Goal: Transaction & Acquisition: Purchase product/service

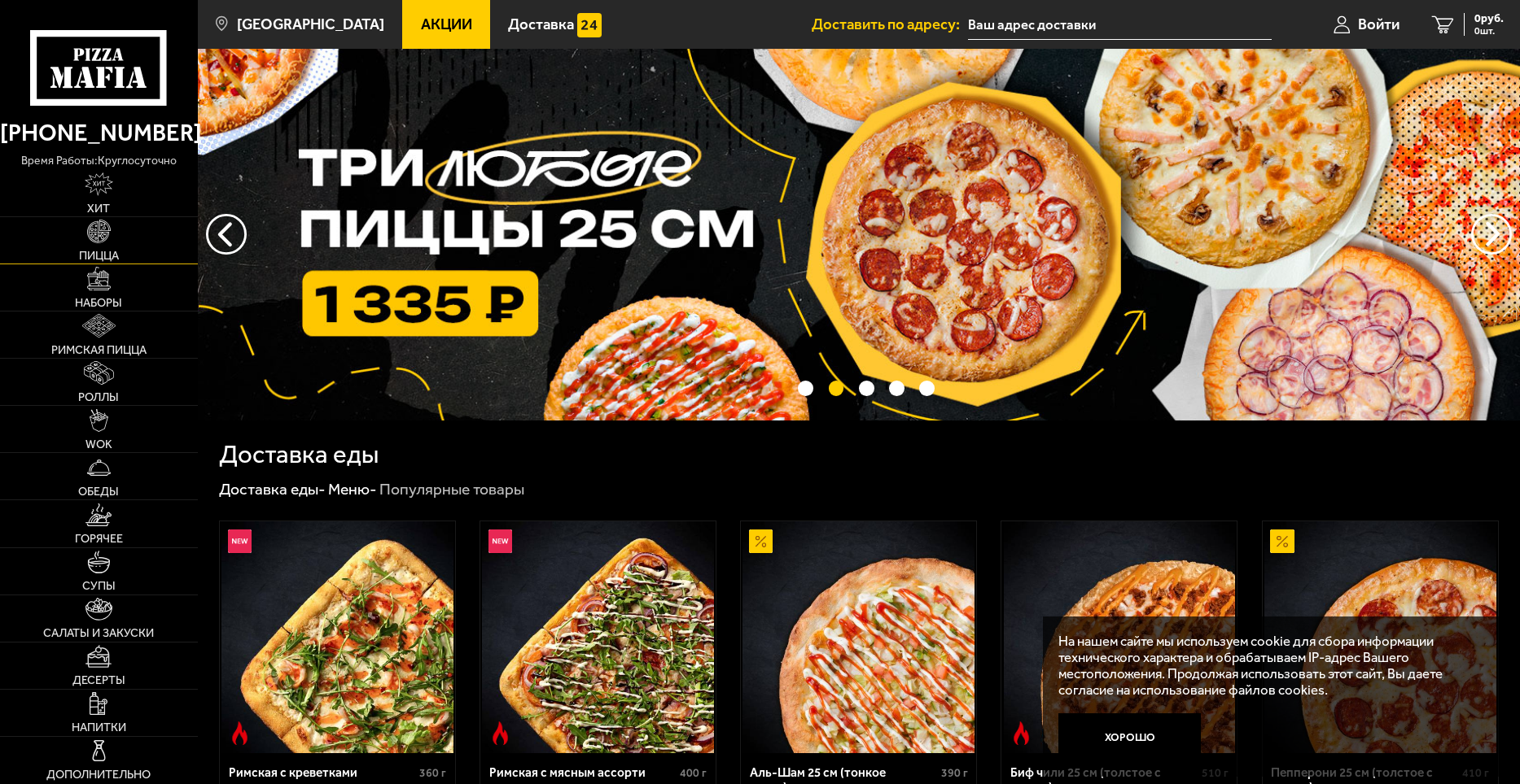
click at [107, 242] on img at bounding box center [99, 231] width 23 height 23
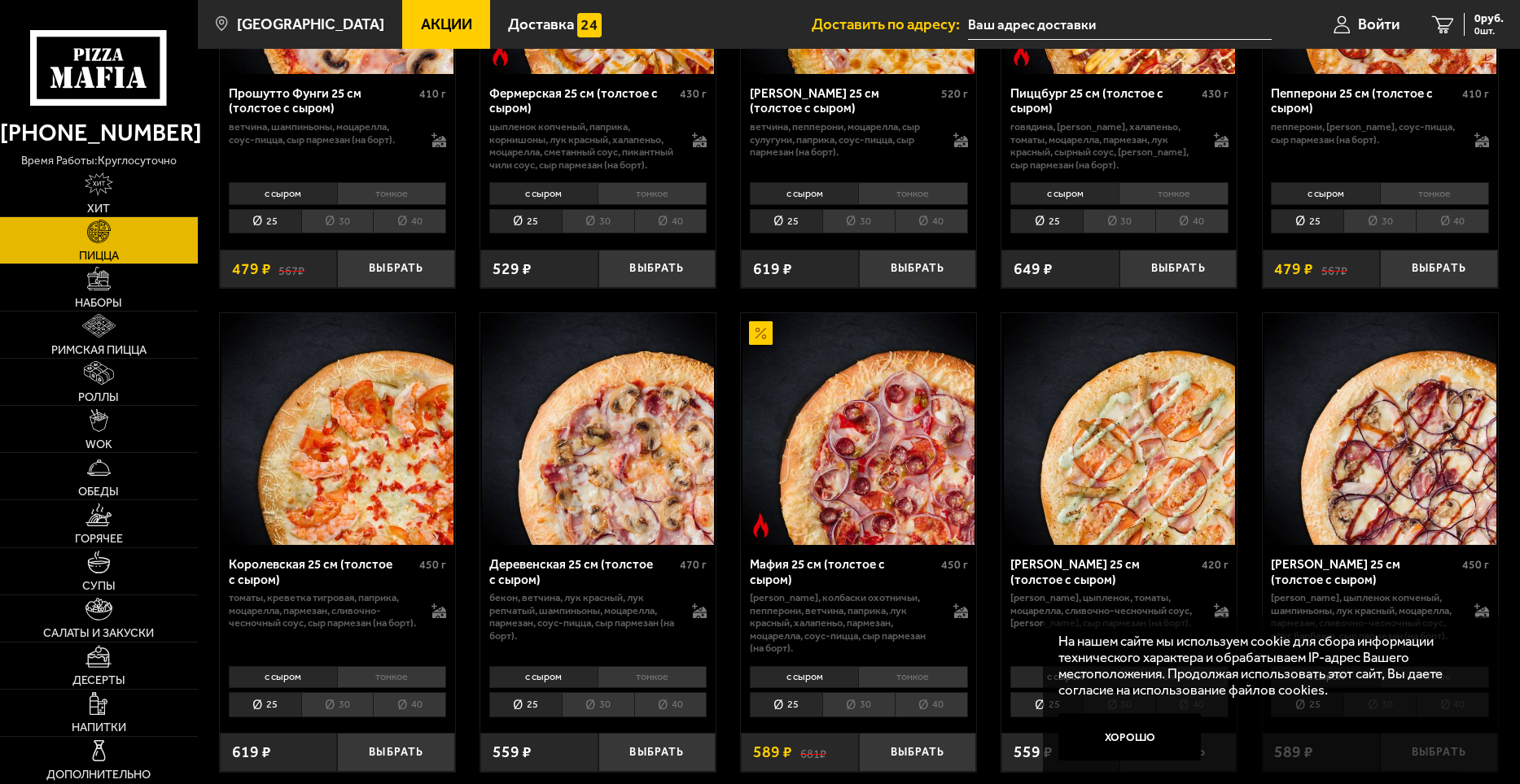
scroll to position [1871, 0]
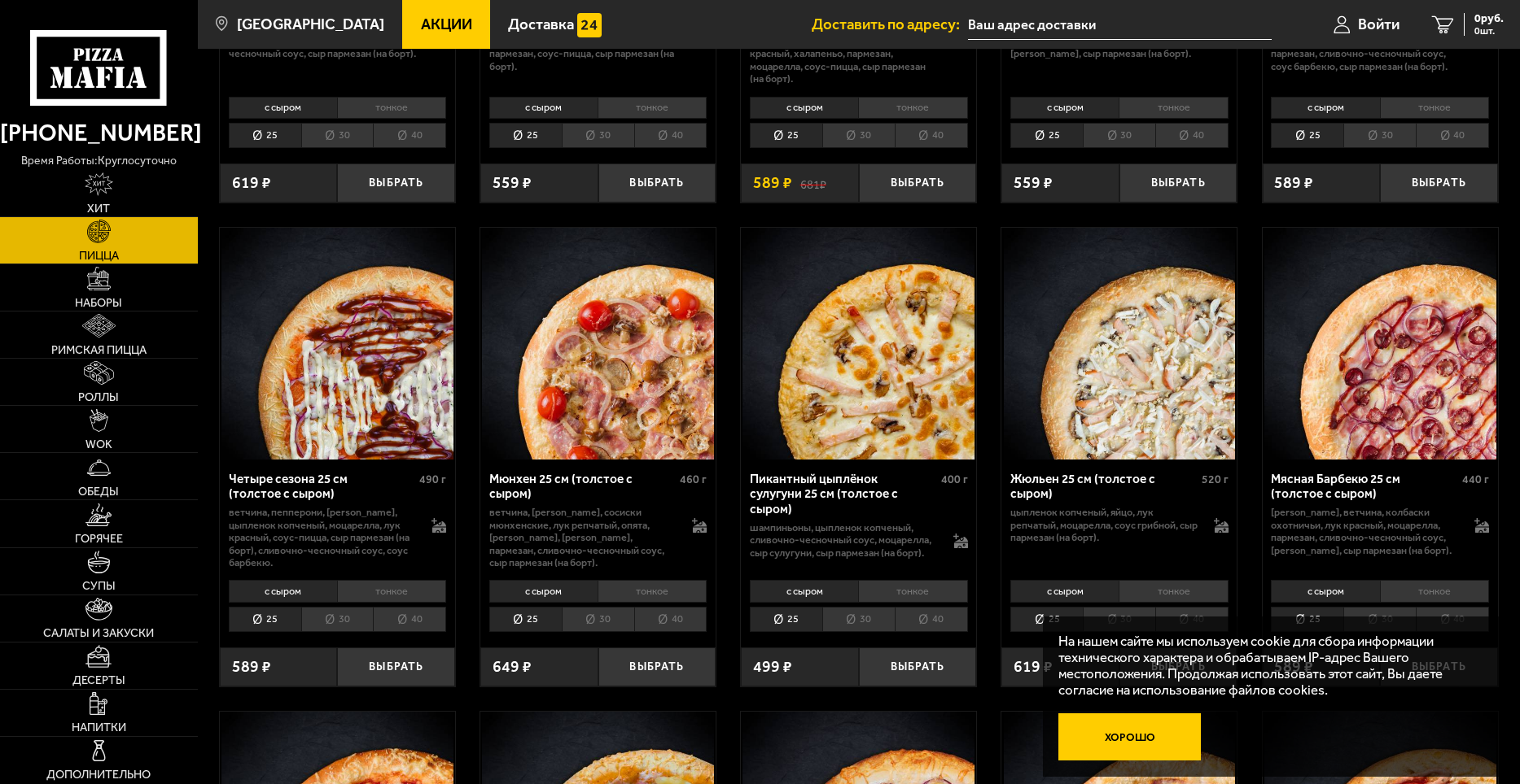
click at [1142, 742] on button "Хорошо" at bounding box center [1129, 737] width 142 height 47
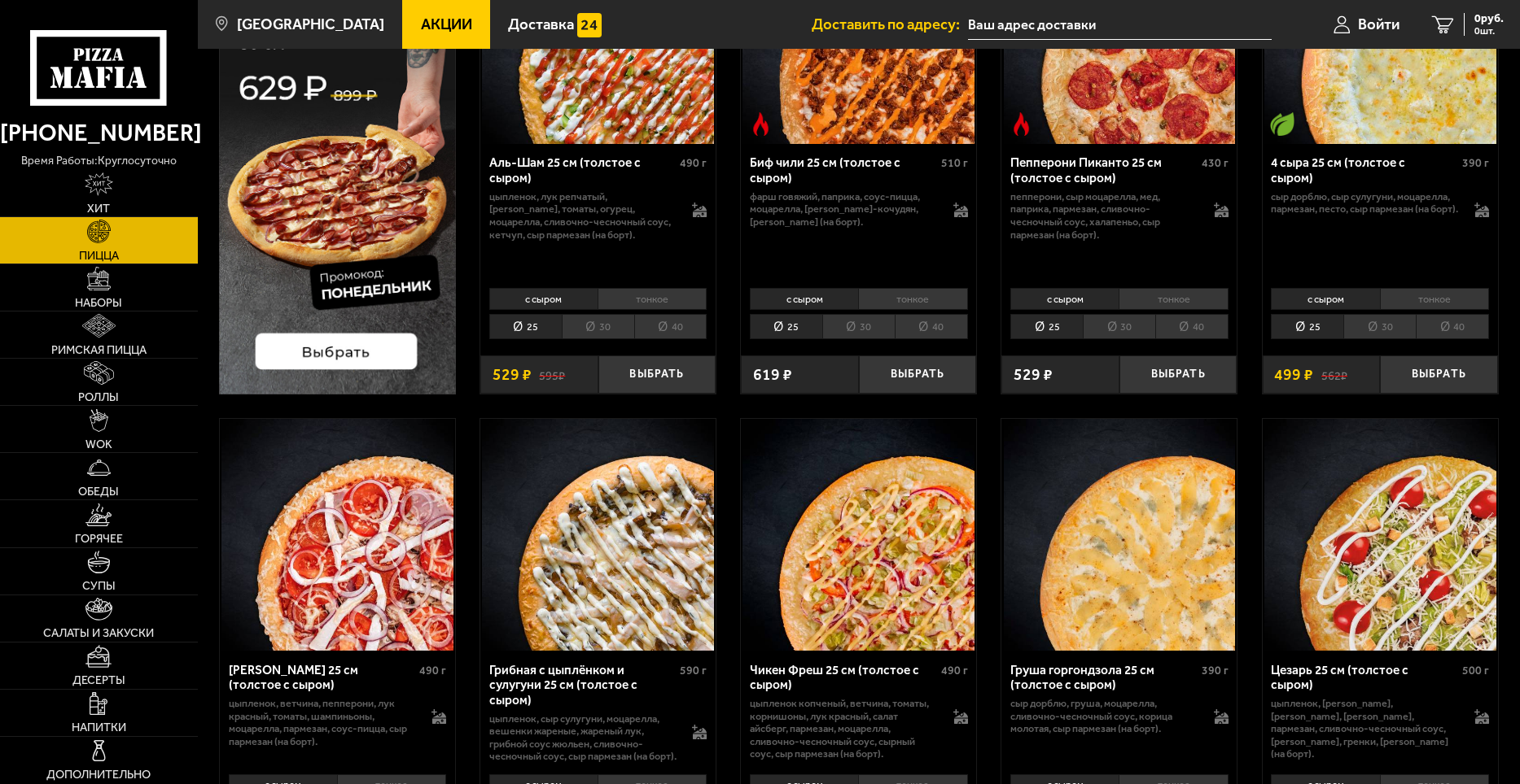
scroll to position [0, 0]
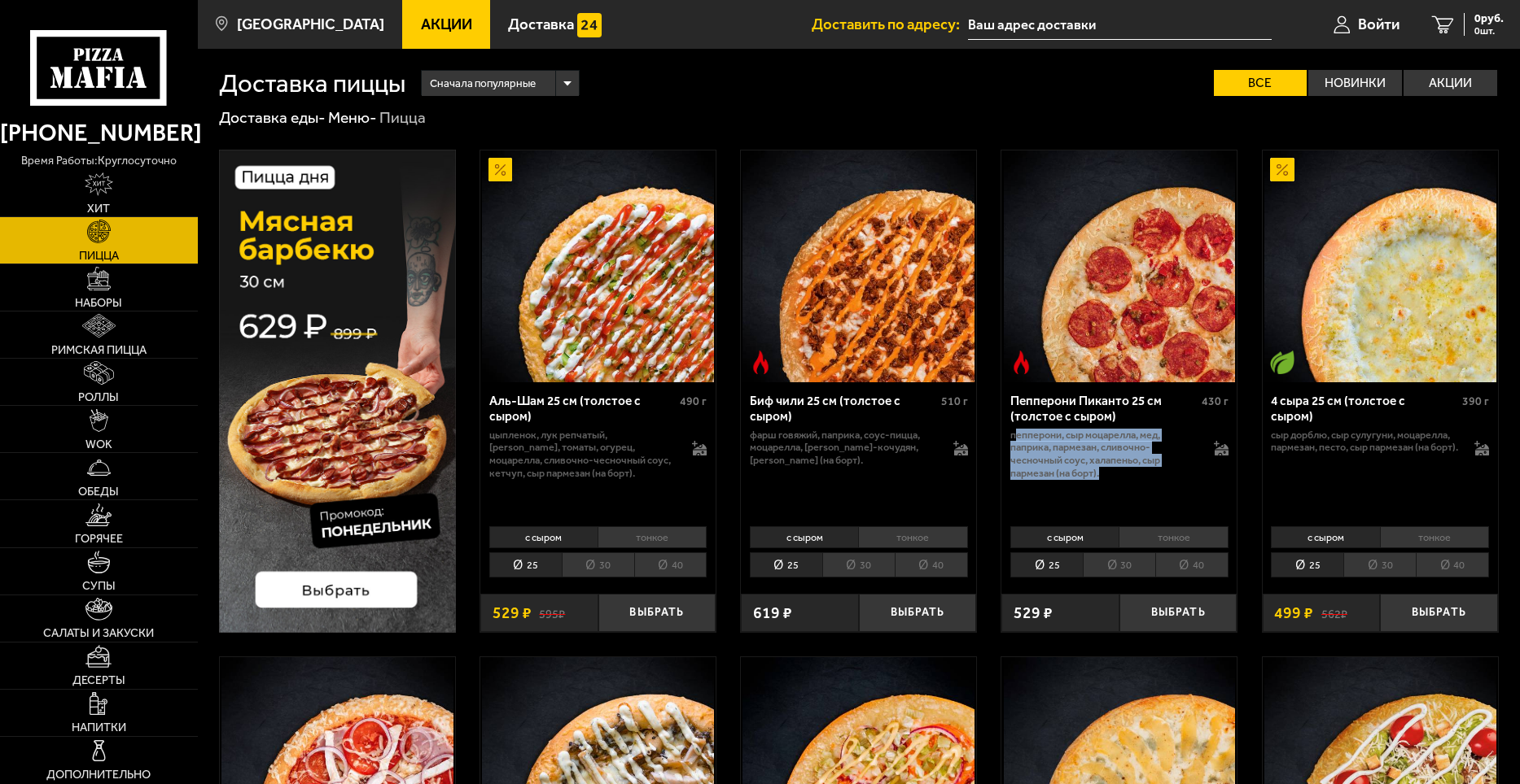
drag, startPoint x: 1115, startPoint y: 469, endPoint x: 1015, endPoint y: 433, distance: 106.3
click at [1015, 433] on p "пепперони, сыр Моцарелла, мед, паприка, пармезан, сливочно-чесночный соус, хала…" at bounding box center [1104, 454] width 187 height 50
drag, startPoint x: 1024, startPoint y: 436, endPoint x: 1092, endPoint y: 467, distance: 74.7
click at [1092, 466] on p "пепперони, сыр Моцарелла, мед, паприка, пармезан, сливочно-чесночный соус, хала…" at bounding box center [1104, 454] width 187 height 50
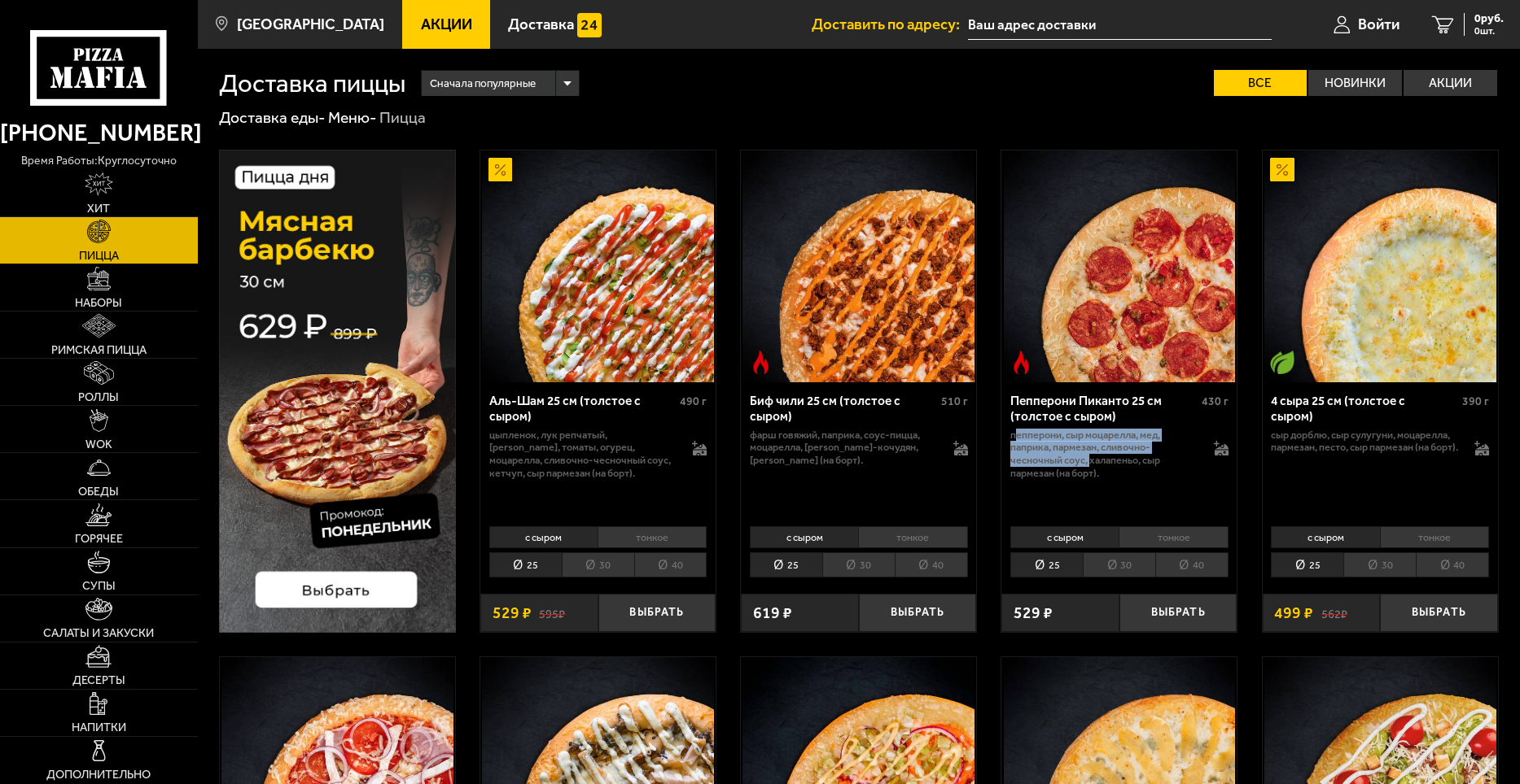
click at [1092, 467] on p "пепперони, сыр Моцарелла, мед, паприка, пармезан, сливочно-чесночный соус, хала…" at bounding box center [1104, 454] width 187 height 50
drag, startPoint x: 809, startPoint y: 443, endPoint x: 850, endPoint y: 450, distance: 41.6
click at [850, 450] on p "фарш говяжий, паприка, соус-пицца, моцарелла, [PERSON_NAME]-кочудян, [PERSON_NA…" at bounding box center [843, 448] width 187 height 39
click at [851, 449] on p "фарш говяжий, паприка, соус-пицца, моцарелла, [PERSON_NAME]-кочудян, [PERSON_NA…" at bounding box center [843, 448] width 187 height 39
click at [840, 457] on p "фарш говяжий, паприка, соус-пицца, моцарелла, [PERSON_NAME]-кочудян, [PERSON_NA…" at bounding box center [843, 448] width 187 height 39
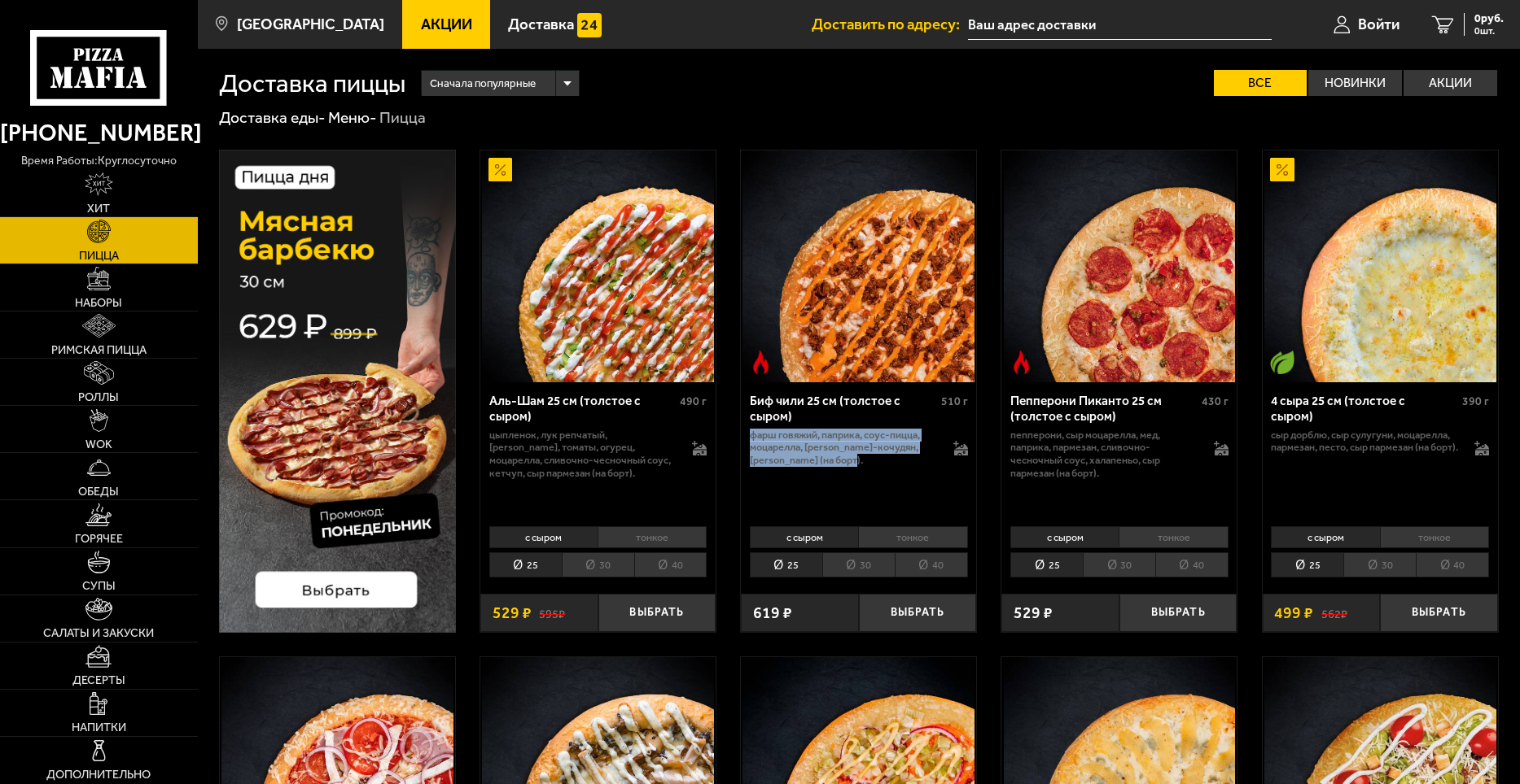
drag, startPoint x: 844, startPoint y: 463, endPoint x: 741, endPoint y: 433, distance: 107.3
click at [741, 433] on div "Биф чили 25 см (толстое с сыром) 510 г фарш говяжий, паприка, соус-пицца, моцар…" at bounding box center [858, 451] width 236 height 138
click at [643, 530] on li "тонкое" at bounding box center [651, 537] width 109 height 22
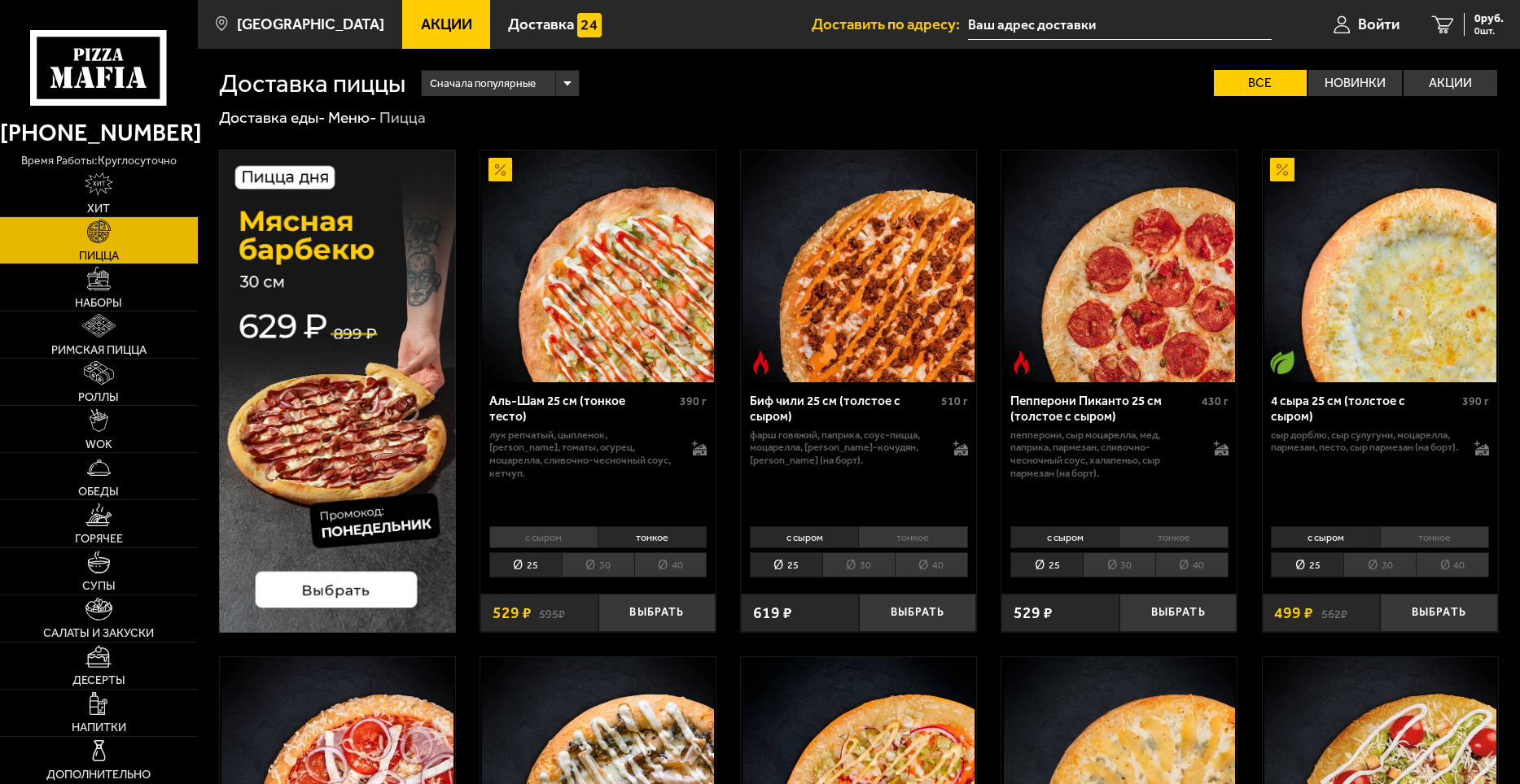
click at [944, 540] on li "тонкое" at bounding box center [912, 537] width 109 height 22
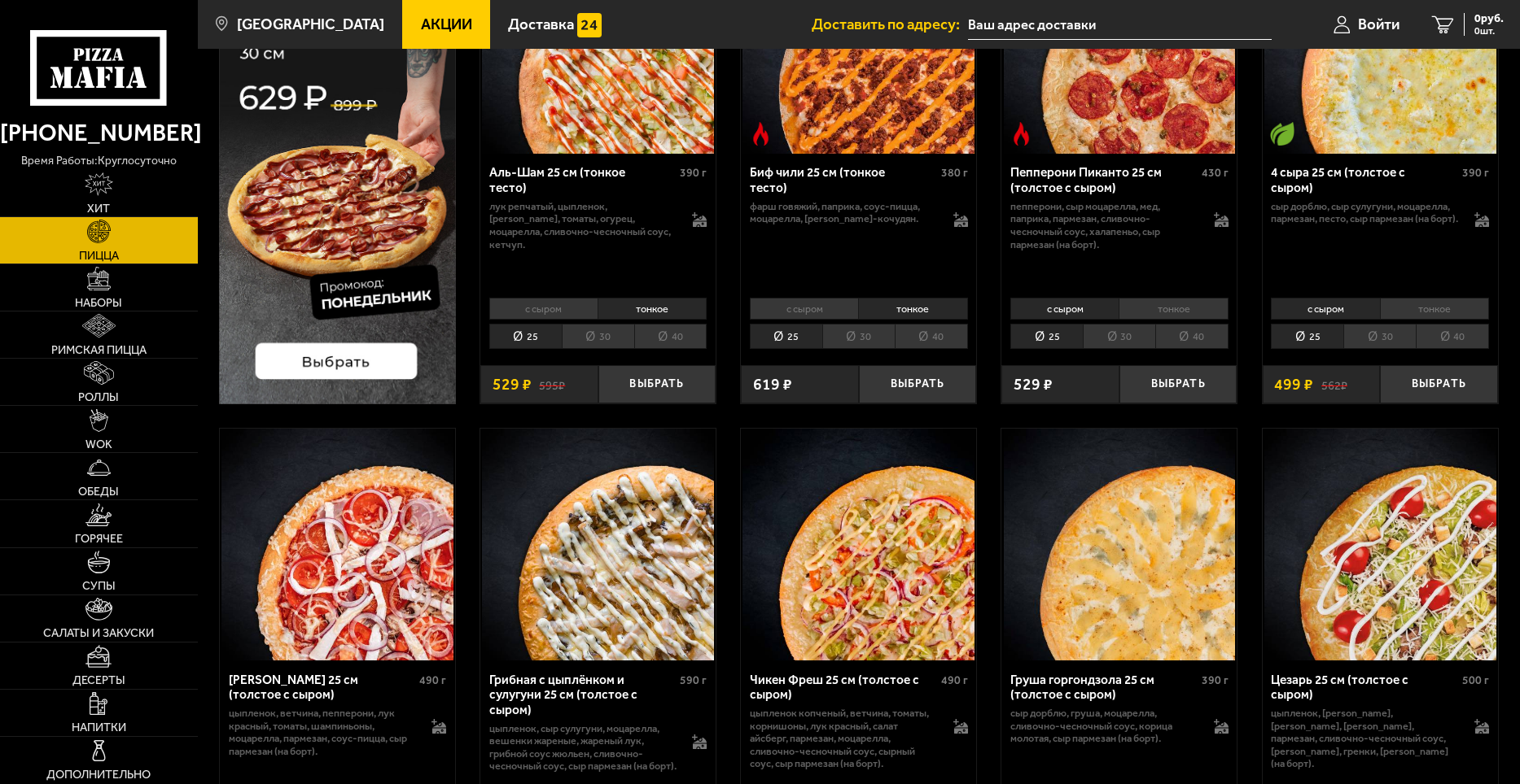
scroll to position [163, 0]
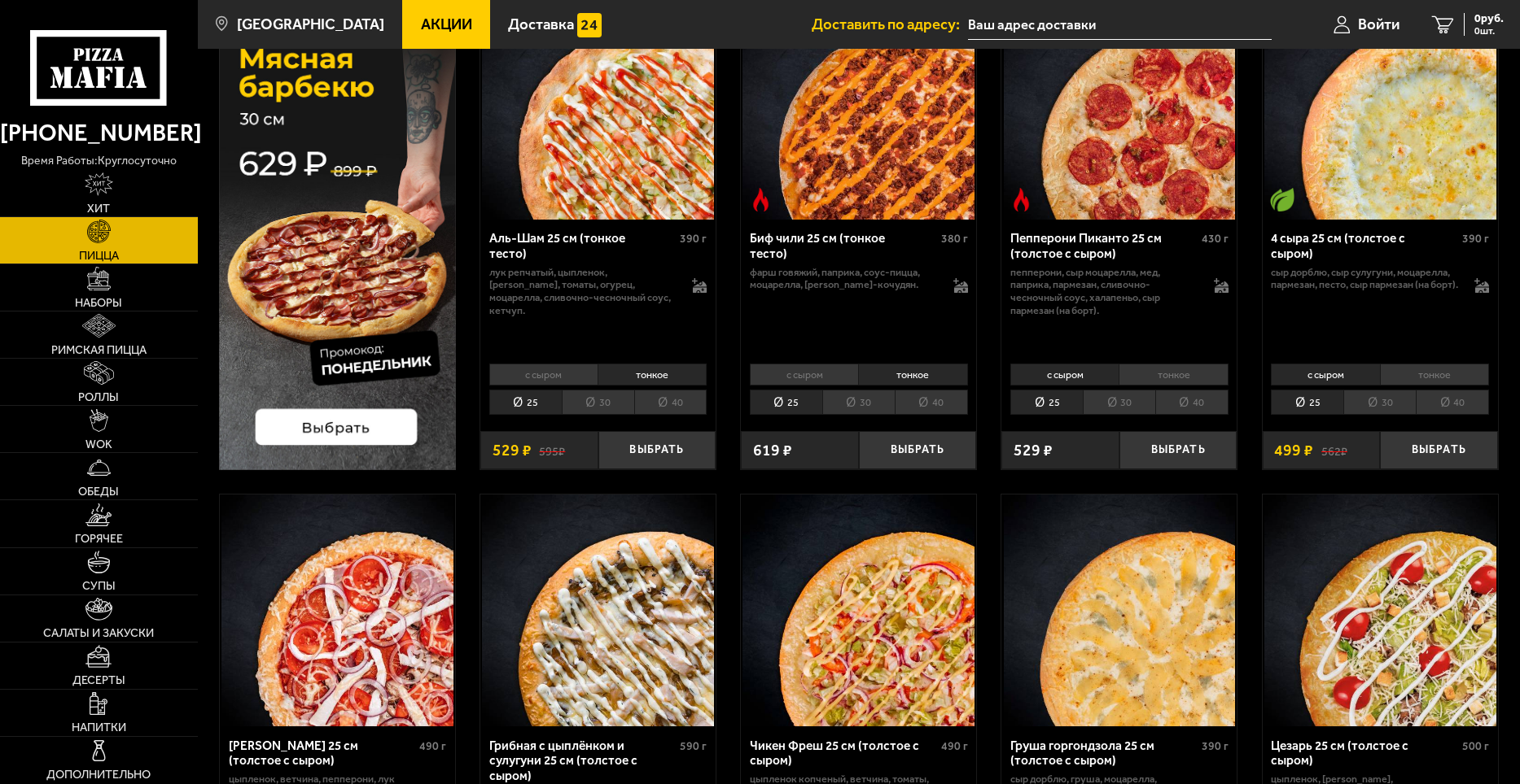
click at [667, 373] on li "тонкое" at bounding box center [651, 375] width 109 height 22
click at [903, 375] on li "тонкое" at bounding box center [912, 375] width 109 height 22
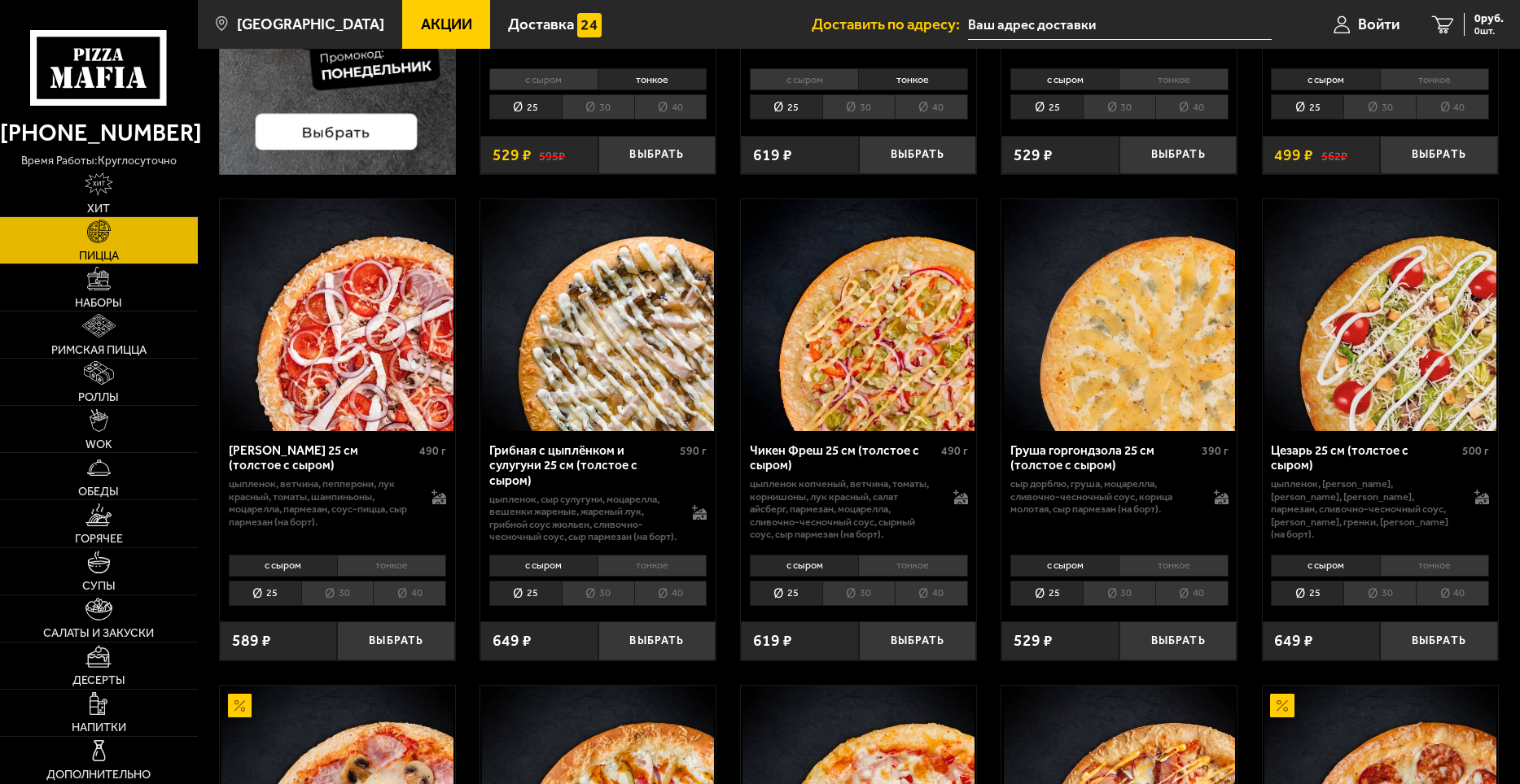
scroll to position [651, 0]
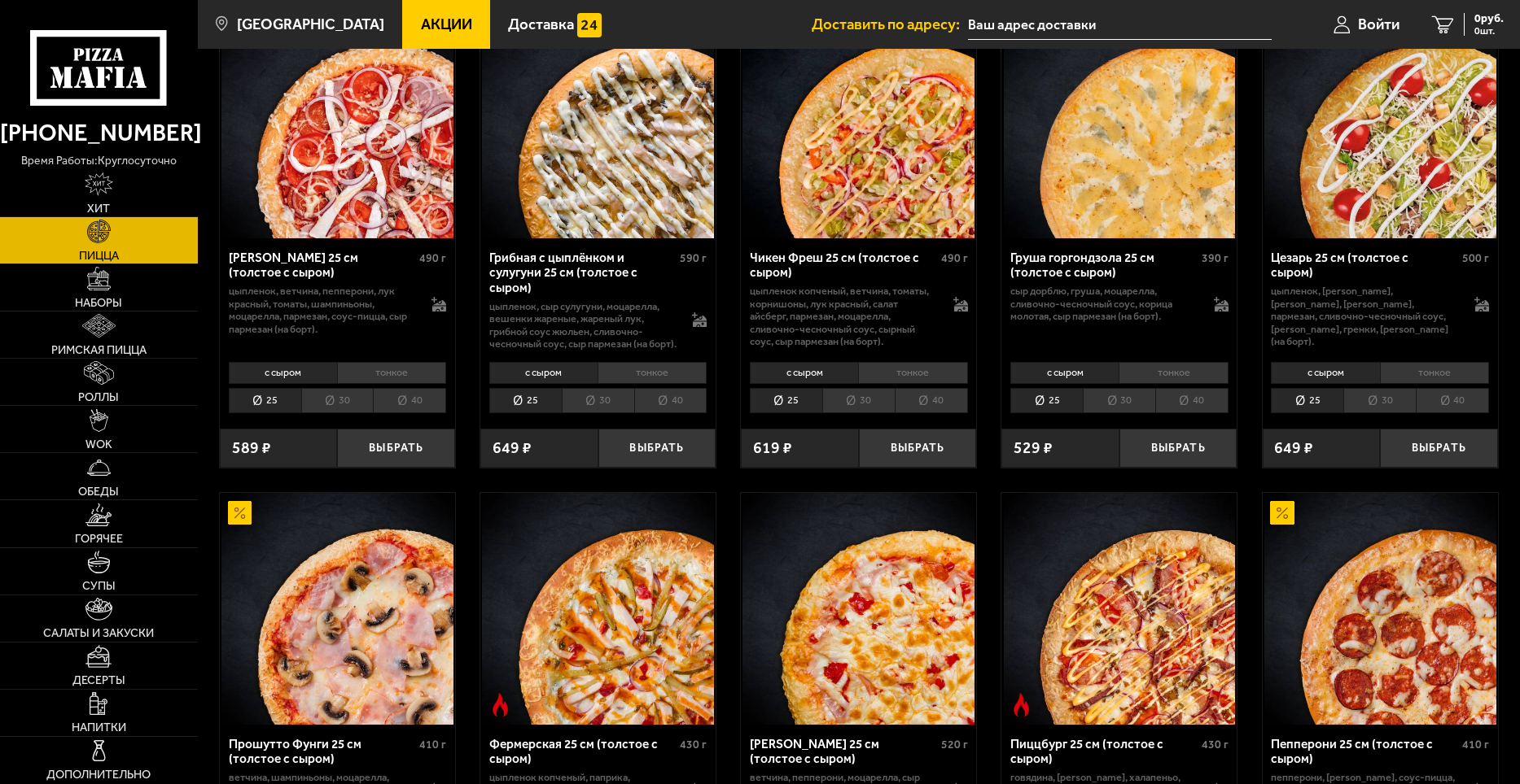
click at [933, 385] on li "тонкое" at bounding box center [912, 373] width 109 height 22
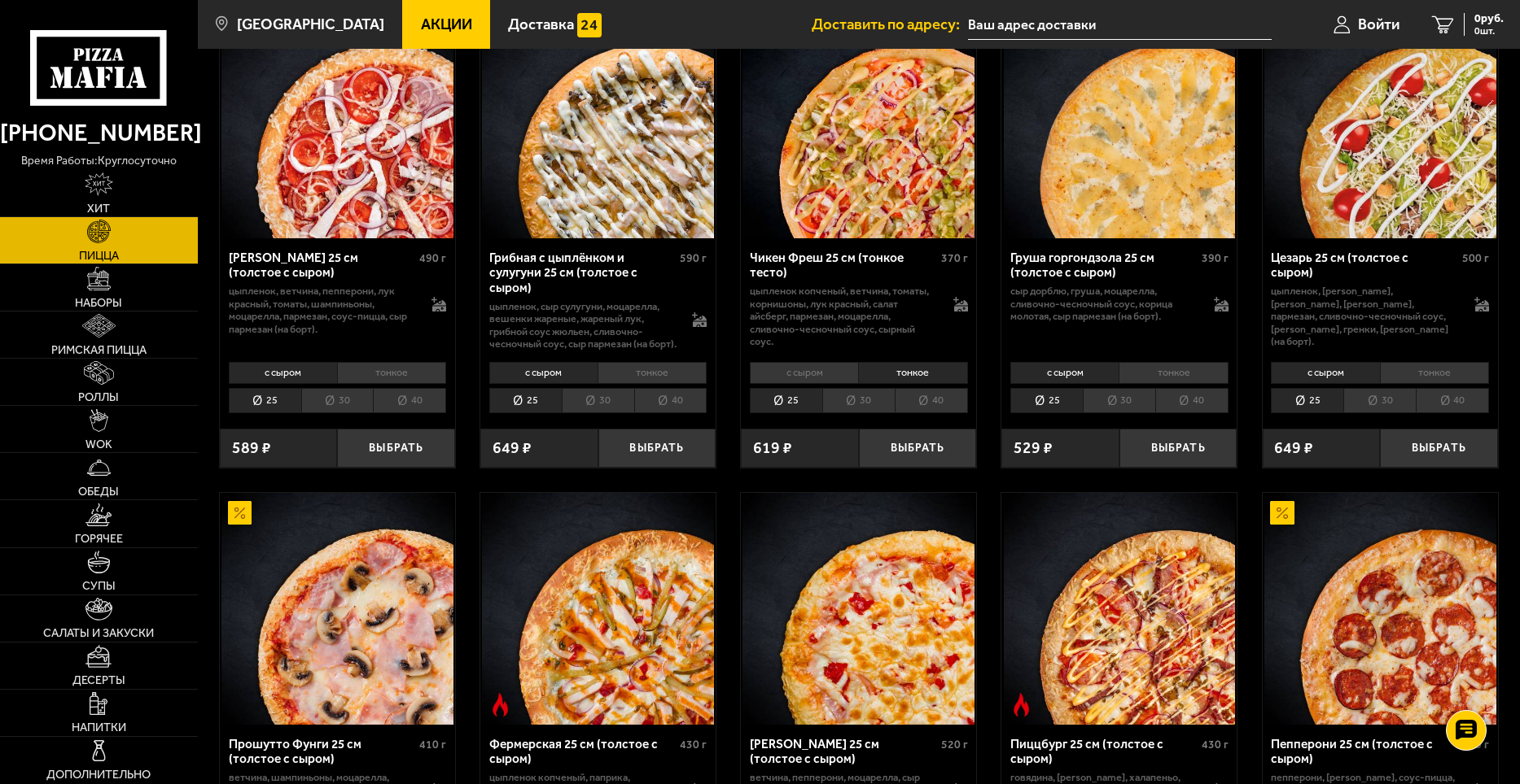
scroll to position [895, 0]
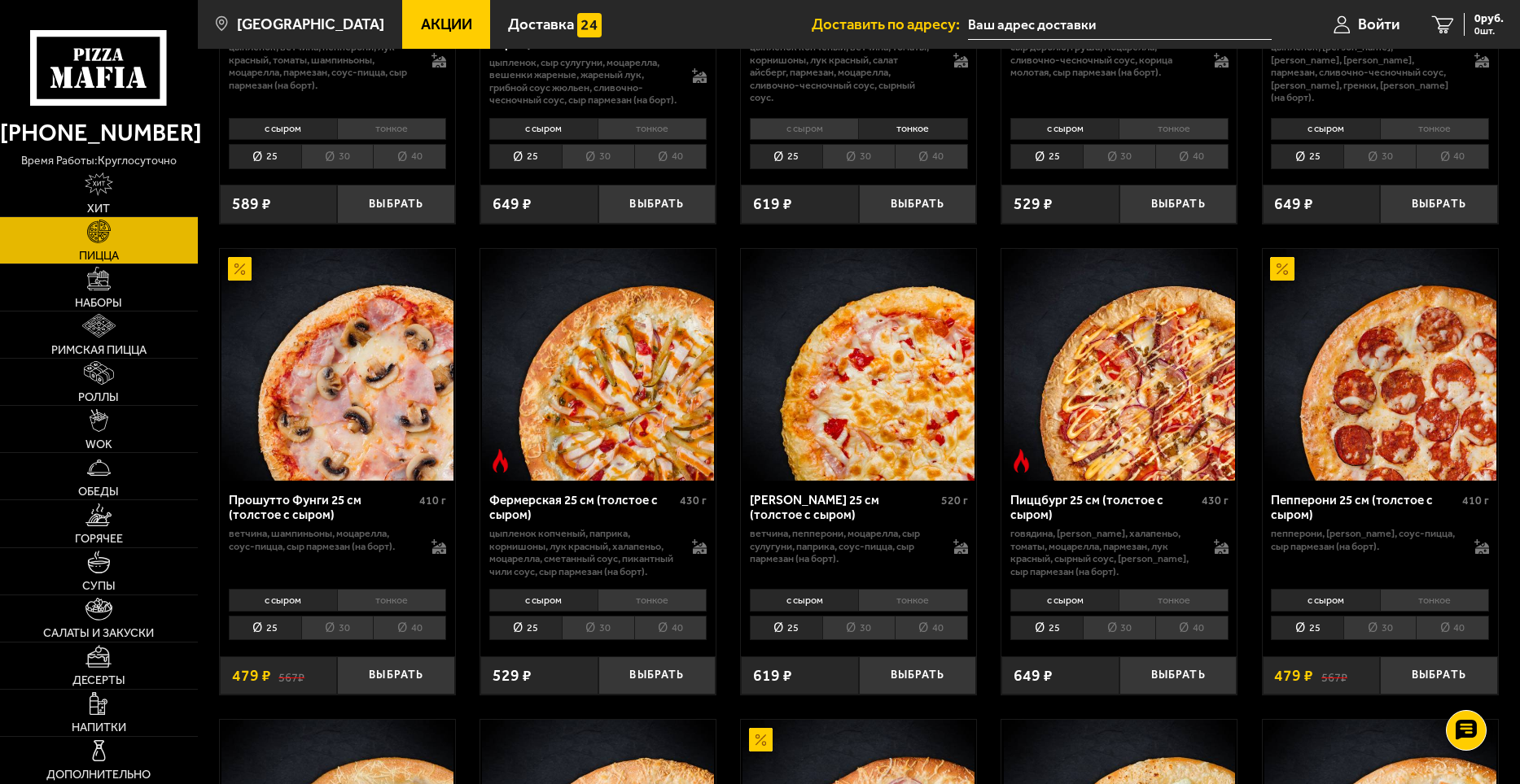
click at [932, 612] on li "тонкое" at bounding box center [912, 600] width 109 height 22
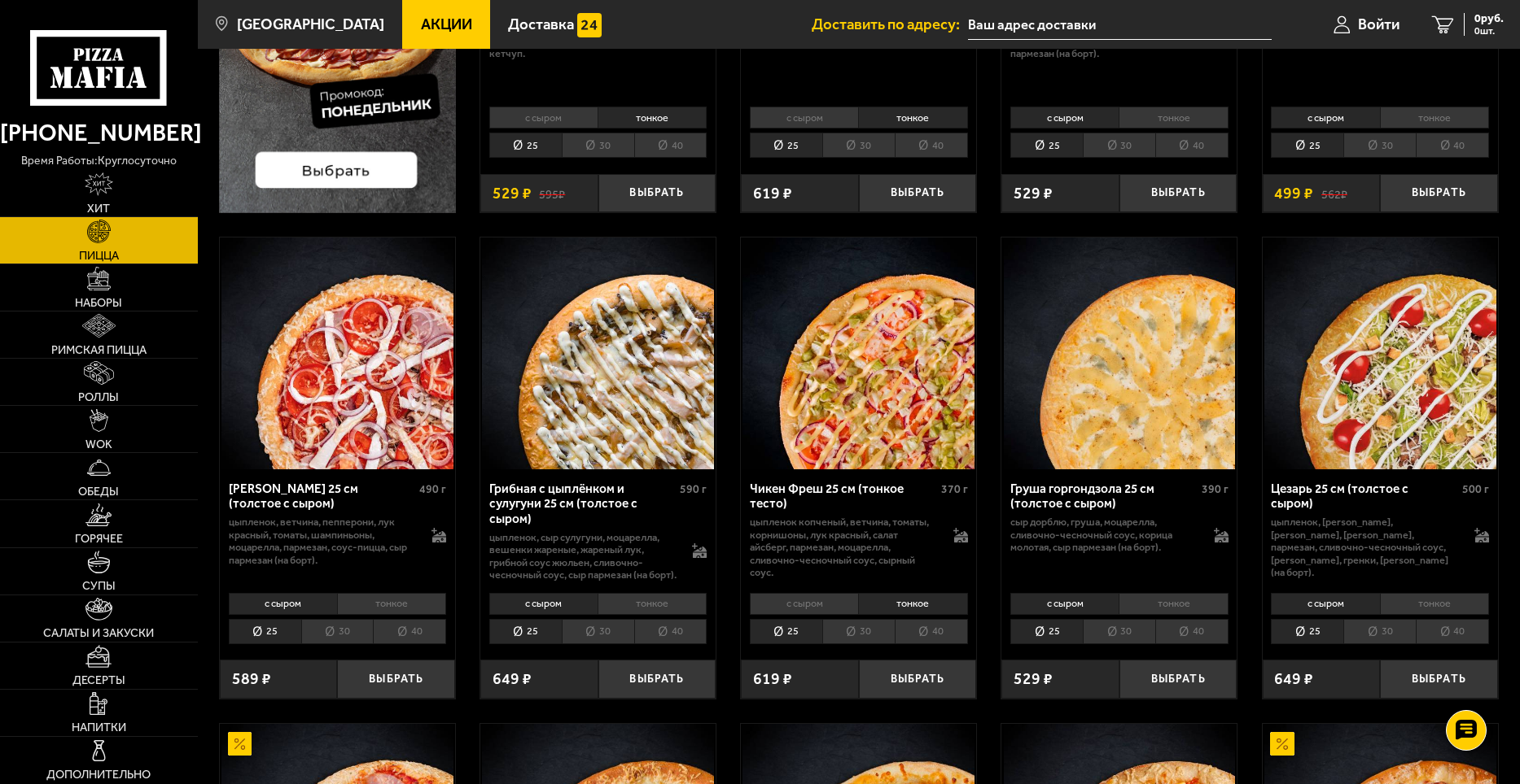
scroll to position [325, 0]
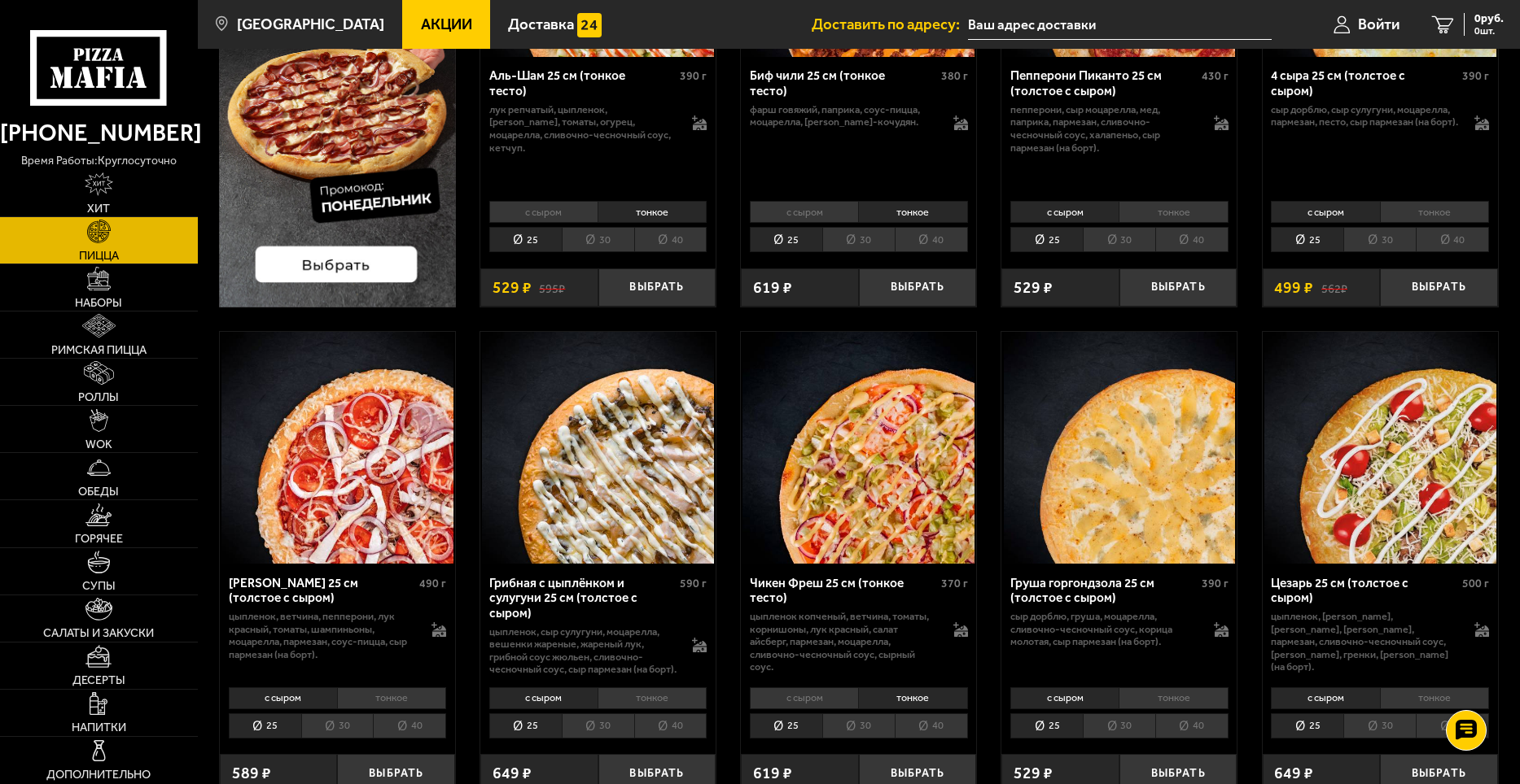
click at [922, 708] on li "тонкое" at bounding box center [912, 699] width 109 height 22
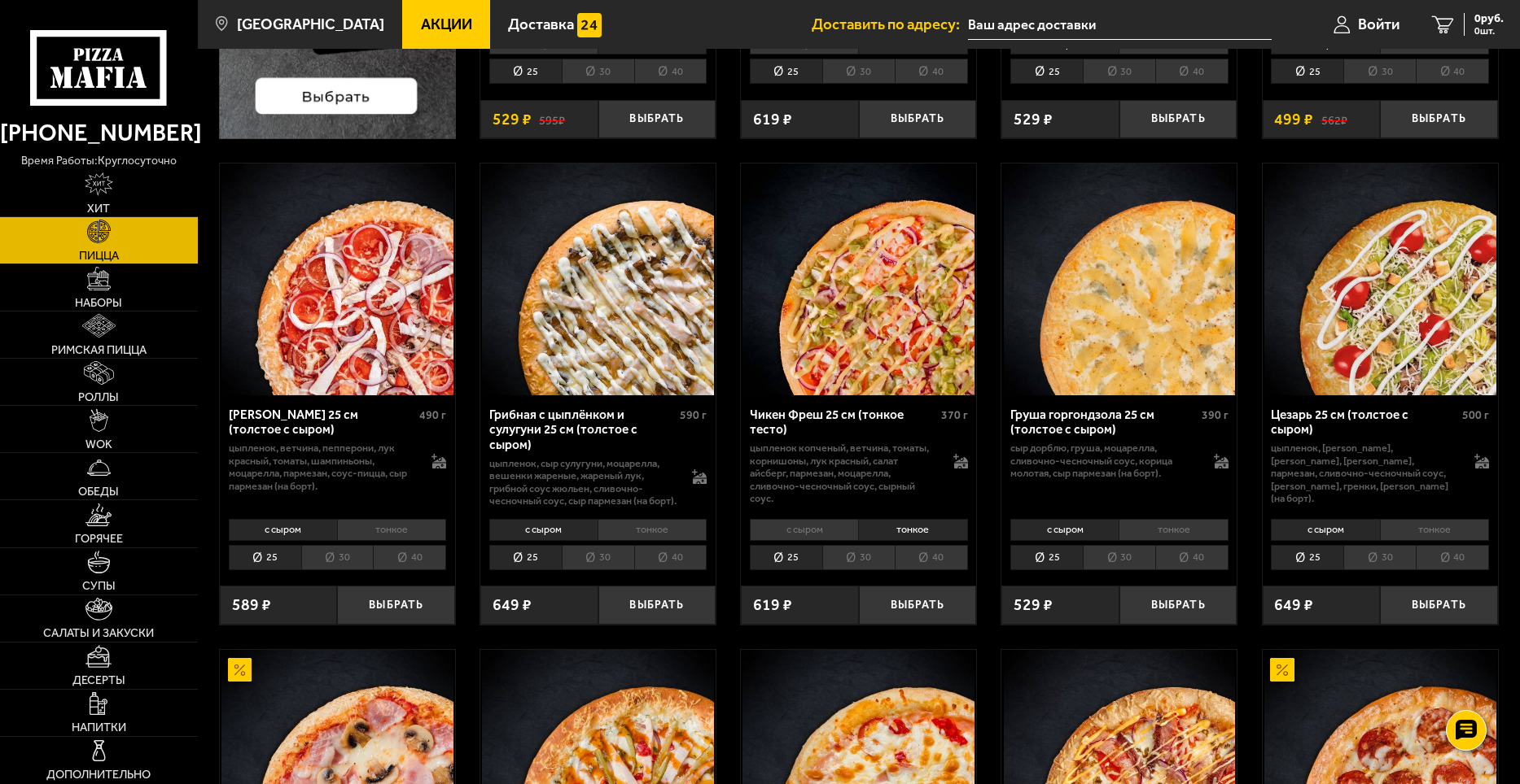
scroll to position [651, 0]
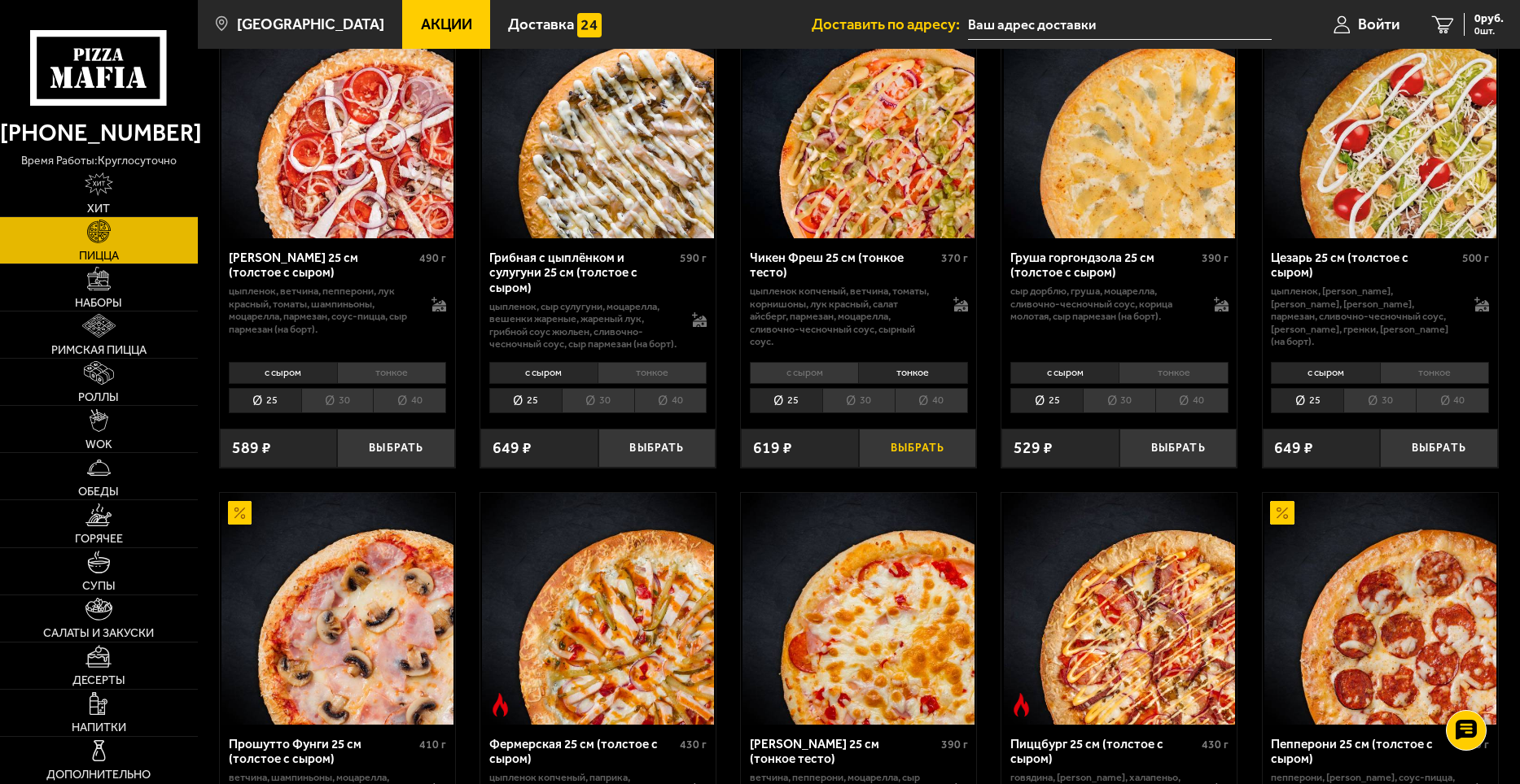
click at [923, 468] on button "Выбрать" at bounding box center [917, 448] width 118 height 39
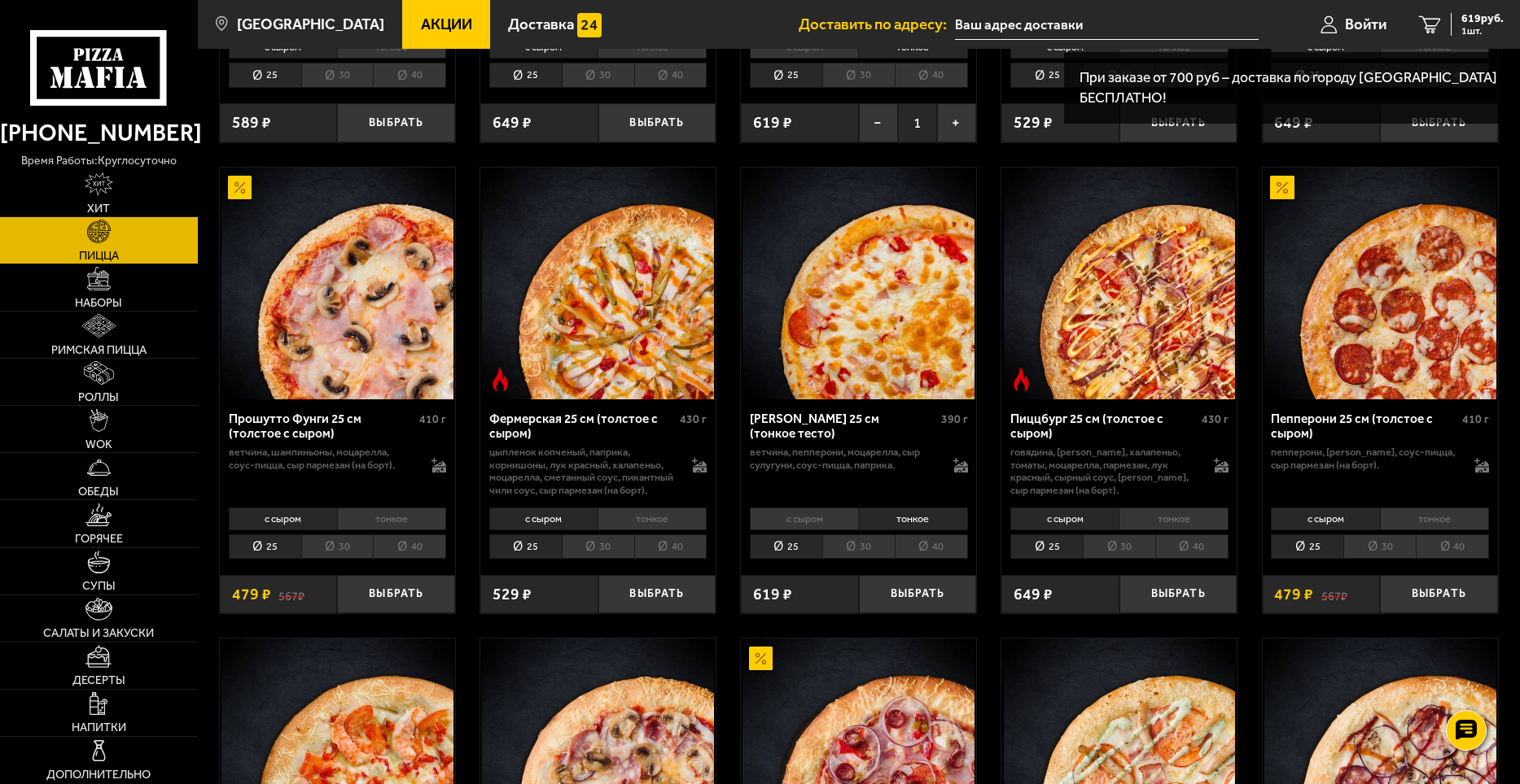
scroll to position [1220, 0]
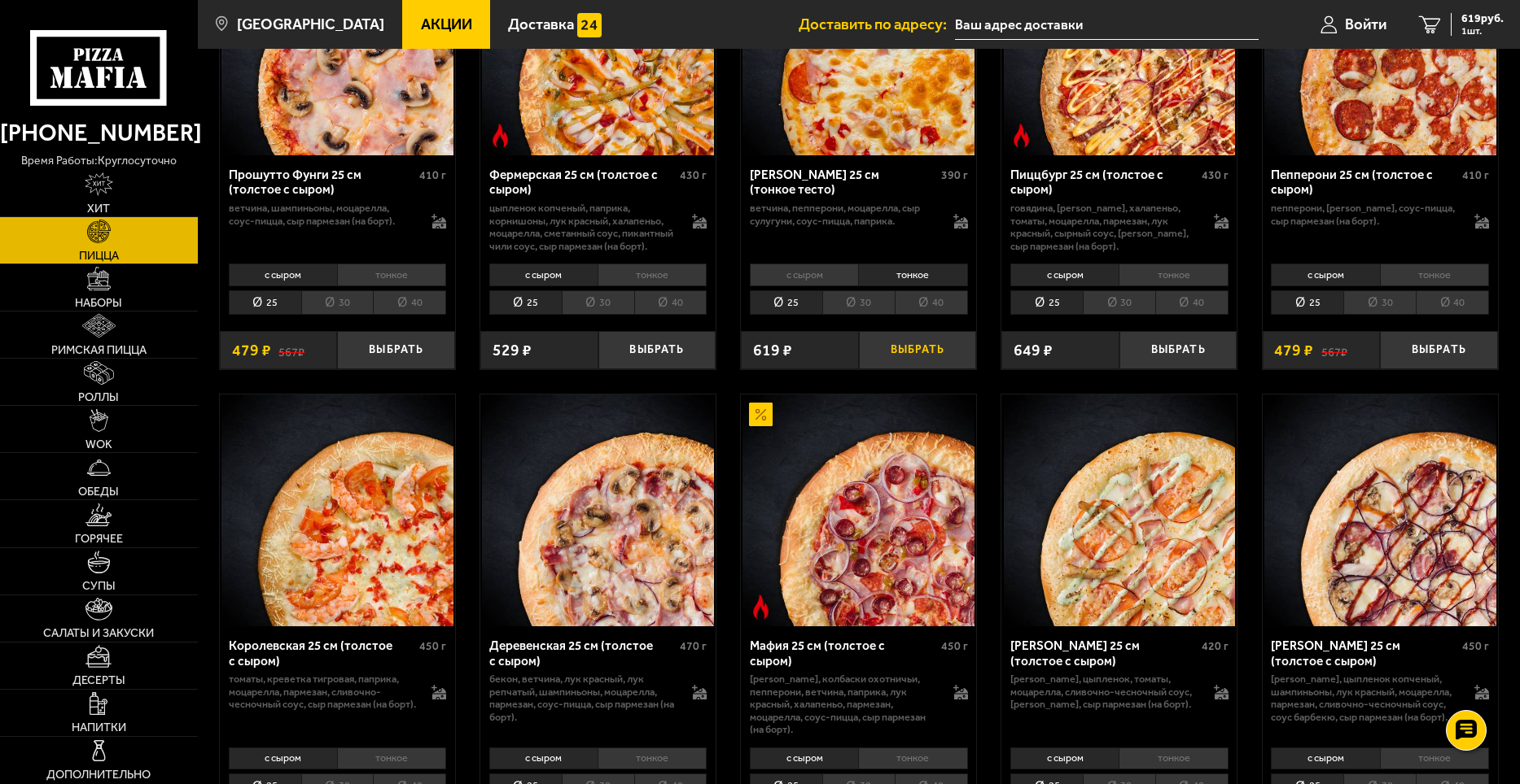
click at [928, 369] on button "Выбрать" at bounding box center [917, 350] width 118 height 39
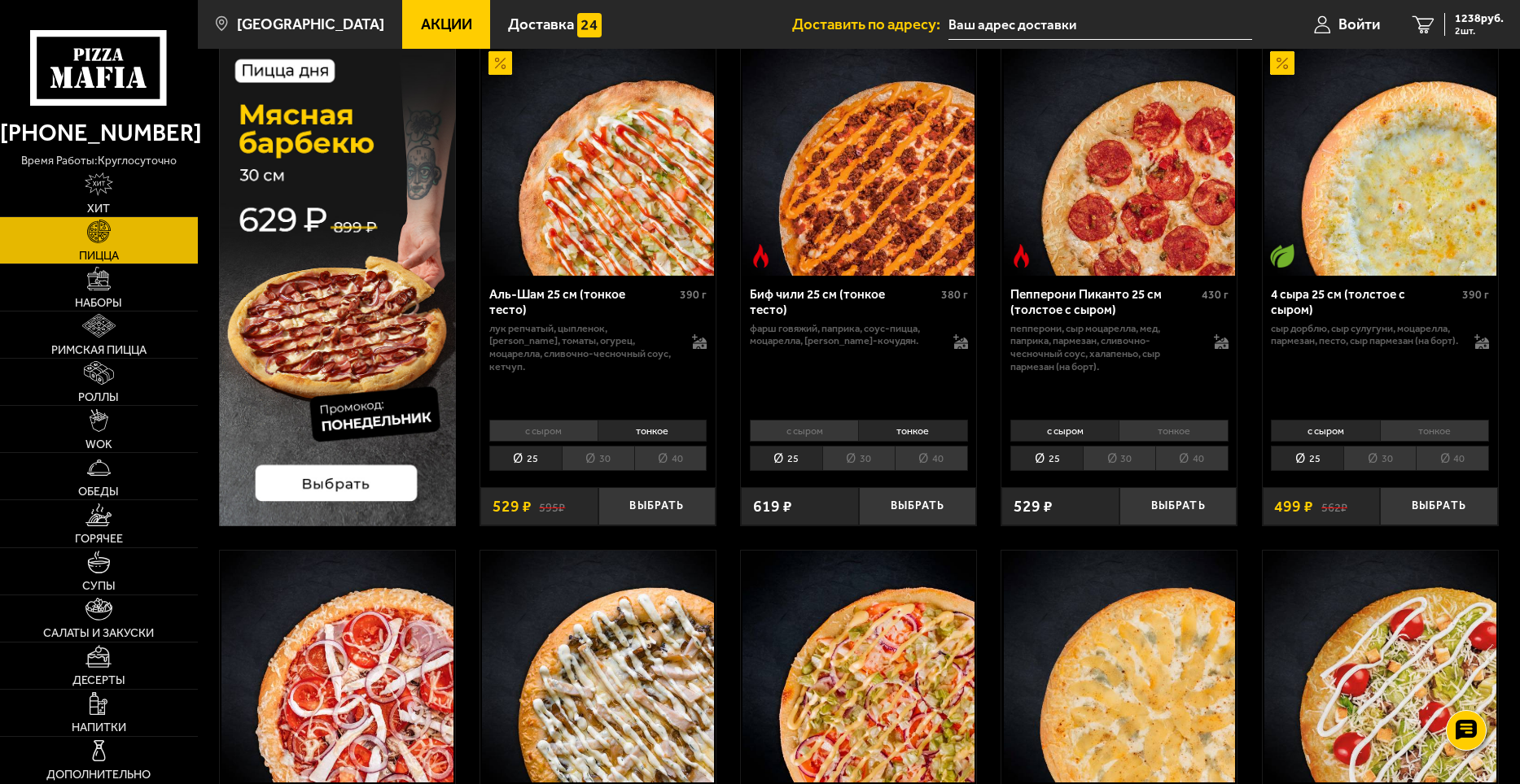
scroll to position [0, 0]
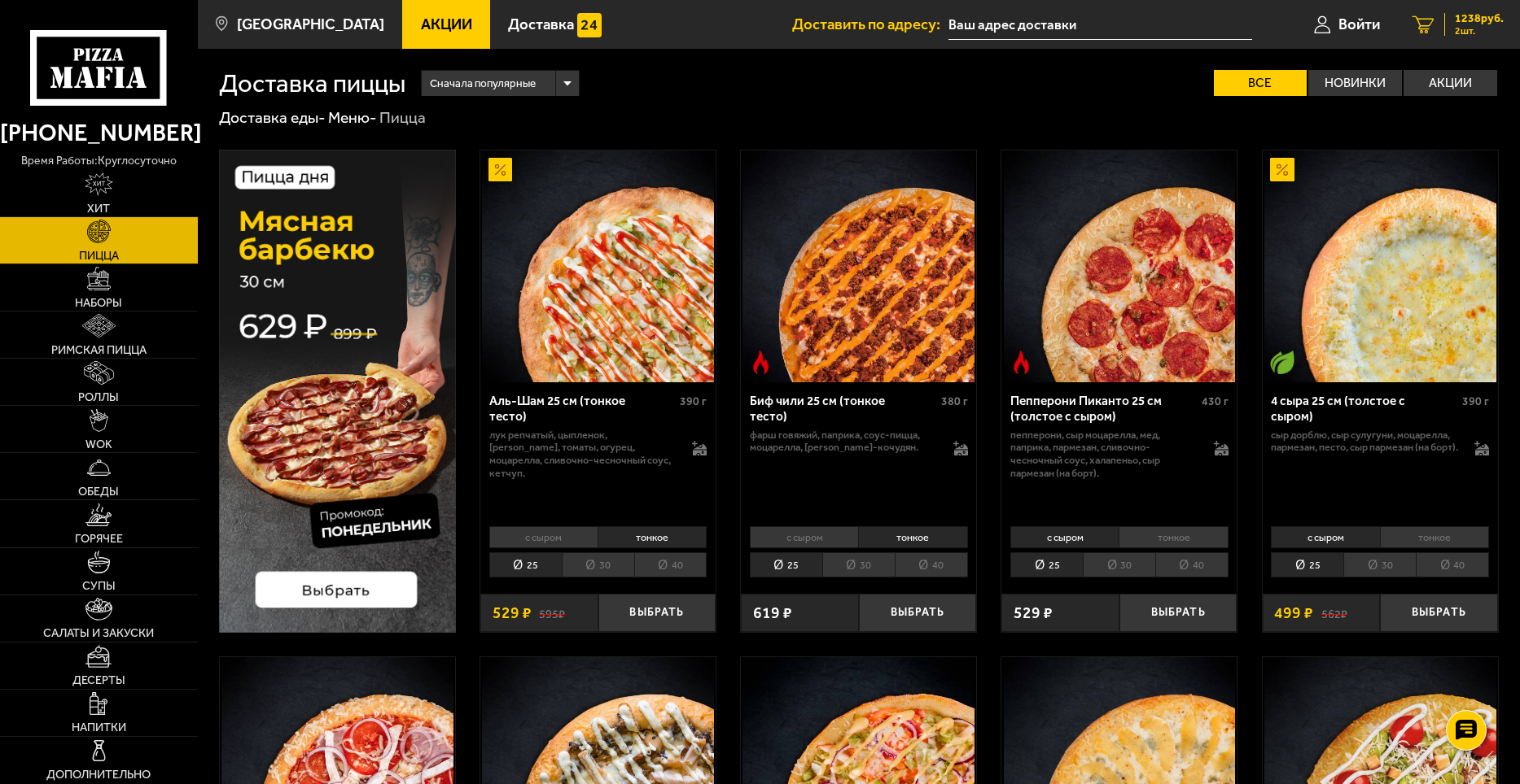
click at [1467, 17] on span "1238 руб." at bounding box center [1479, 18] width 49 height 12
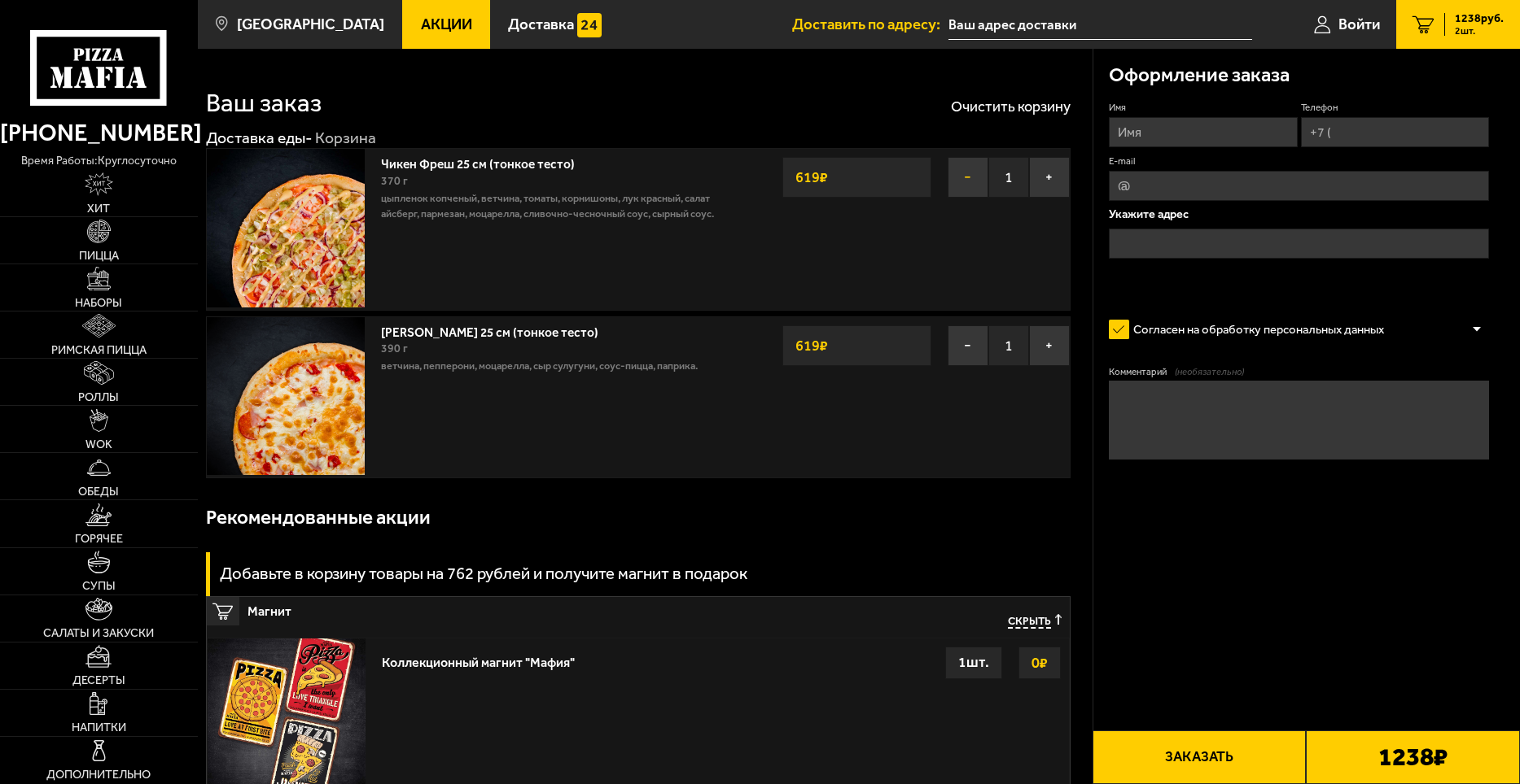
click at [979, 177] on button "−" at bounding box center [967, 177] width 40 height 40
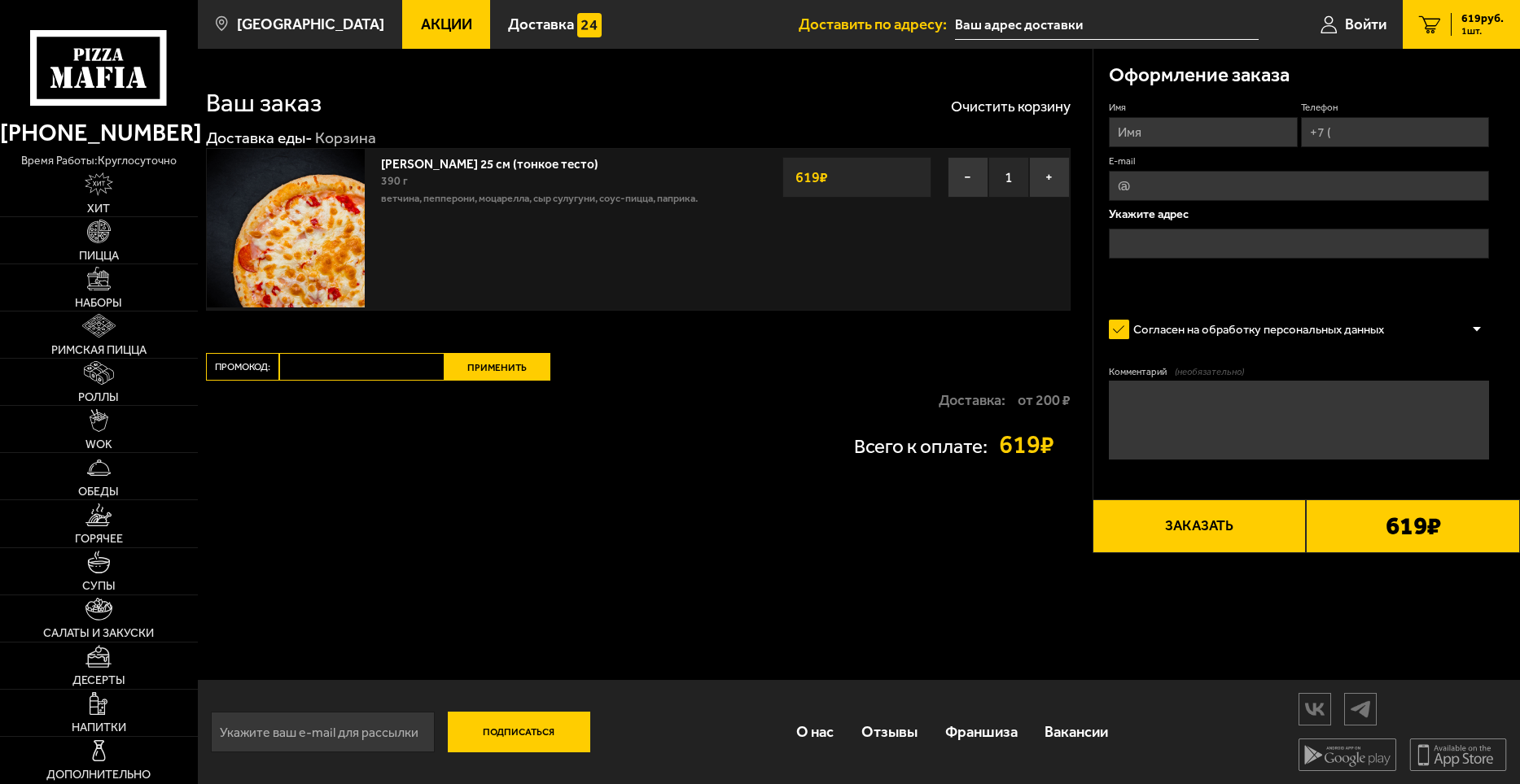
click at [971, 344] on div "Ваш заказ Очистить корзину Доставка еды - Корзина Прошутто Формаджио 25 см (тон…" at bounding box center [645, 300] width 895 height 504
click at [973, 171] on button "−" at bounding box center [967, 177] width 40 height 40
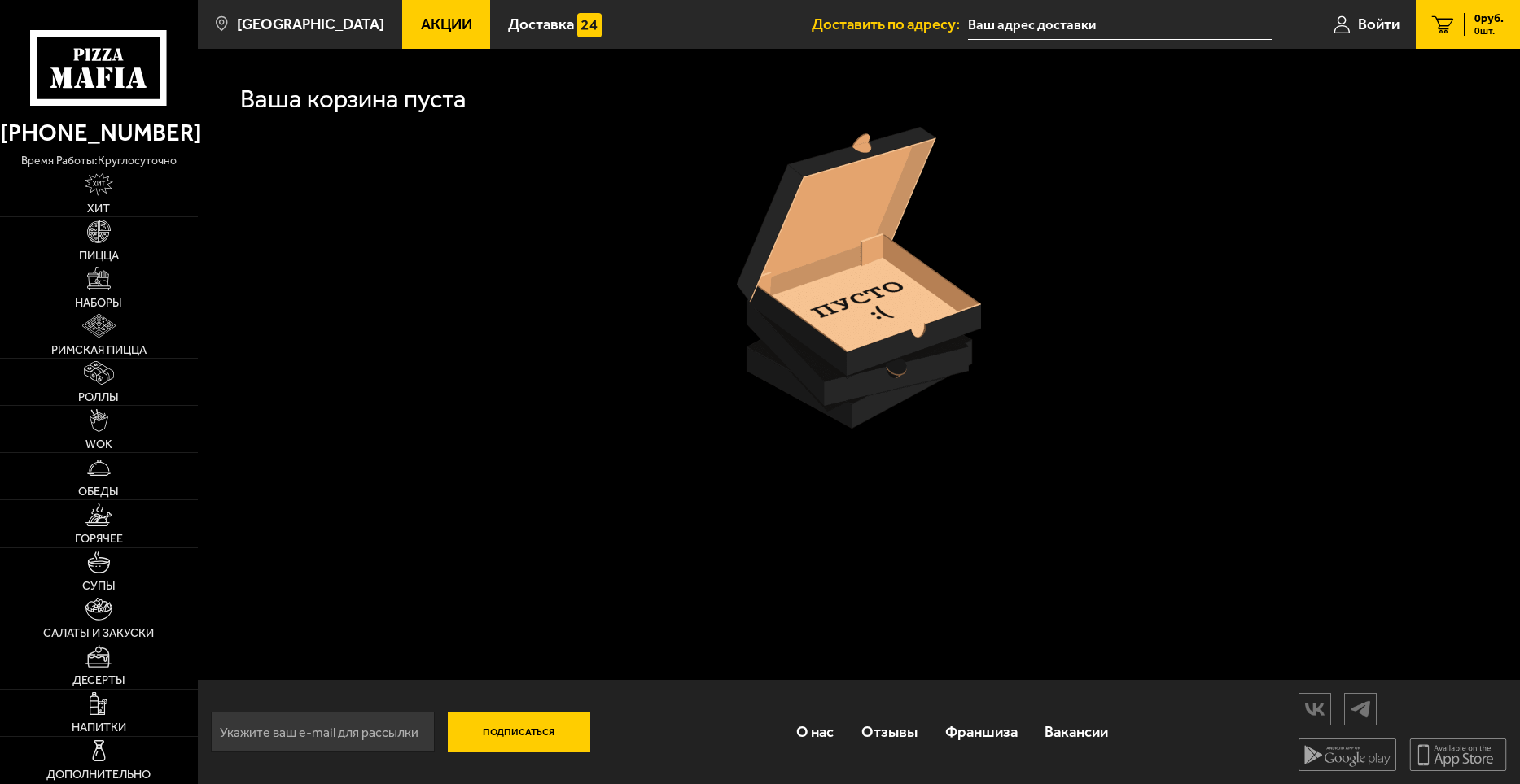
click at [434, 33] on link "Акции" at bounding box center [446, 24] width 88 height 49
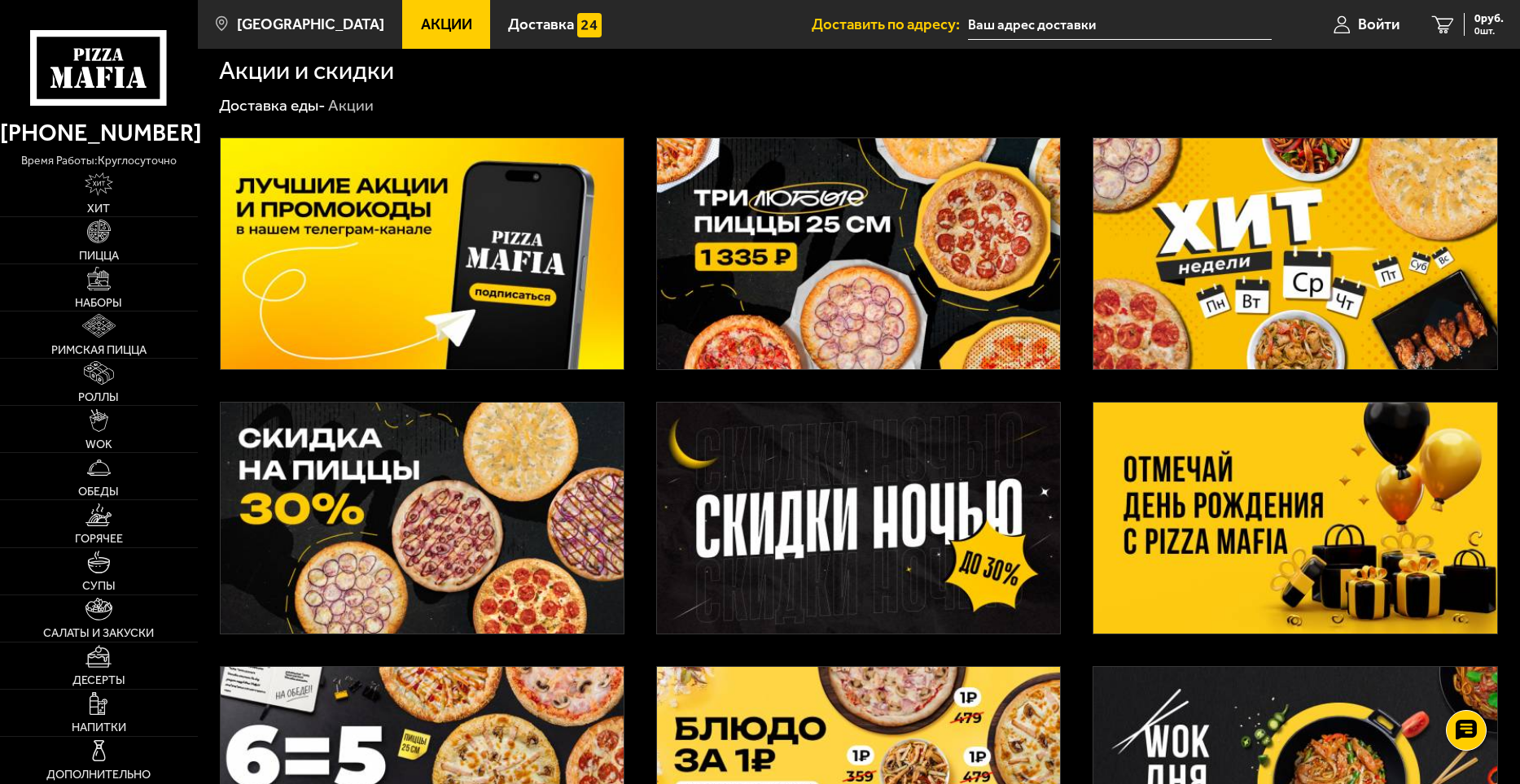
scroll to position [244, 0]
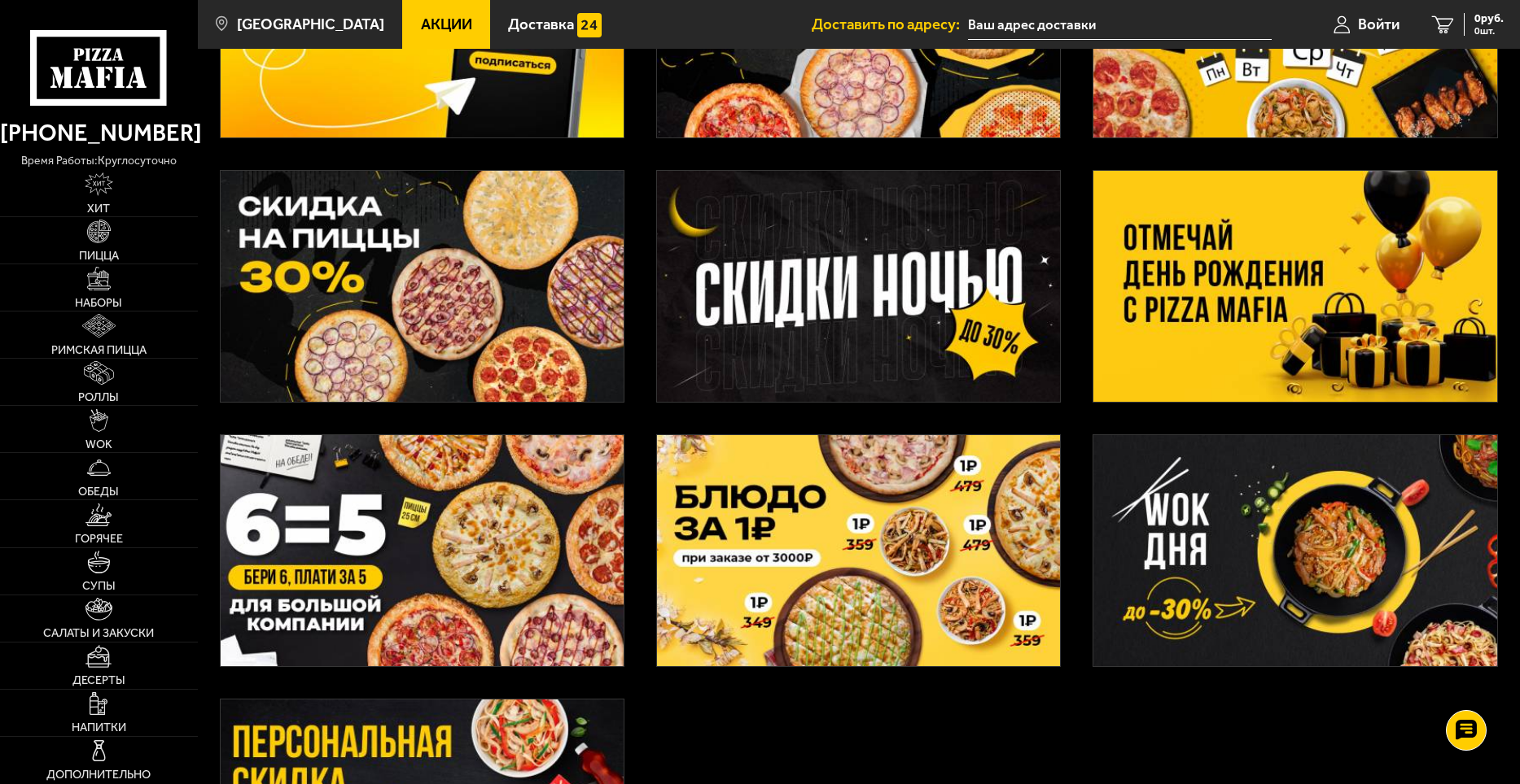
click at [501, 522] on img at bounding box center [422, 550] width 403 height 231
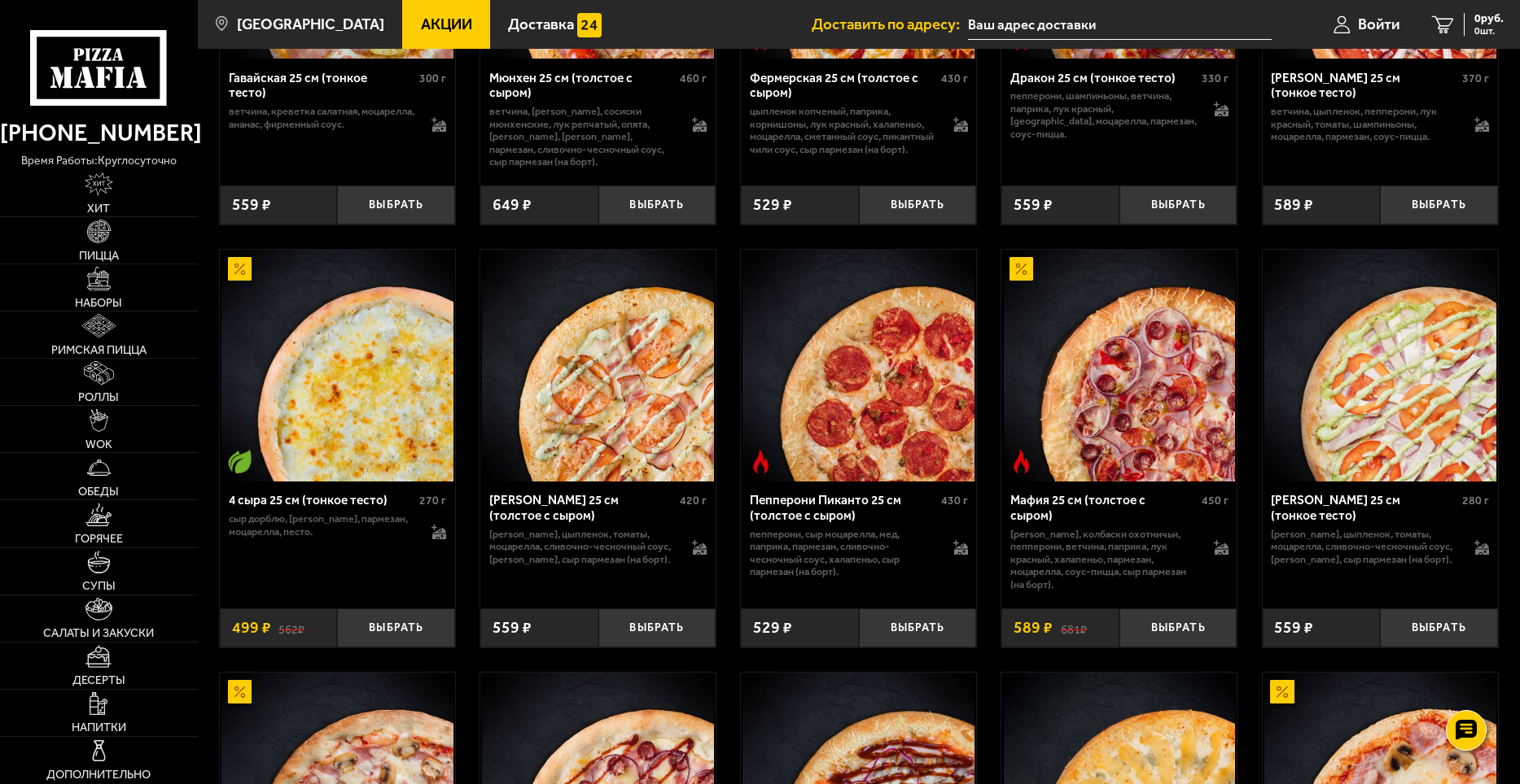
scroll to position [2196, 0]
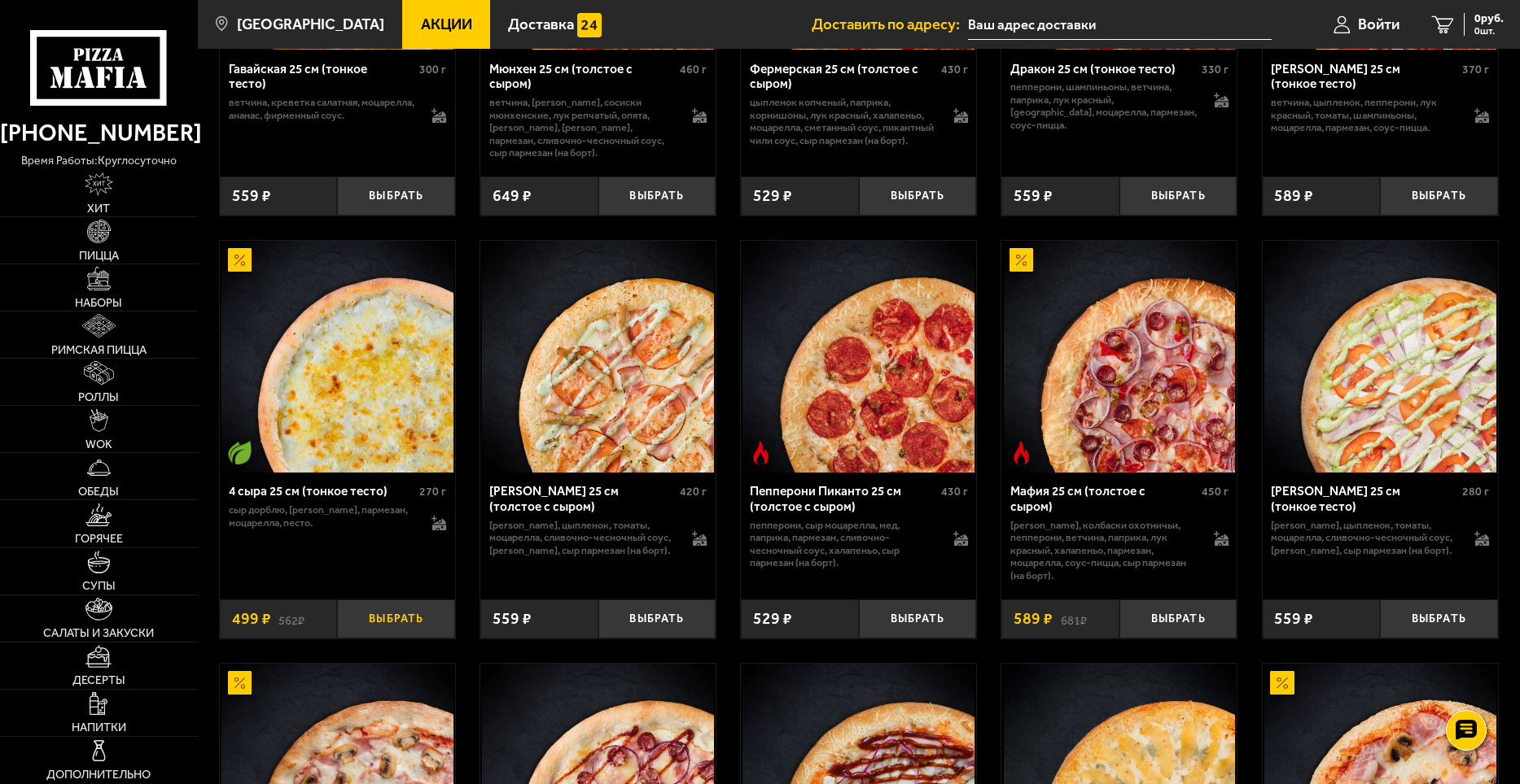
click at [425, 627] on button "Выбрать" at bounding box center [396, 619] width 118 height 39
click at [675, 628] on button "Выбрать" at bounding box center [657, 619] width 118 height 39
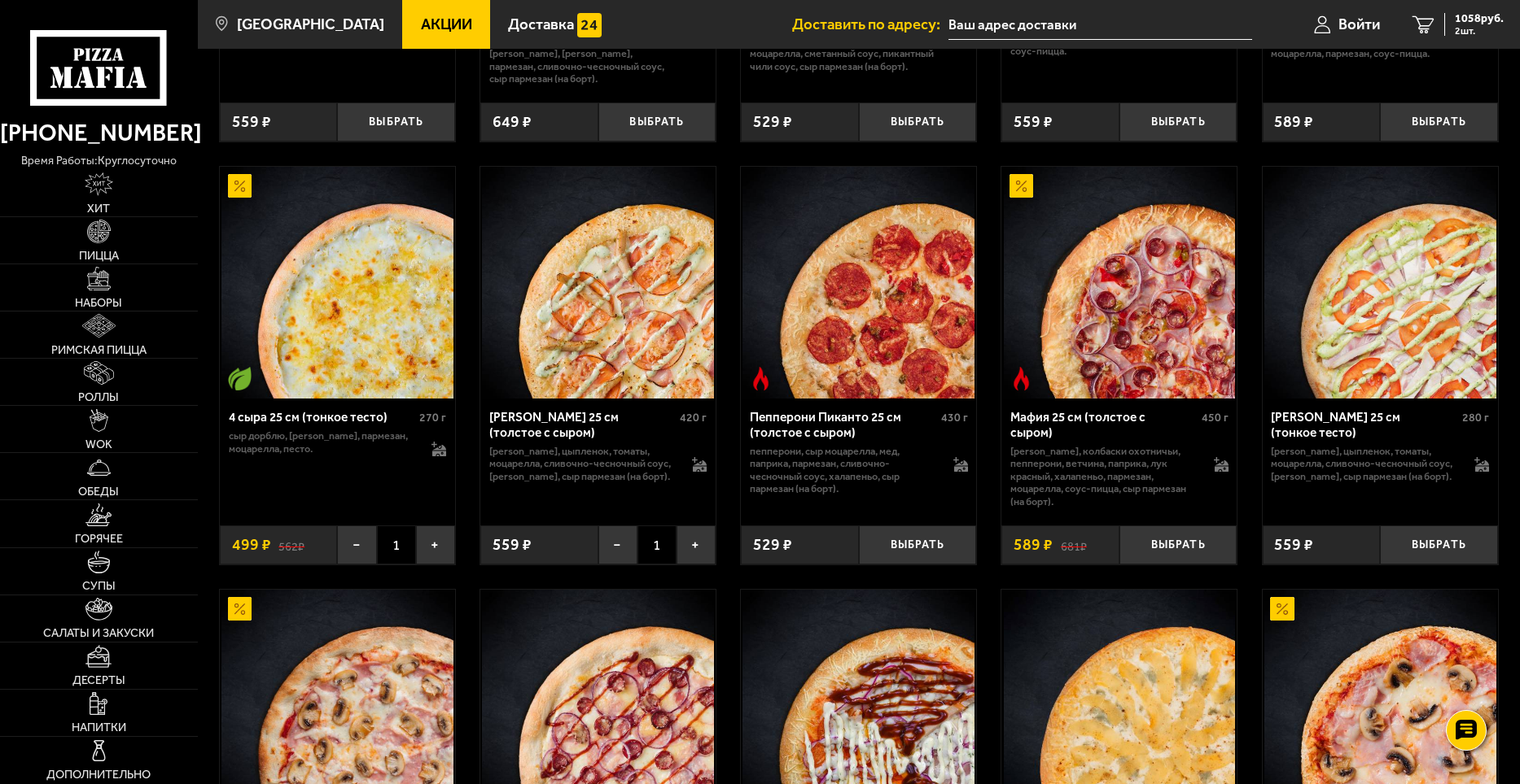
scroll to position [2441, 0]
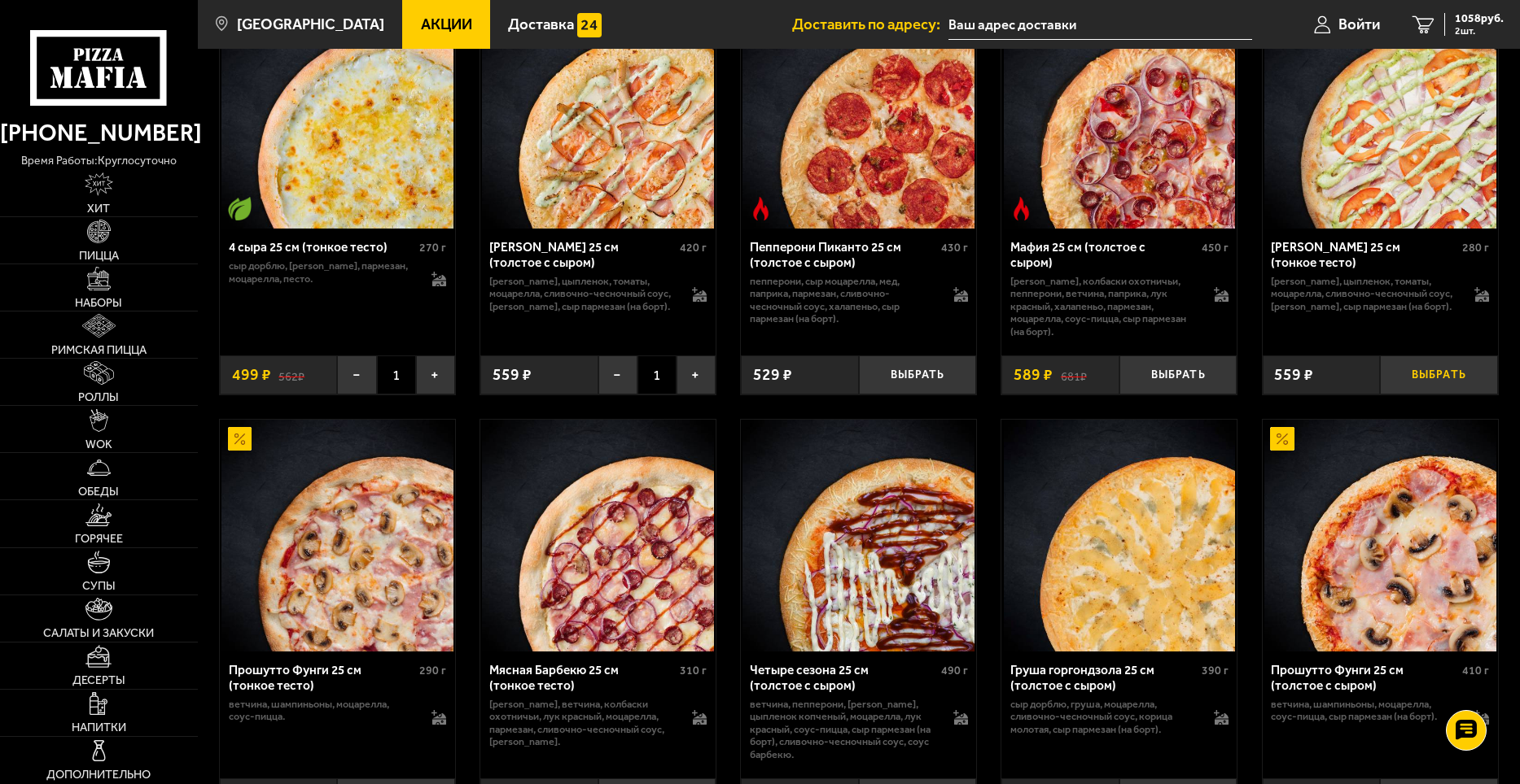
click at [1460, 381] on button "Выбрать" at bounding box center [1438, 374] width 118 height 39
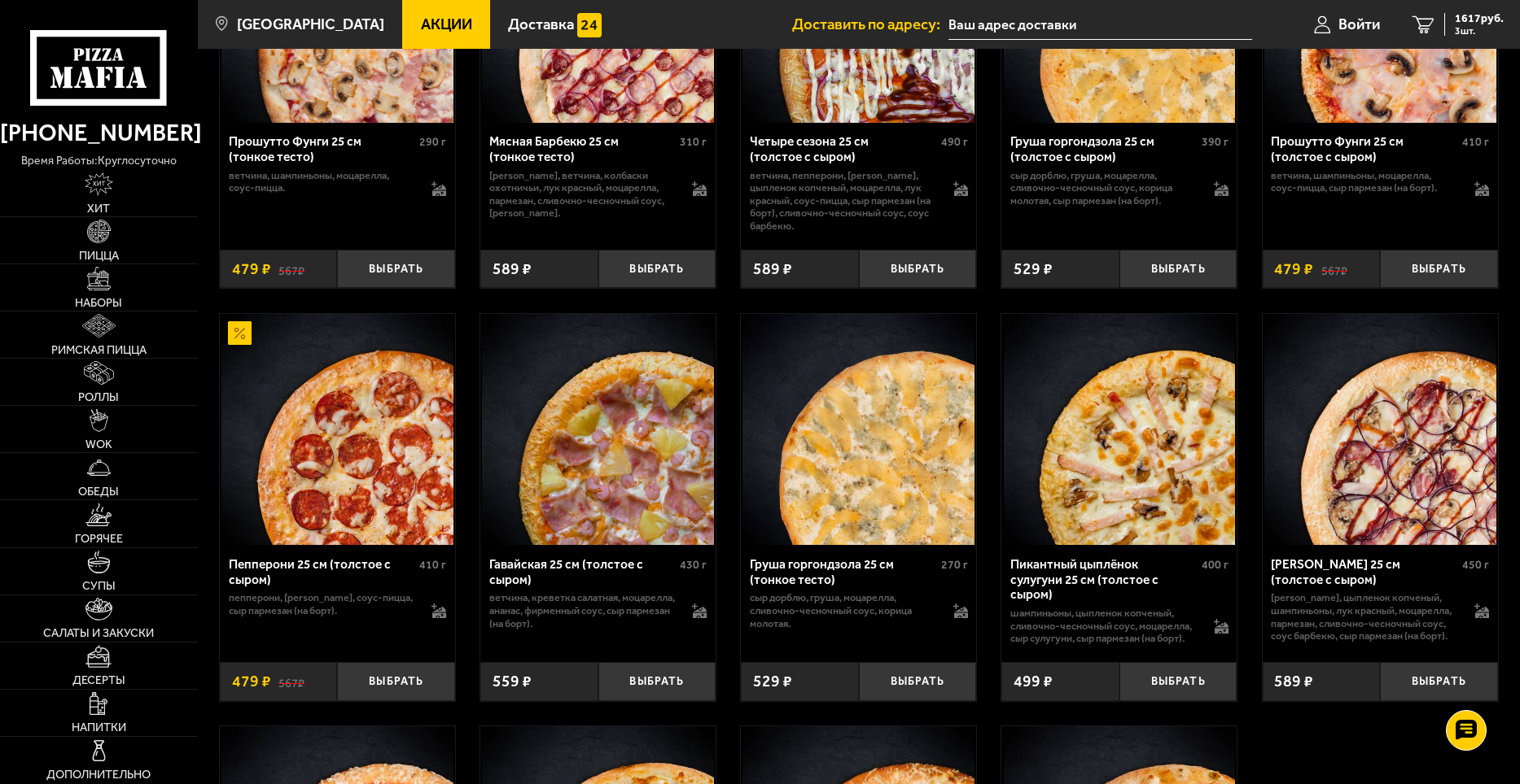
scroll to position [3069, 0]
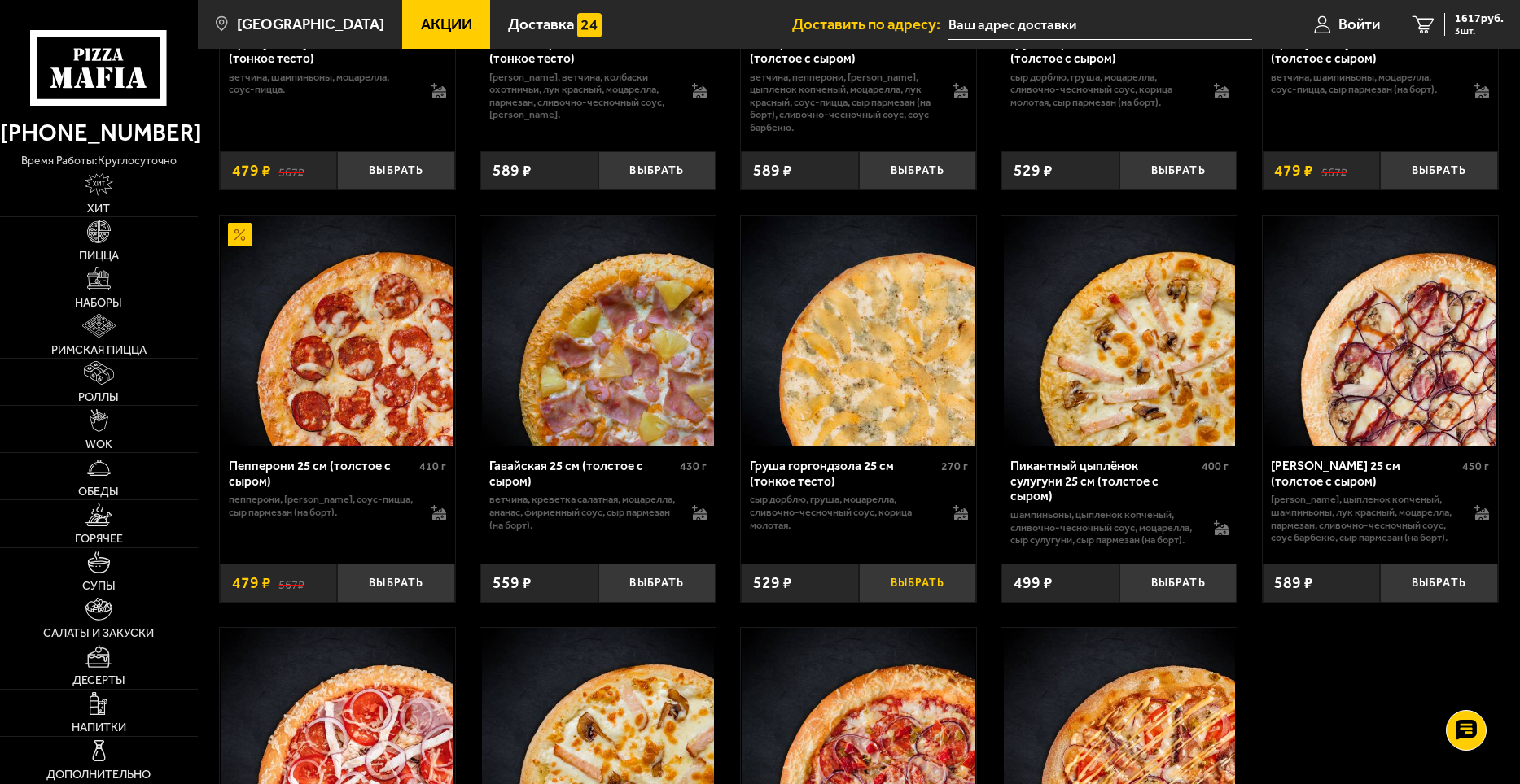
click at [925, 586] on button "Выбрать" at bounding box center [917, 583] width 118 height 39
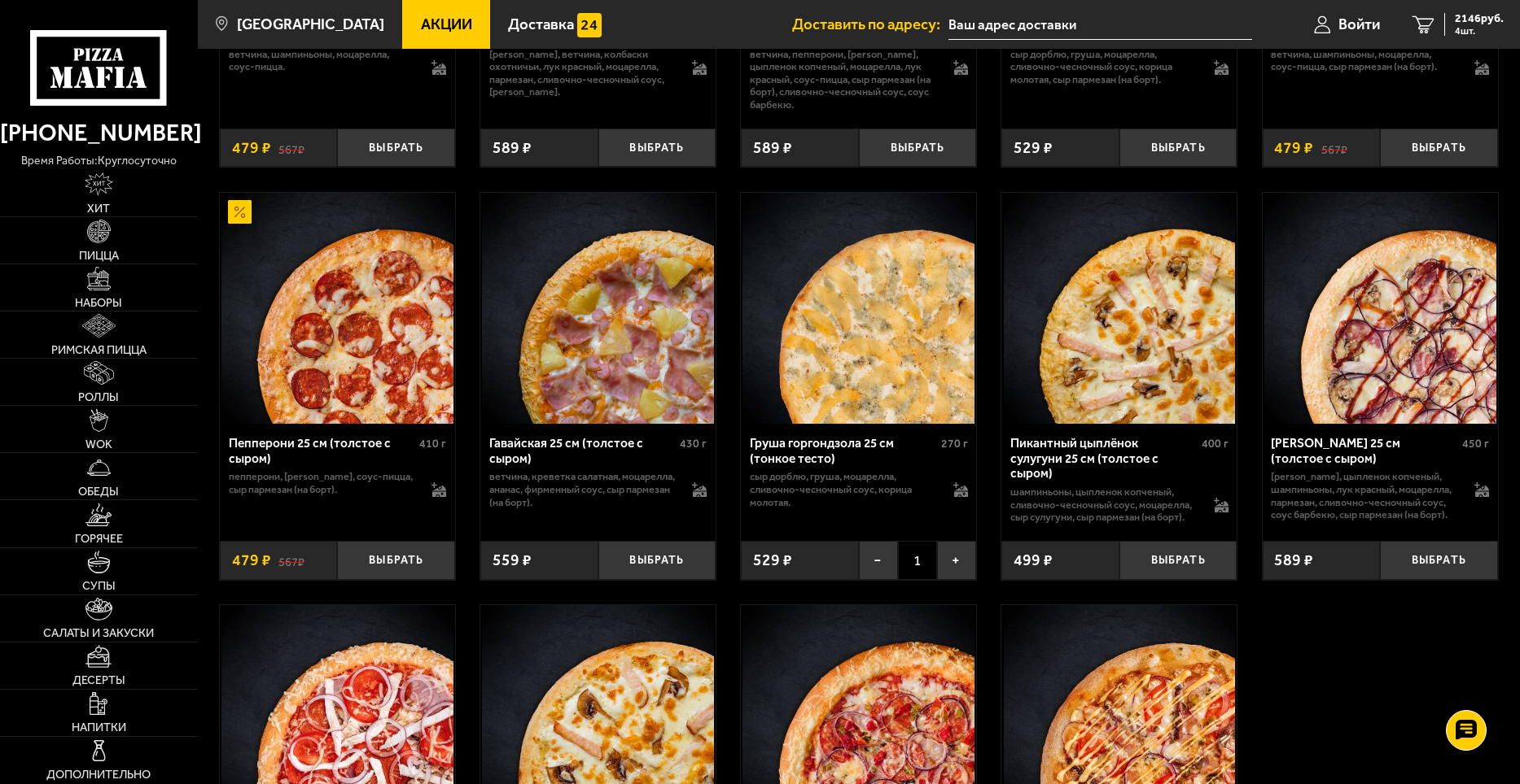
scroll to position [3255, 0]
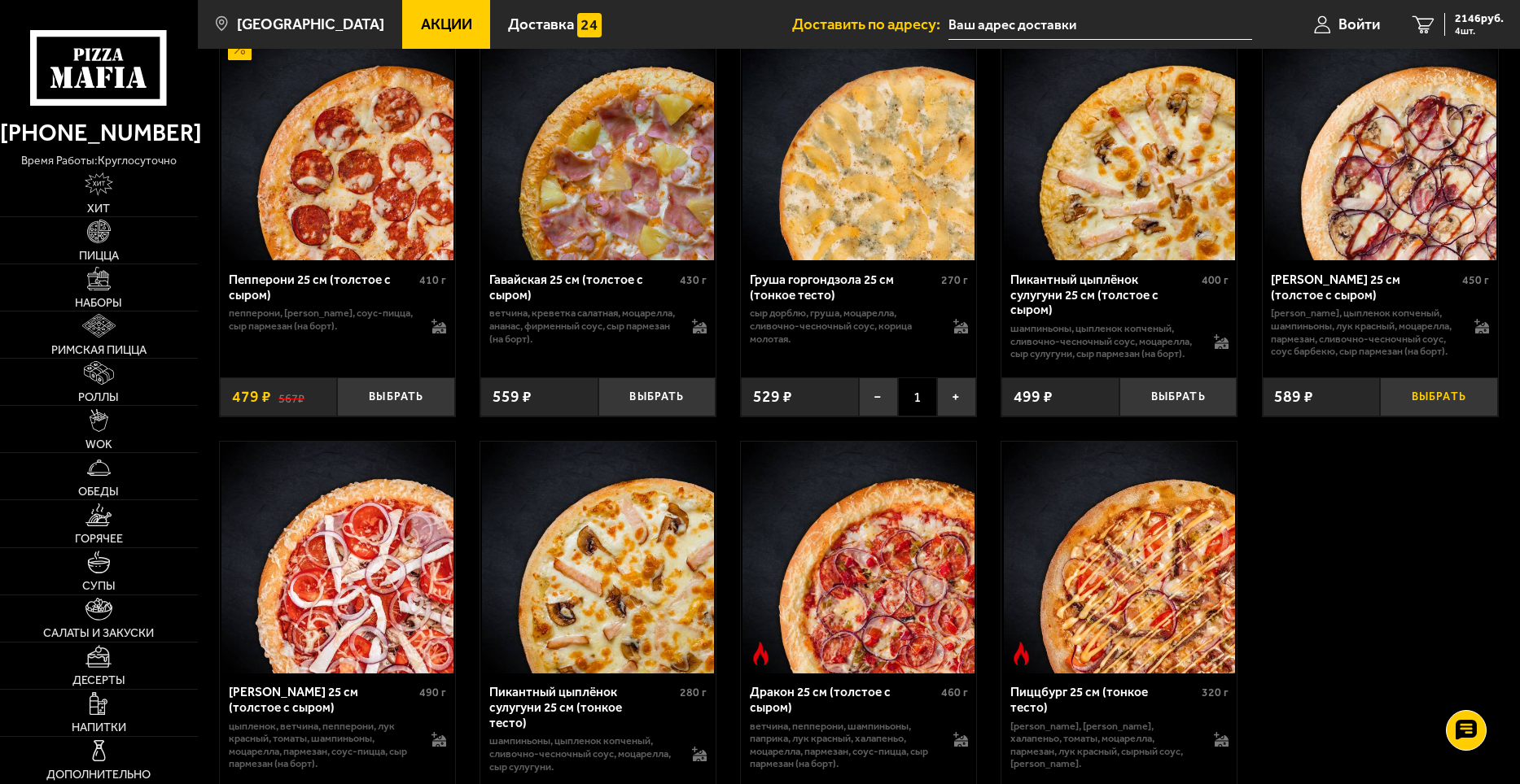
click at [1449, 400] on button "Выбрать" at bounding box center [1438, 396] width 118 height 39
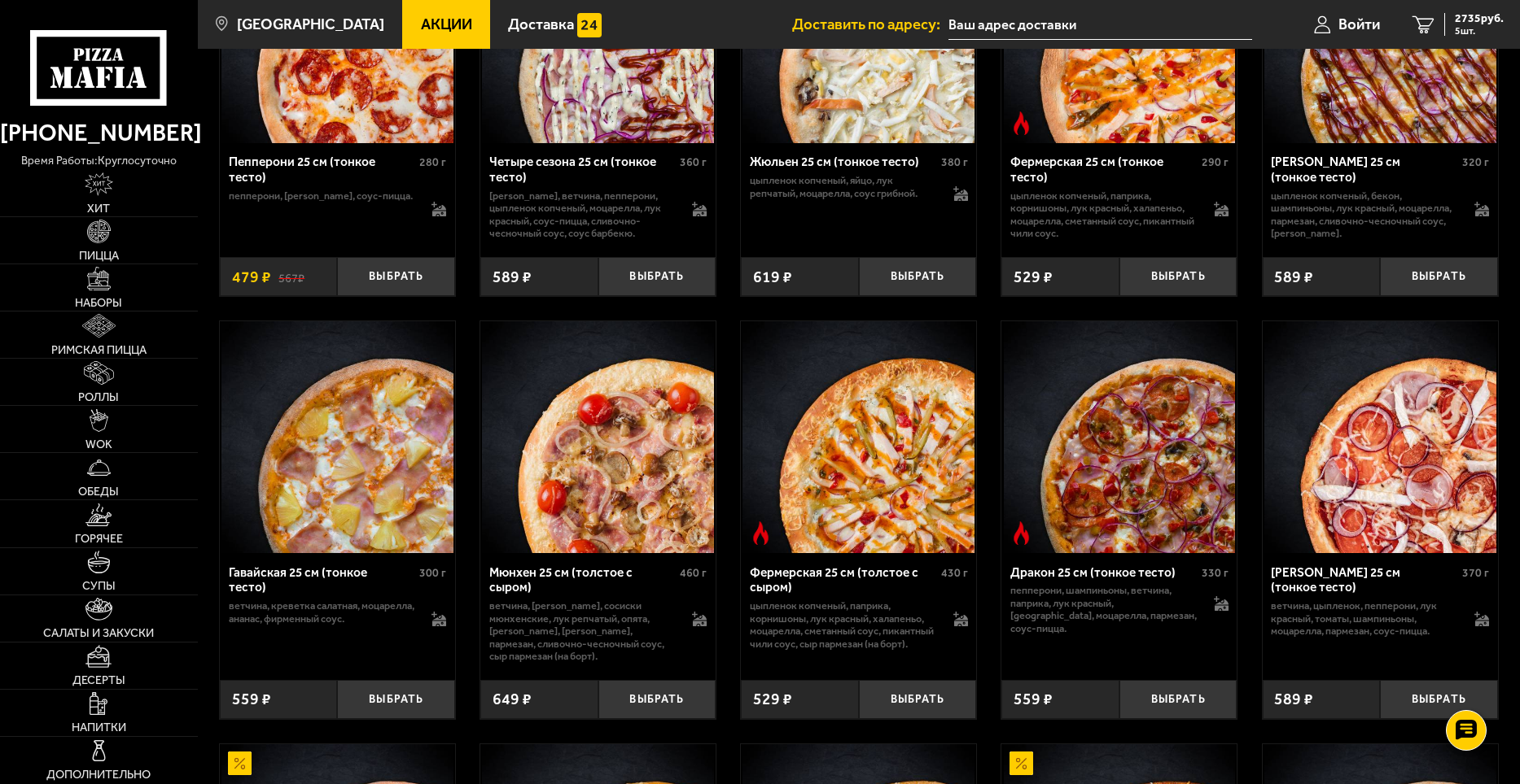
scroll to position [1523, 0]
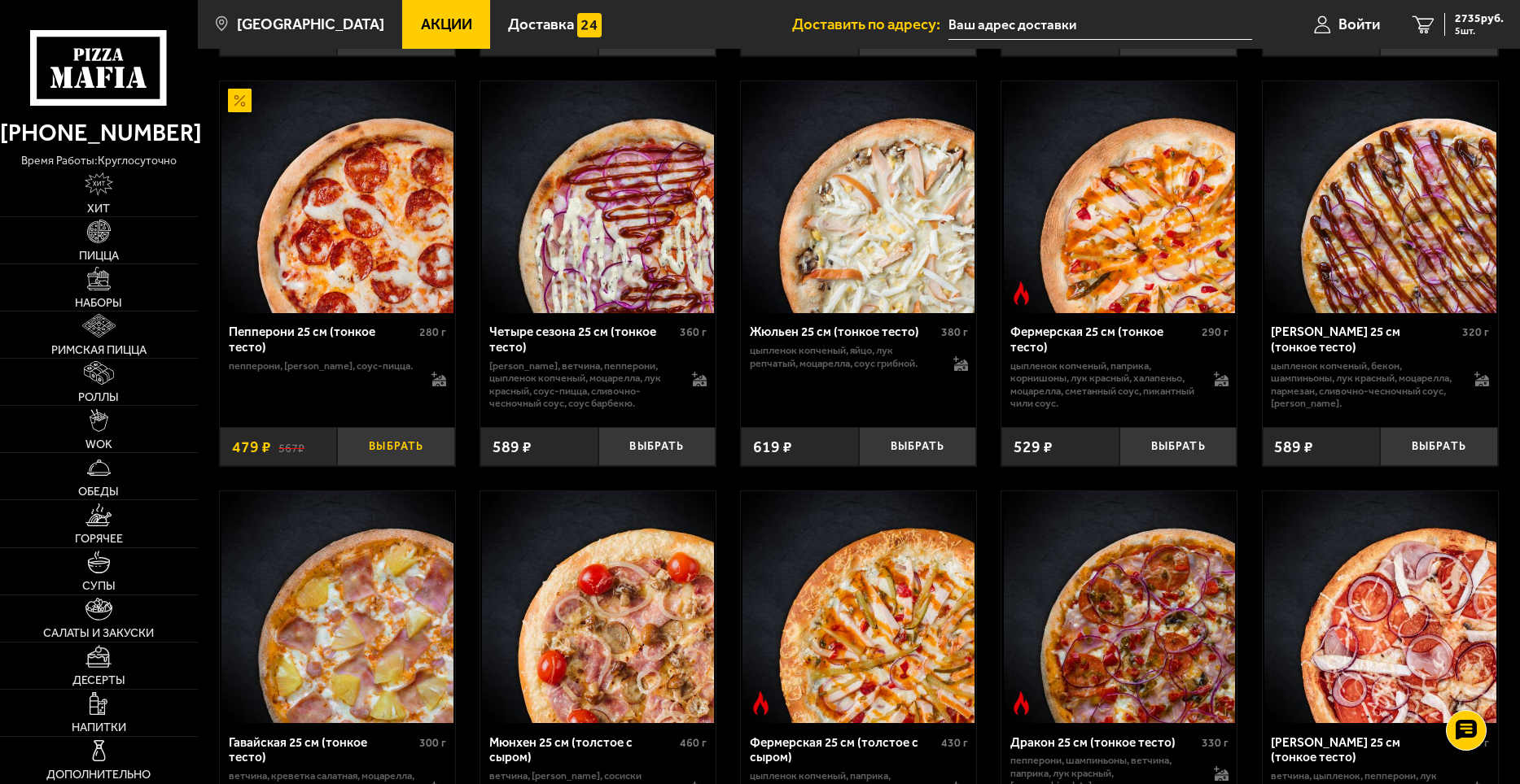
click at [407, 459] on button "Выбрать" at bounding box center [396, 446] width 118 height 39
click at [1484, 21] on span "3214 руб." at bounding box center [1479, 18] width 49 height 12
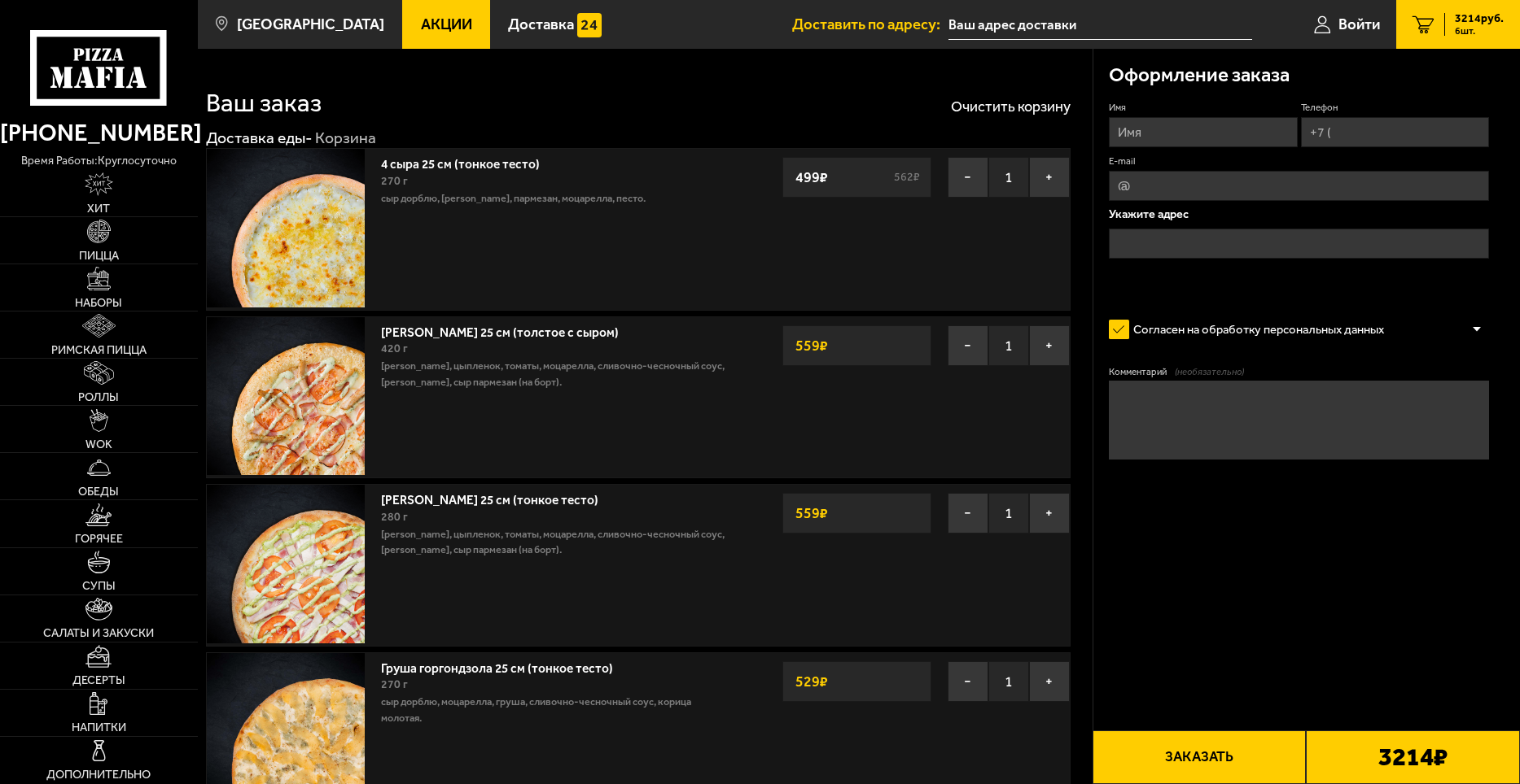
click at [1192, 125] on input "Имя" at bounding box center [1203, 131] width 188 height 30
click at [1192, 127] on input "Имя" at bounding box center [1203, 131] width 188 height 30
type input "[PERSON_NAME]"
click at [1365, 133] on input "Телефон" at bounding box center [1394, 131] width 188 height 30
click at [1378, 126] on input "Телефон" at bounding box center [1394, 131] width 188 height 30
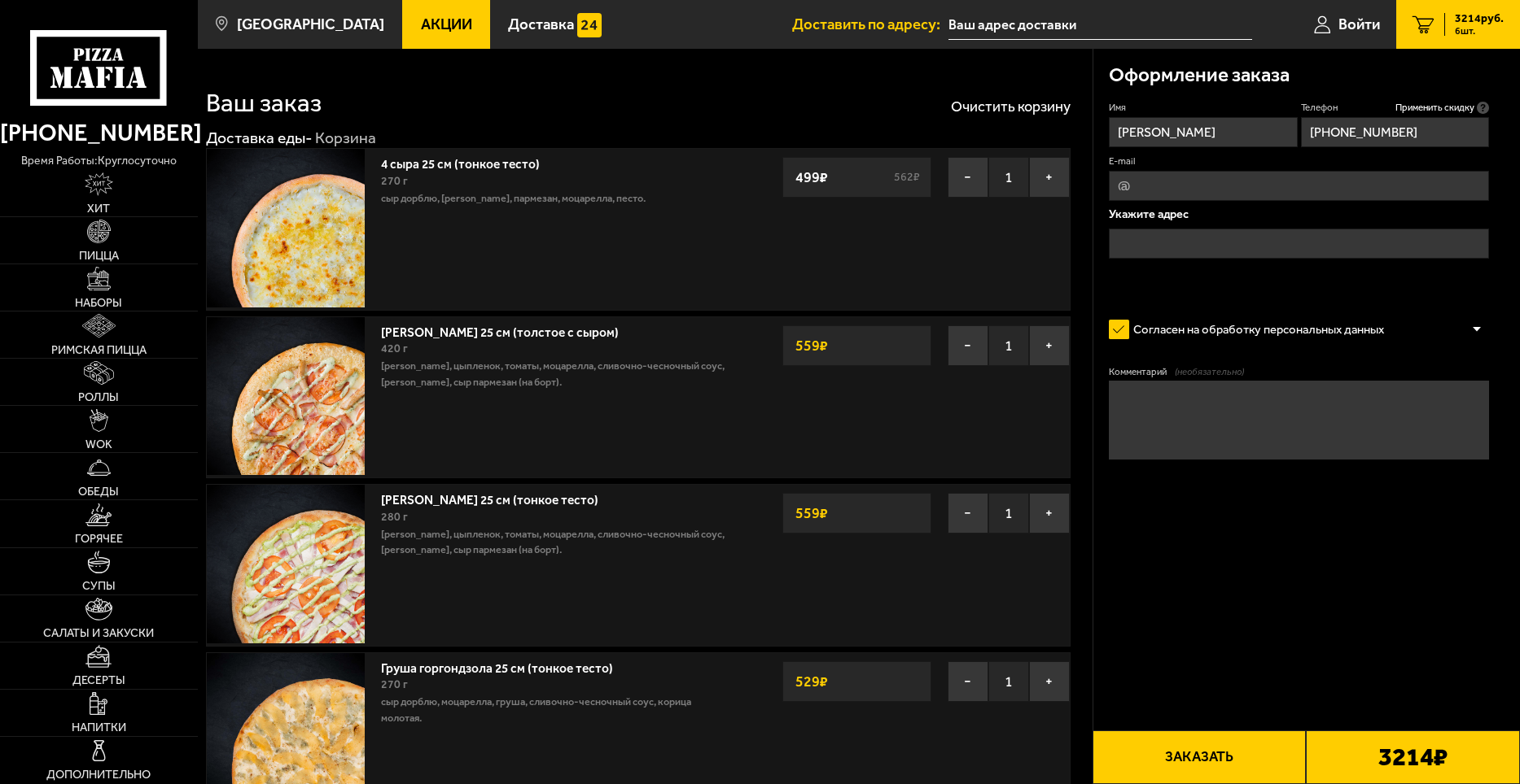
type input "[PHONE_NUMBER]"
click at [1232, 175] on input "E-mail" at bounding box center [1299, 185] width 380 height 30
click at [1227, 188] on input "E-mail" at bounding box center [1299, 185] width 380 height 30
click at [1227, 185] on input "E-mail" at bounding box center [1299, 185] width 380 height 30
type input "ц"
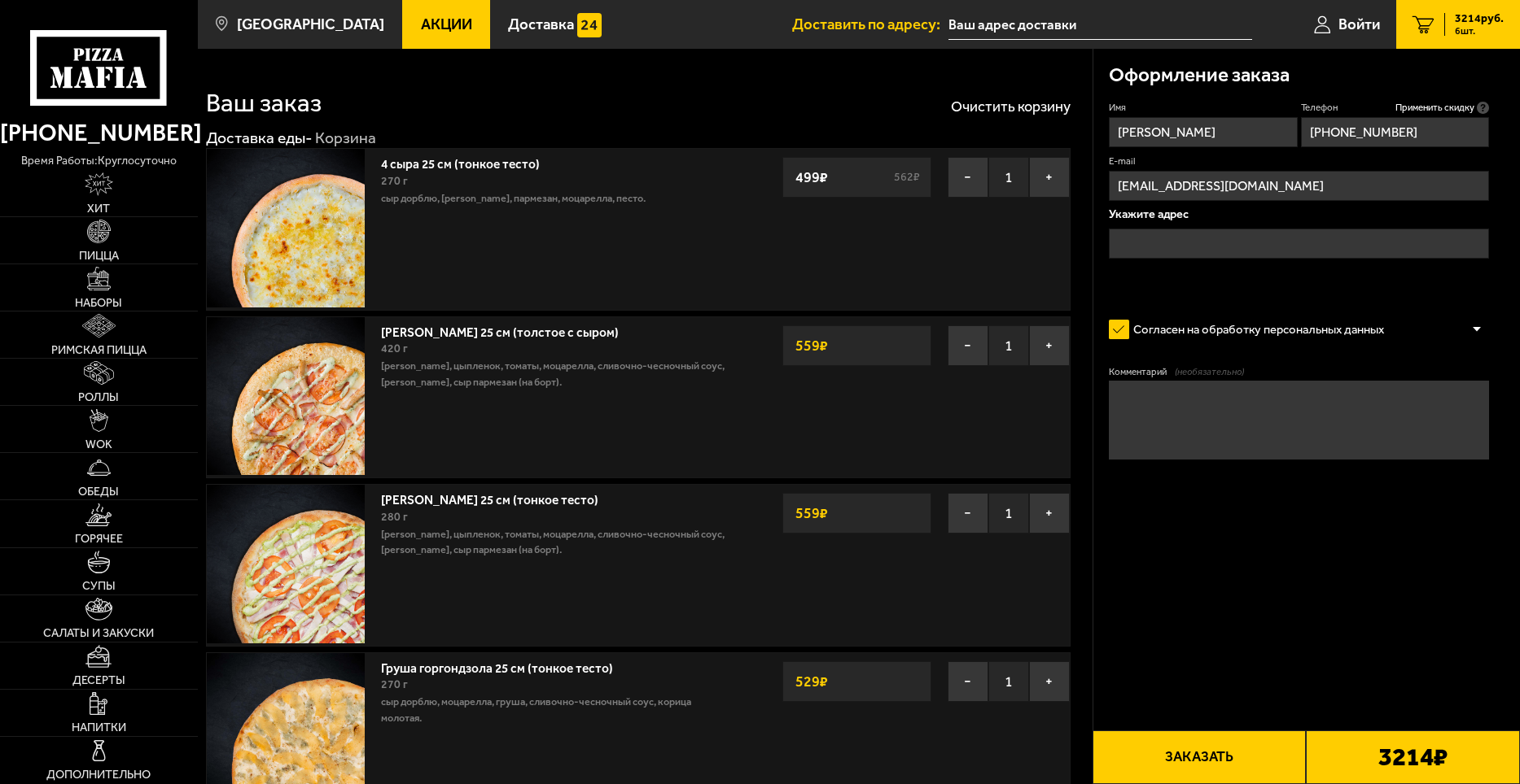
type input "[EMAIL_ADDRESS][DOMAIN_NAME]"
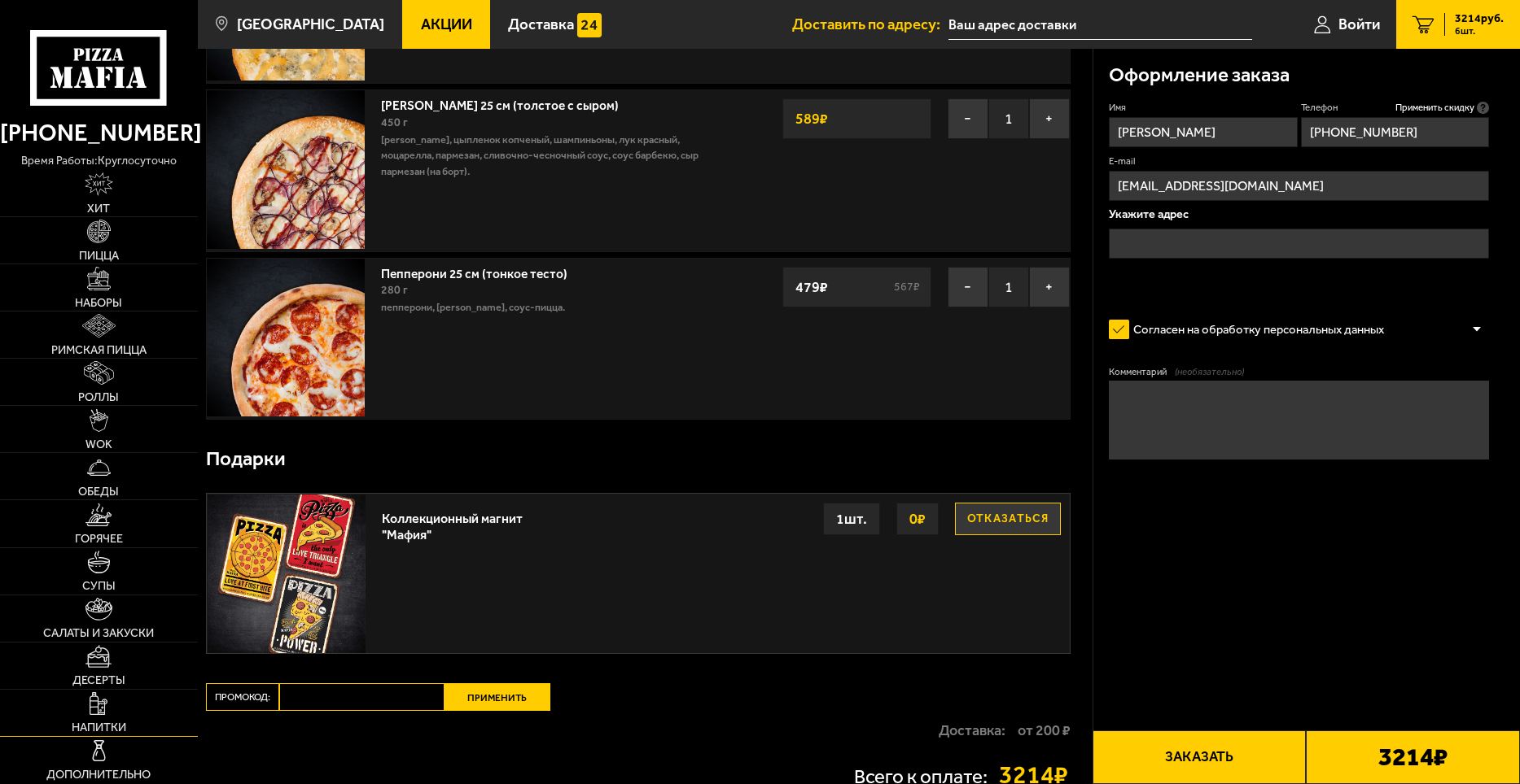
scroll to position [732, 0]
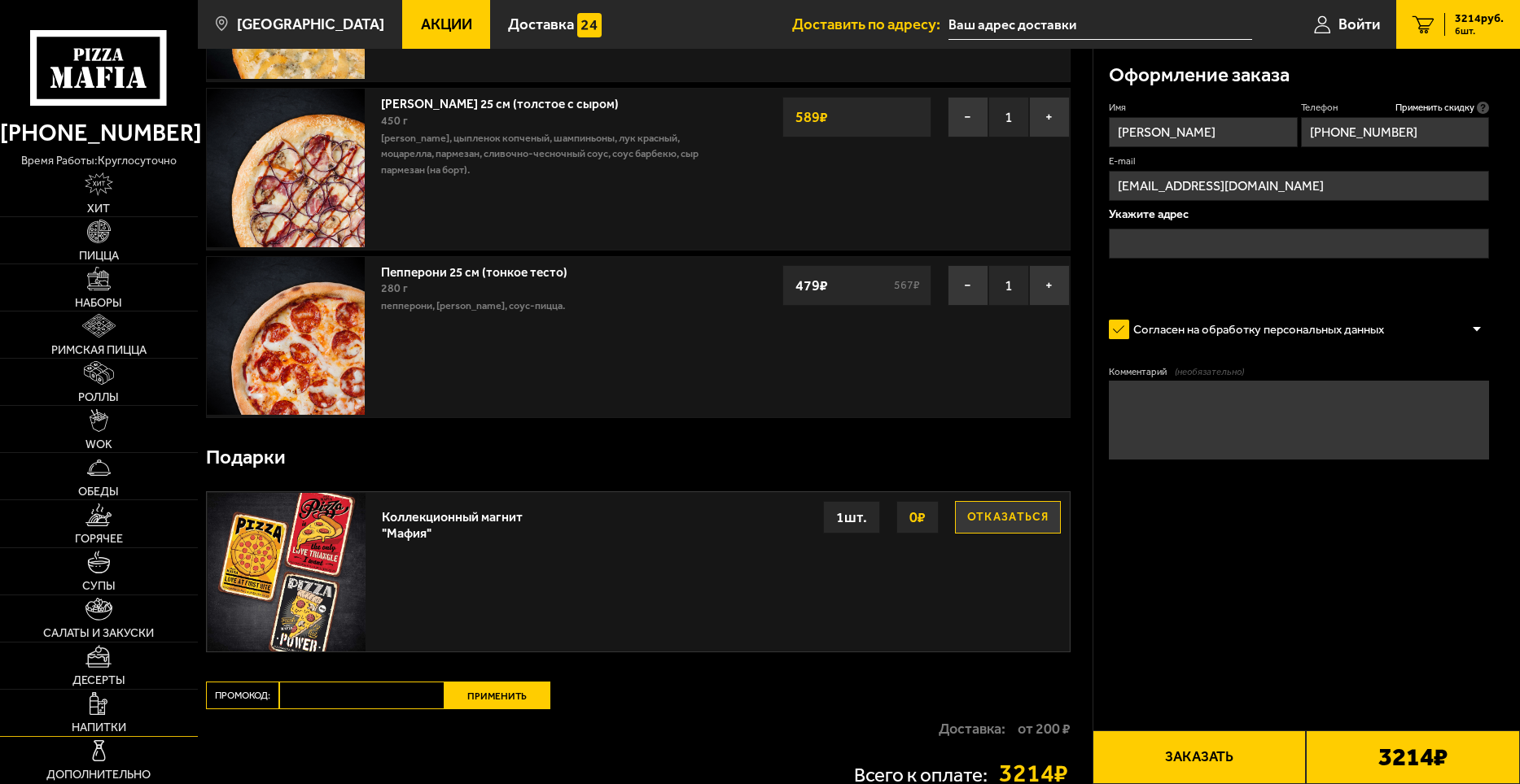
click at [103, 717] on link "Напитки" at bounding box center [99, 713] width 198 height 47
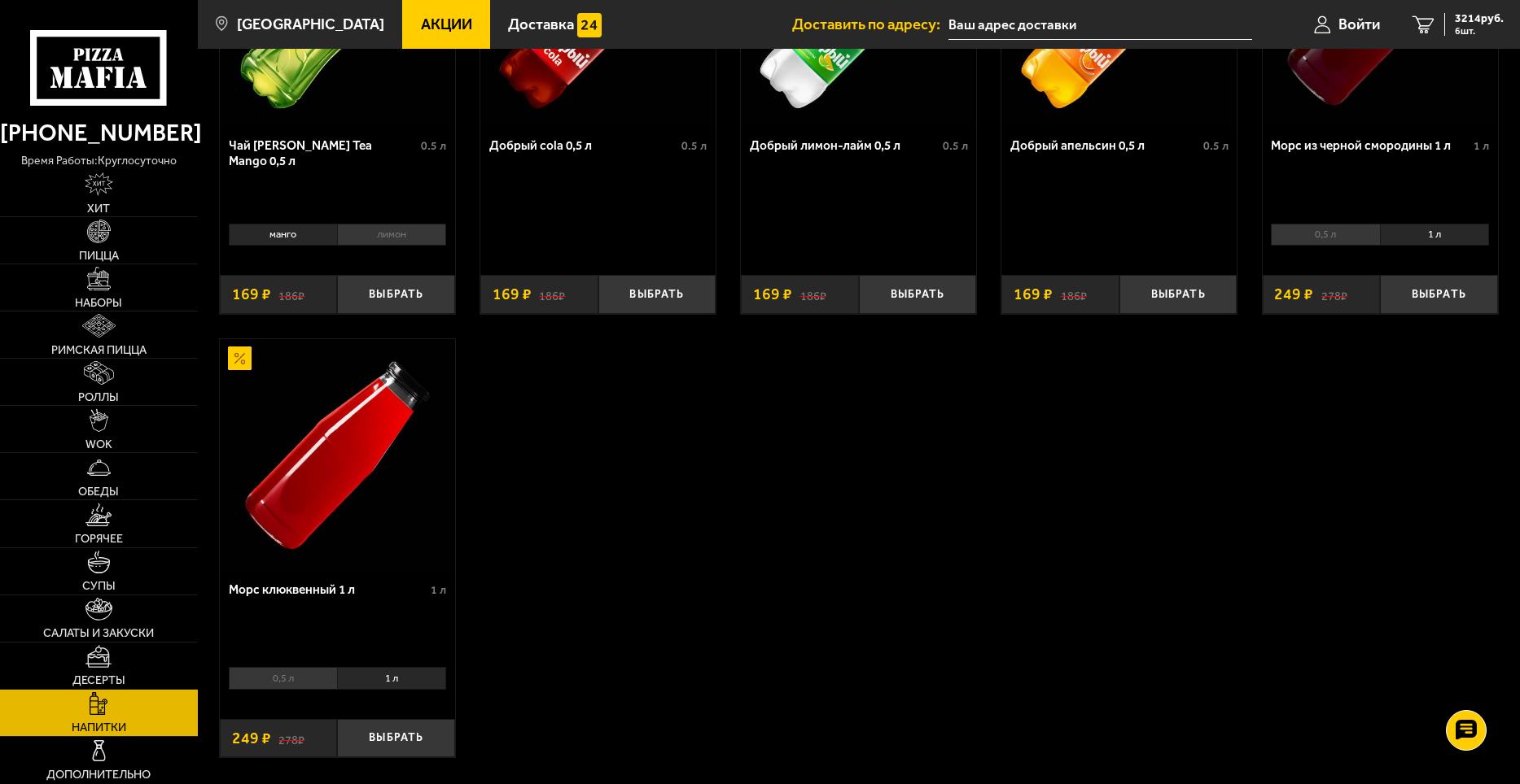
scroll to position [389, 0]
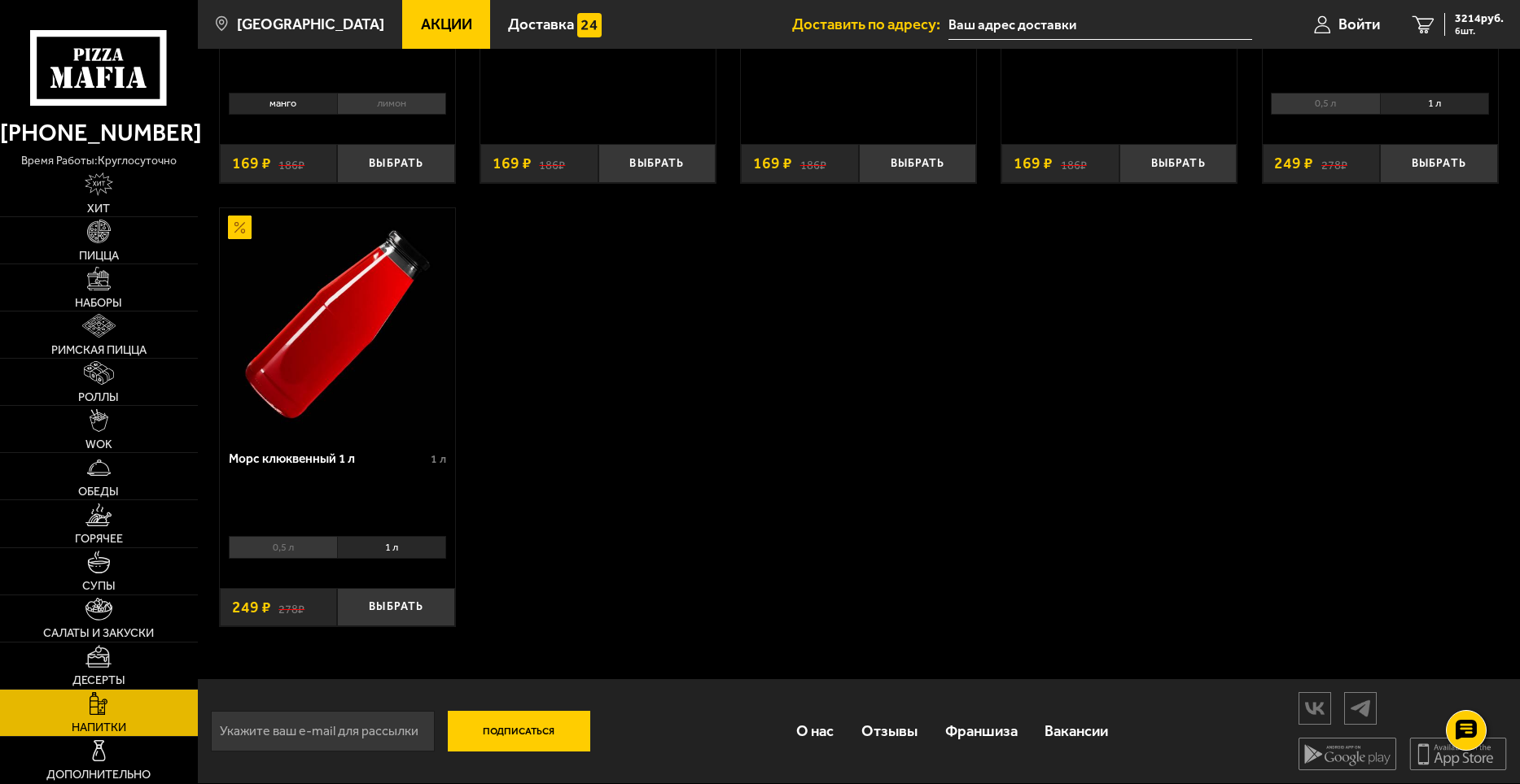
click at [409, 547] on li "1 л" at bounding box center [391, 547] width 109 height 22
click at [423, 608] on button "Выбрать" at bounding box center [396, 607] width 118 height 39
click at [438, 607] on button "+" at bounding box center [434, 607] width 39 height 39
click at [366, 603] on button "−" at bounding box center [356, 607] width 39 height 39
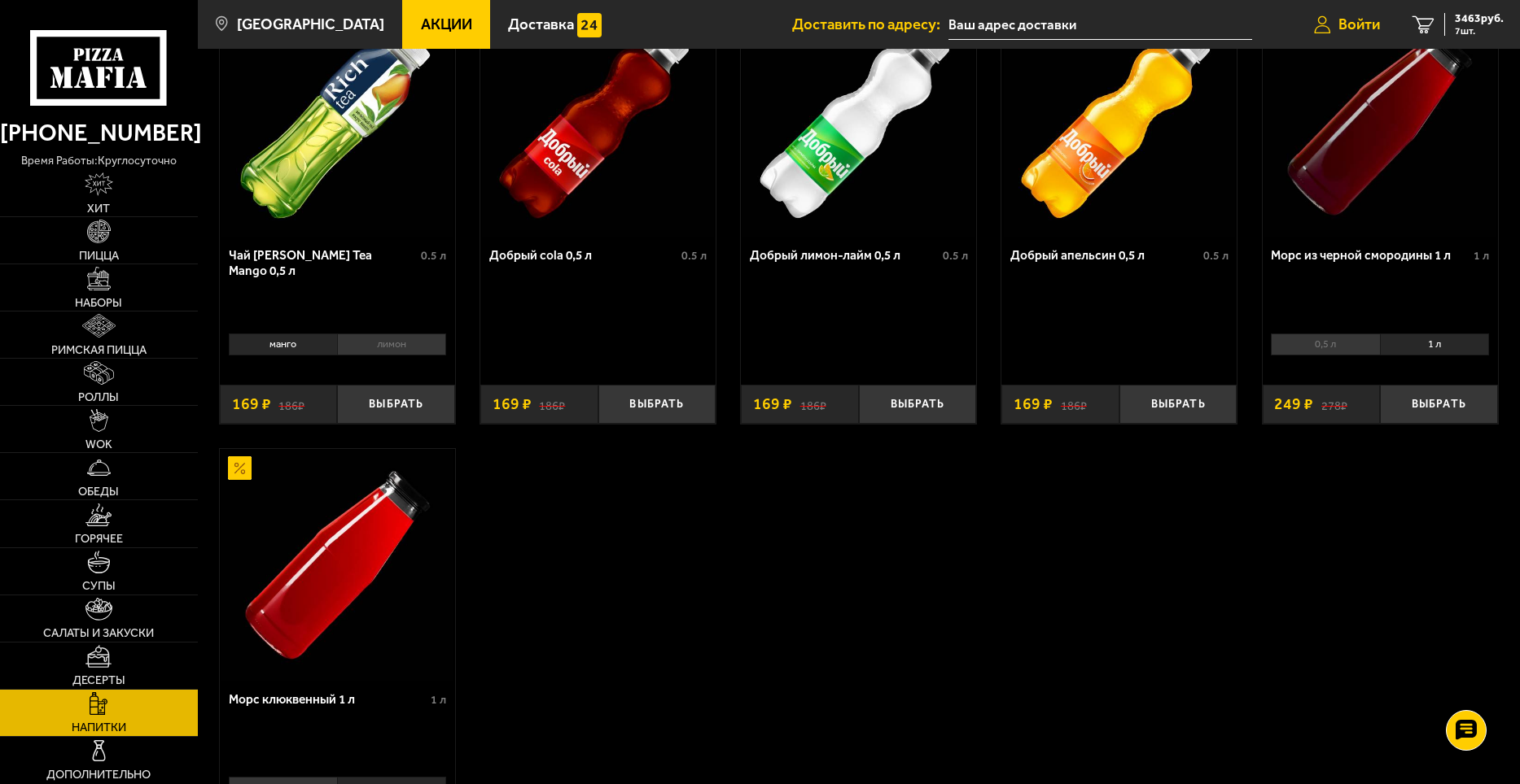
scroll to position [145, 0]
click at [1477, 13] on span "3463 руб." at bounding box center [1479, 18] width 49 height 12
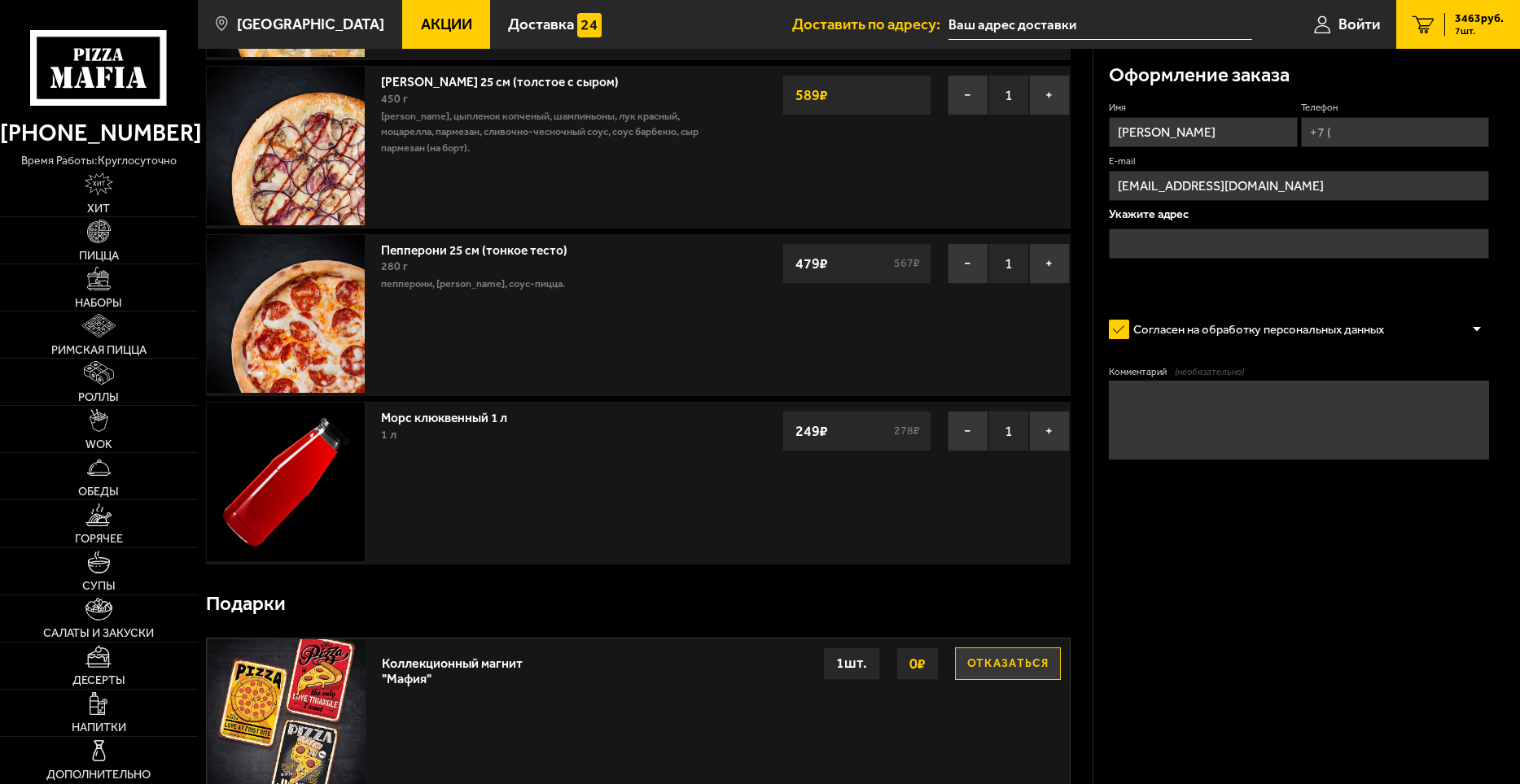
scroll to position [1080, 0]
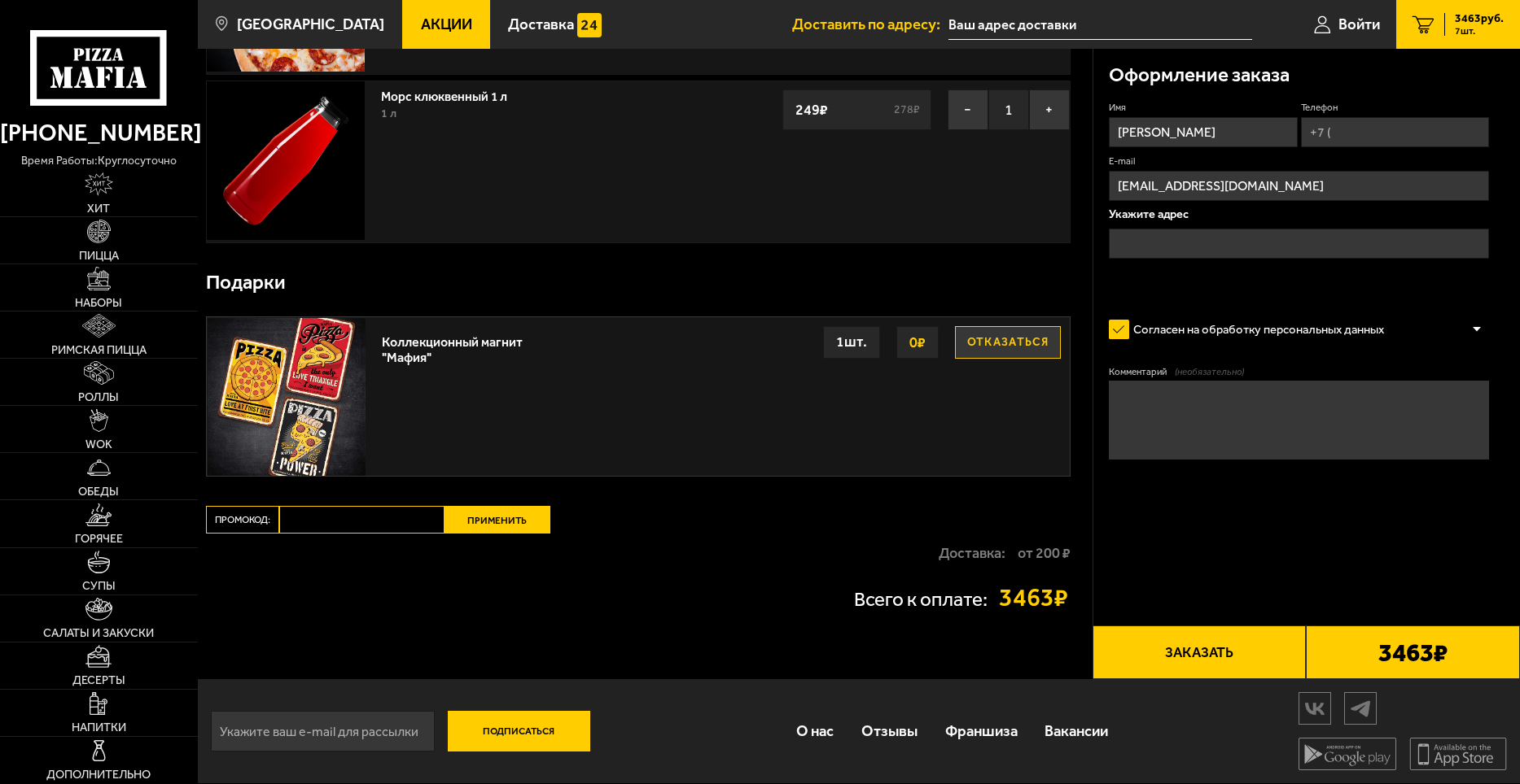
click at [1390, 544] on form "Имя [PERSON_NAME] E-mail [EMAIL_ADDRESS][DOMAIN_NAME] Укажите адрес Согласен на…" at bounding box center [1299, 326] width 380 height 452
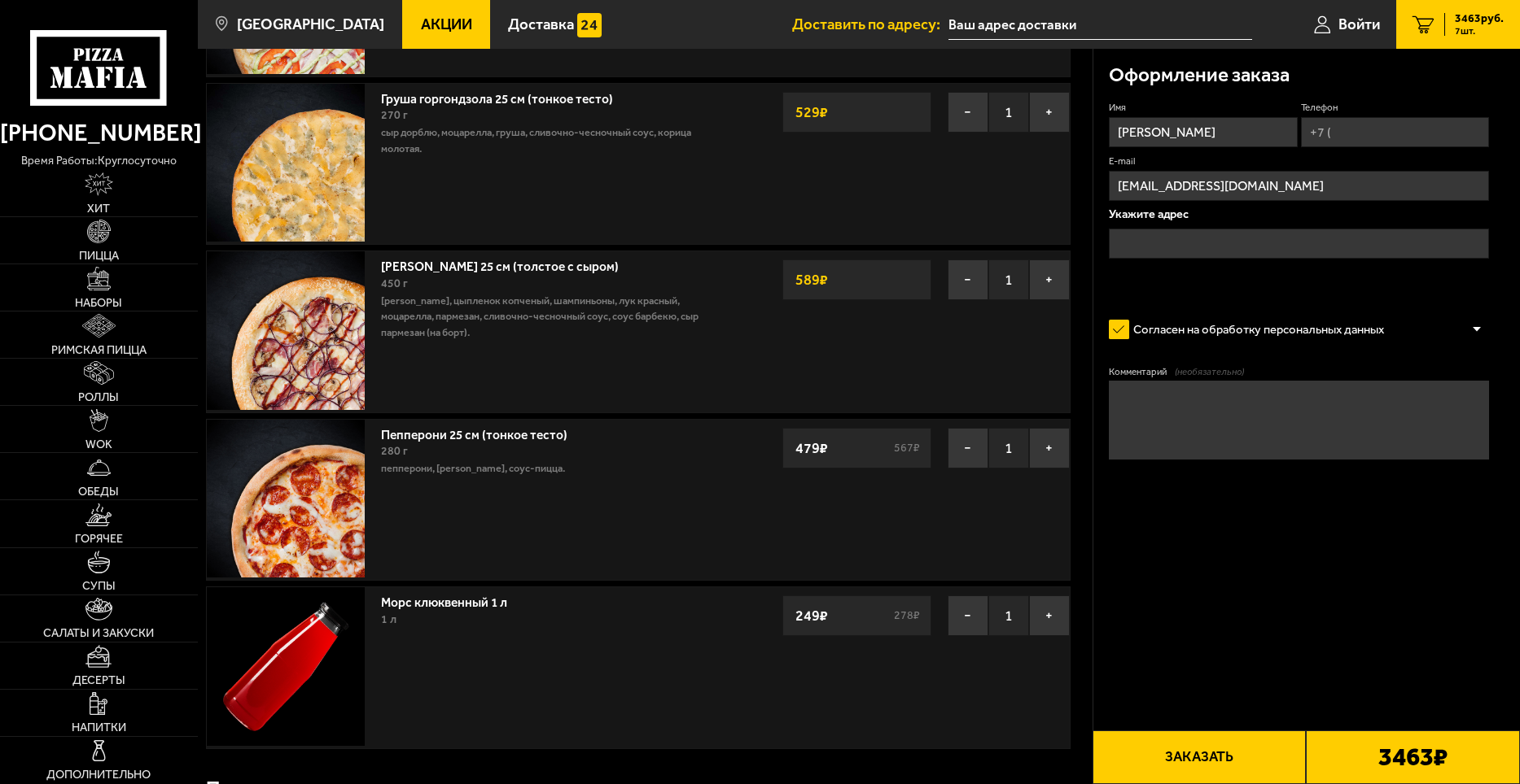
scroll to position [1057, 0]
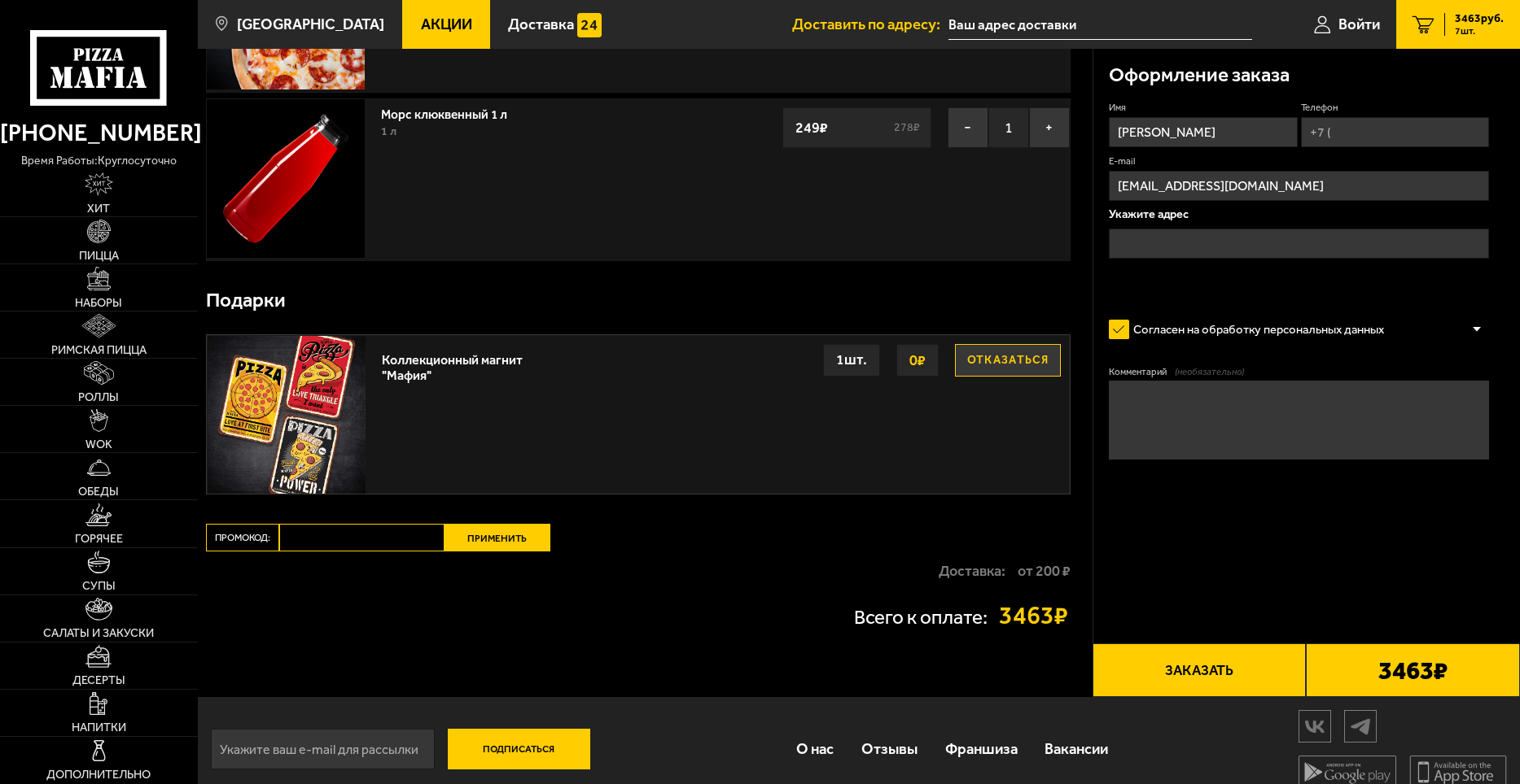
drag, startPoint x: 321, startPoint y: 542, endPoint x: 334, endPoint y: 542, distance: 13.0
click at [322, 542] on input "Промокод:" at bounding box center [362, 538] width 165 height 28
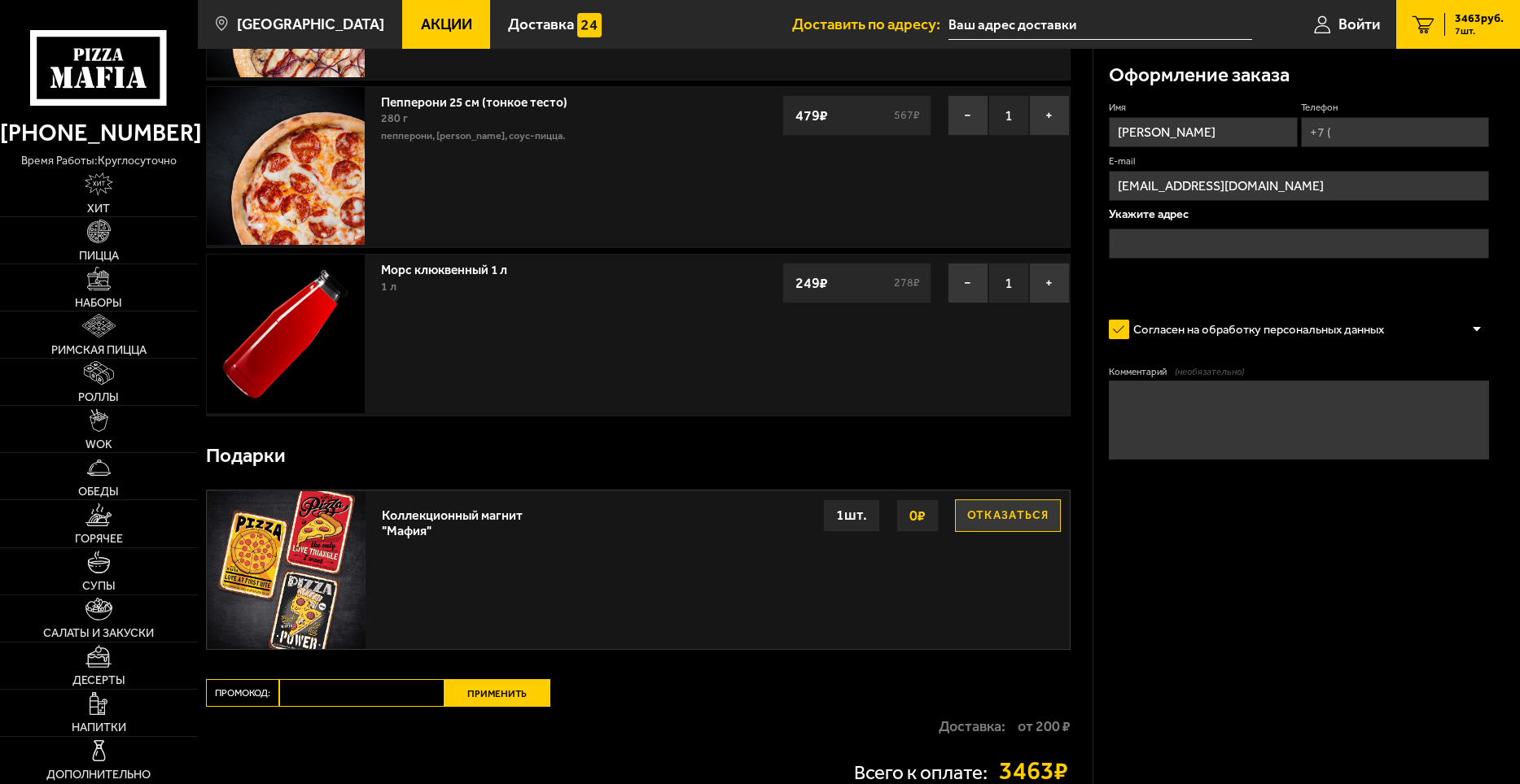
scroll to position [1080, 0]
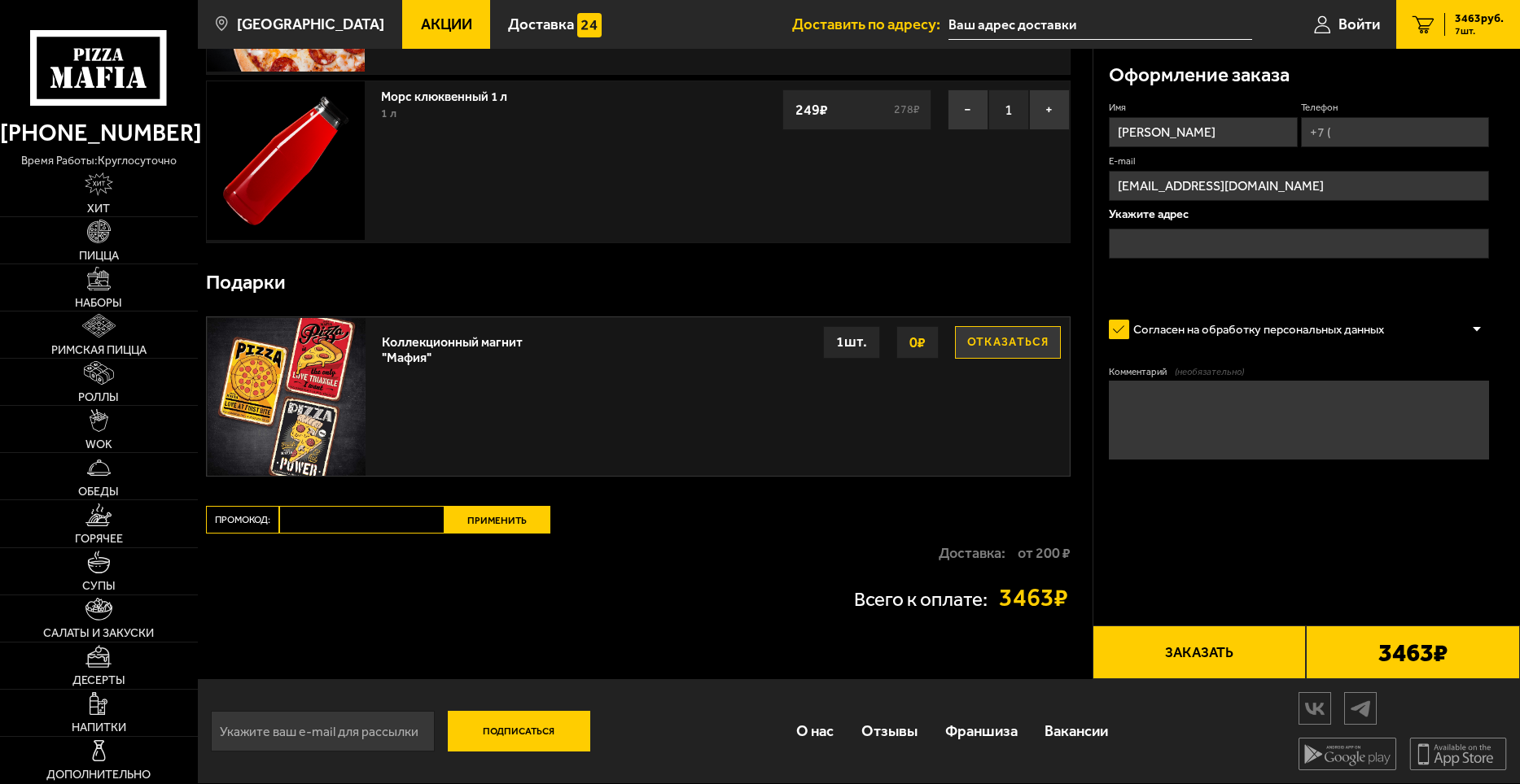
click at [385, 521] on input "Промокод:" at bounding box center [362, 520] width 165 height 28
paste input "START14"
type input "START14"
click at [501, 520] on button "Применить" at bounding box center [497, 520] width 106 height 28
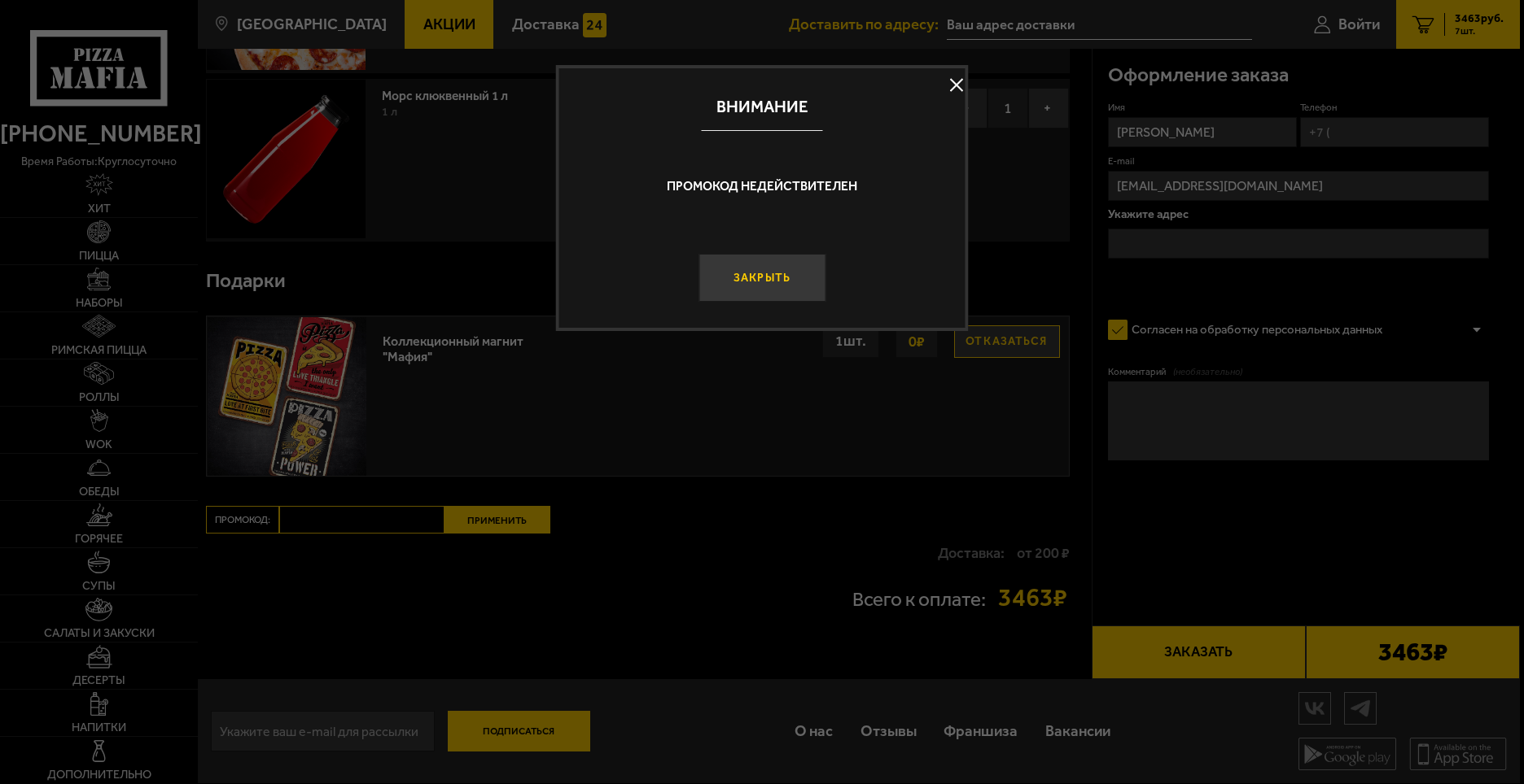
click at [787, 279] on button "Закрыть" at bounding box center [761, 277] width 127 height 48
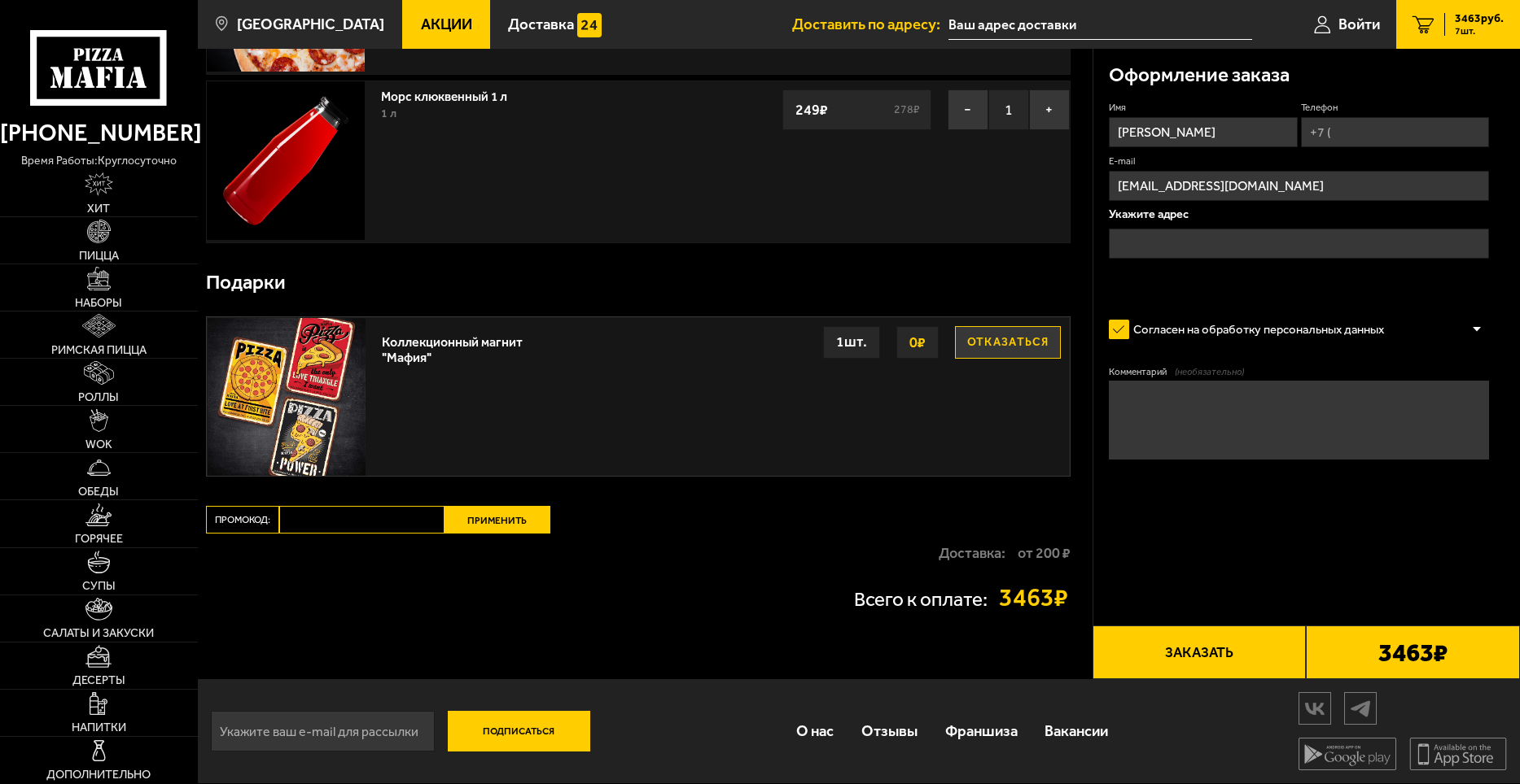
click at [407, 519] on input "Промокод:" at bounding box center [362, 520] width 165 height 28
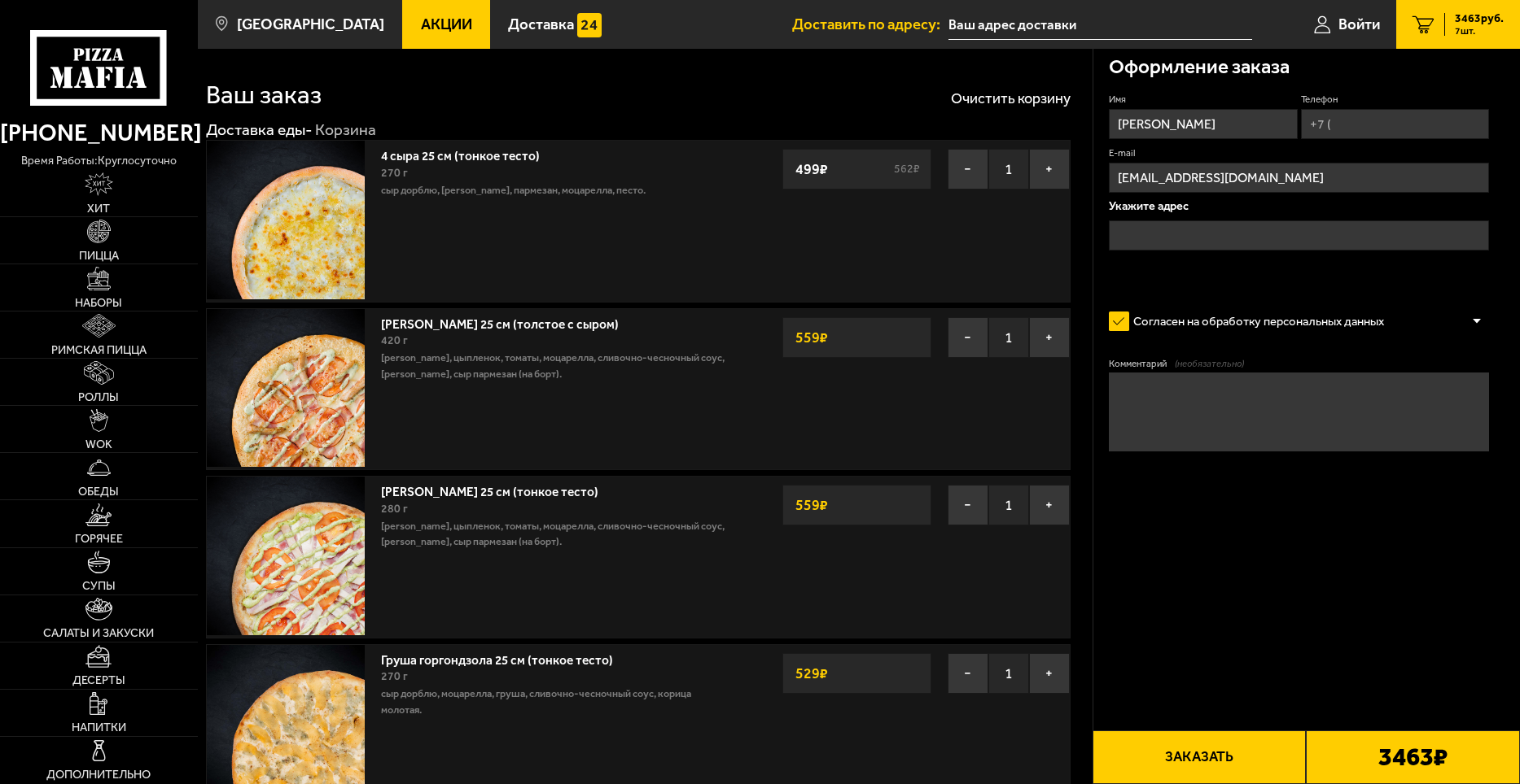
scroll to position [0, 0]
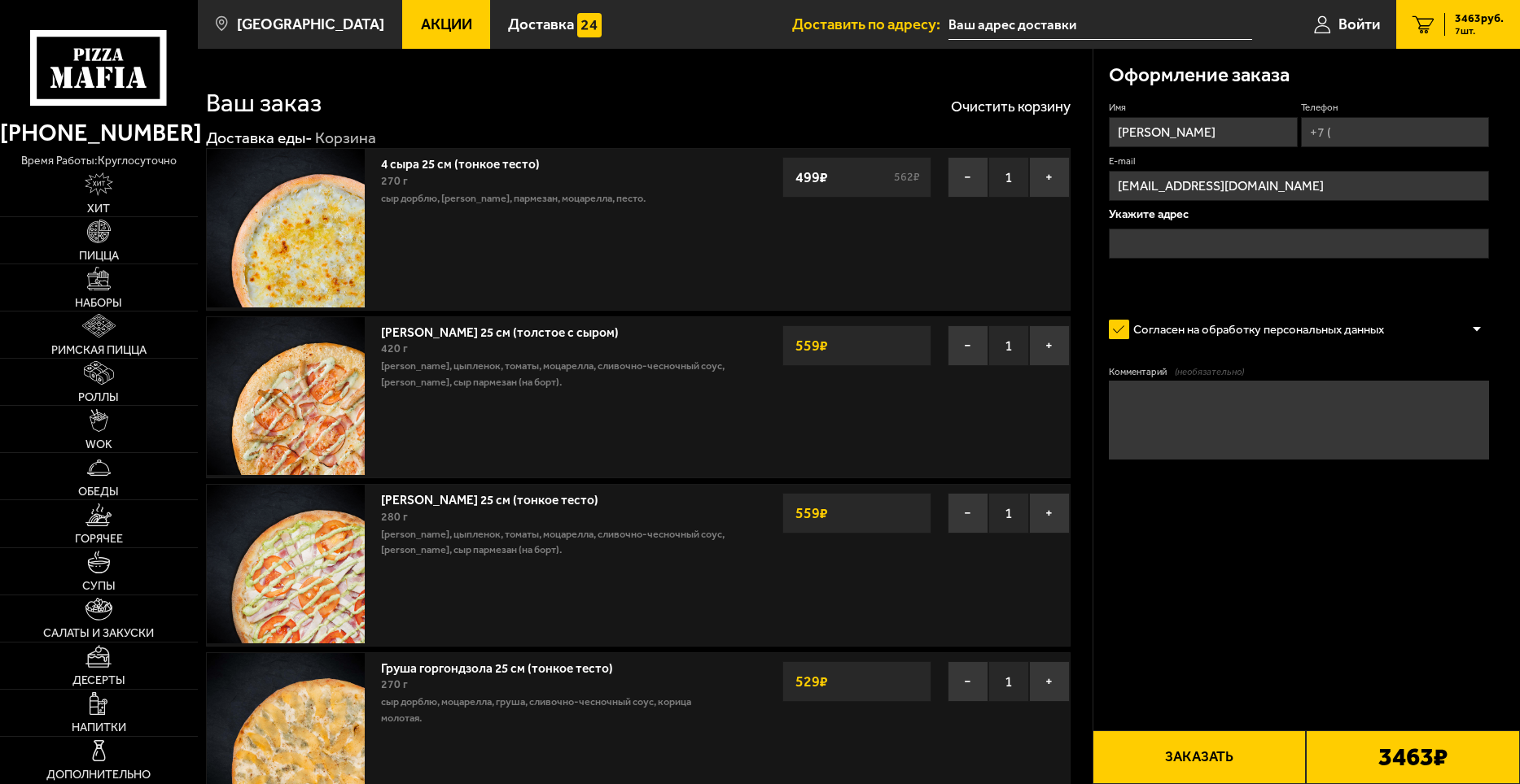
click at [1231, 249] on input "text" at bounding box center [1299, 243] width 380 height 30
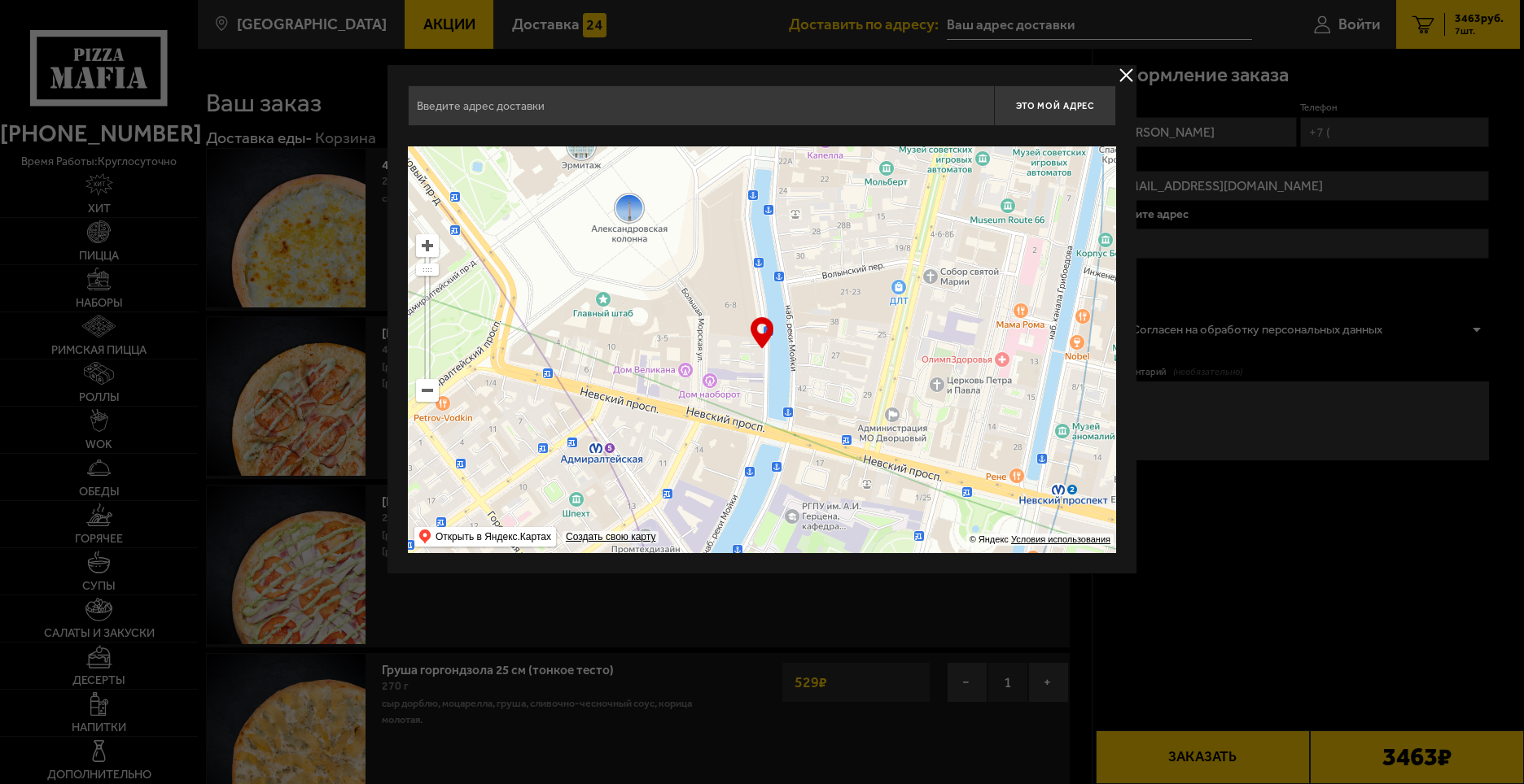
drag, startPoint x: 866, startPoint y: 329, endPoint x: 737, endPoint y: 192, distance: 188.2
click at [737, 192] on ymaps at bounding box center [761, 350] width 708 height 406
type input "[STREET_ADDRESS]"
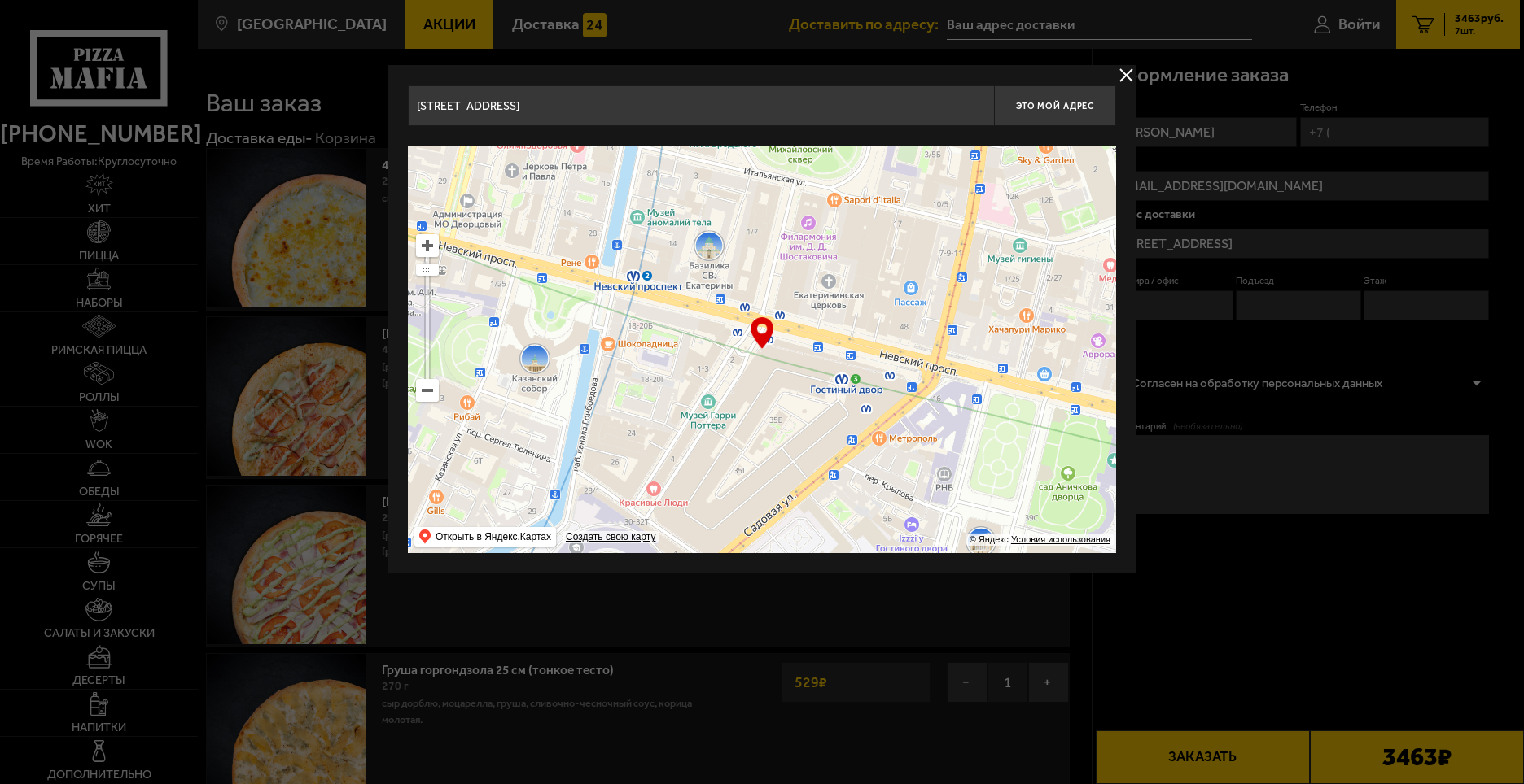
drag, startPoint x: 988, startPoint y: 484, endPoint x: 444, endPoint y: 254, distance: 590.6
click at [444, 254] on ymaps at bounding box center [761, 350] width 708 height 406
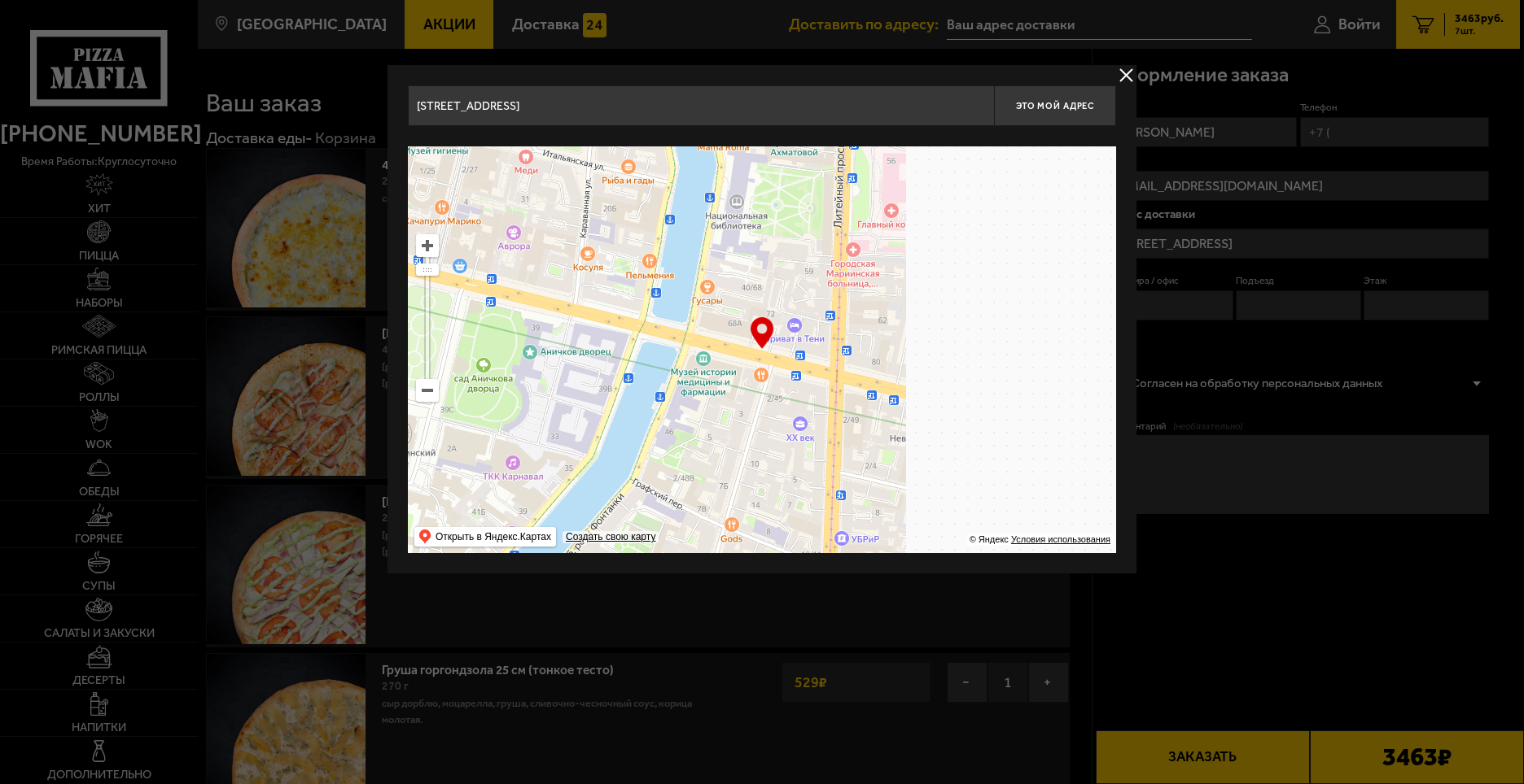
drag, startPoint x: 726, startPoint y: 356, endPoint x: 514, endPoint y: 303, distance: 218.5
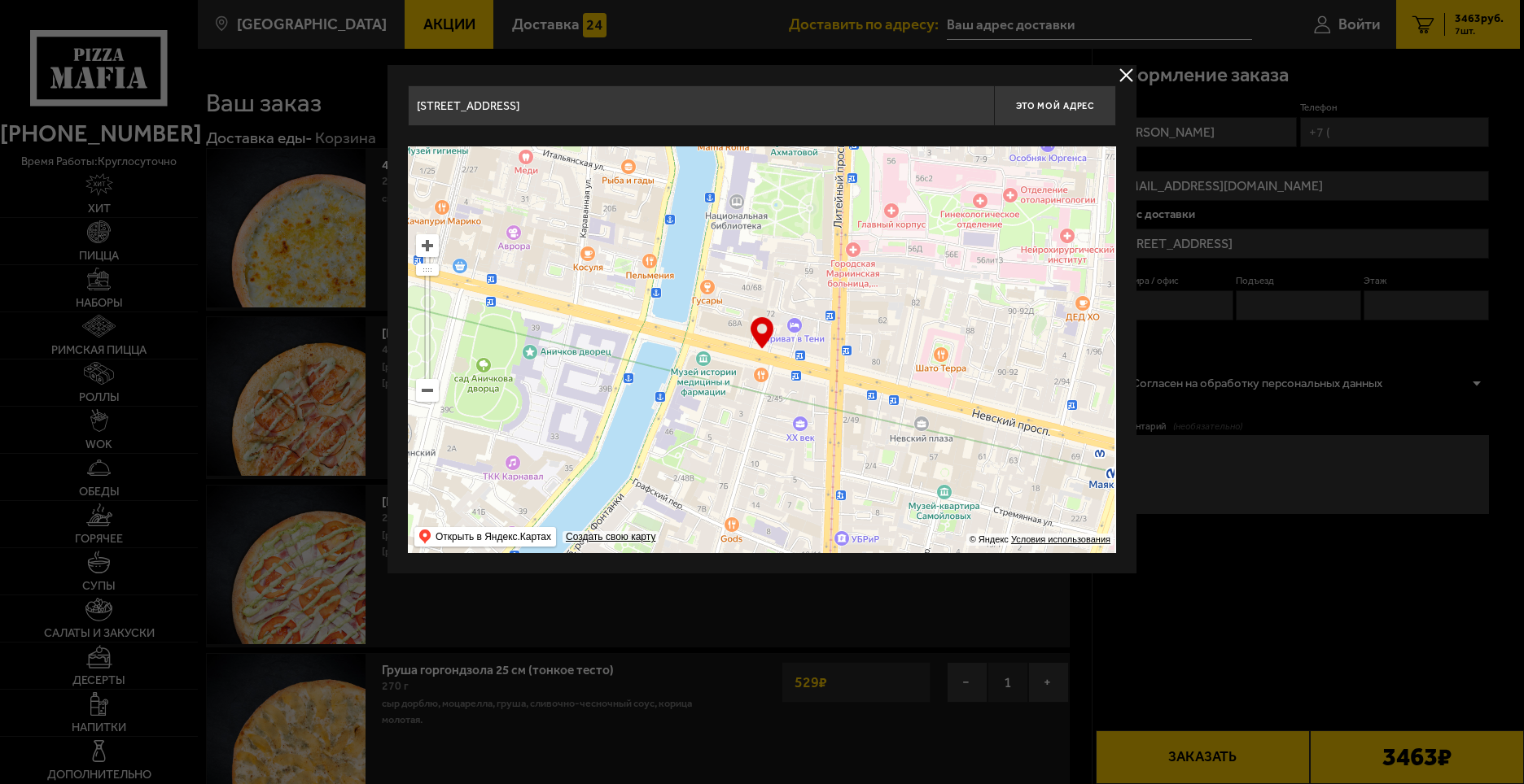
click at [514, 303] on ymaps at bounding box center [761, 350] width 708 height 406
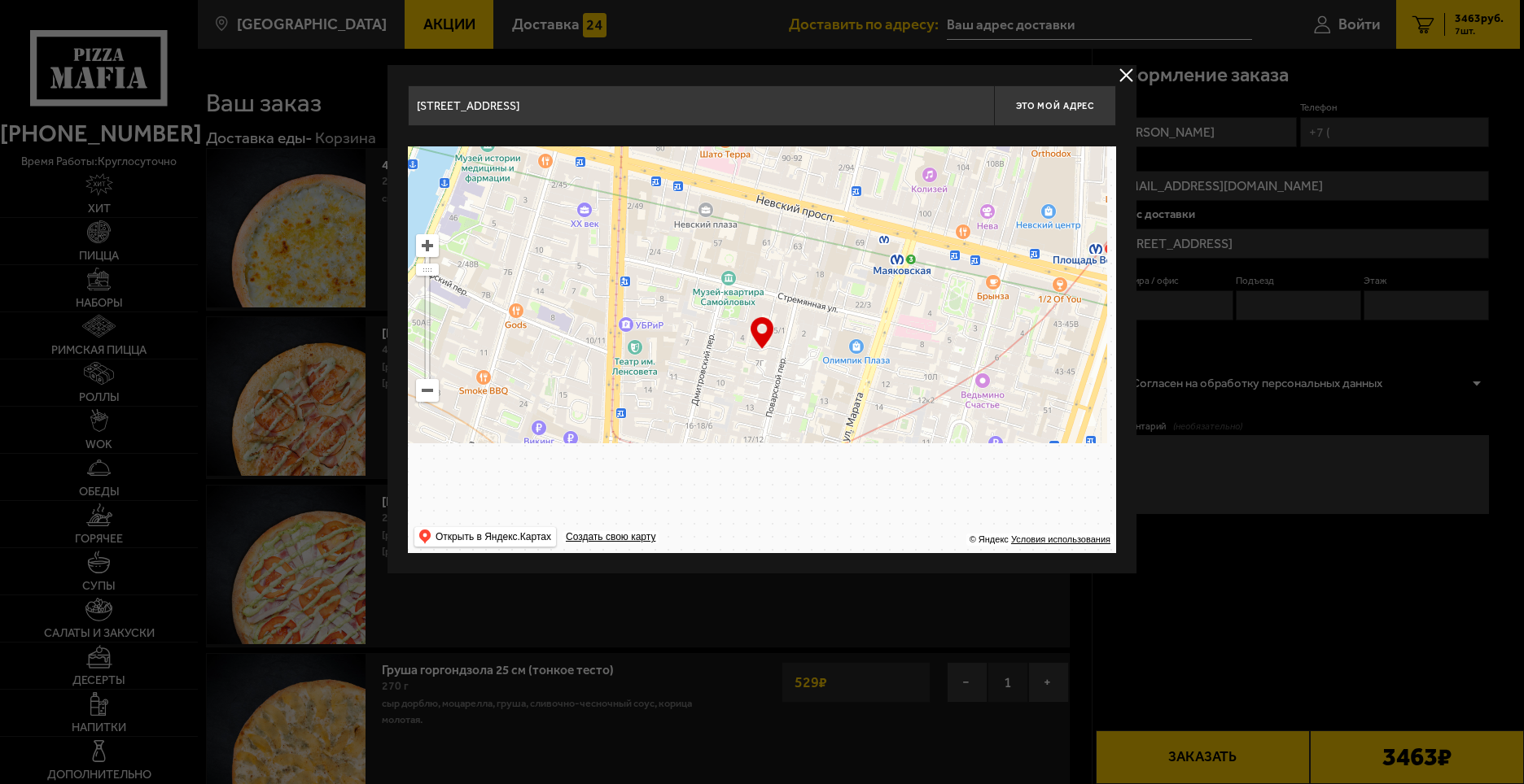
drag, startPoint x: 791, startPoint y: 344, endPoint x: 578, endPoint y: 130, distance: 301.9
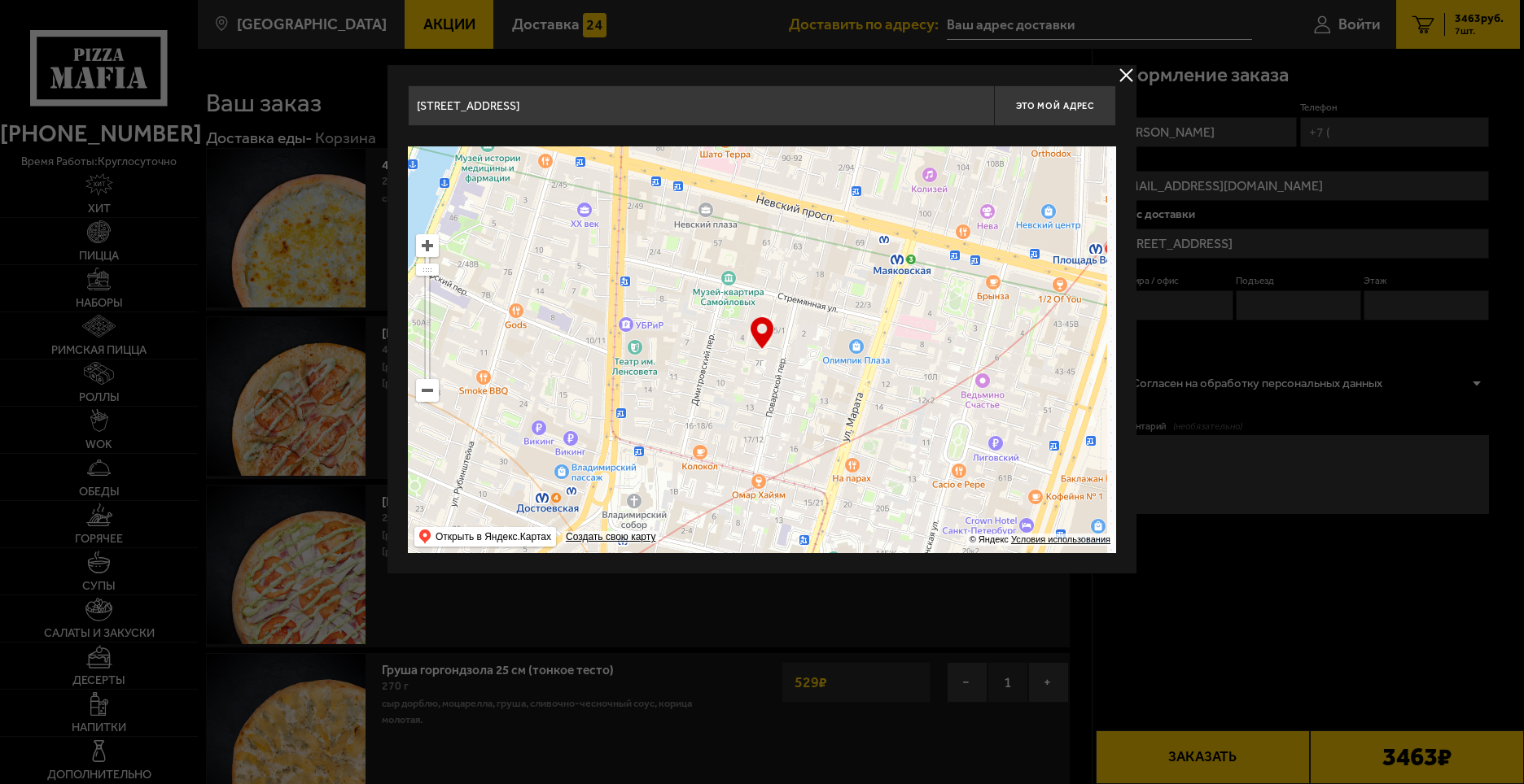
click at [578, 130] on div "[STREET_ADDRESS] Это мой адрес Найдите адрес перетащив карту … © Яндекс Условия…" at bounding box center [761, 319] width 708 height 468
type input "[STREET_ADDRESS]"
drag, startPoint x: 573, startPoint y: 114, endPoint x: 379, endPoint y: 100, distance: 194.5
type input "феникс"
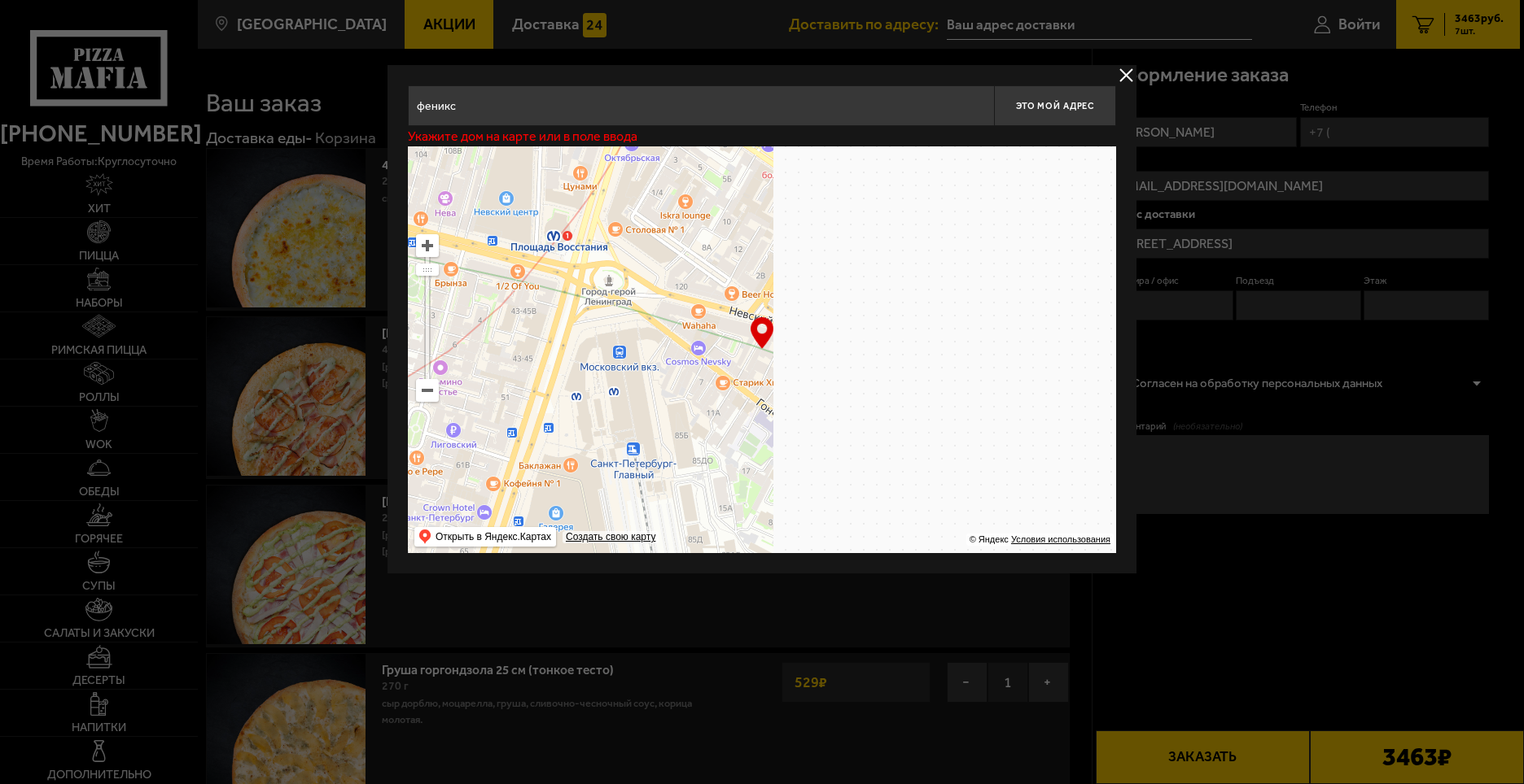
drag, startPoint x: 839, startPoint y: 343, endPoint x: 296, endPoint y: 329, distance: 543.2
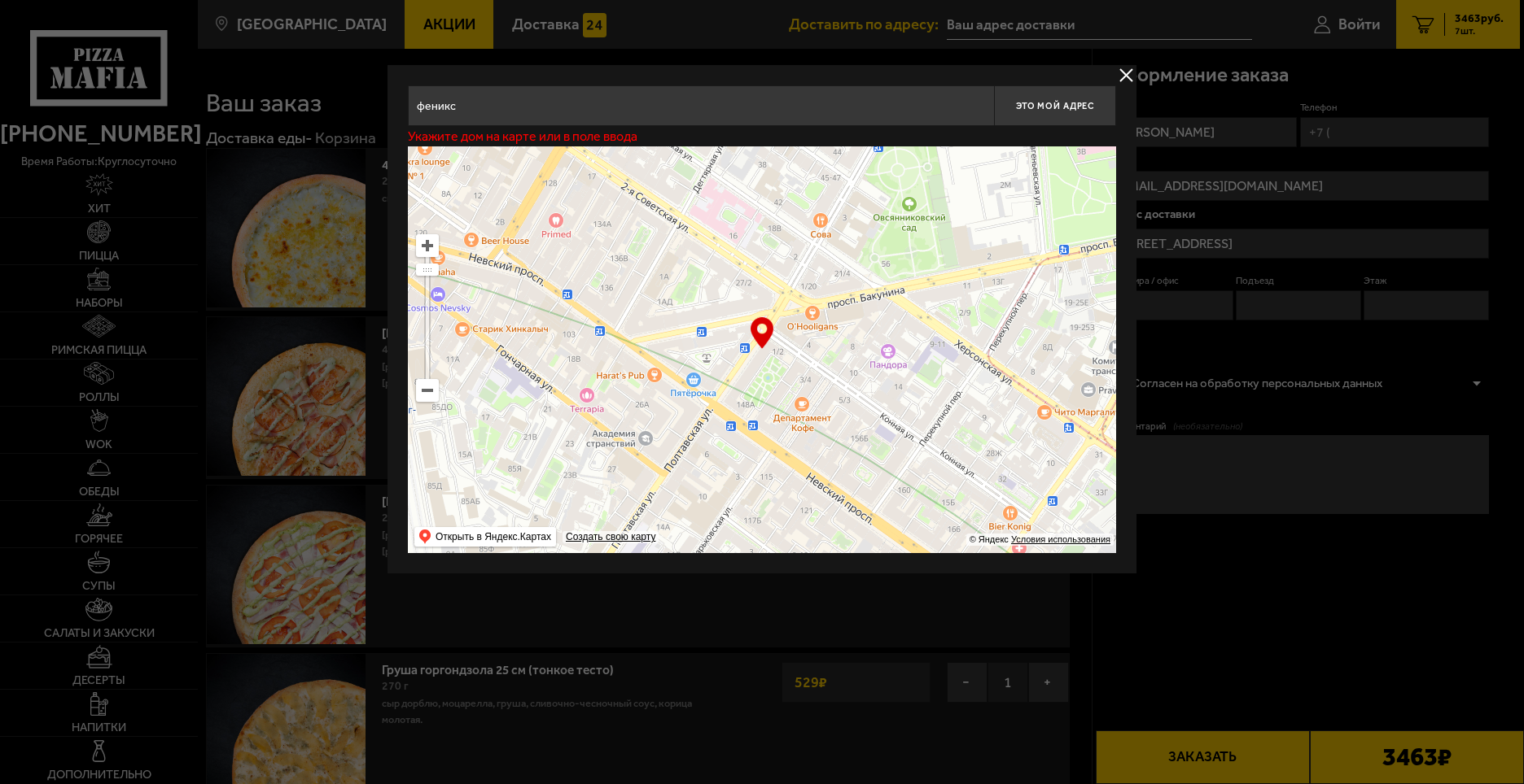
drag, startPoint x: 859, startPoint y: 381, endPoint x: 685, endPoint y: 329, distance: 181.6
click at [685, 329] on ymaps at bounding box center [761, 350] width 708 height 406
type input "[PERSON_NAME][STREET_ADDRESS]"
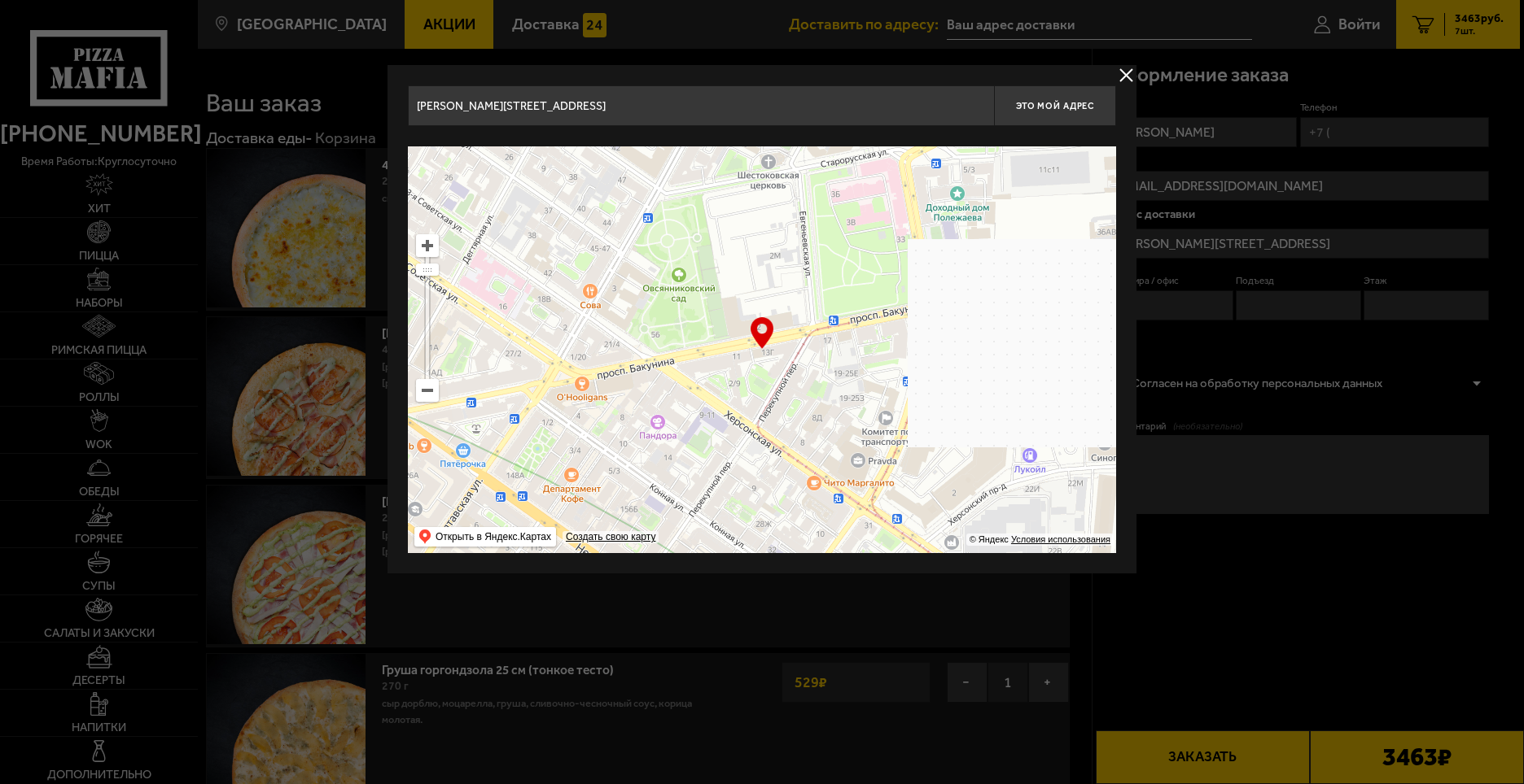
drag, startPoint x: 809, startPoint y: 389, endPoint x: 657, endPoint y: 403, distance: 152.6
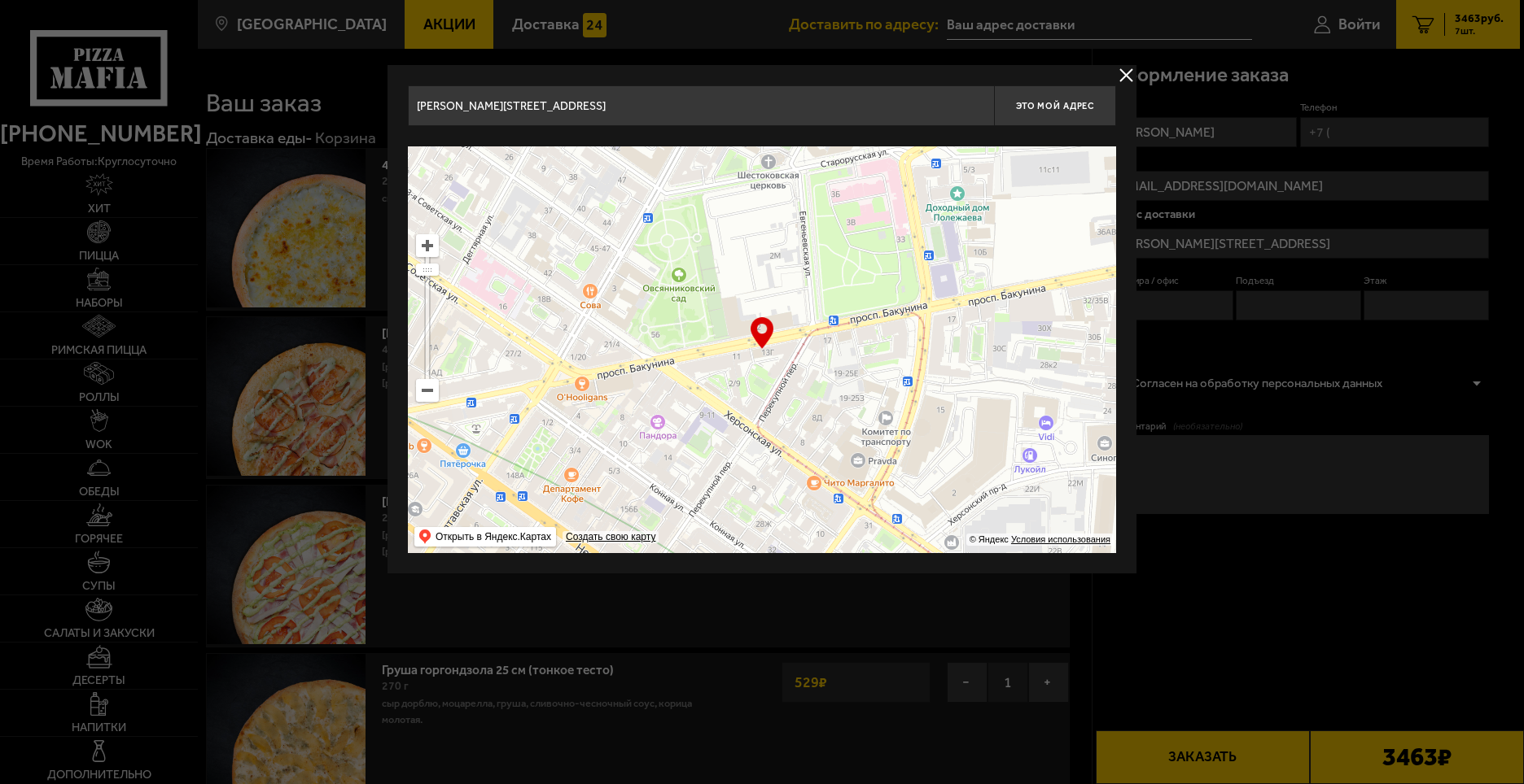
click at [654, 406] on ymaps at bounding box center [761, 350] width 708 height 406
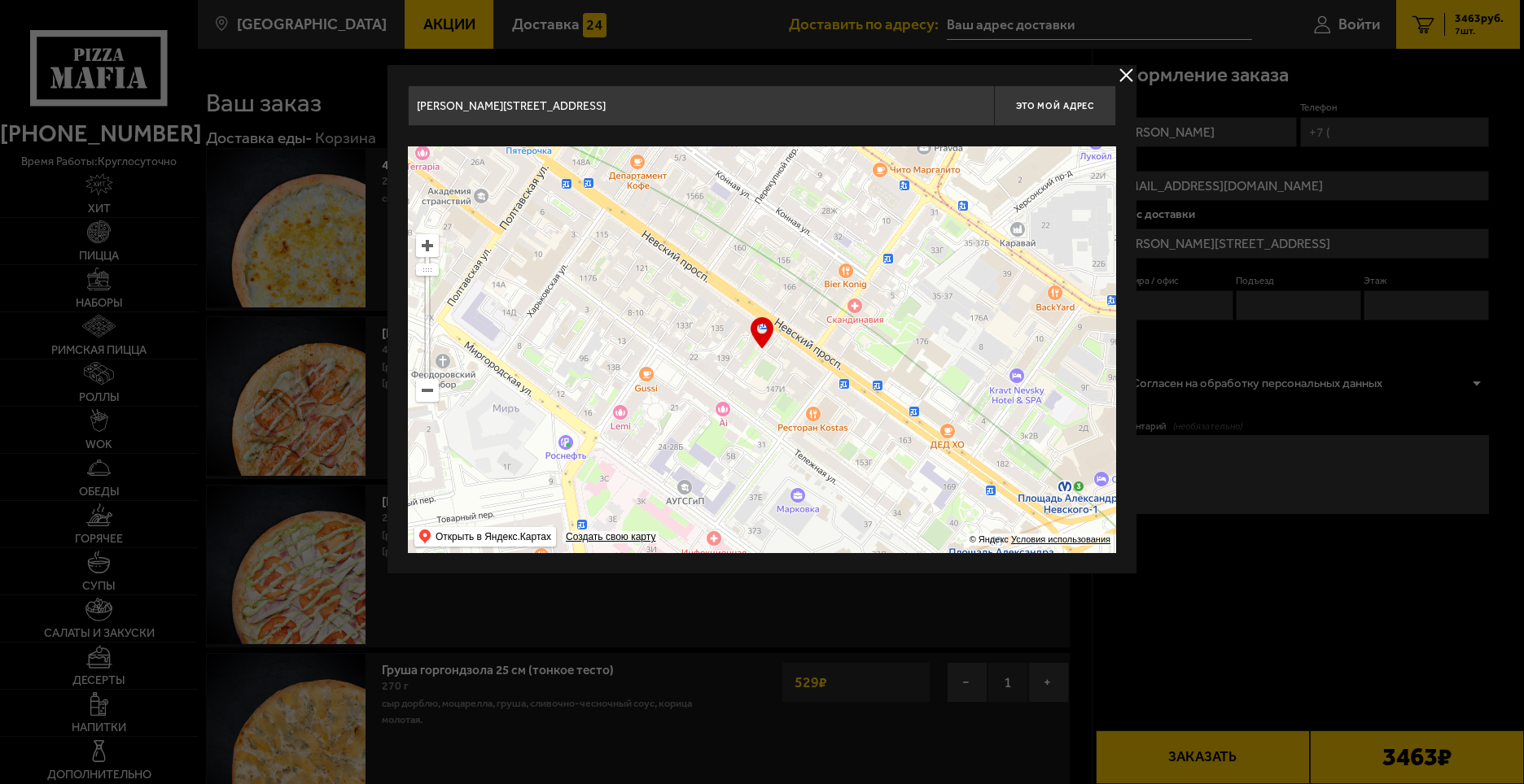
type input "[PERSON_NAME][STREET_ADDRESS]"
drag, startPoint x: 955, startPoint y: 423, endPoint x: 784, endPoint y: 393, distance: 173.6
click at [786, 393] on ymaps at bounding box center [761, 350] width 708 height 406
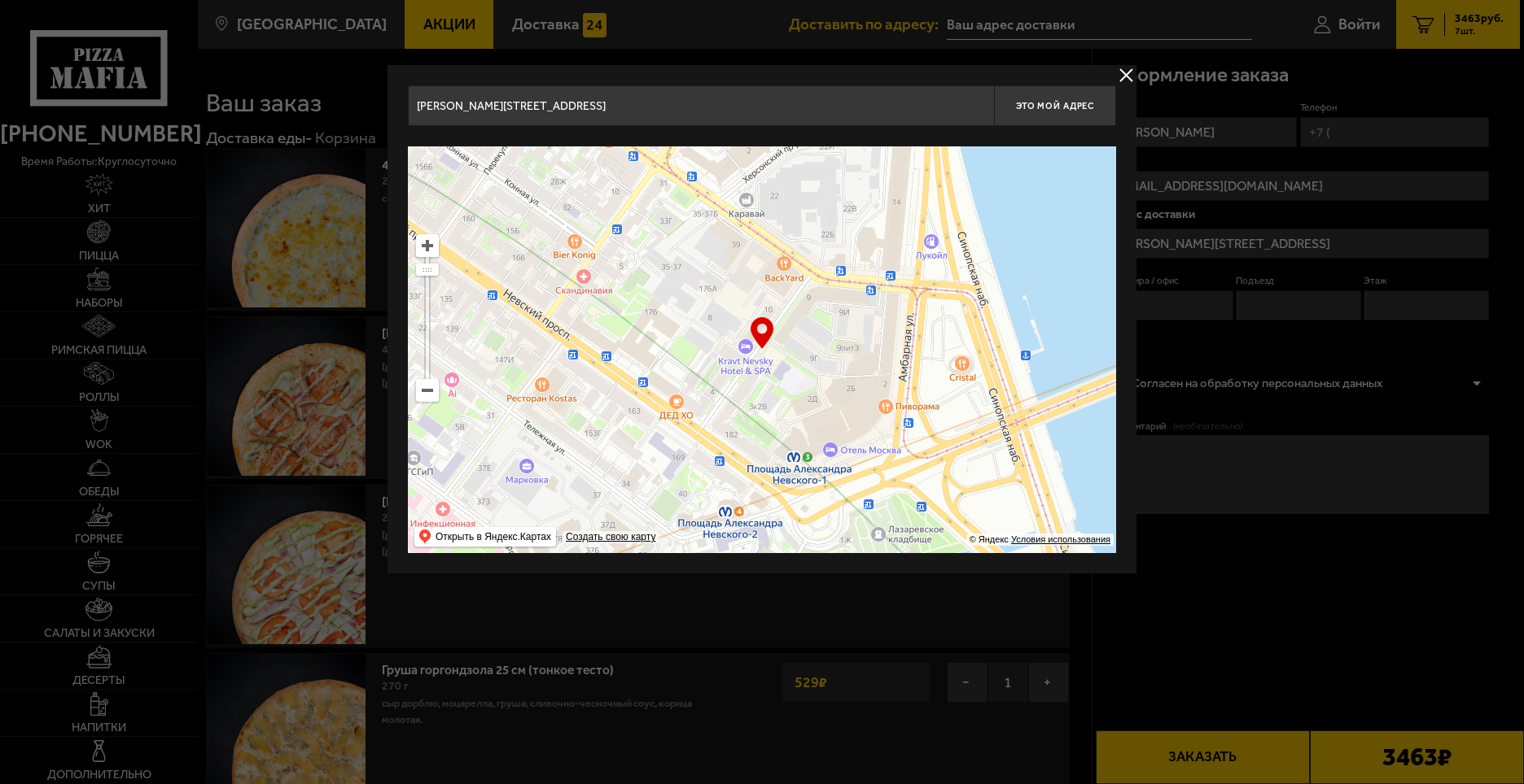
drag, startPoint x: 808, startPoint y: 405, endPoint x: 603, endPoint y: 404, distance: 205.0
click at [603, 404] on ymaps at bounding box center [761, 350] width 708 height 406
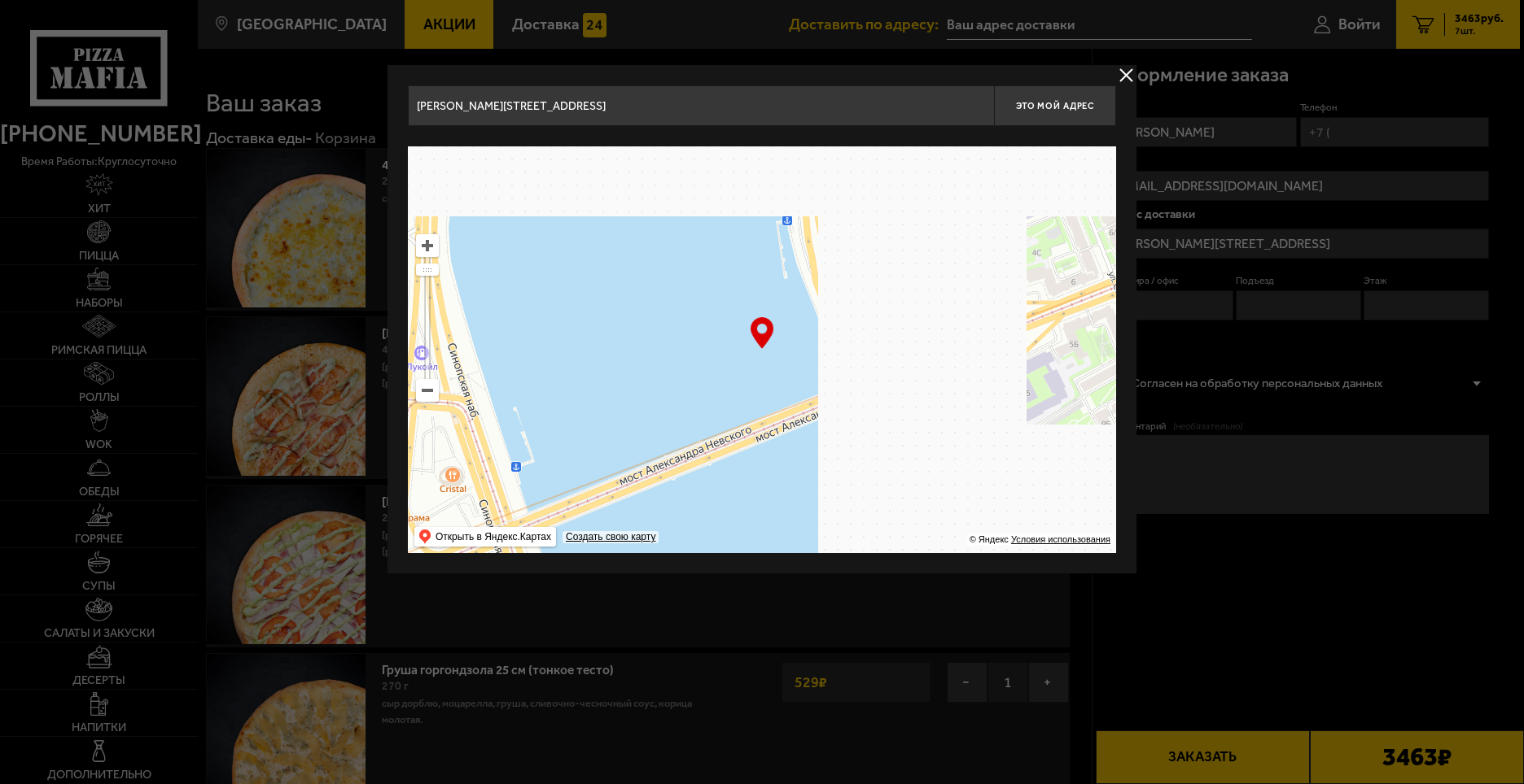
drag, startPoint x: 752, startPoint y: 456, endPoint x: 766, endPoint y: 539, distance: 84.2
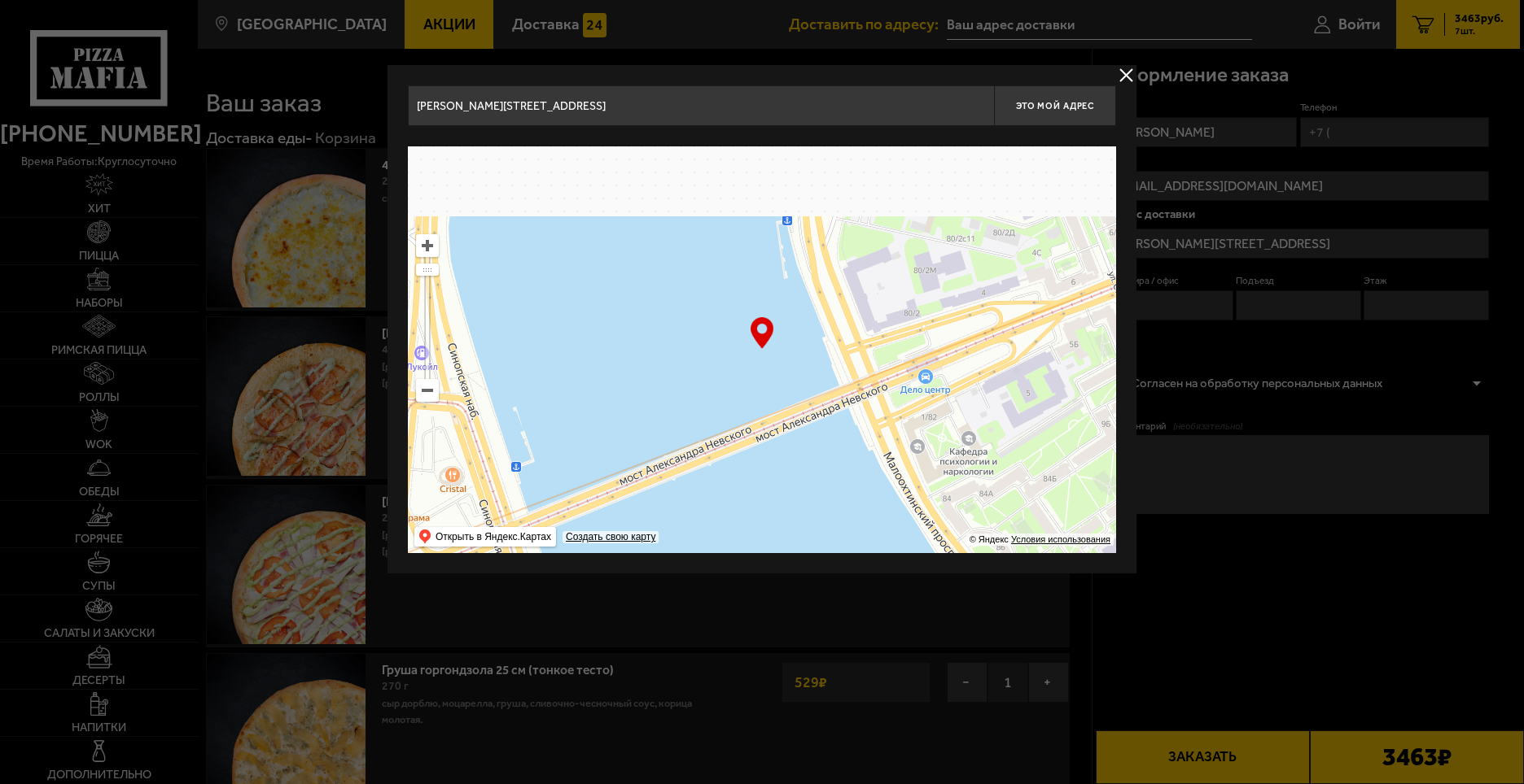
click at [766, 539] on ymaps at bounding box center [761, 350] width 708 height 406
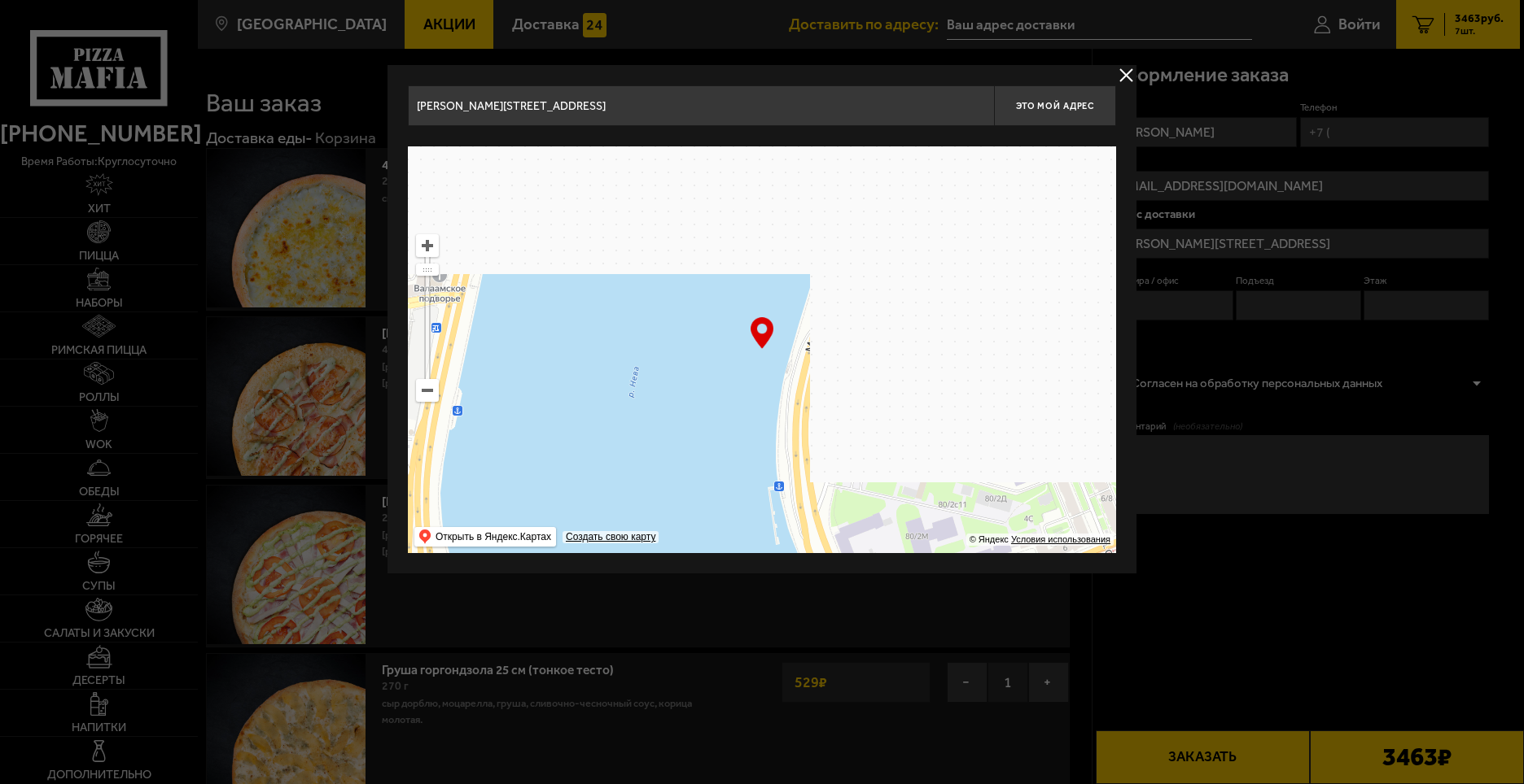
drag, startPoint x: 874, startPoint y: 270, endPoint x: 865, endPoint y: 535, distance: 265.2
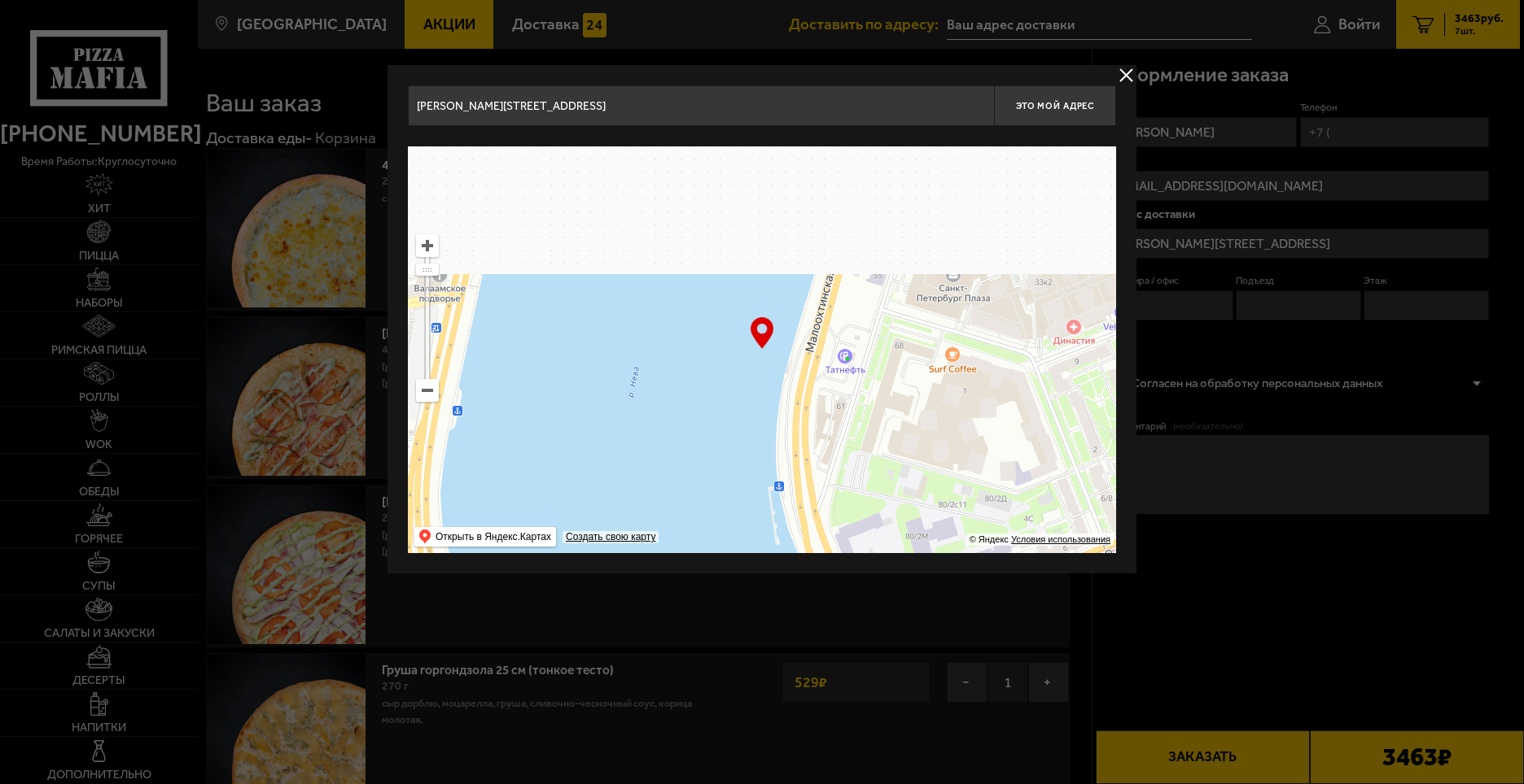
click at [865, 535] on ymaps at bounding box center [761, 350] width 708 height 406
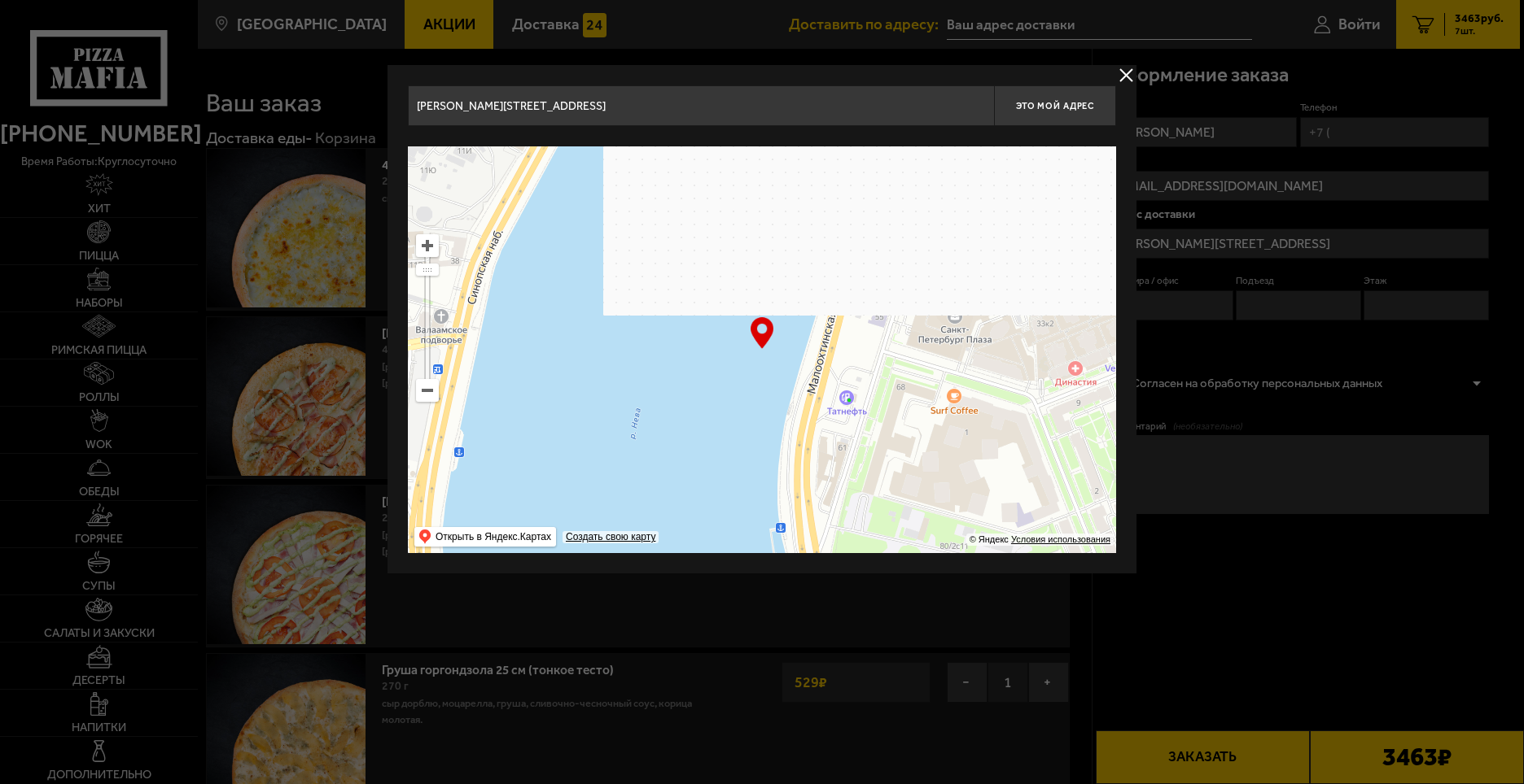
drag, startPoint x: 934, startPoint y: 312, endPoint x: 850, endPoint y: 523, distance: 227.1
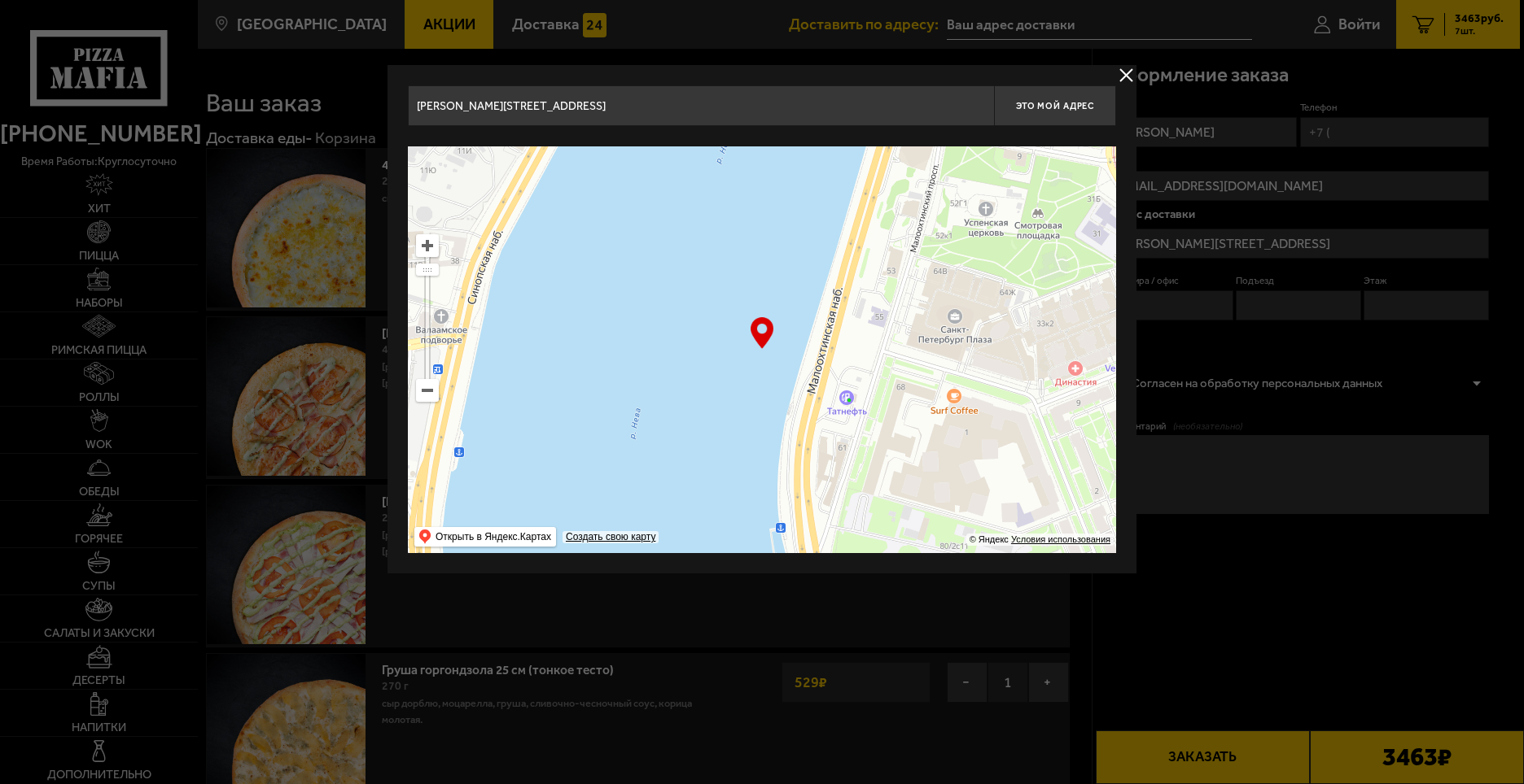
click at [850, 523] on ymaps at bounding box center [761, 350] width 708 height 406
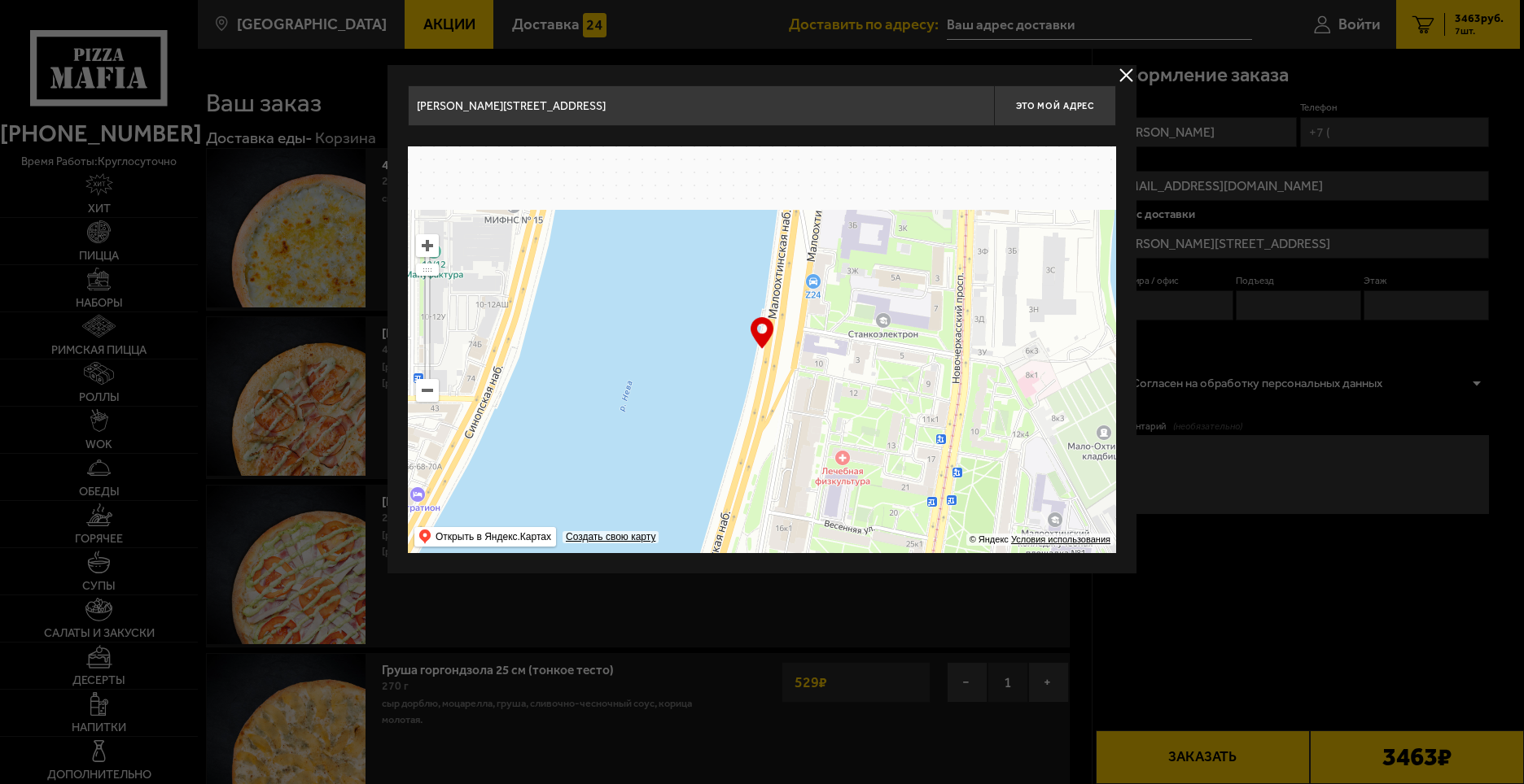
drag, startPoint x: 891, startPoint y: 309, endPoint x: 869, endPoint y: 464, distance: 156.6
click at [869, 464] on ymaps at bounding box center [761, 350] width 708 height 406
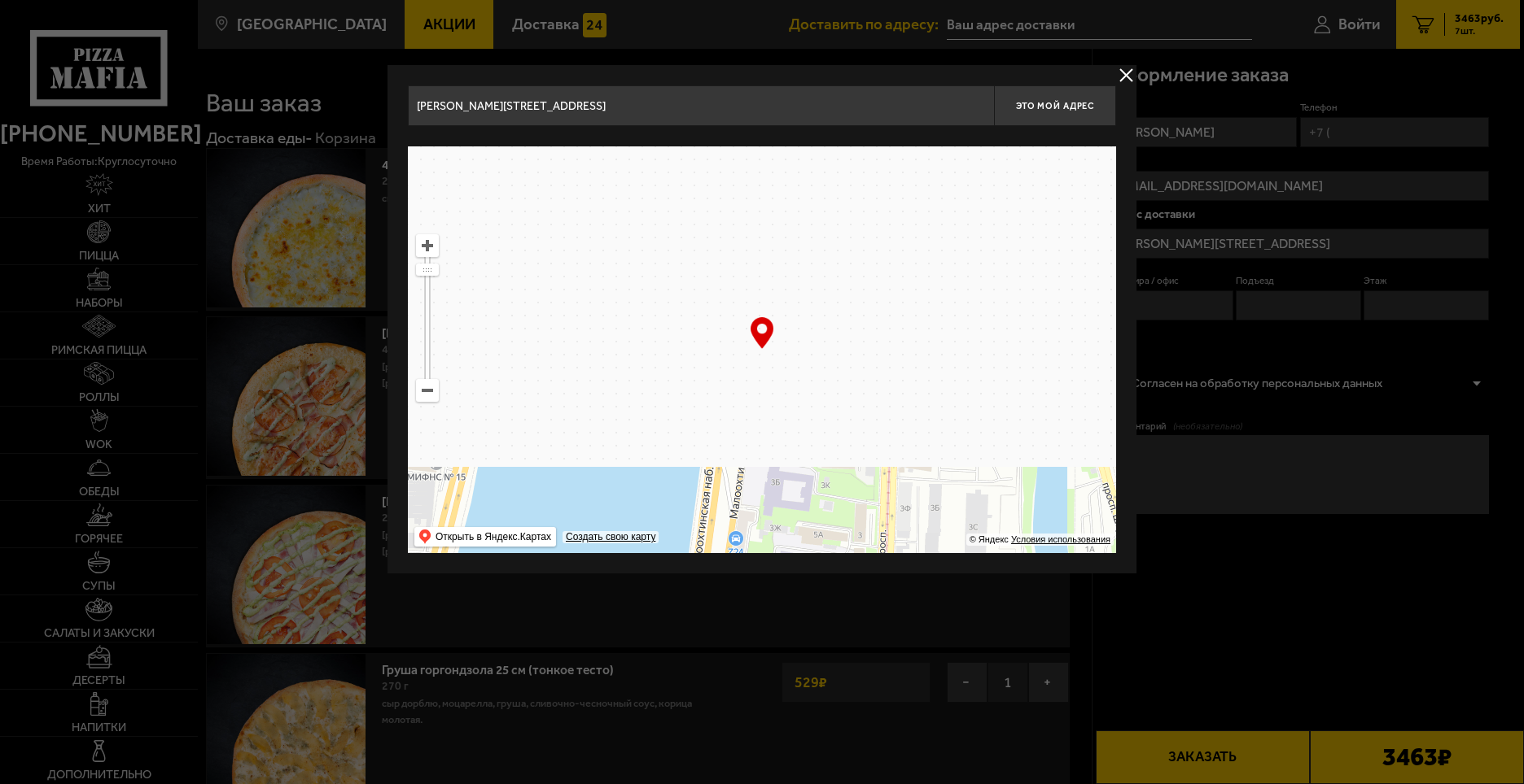
type input "[STREET_ADDRESS]"
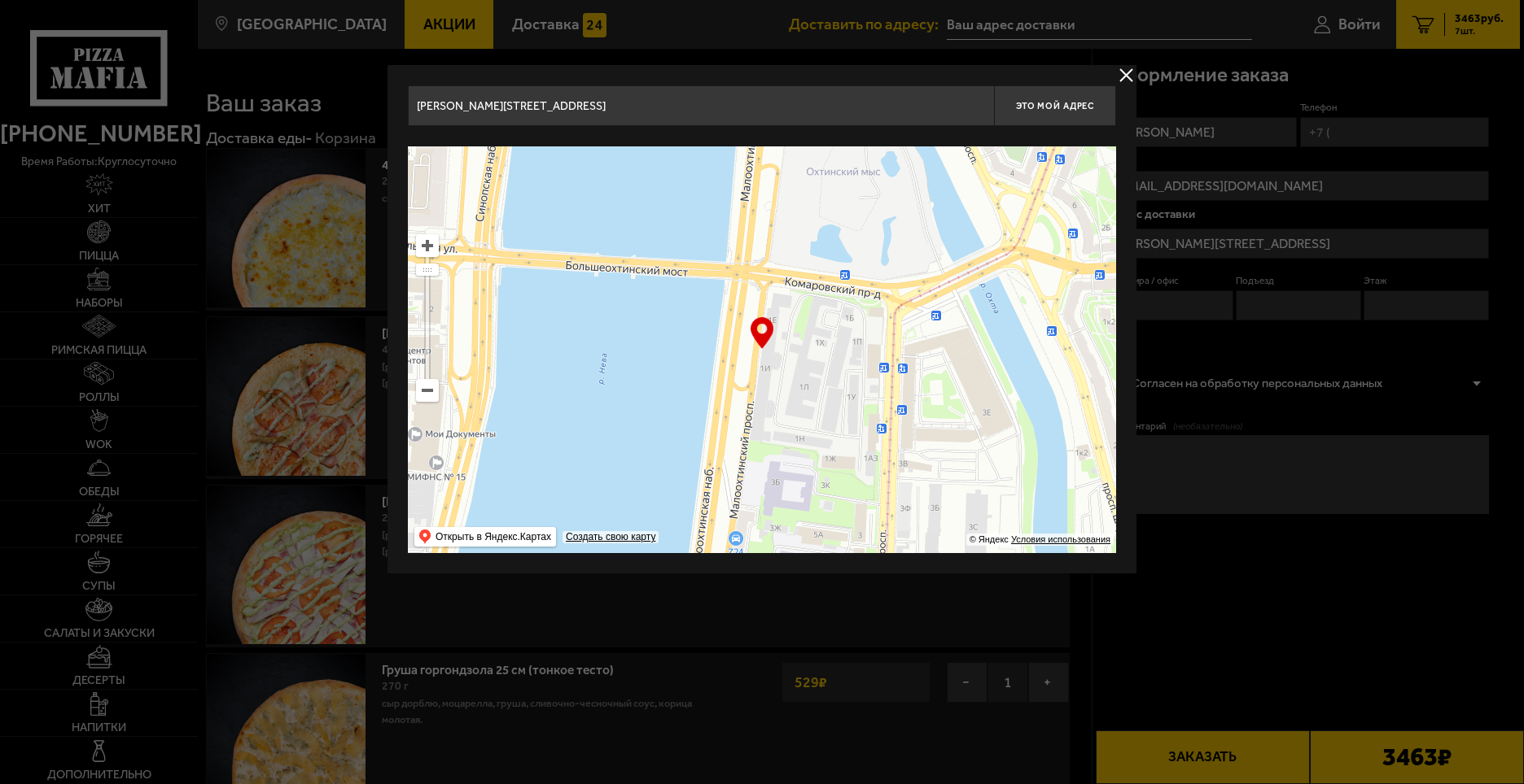
type input "[STREET_ADDRESS]"
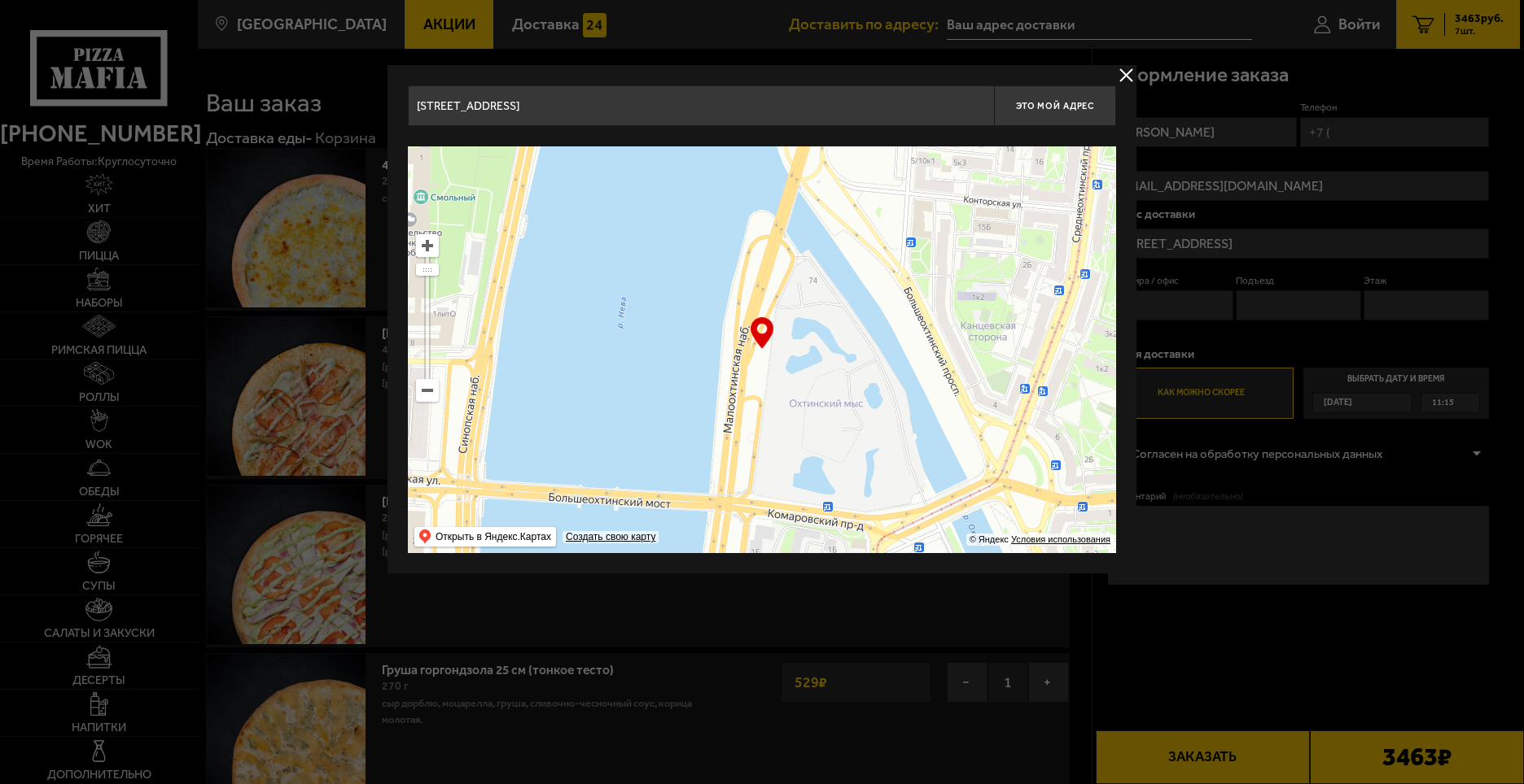
drag, startPoint x: 897, startPoint y: 253, endPoint x: 878, endPoint y: 492, distance: 239.8
click at [878, 503] on ymaps at bounding box center [761, 350] width 708 height 406
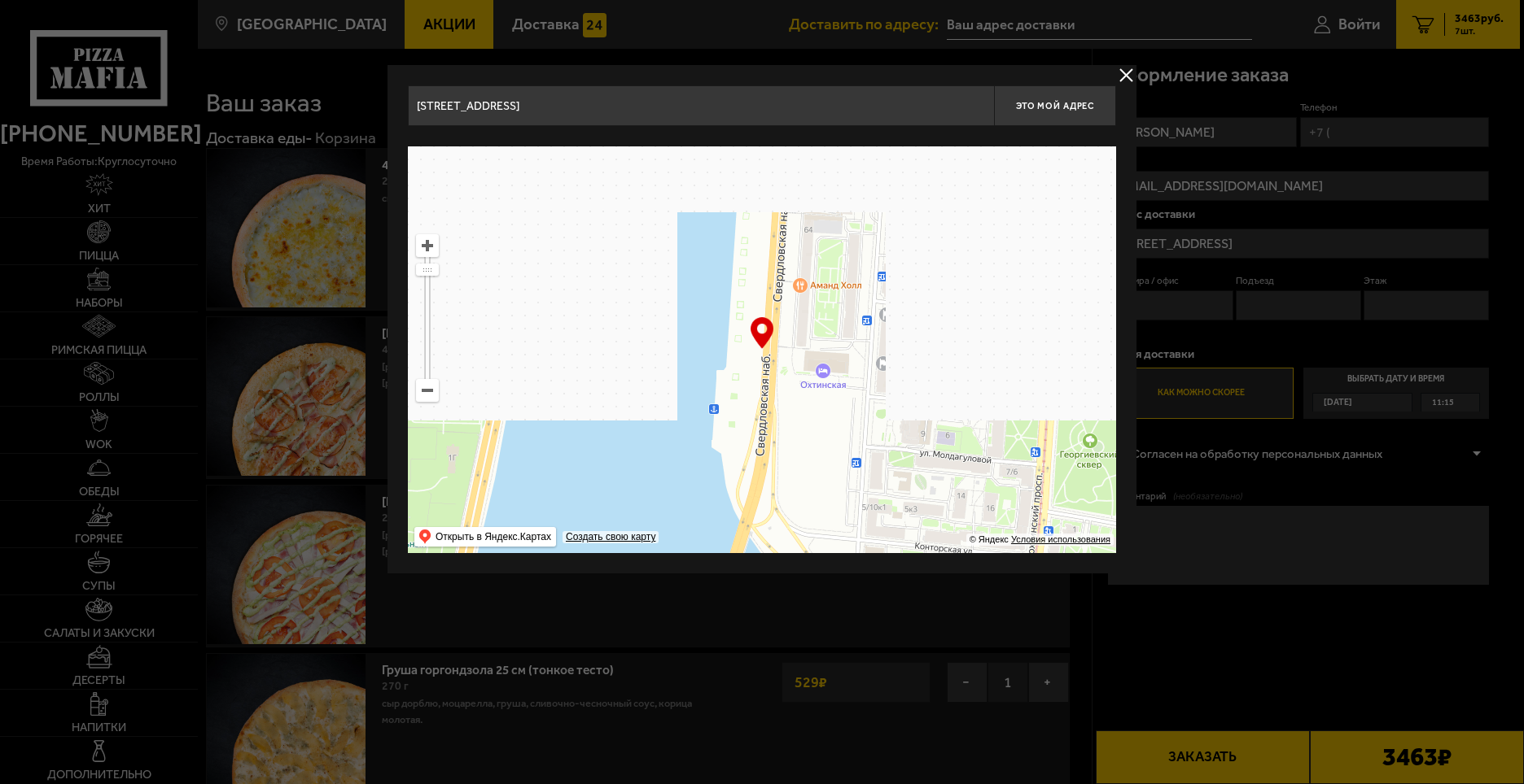
drag, startPoint x: 903, startPoint y: 283, endPoint x: 873, endPoint y: 486, distance: 205.2
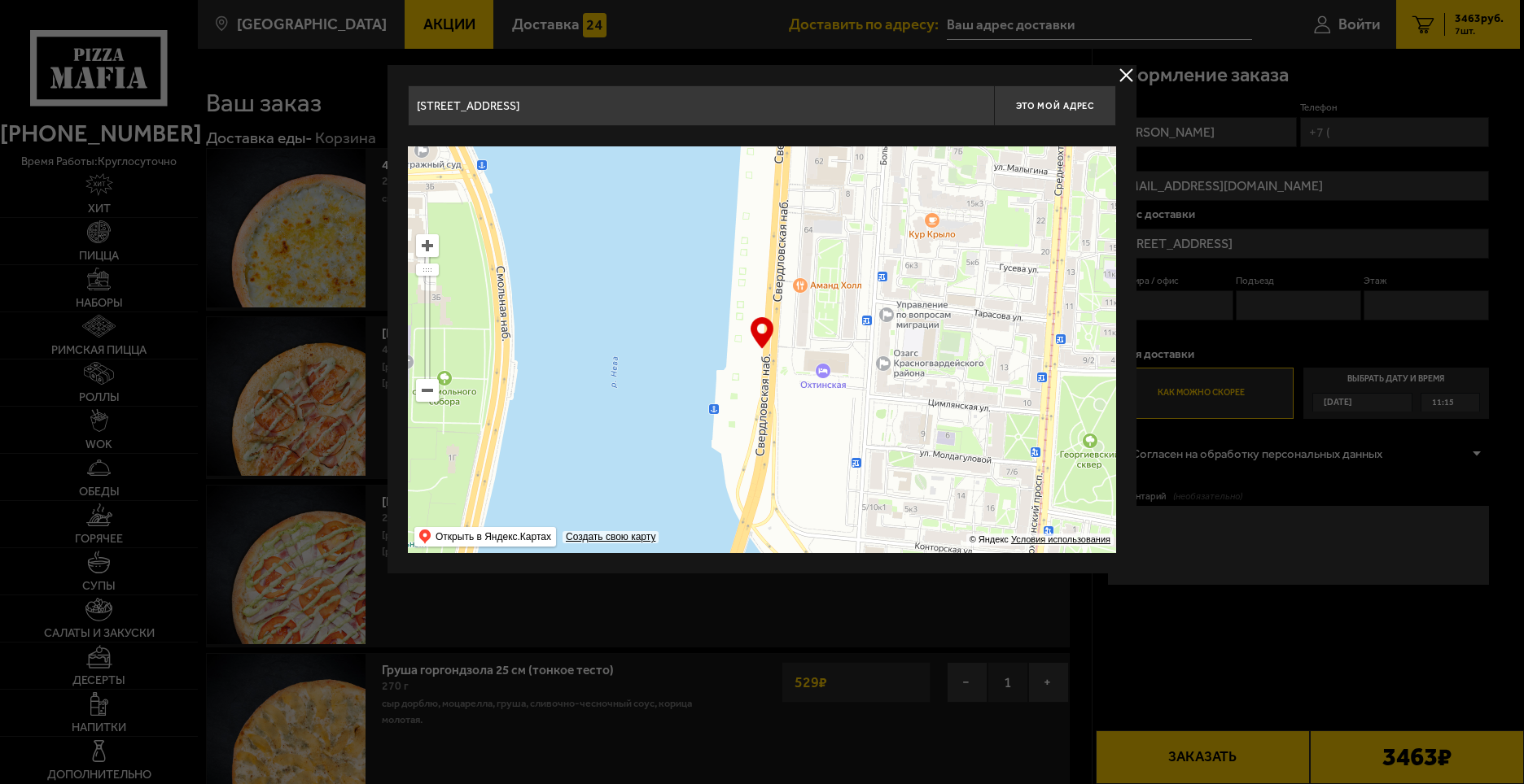
click at [873, 486] on ymaps at bounding box center [761, 350] width 708 height 406
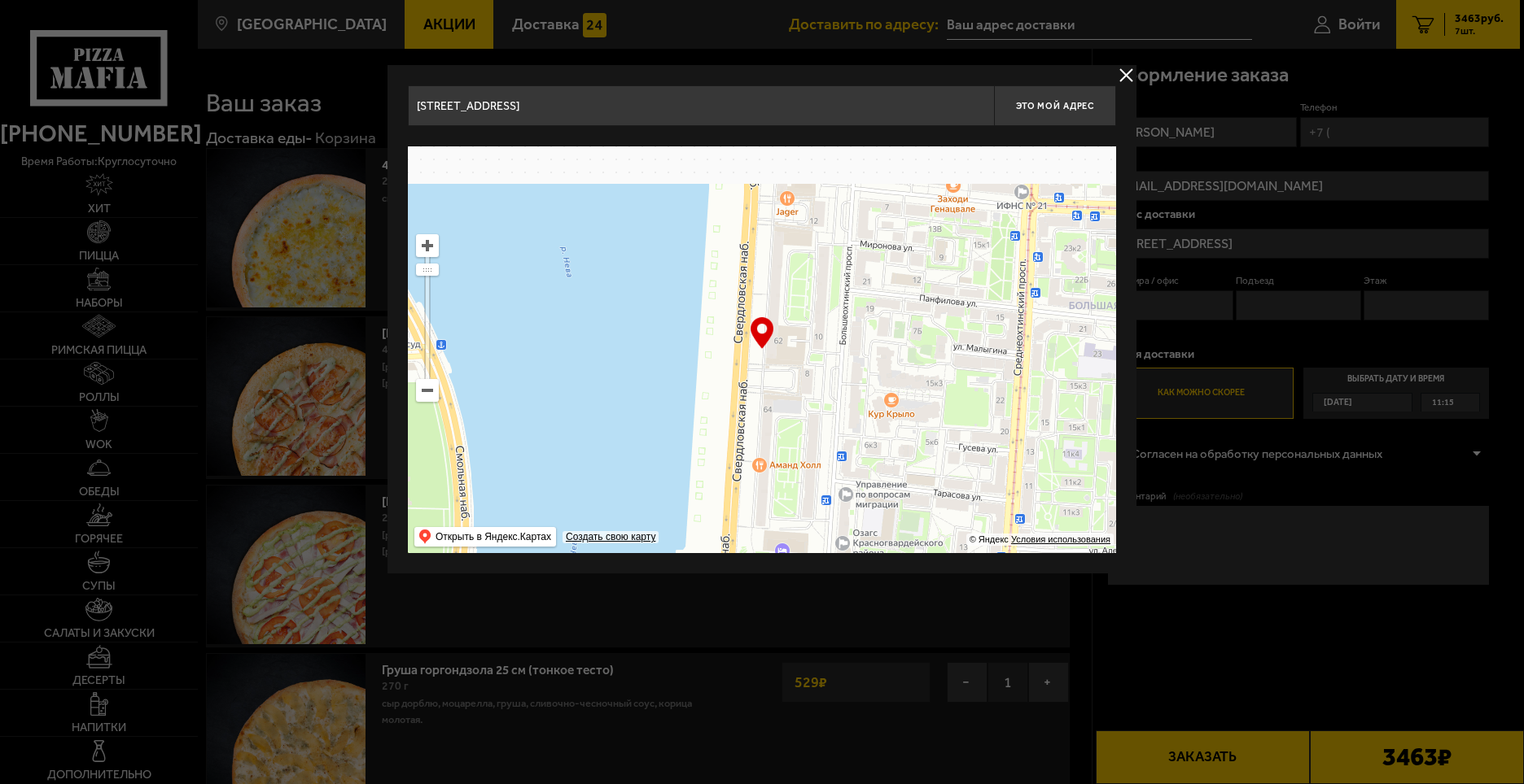
drag, startPoint x: 903, startPoint y: 361, endPoint x: 847, endPoint y: 571, distance: 217.3
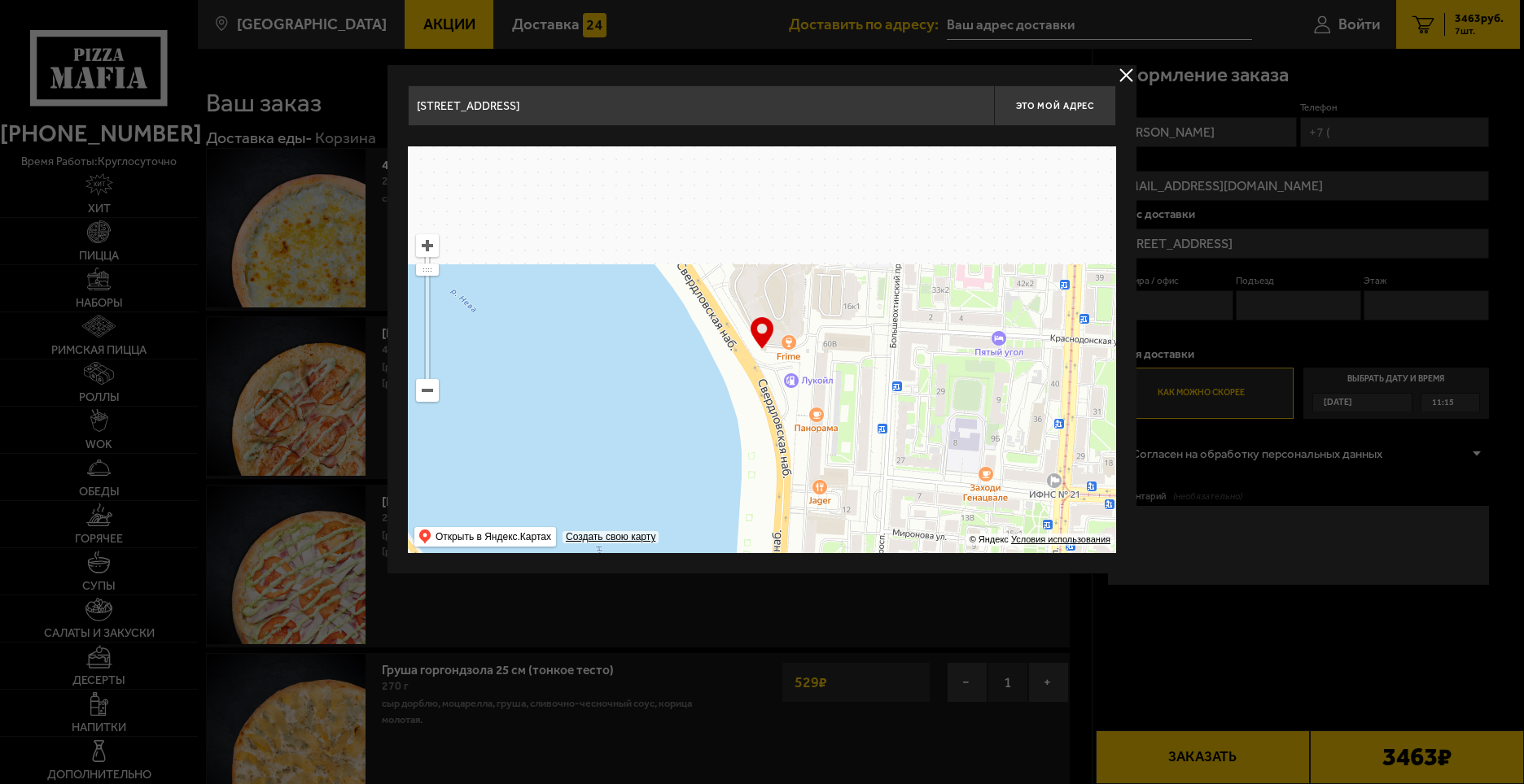
drag, startPoint x: 867, startPoint y: 255, endPoint x: 981, endPoint y: 515, distance: 283.9
click at [981, 515] on ymaps at bounding box center [761, 350] width 708 height 406
type input "[STREET_ADDRESS]"
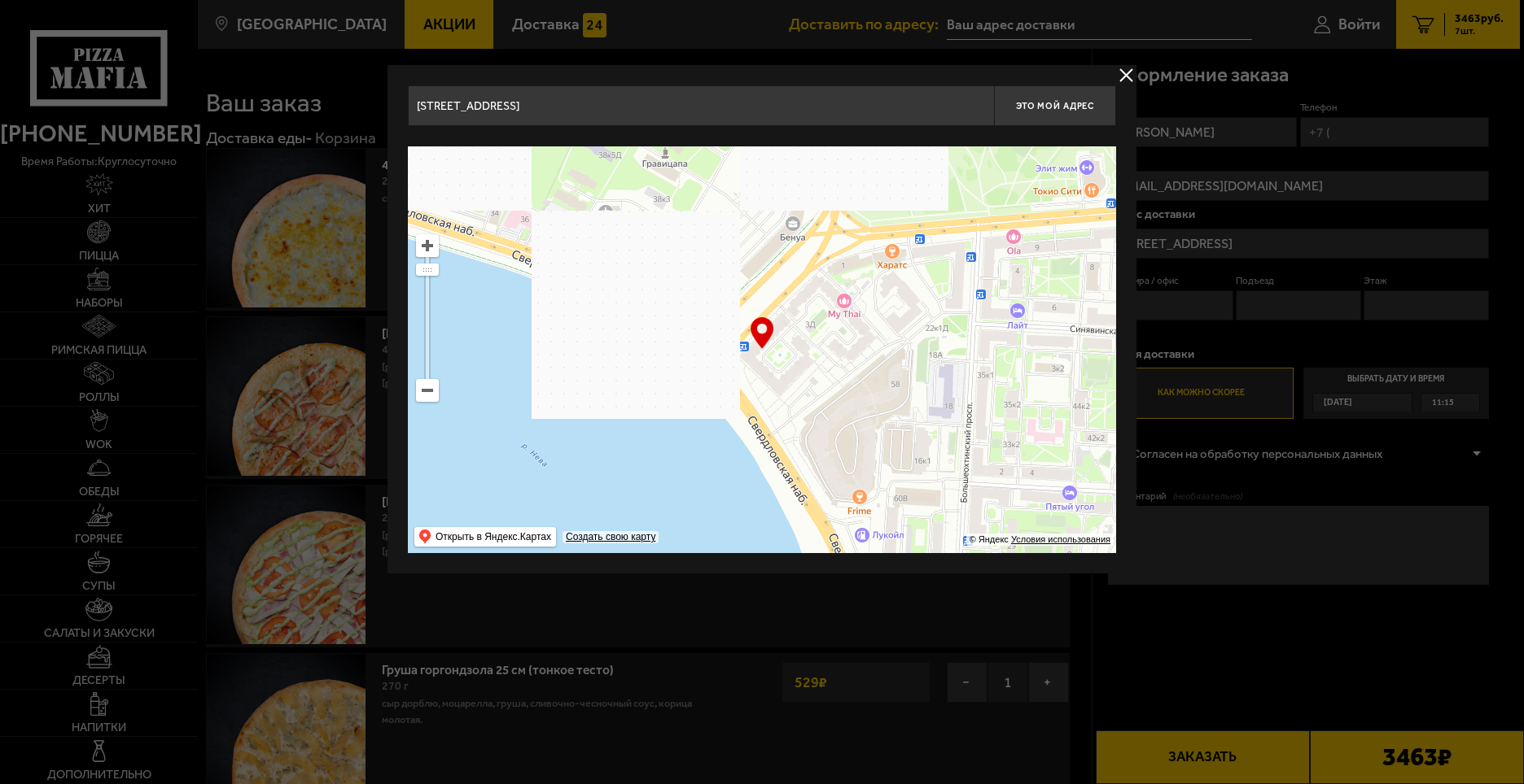
type input "[STREET_ADDRESS]"
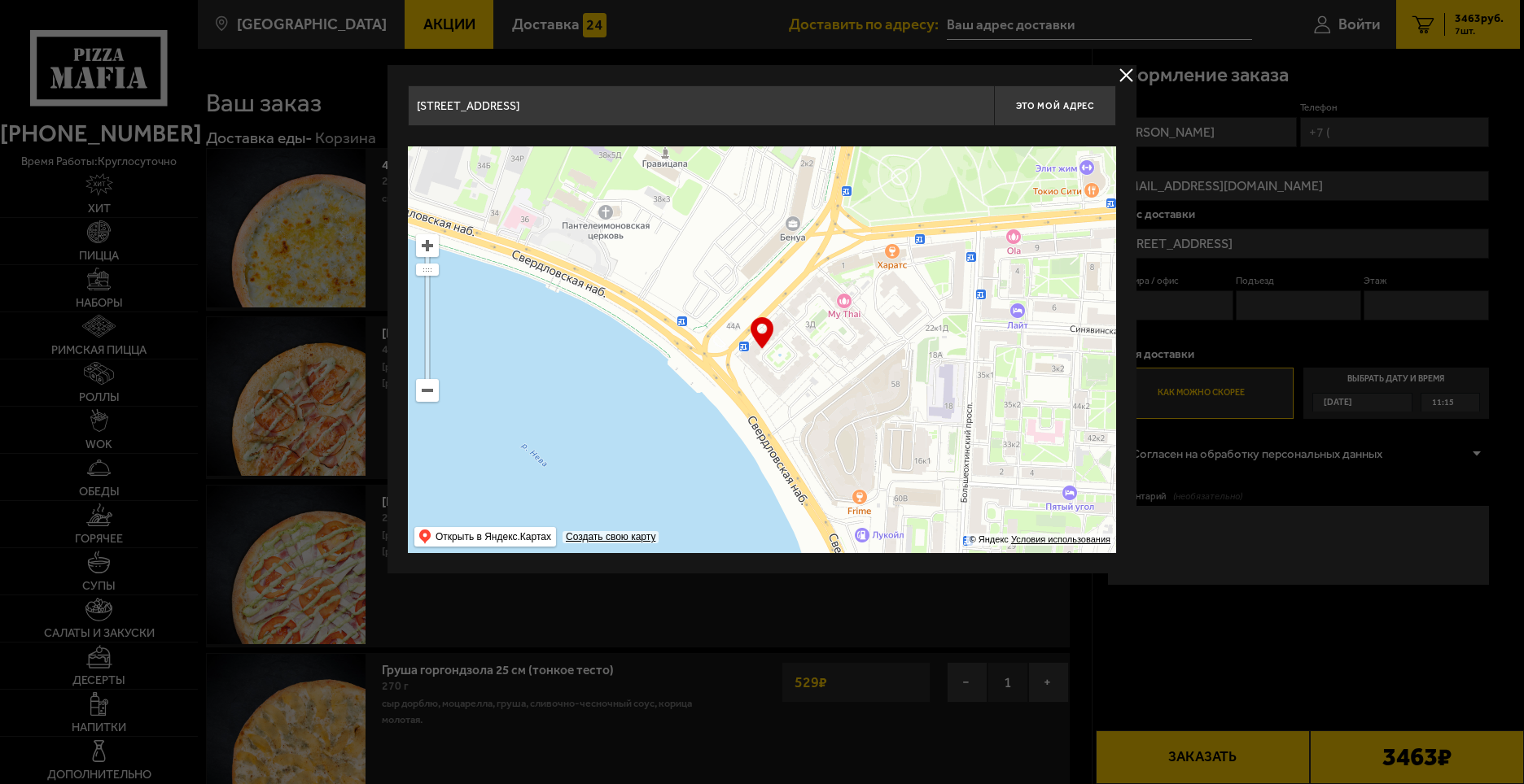
type input "[STREET_ADDRESS]"
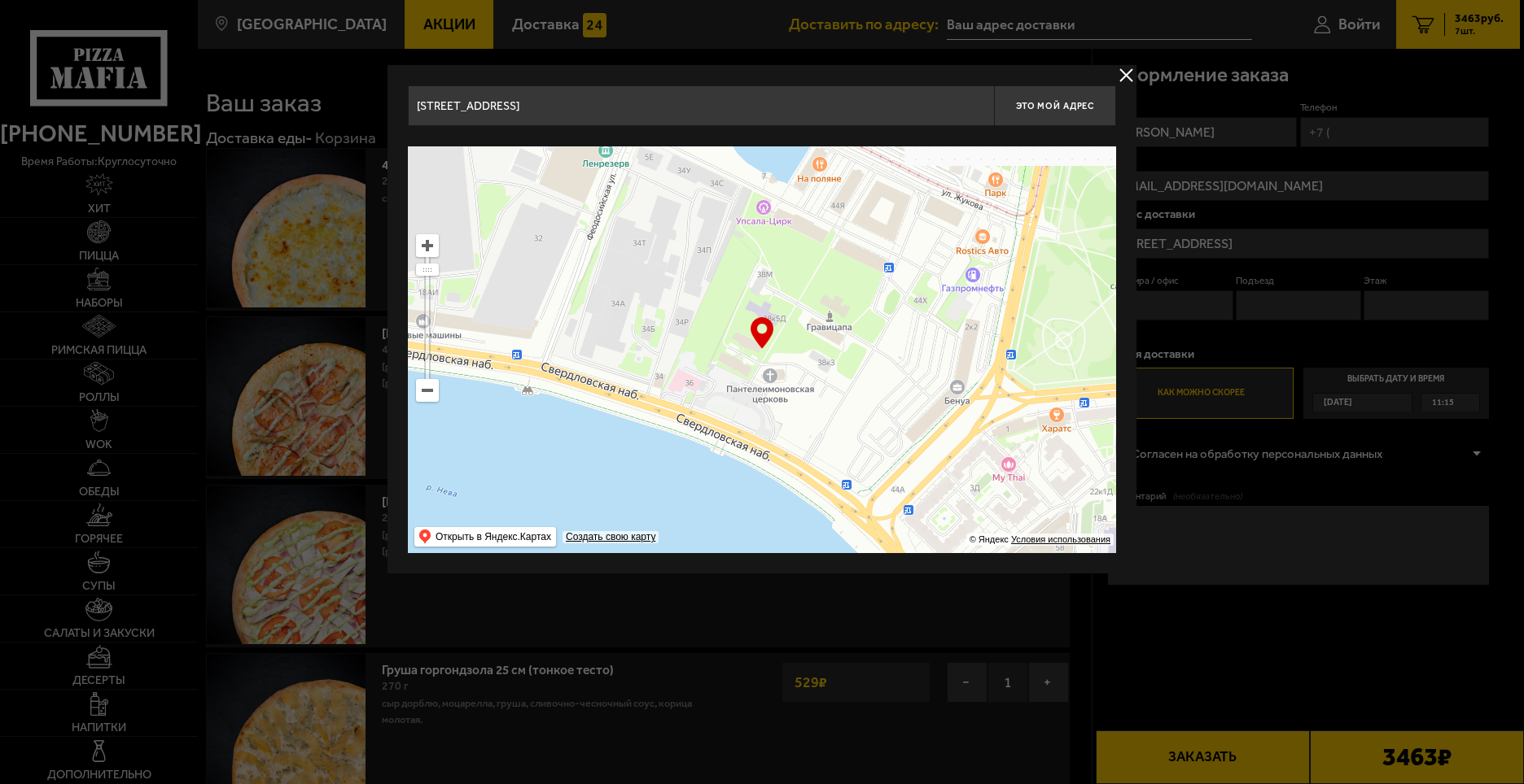
type input "[STREET_ADDRESS]"
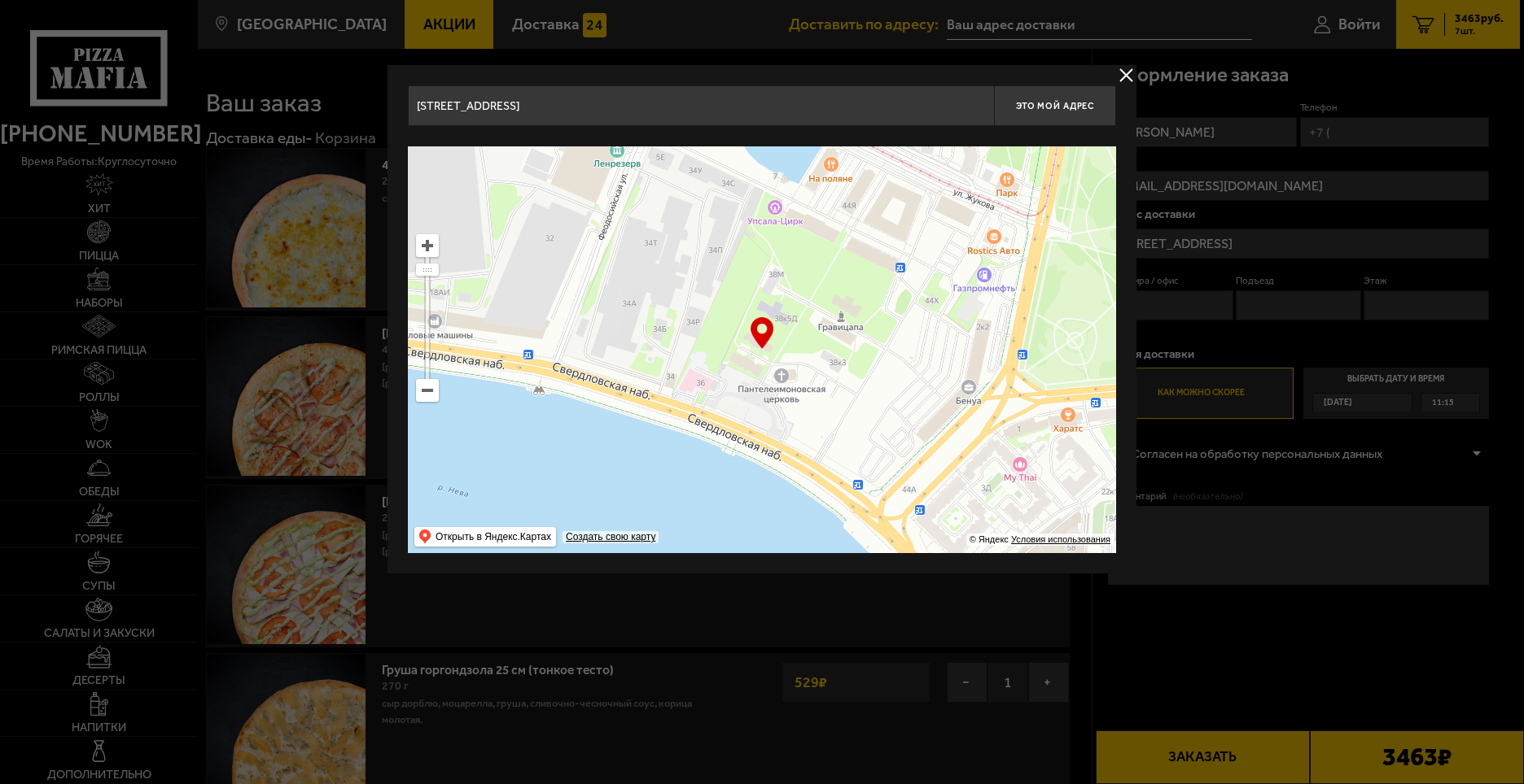
drag, startPoint x: 871, startPoint y: 371, endPoint x: 1166, endPoint y: 447, distance: 304.6
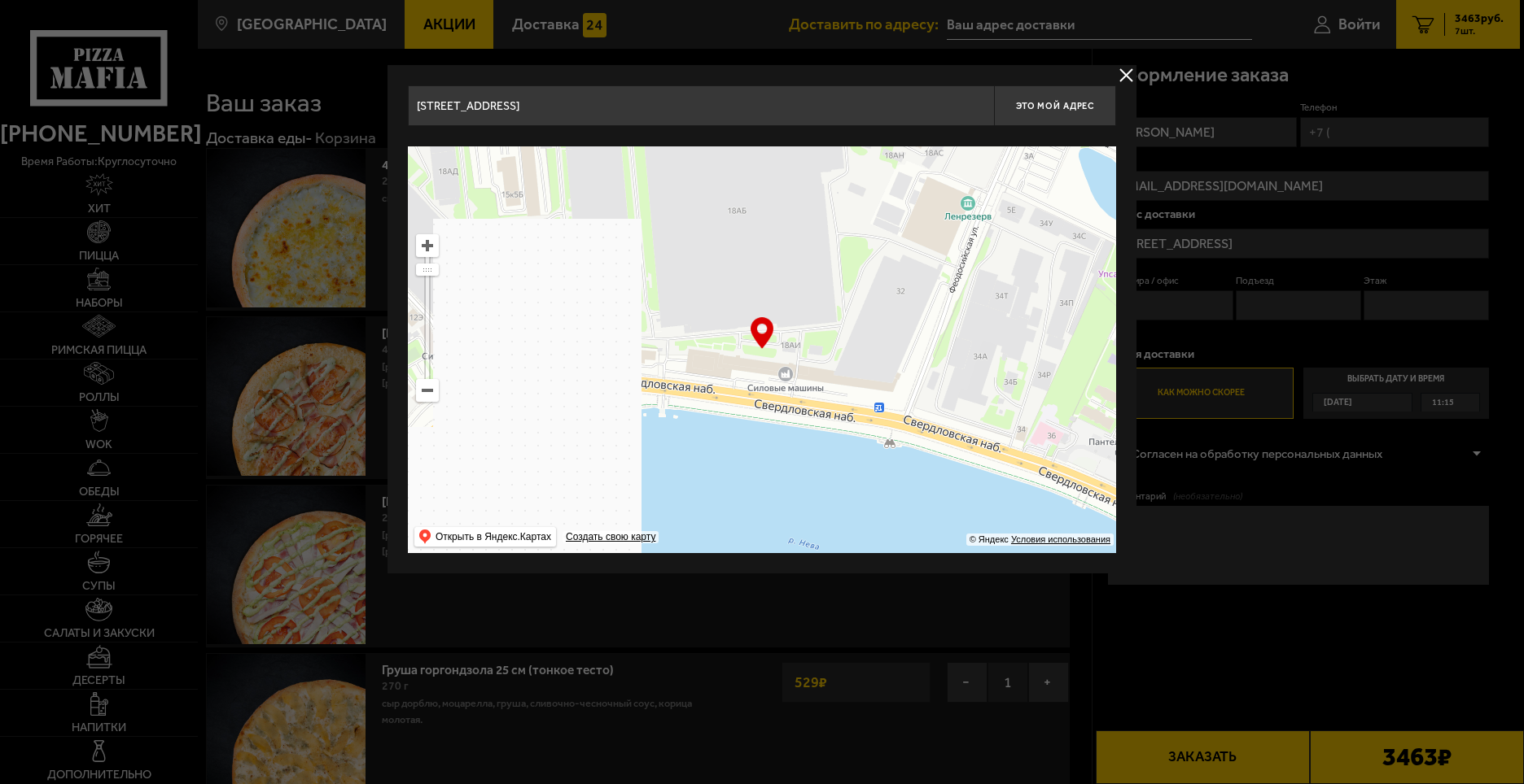
type input "[STREET_ADDRESS]"
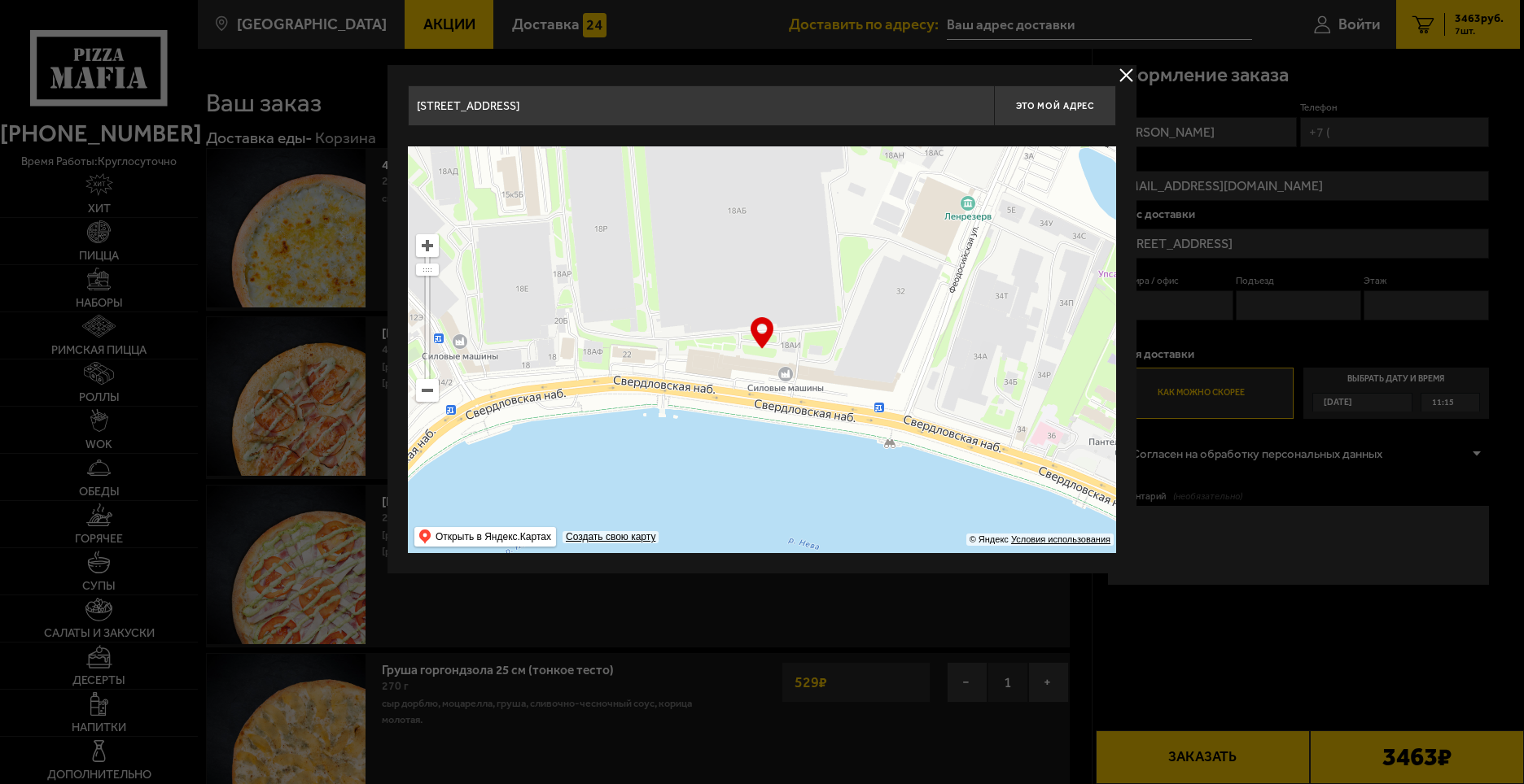
type input "[STREET_ADDRESS]"
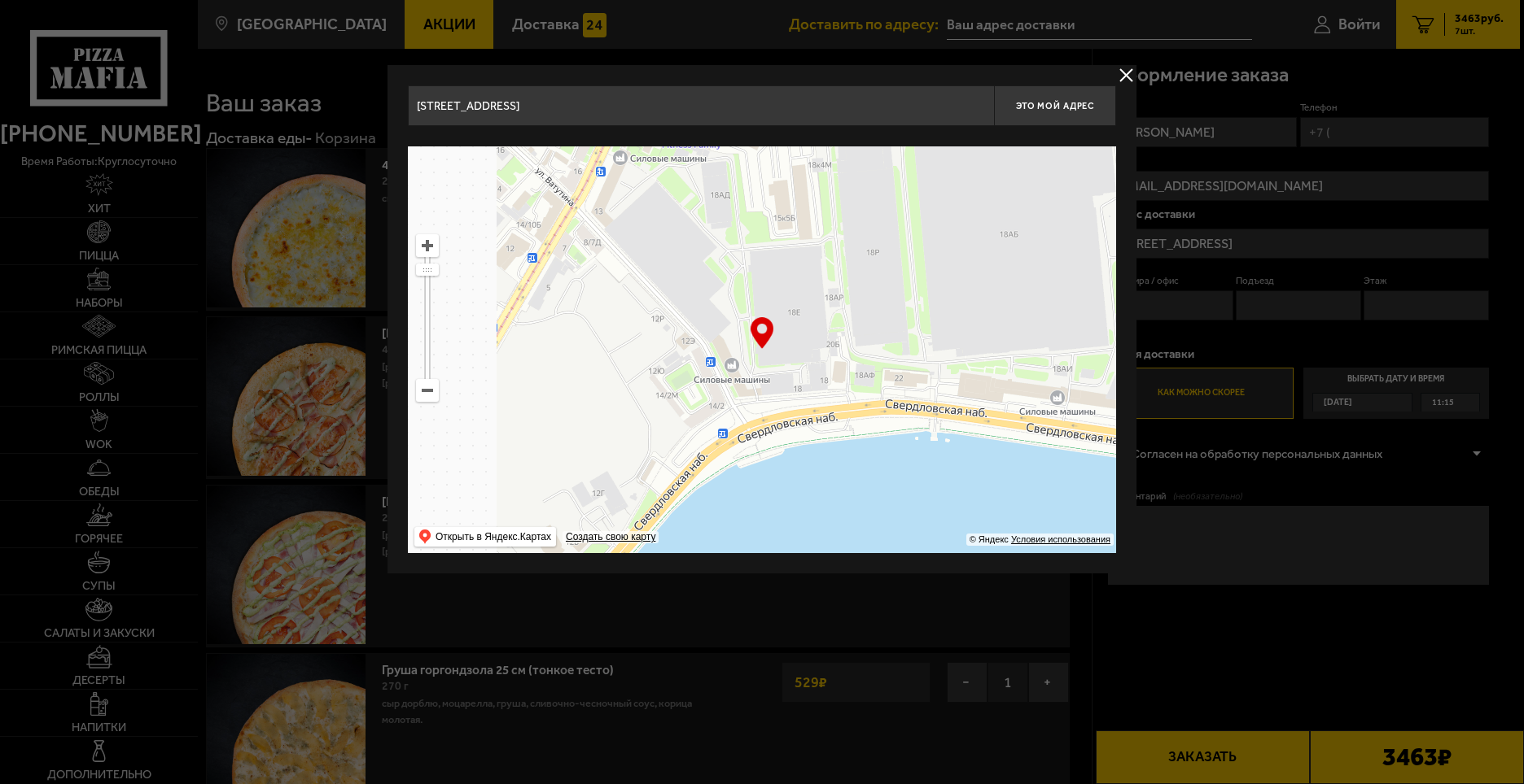
drag, startPoint x: 754, startPoint y: 429, endPoint x: 1171, endPoint y: 449, distance: 417.5
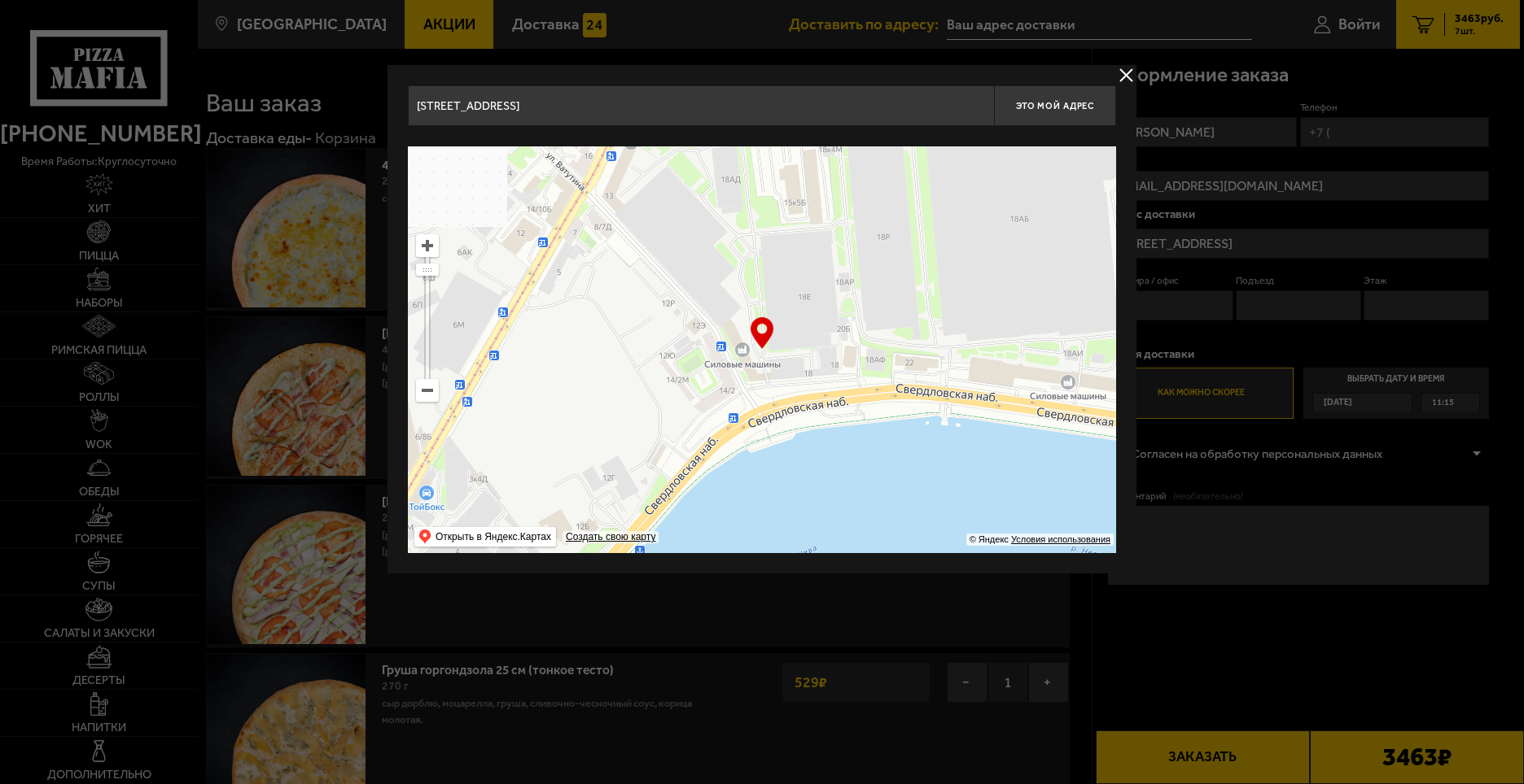
type input "[STREET_ADDRESS]"
drag, startPoint x: 815, startPoint y: 415, endPoint x: 877, endPoint y: 316, distance: 116.8
click at [877, 316] on ymaps at bounding box center [761, 350] width 708 height 406
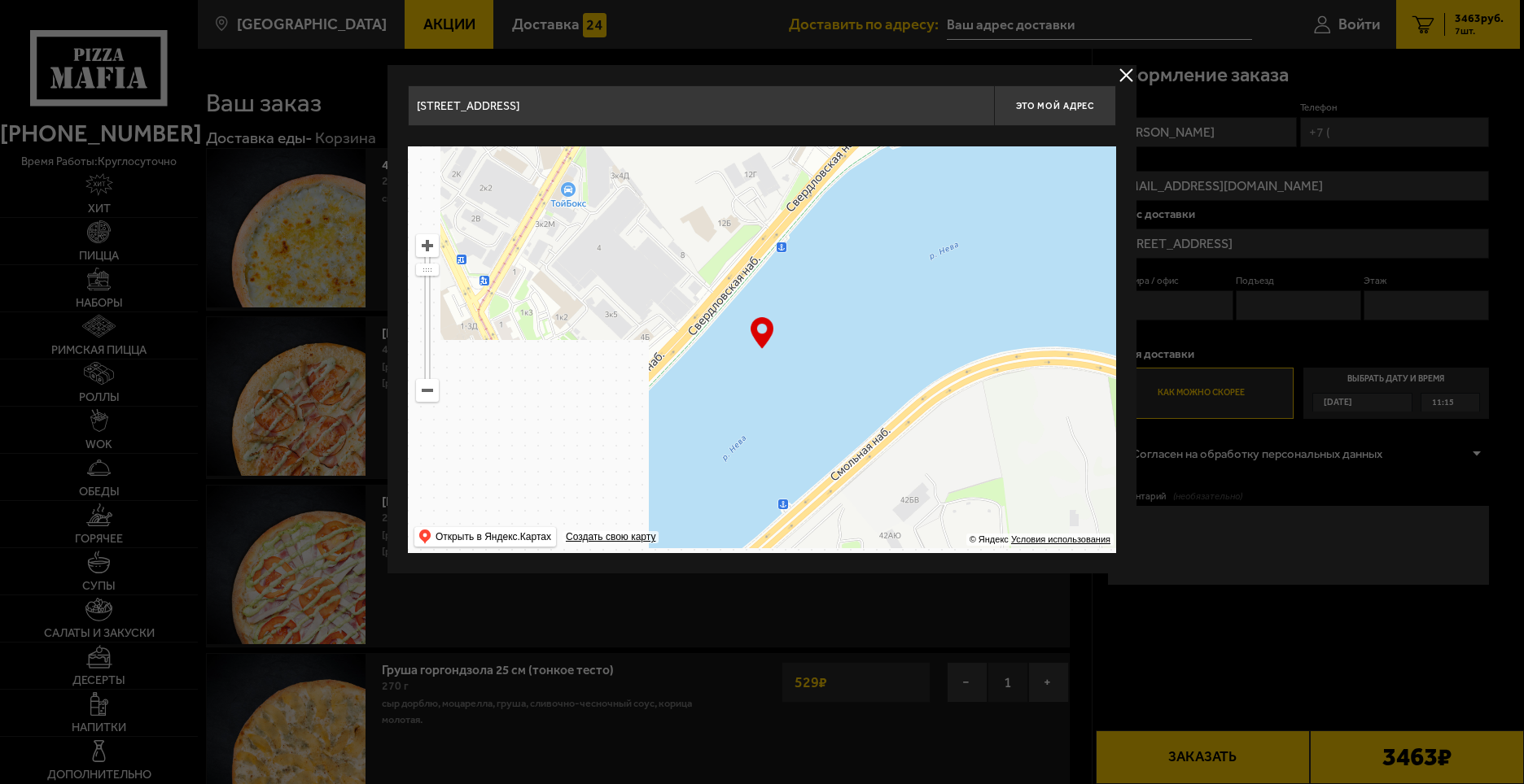
drag, startPoint x: 801, startPoint y: 426, endPoint x: 891, endPoint y: 291, distance: 162.2
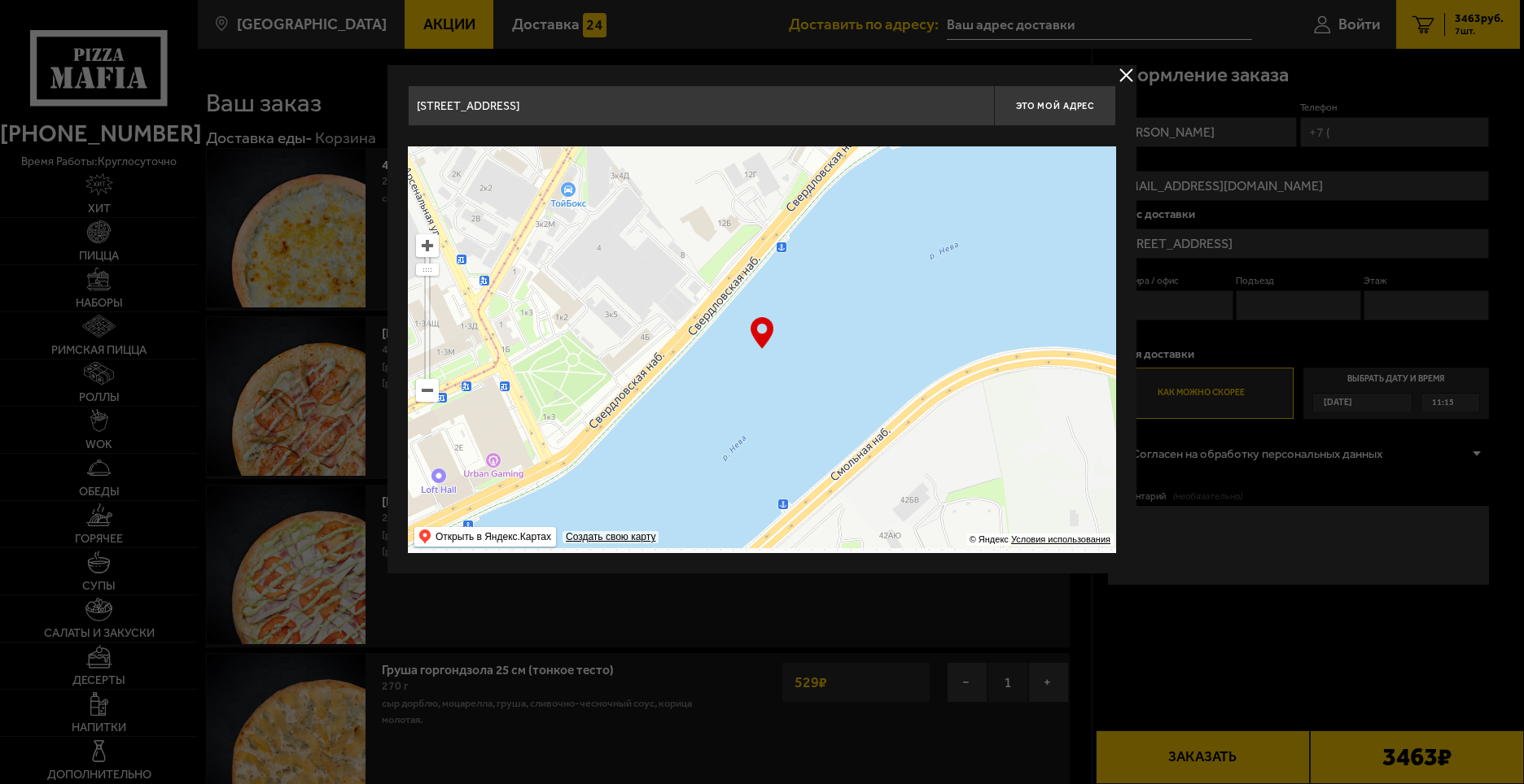
click at [891, 291] on ymaps at bounding box center [761, 350] width 708 height 406
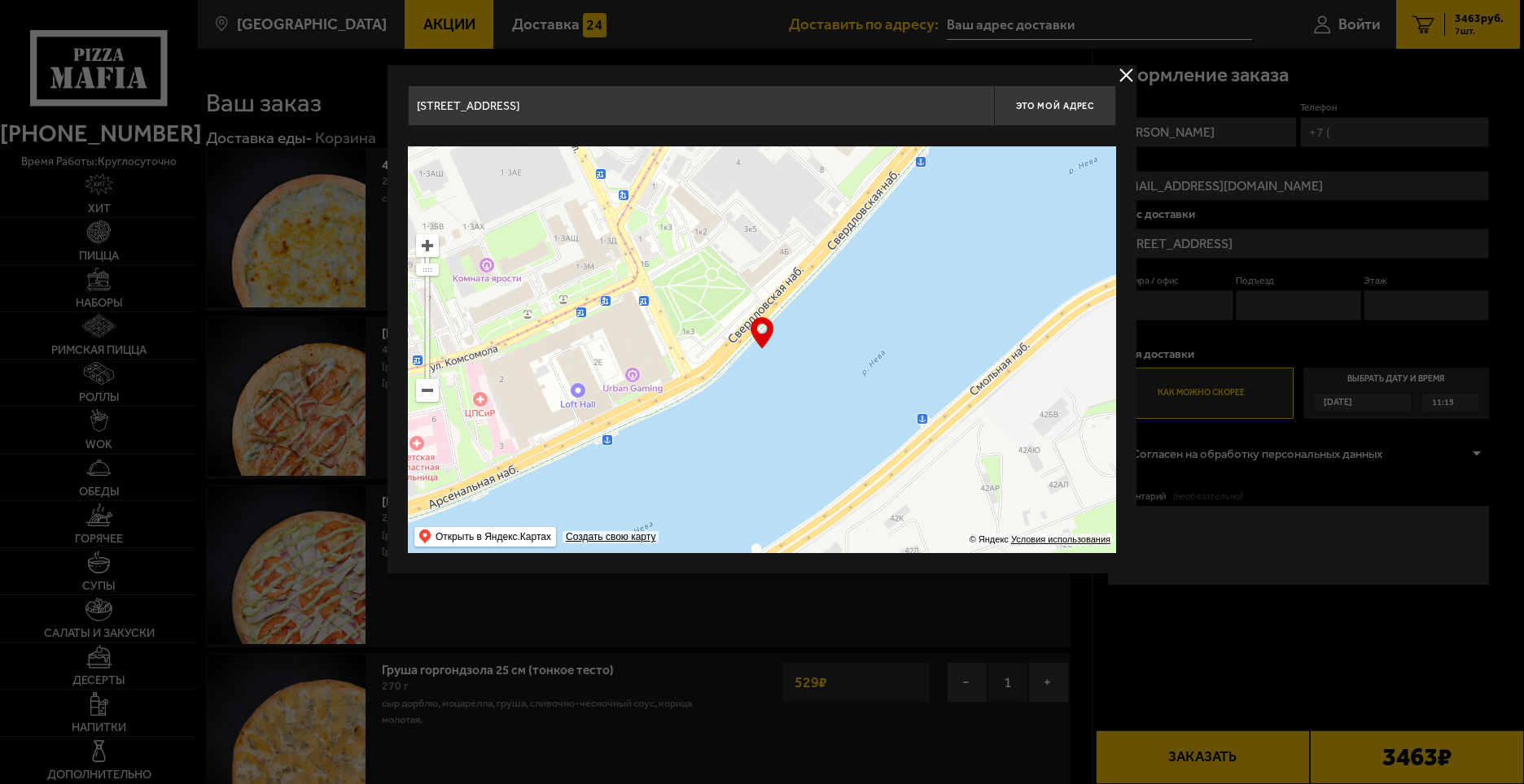
drag, startPoint x: 753, startPoint y: 412, endPoint x: 892, endPoint y: 326, distance: 163.5
click at [892, 326] on ymaps at bounding box center [761, 350] width 708 height 406
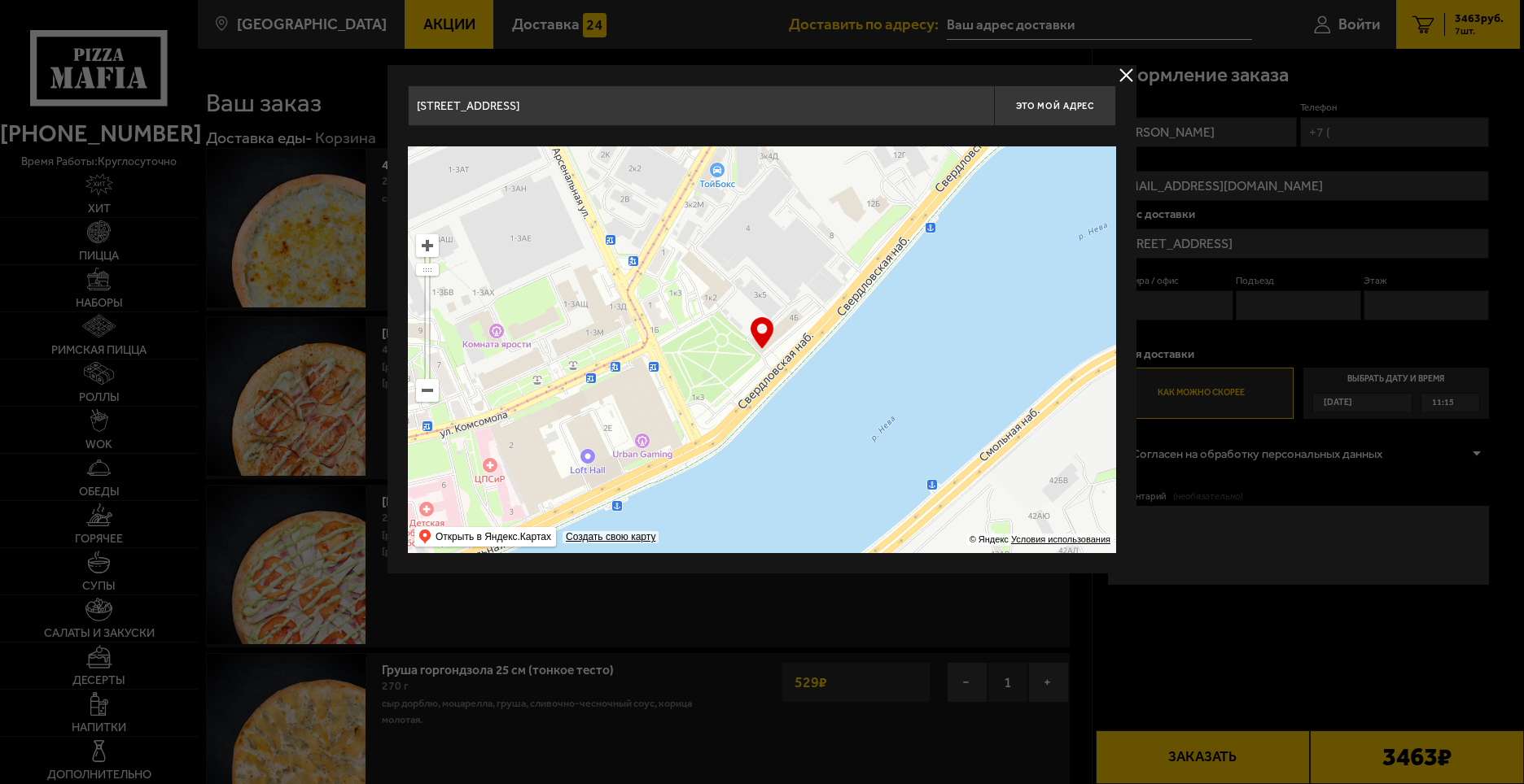
drag, startPoint x: 874, startPoint y: 400, endPoint x: 824, endPoint y: 503, distance: 114.5
click at [829, 500] on ymaps at bounding box center [761, 350] width 708 height 406
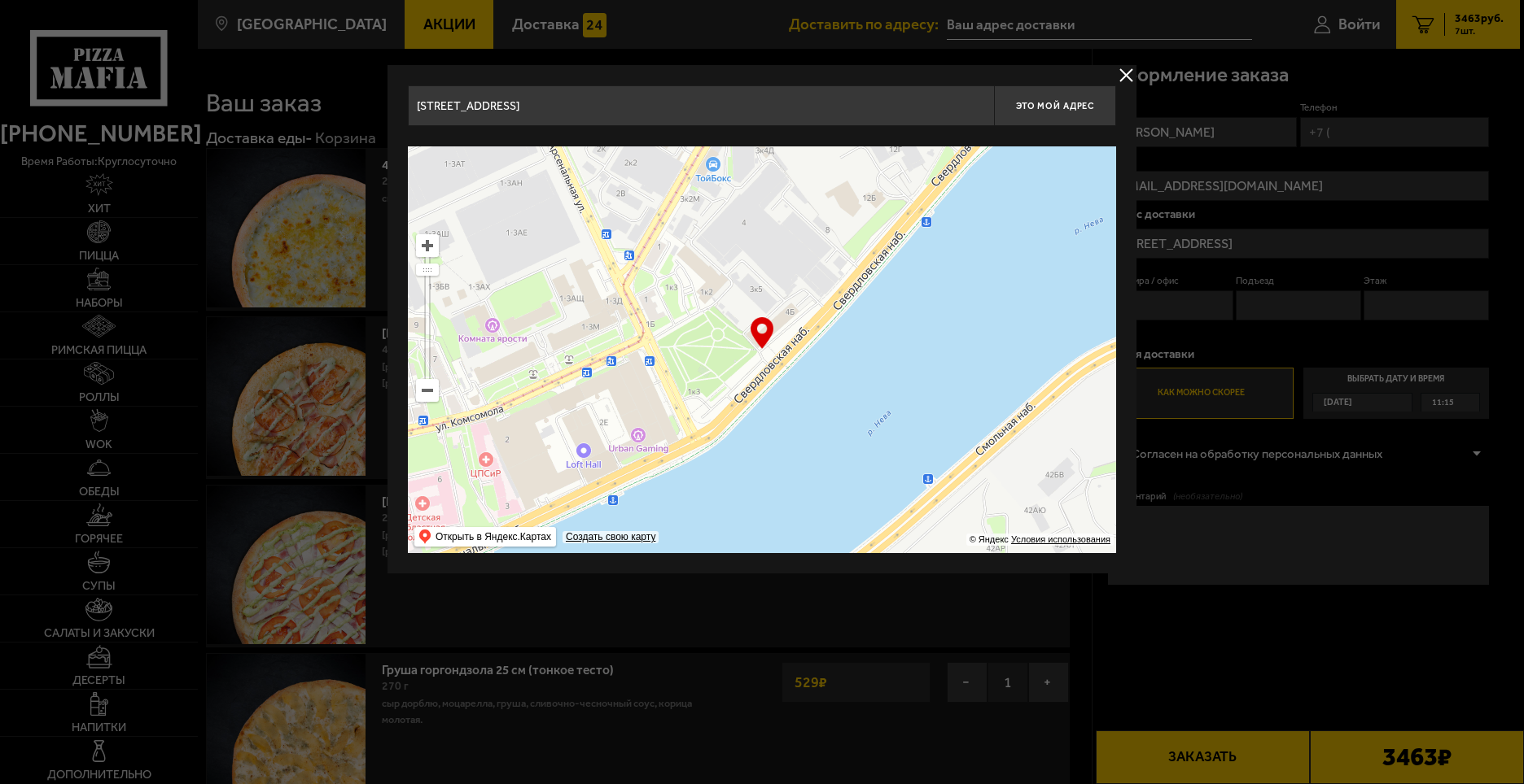
type input "[STREET_ADDRESS]"
click at [655, 122] on input "[STREET_ADDRESS]" at bounding box center [701, 105] width 587 height 40
drag, startPoint x: 672, startPoint y: 107, endPoint x: 834, endPoint y: 107, distance: 162.0
click at [686, 107] on input "[STREET_ADDRESS]" at bounding box center [701, 105] width 587 height 40
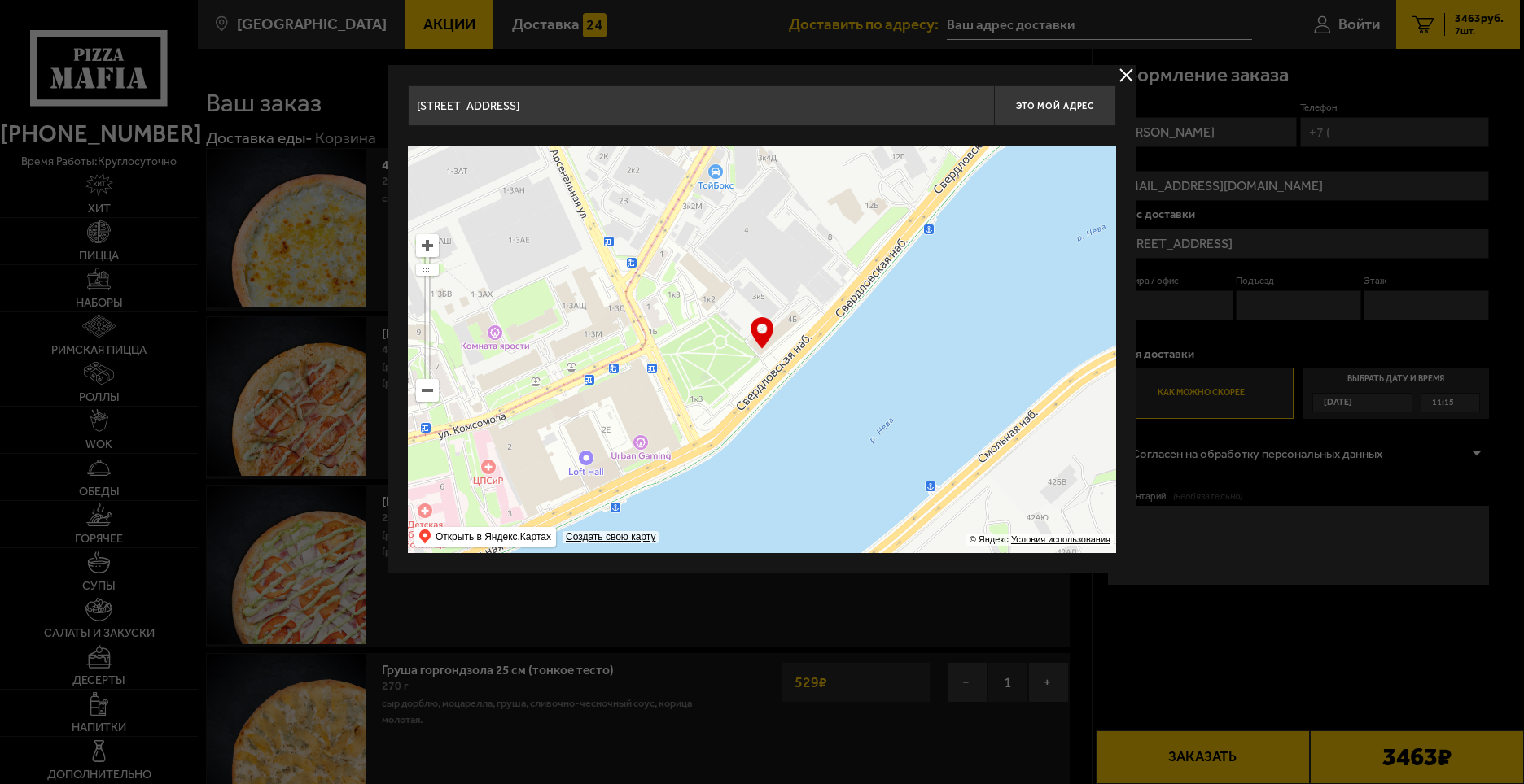
click at [868, 397] on ymaps at bounding box center [761, 350] width 708 height 406
click at [1044, 102] on span "Это мой адрес" at bounding box center [1054, 106] width 78 height 11
type input "[STREET_ADDRESS]"
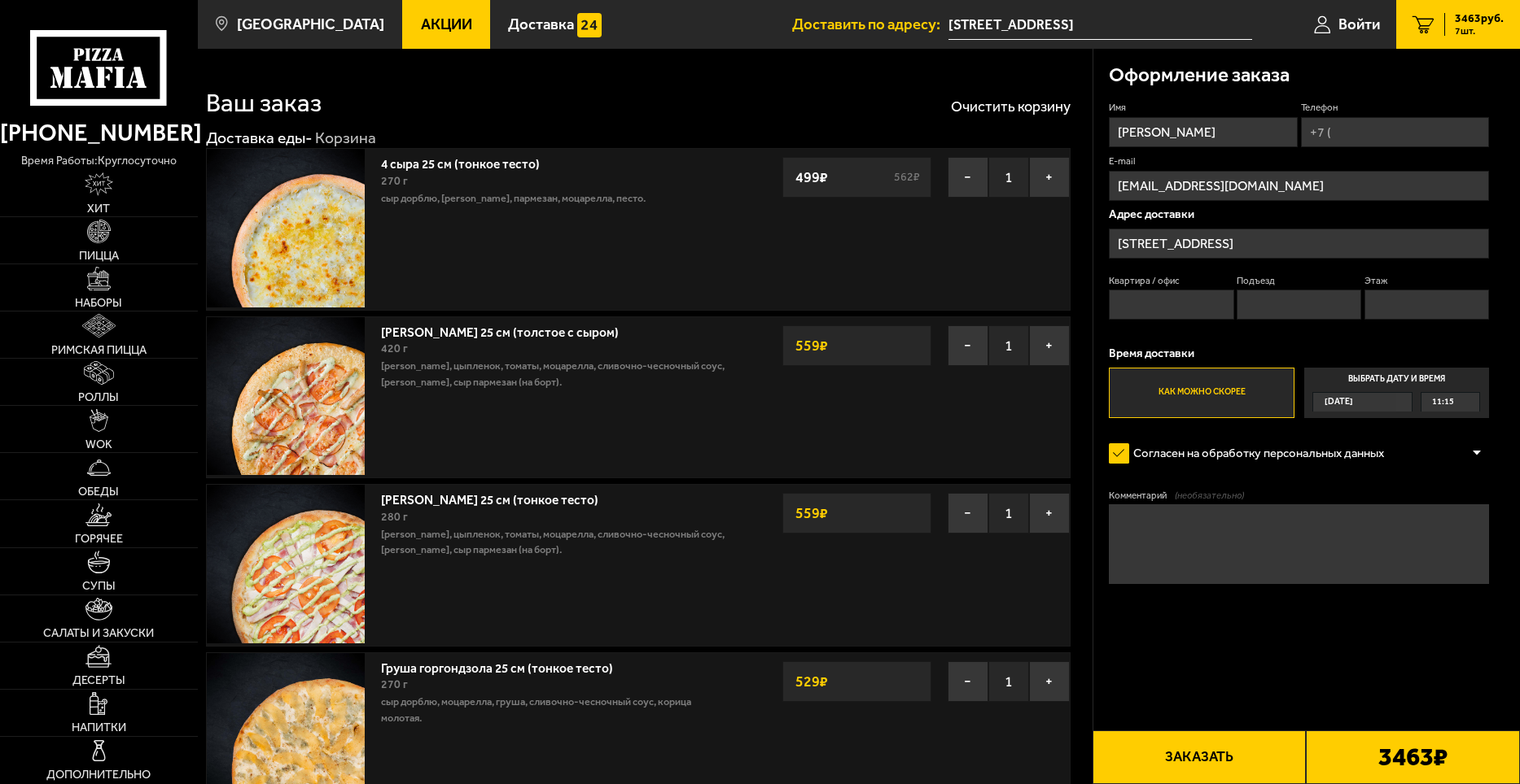
click at [1462, 394] on div "11:15" at bounding box center [1450, 402] width 58 height 18
click at [0, 0] on input "Выбрать дату и время [DATE] 11:15" at bounding box center [0, 0] width 0 height 0
click at [1462, 401] on div "11:15" at bounding box center [1450, 402] width 58 height 18
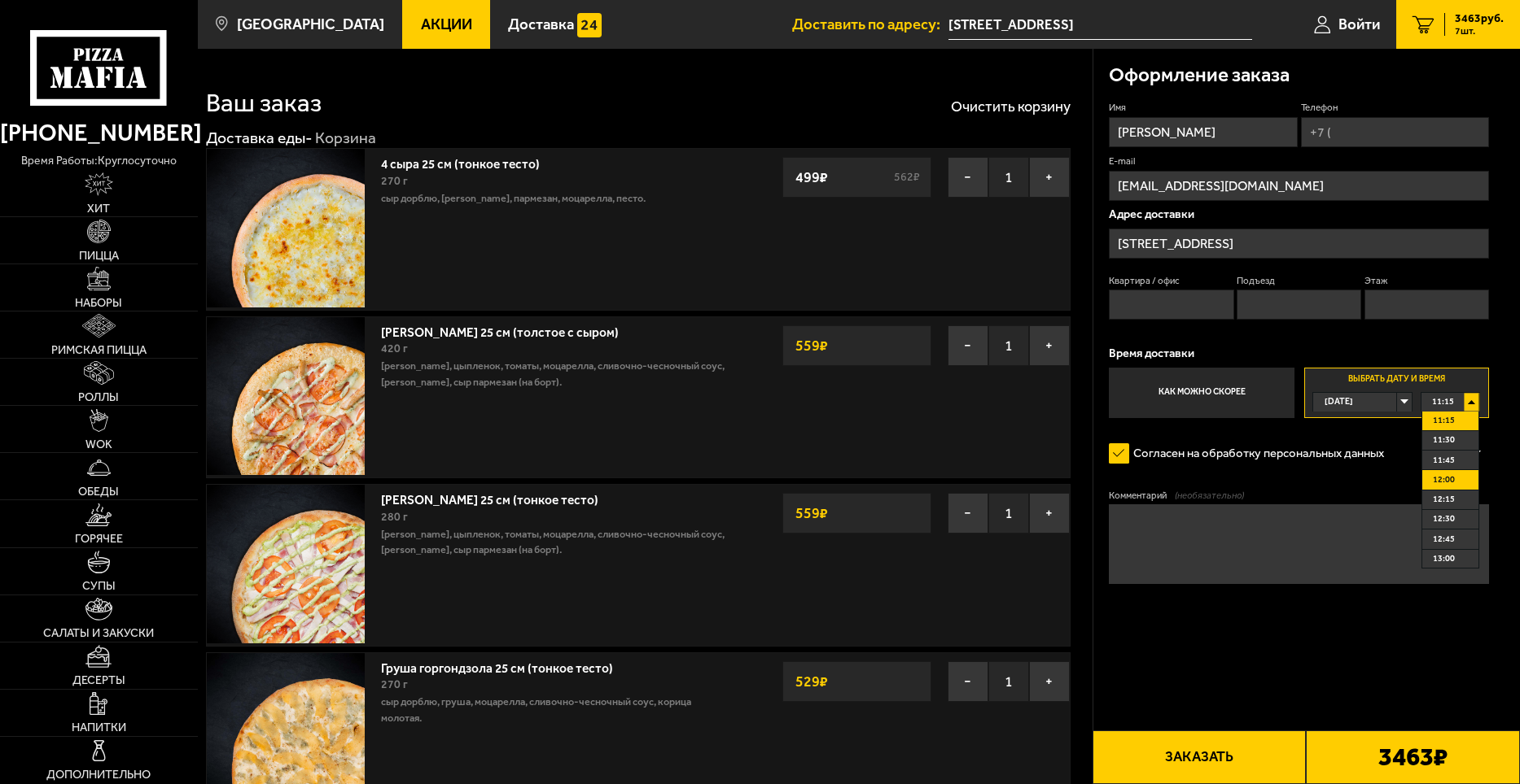
click at [1461, 482] on li "12:00" at bounding box center [1450, 480] width 56 height 20
click at [1201, 301] on input "Квартира / офис" at bounding box center [1171, 304] width 124 height 30
click at [1348, 122] on input "Телефон" at bounding box center [1394, 131] width 188 height 30
type input "[PHONE_NUMBER]"
click at [1377, 181] on input "[EMAIL_ADDRESS][DOMAIN_NAME]" at bounding box center [1299, 185] width 380 height 30
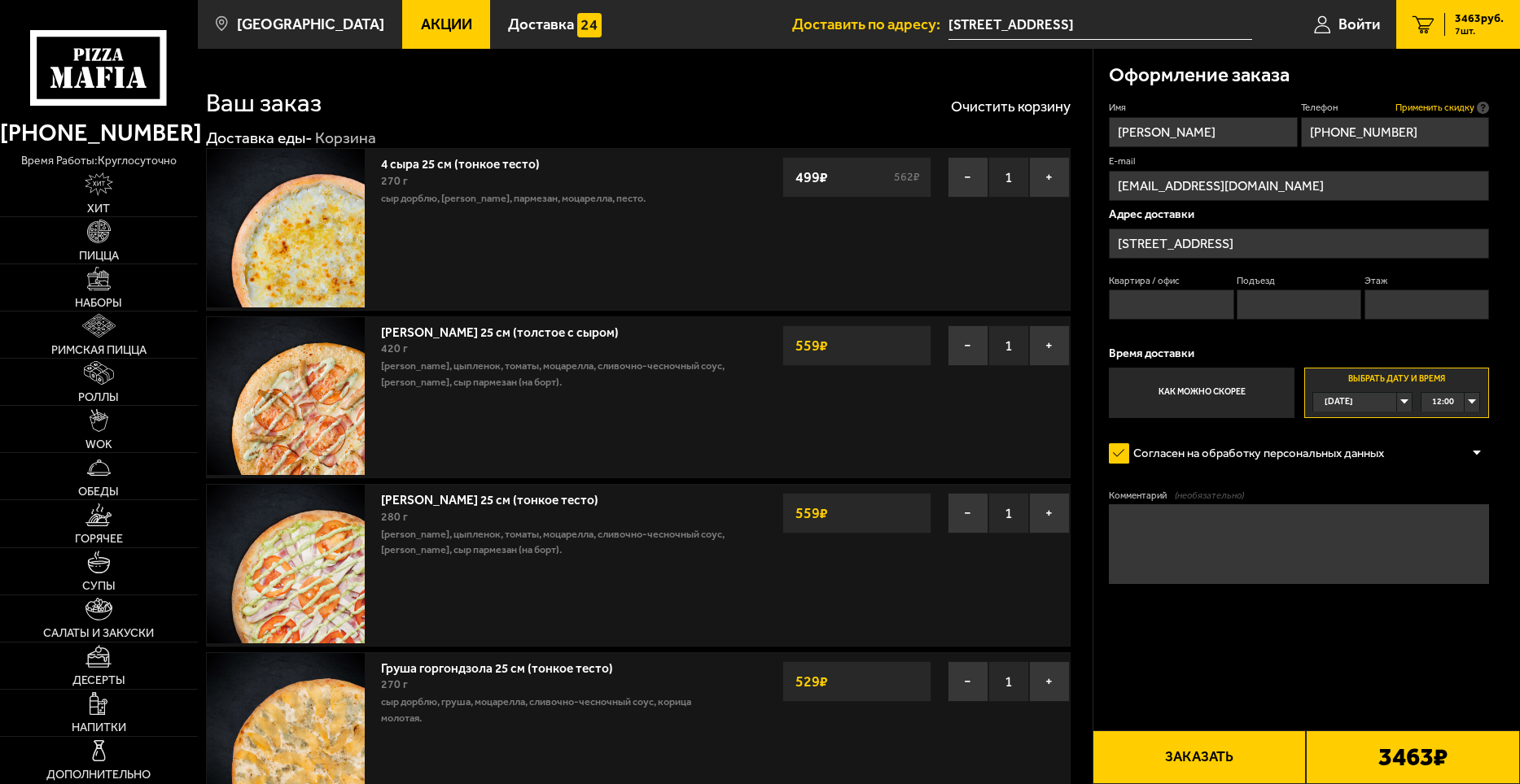
click at [1423, 108] on span "Применить скидку" at bounding box center [1435, 107] width 79 height 13
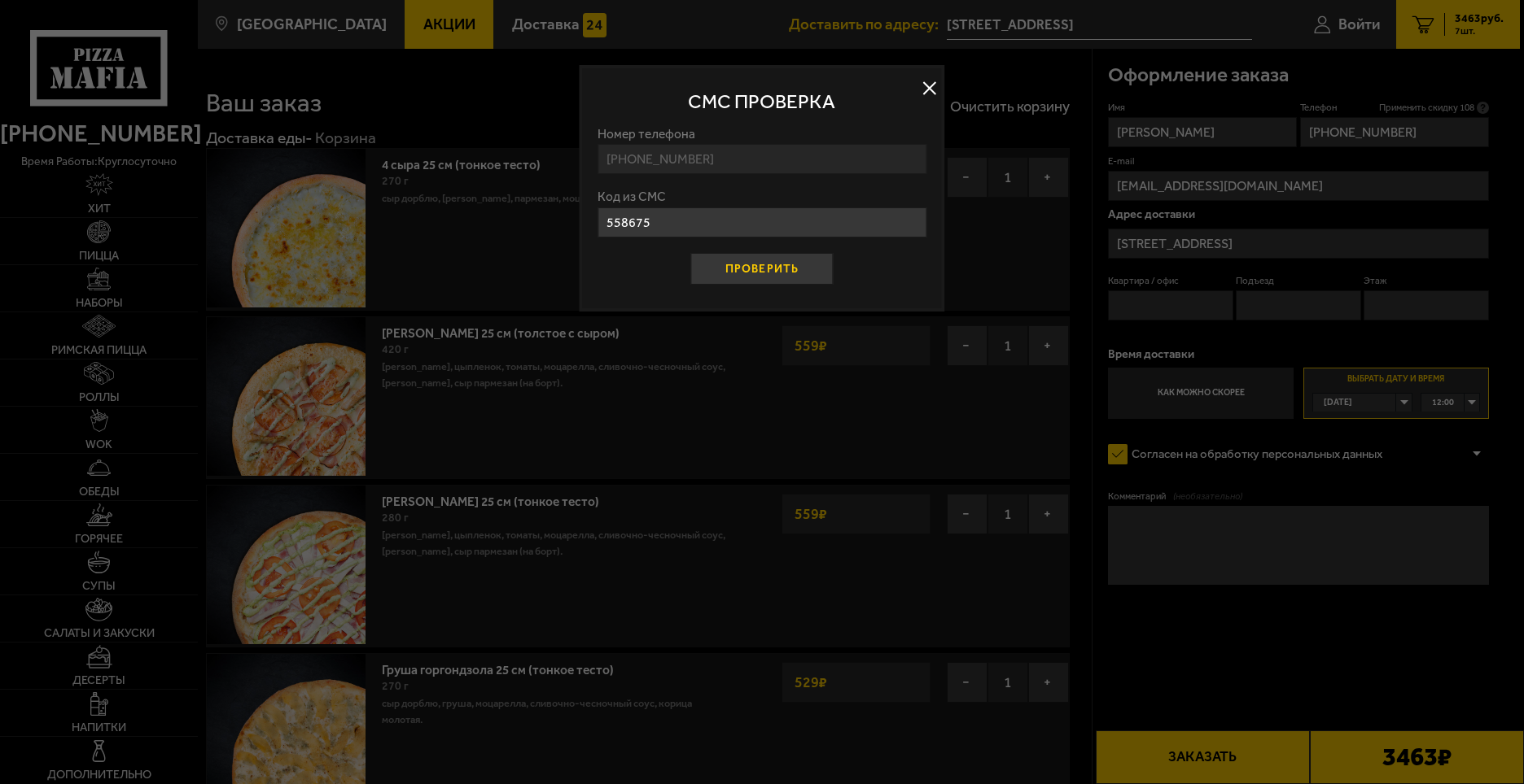
type input "558675"
click at [777, 279] on button "Проверить" at bounding box center [761, 268] width 143 height 31
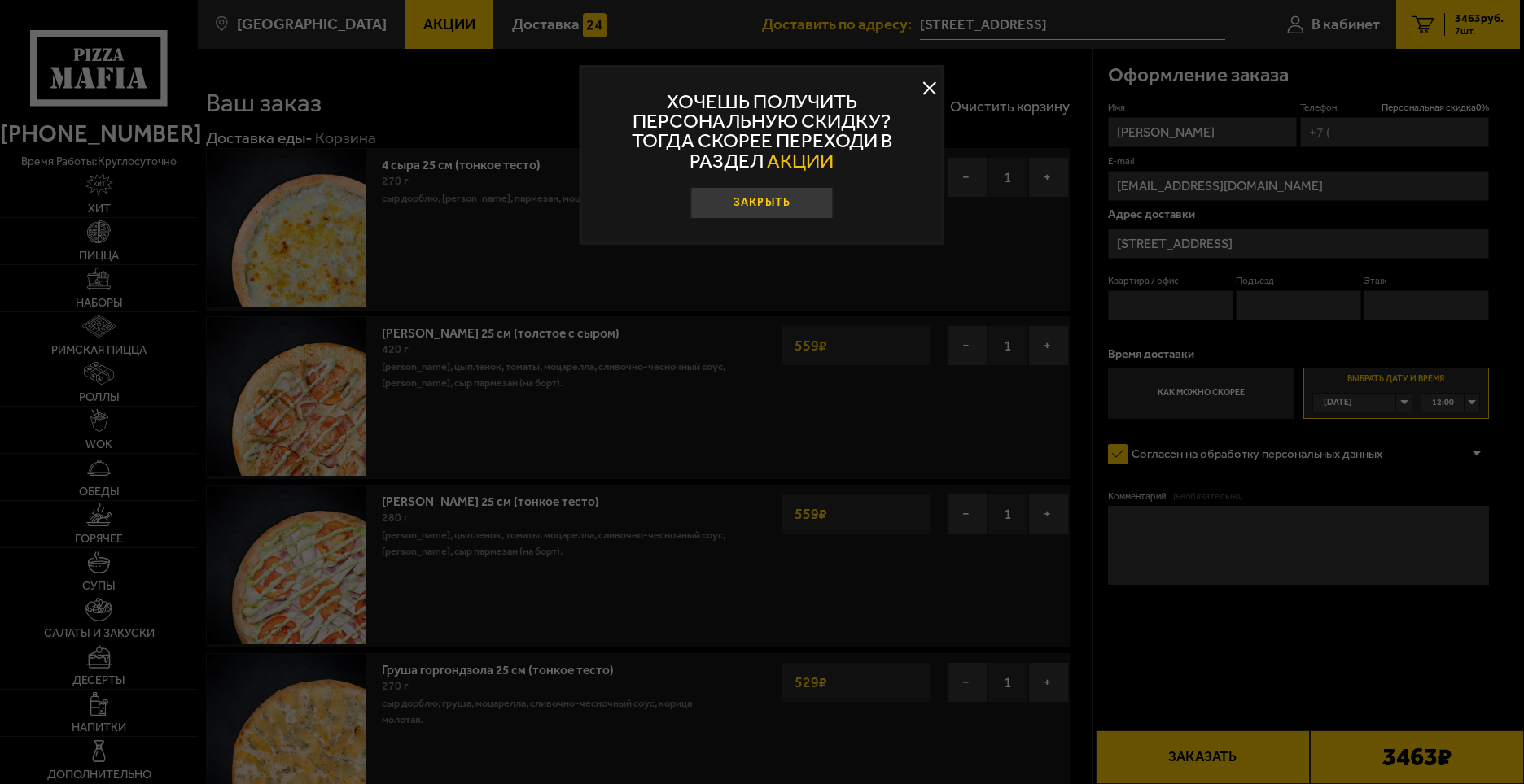
click at [779, 196] on button "Закрыть" at bounding box center [761, 202] width 143 height 31
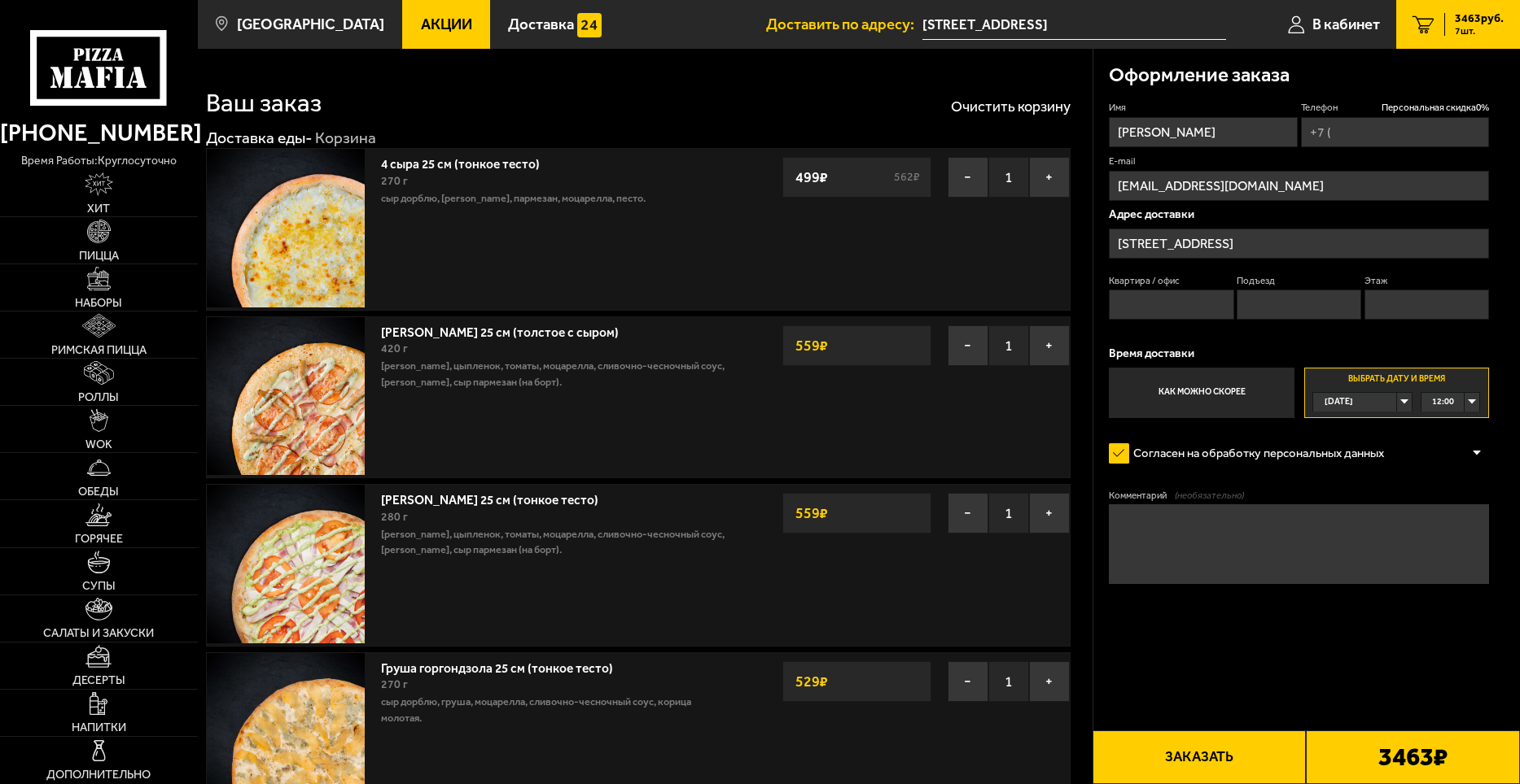
click at [1314, 554] on textarea "Комментарий (необязательно)" at bounding box center [1299, 544] width 380 height 79
click at [1364, 141] on input "Телефон Персональная скидка 0 %" at bounding box center [1394, 131] width 188 height 30
type input "[PHONE_NUMBER]"
click at [1350, 521] on textarea "Комментарий (необязательно)" at bounding box center [1299, 544] width 380 height 79
click at [1327, 545] on textarea "Комментарий (необязательно)" at bounding box center [1299, 544] width 380 height 79
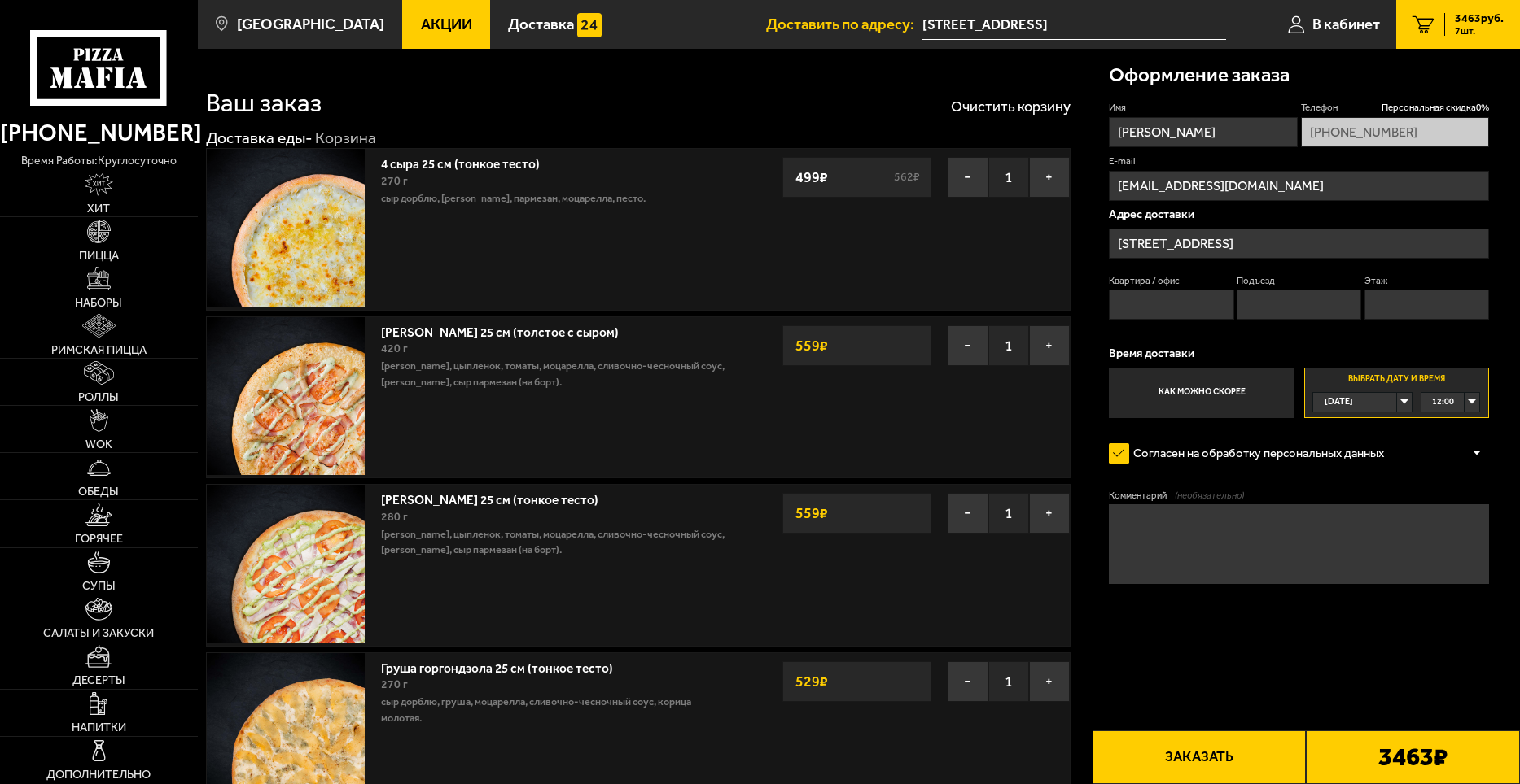
click at [1215, 522] on textarea "Комментарий (необязательно)" at bounding box center [1299, 544] width 380 height 79
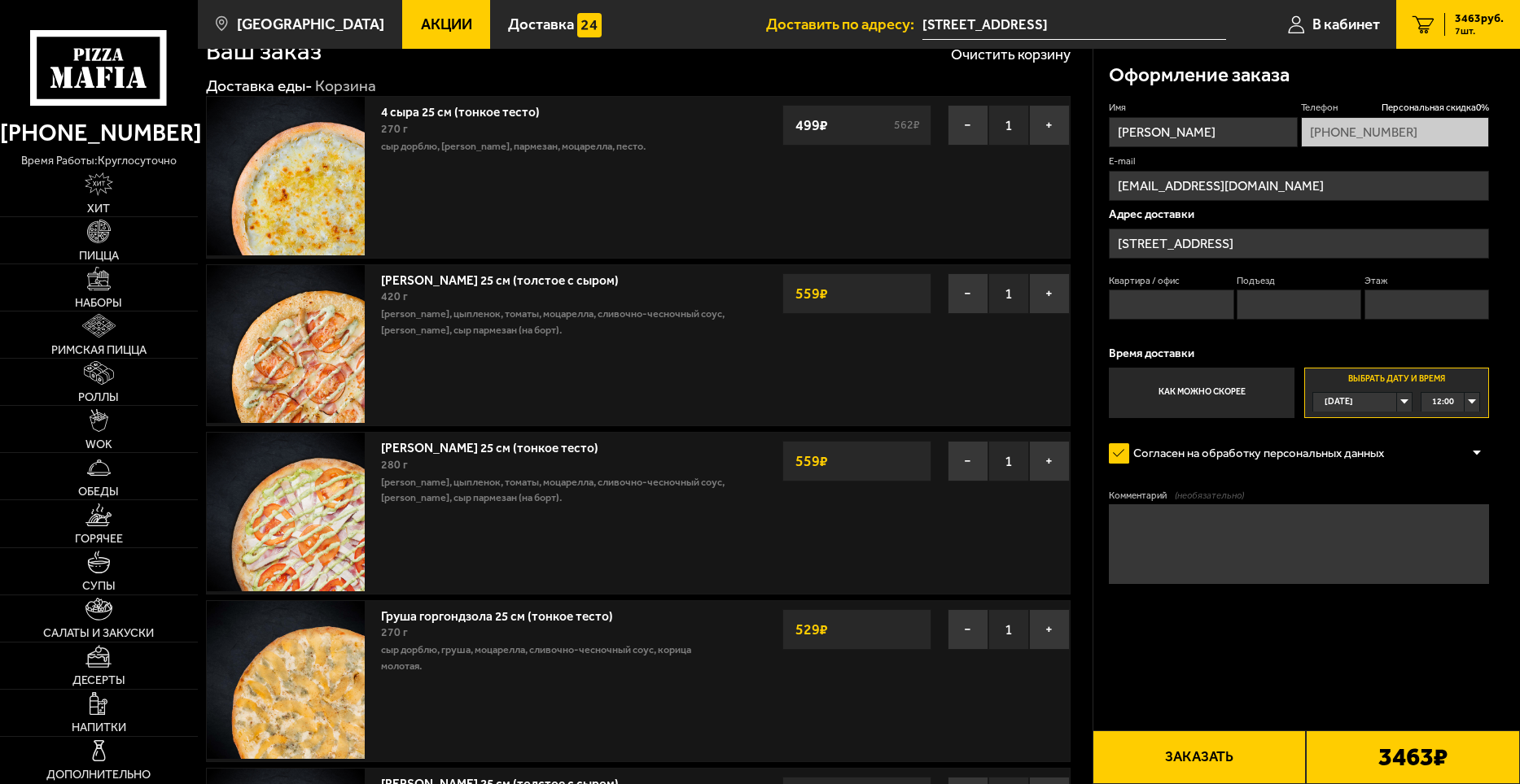
scroll to position [81, 0]
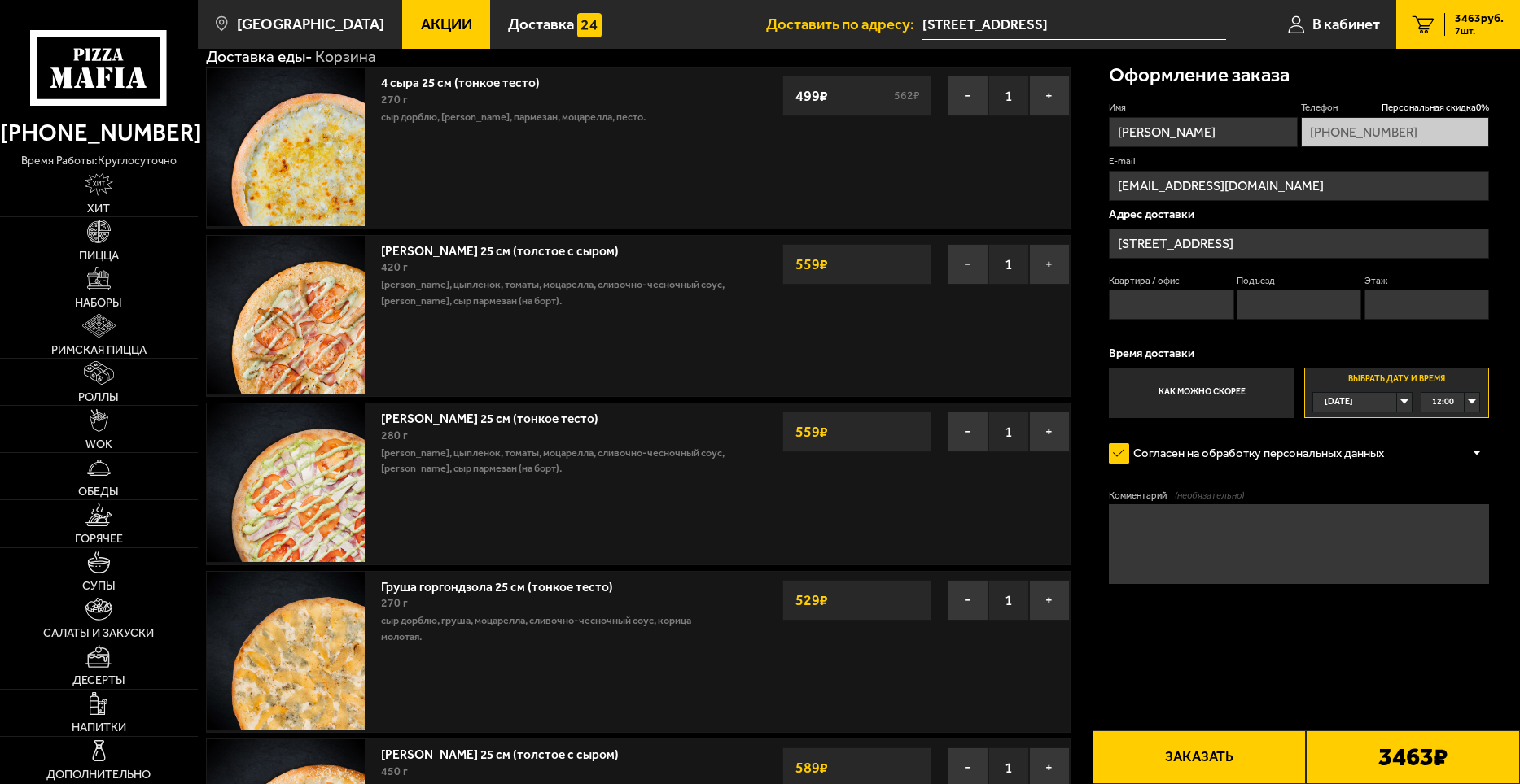
click at [1284, 546] on textarea "Комментарий (необязательно)" at bounding box center [1299, 544] width 380 height 79
click at [1327, 518] on textarea "Комментарий (необязательно)" at bounding box center [1299, 544] width 380 height 79
click at [1330, 535] on textarea "Комментарий (необязательно)" at bounding box center [1299, 544] width 380 height 79
click at [1385, 543] on textarea "Комментарий (необязательно)" at bounding box center [1299, 544] width 380 height 79
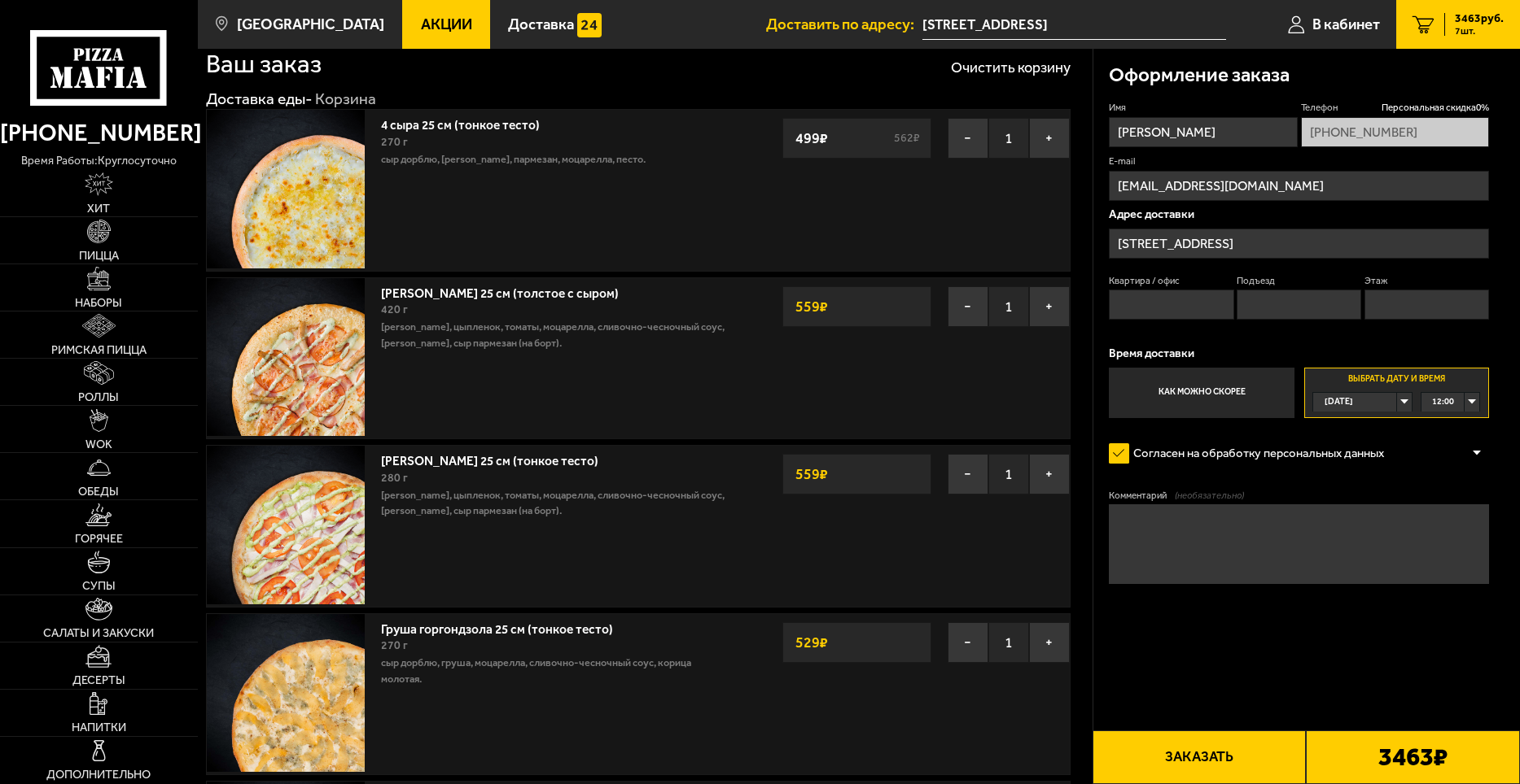
scroll to position [0, 0]
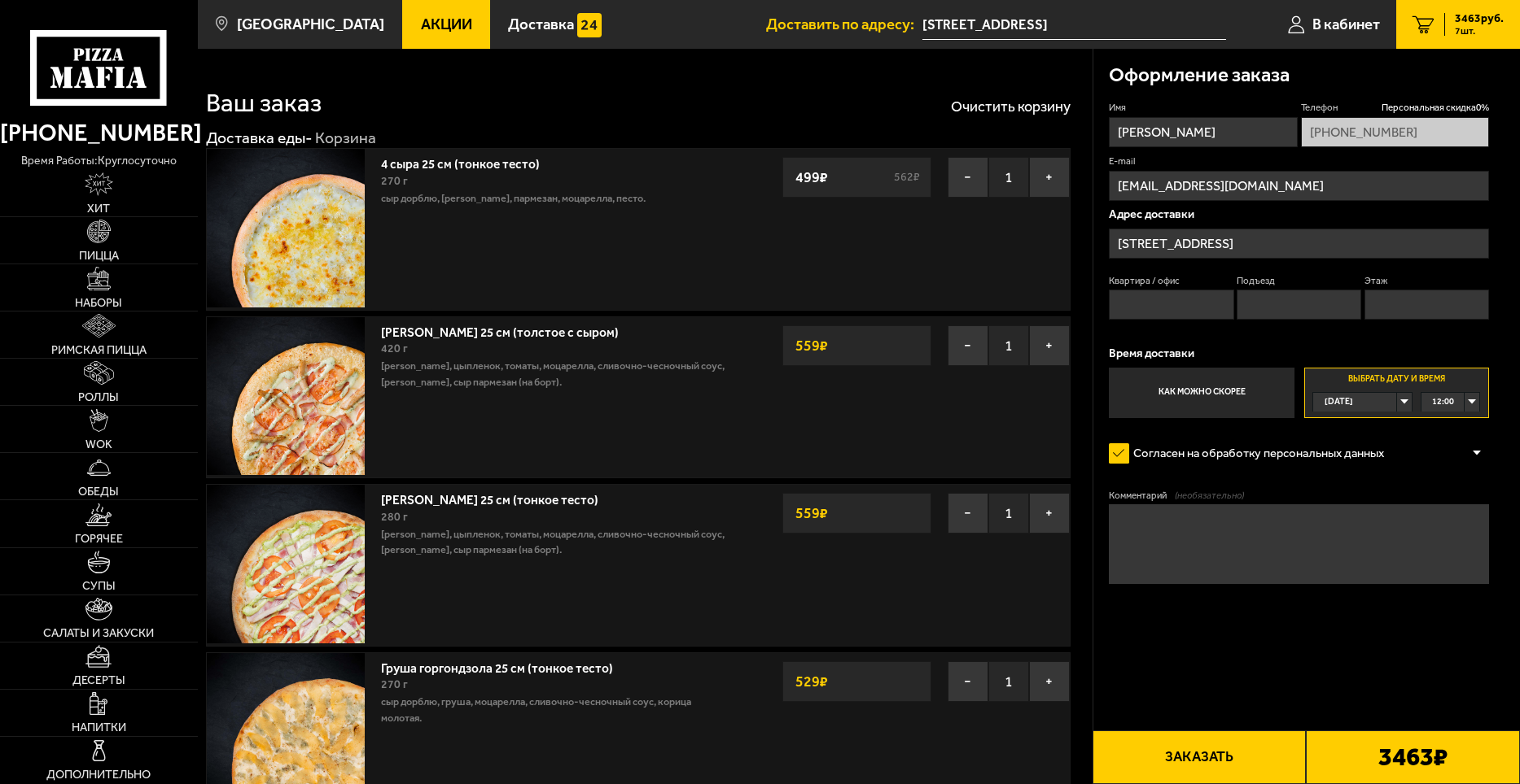
click at [1238, 758] on button "Заказать" at bounding box center [1199, 758] width 214 height 54
click at [1190, 309] on input "Квартира / офис" at bounding box center [1171, 304] width 124 height 30
type input "офис"
drag, startPoint x: 1275, startPoint y: 312, endPoint x: 1289, endPoint y: 312, distance: 14.0
click at [1279, 312] on input "Подъезд" at bounding box center [1299, 304] width 124 height 30
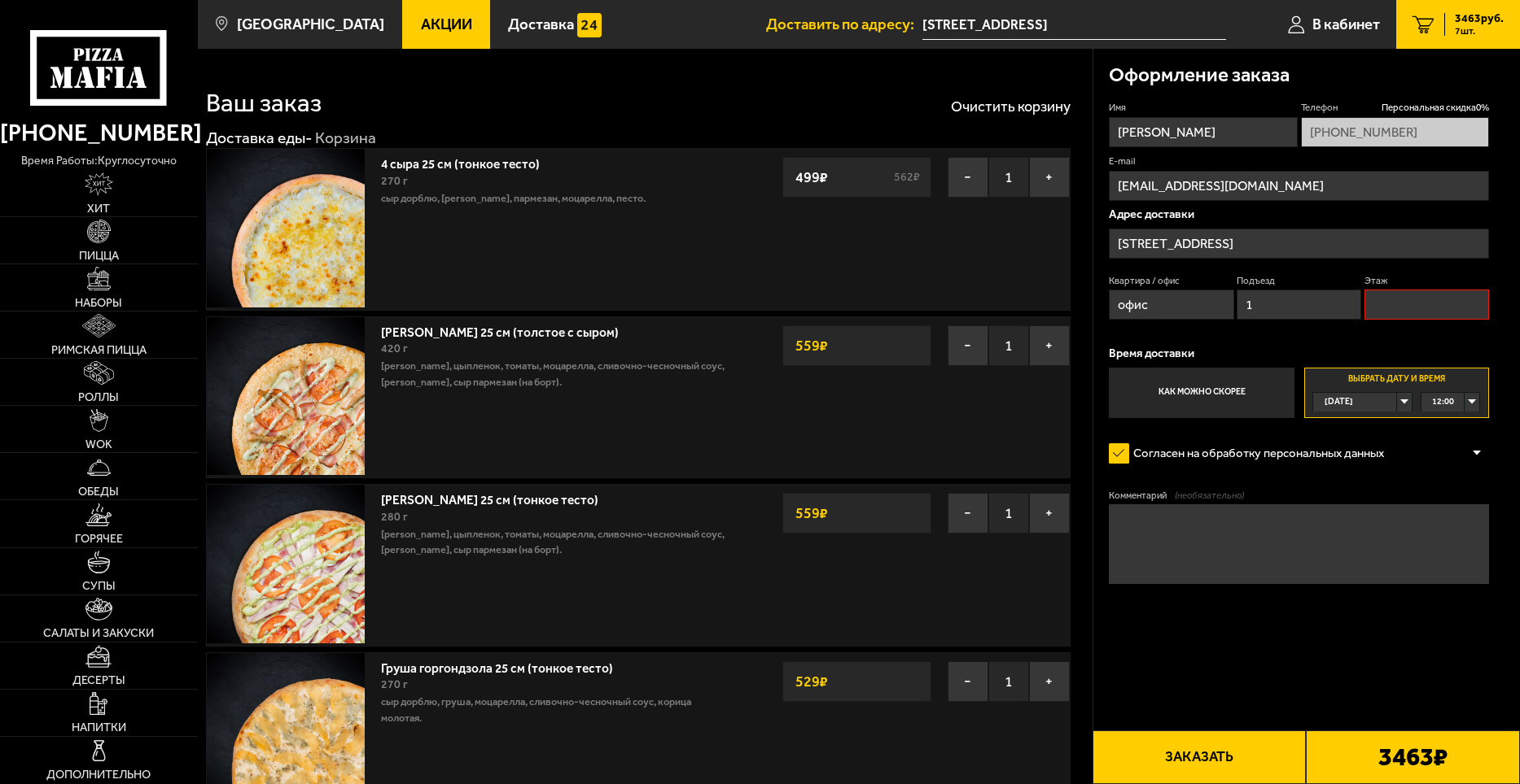
type input "1"
drag, startPoint x: 1378, startPoint y: 304, endPoint x: 1393, endPoint y: 304, distance: 15.0
click at [1381, 304] on input "Этаж" at bounding box center [1426, 304] width 124 height 30
type input "1"
click at [1139, 749] on button "Заказать" at bounding box center [1199, 758] width 214 height 54
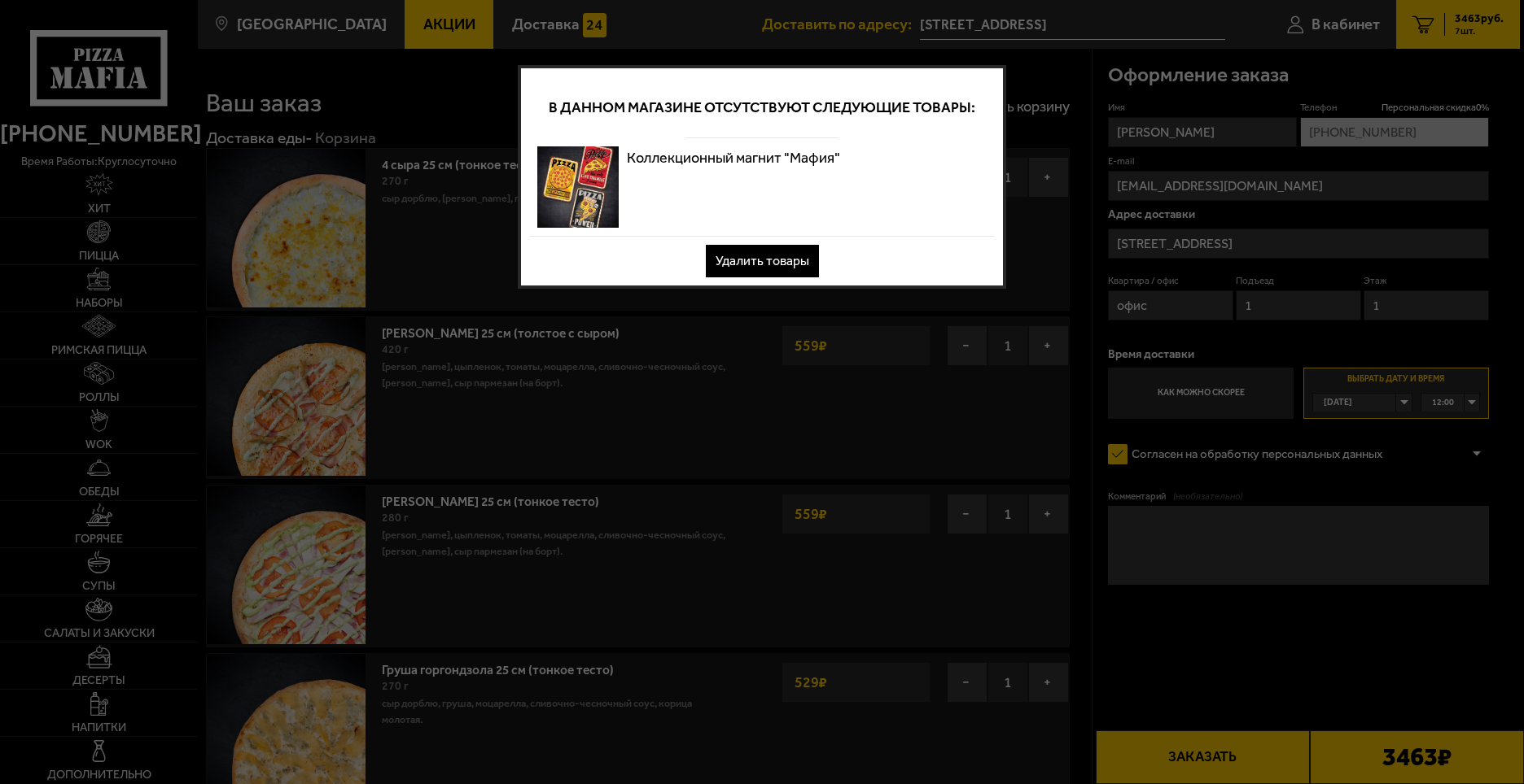
click at [764, 265] on button "Удалить товары" at bounding box center [763, 261] width 113 height 32
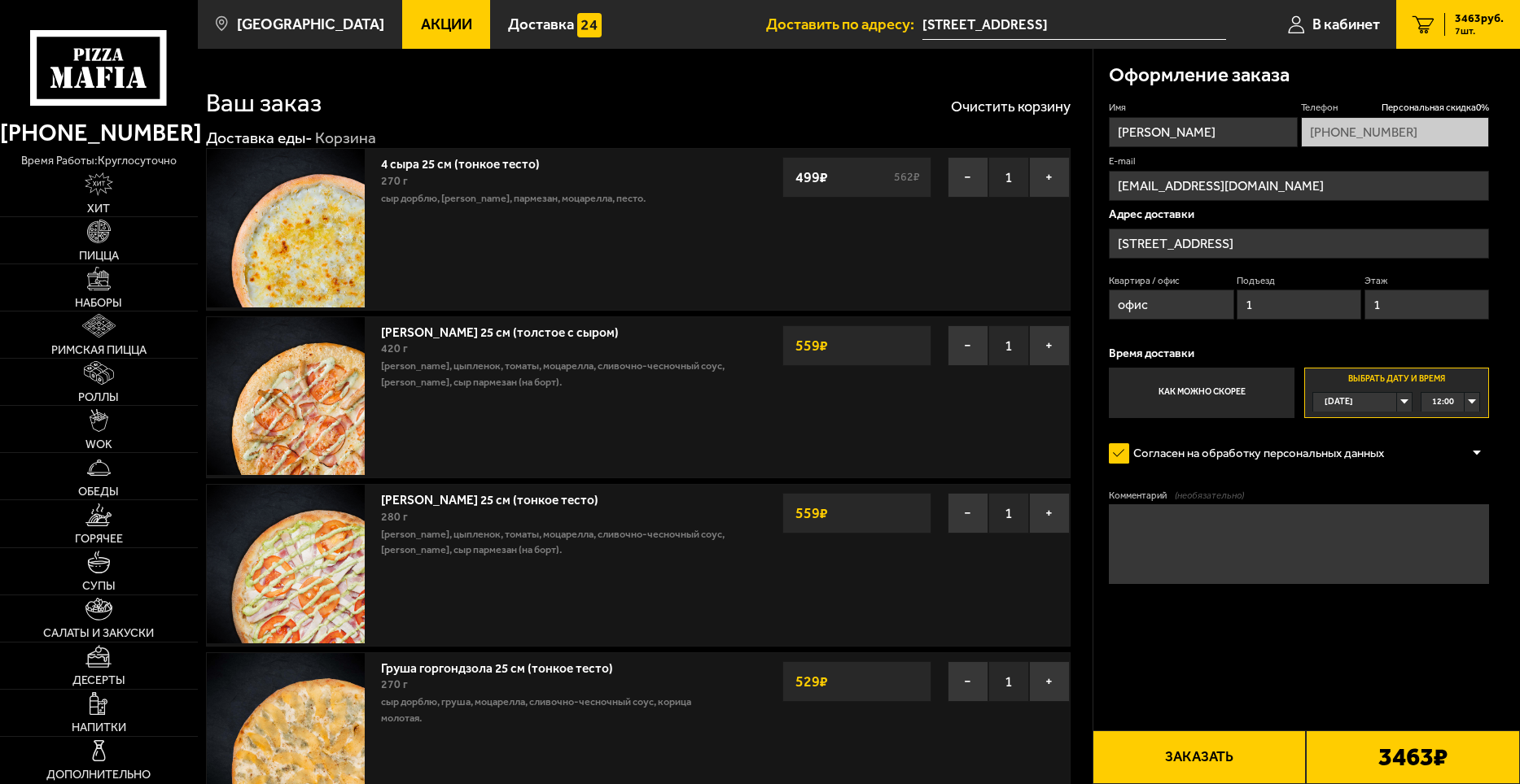
click at [1134, 777] on button "Заказать" at bounding box center [1199, 758] width 214 height 54
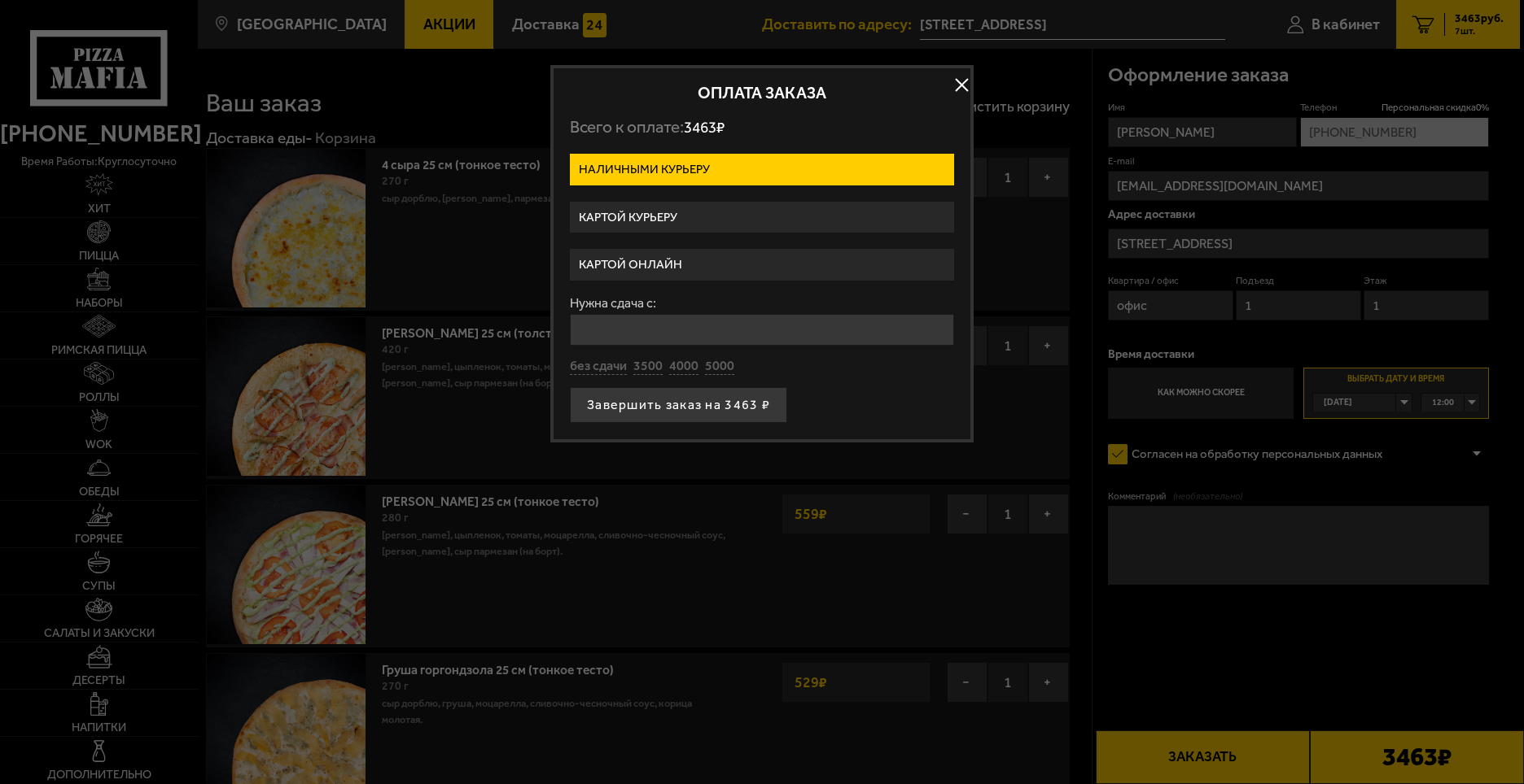
click at [706, 254] on label "Картой онлайн" at bounding box center [761, 264] width 384 height 31
click at [0, 0] on input "Картой онлайн" at bounding box center [0, 0] width 0 height 0
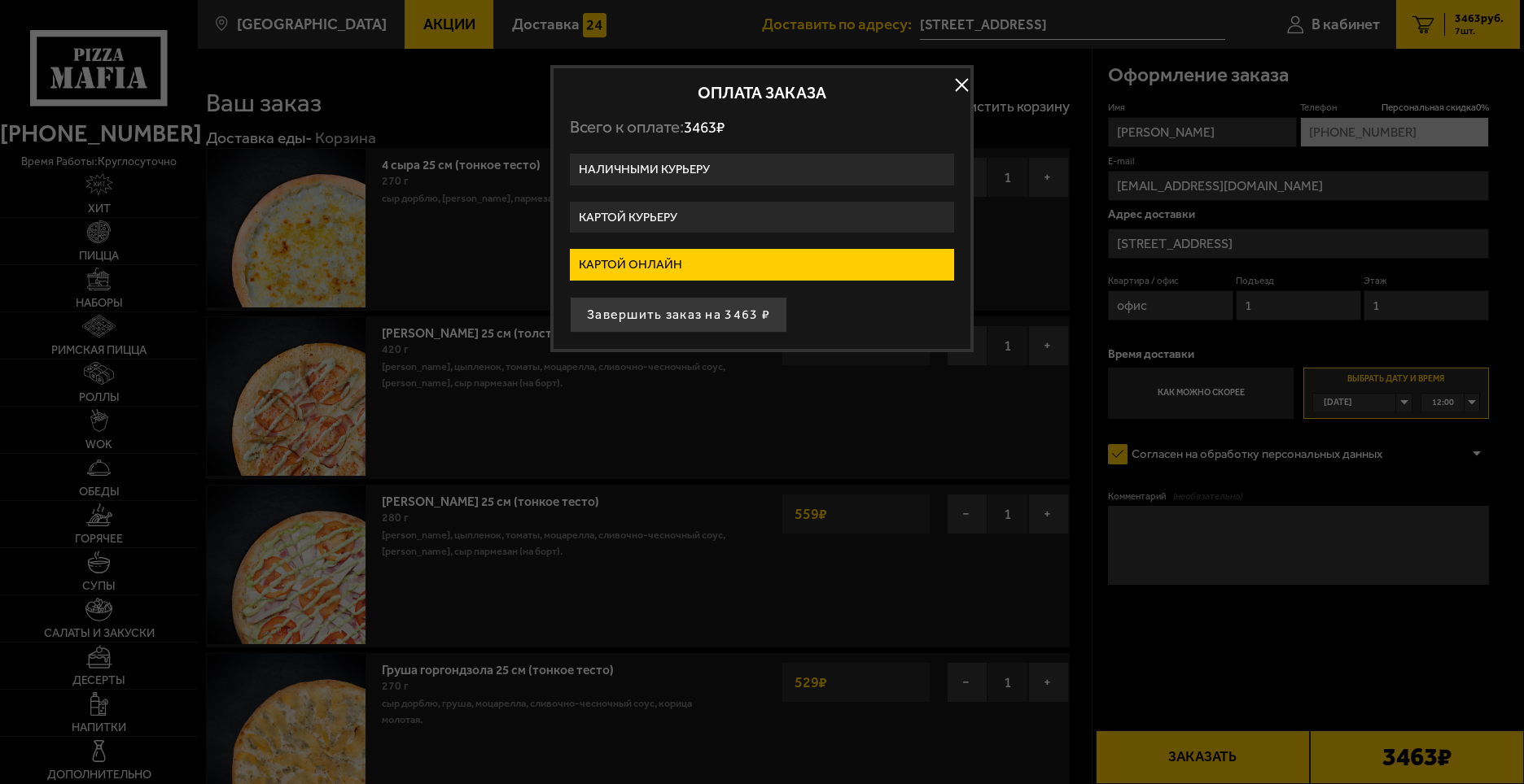
click at [706, 207] on label "Картой курьеру" at bounding box center [761, 217] width 384 height 31
click at [0, 0] on input "Картой курьеру" at bounding box center [0, 0] width 0 height 0
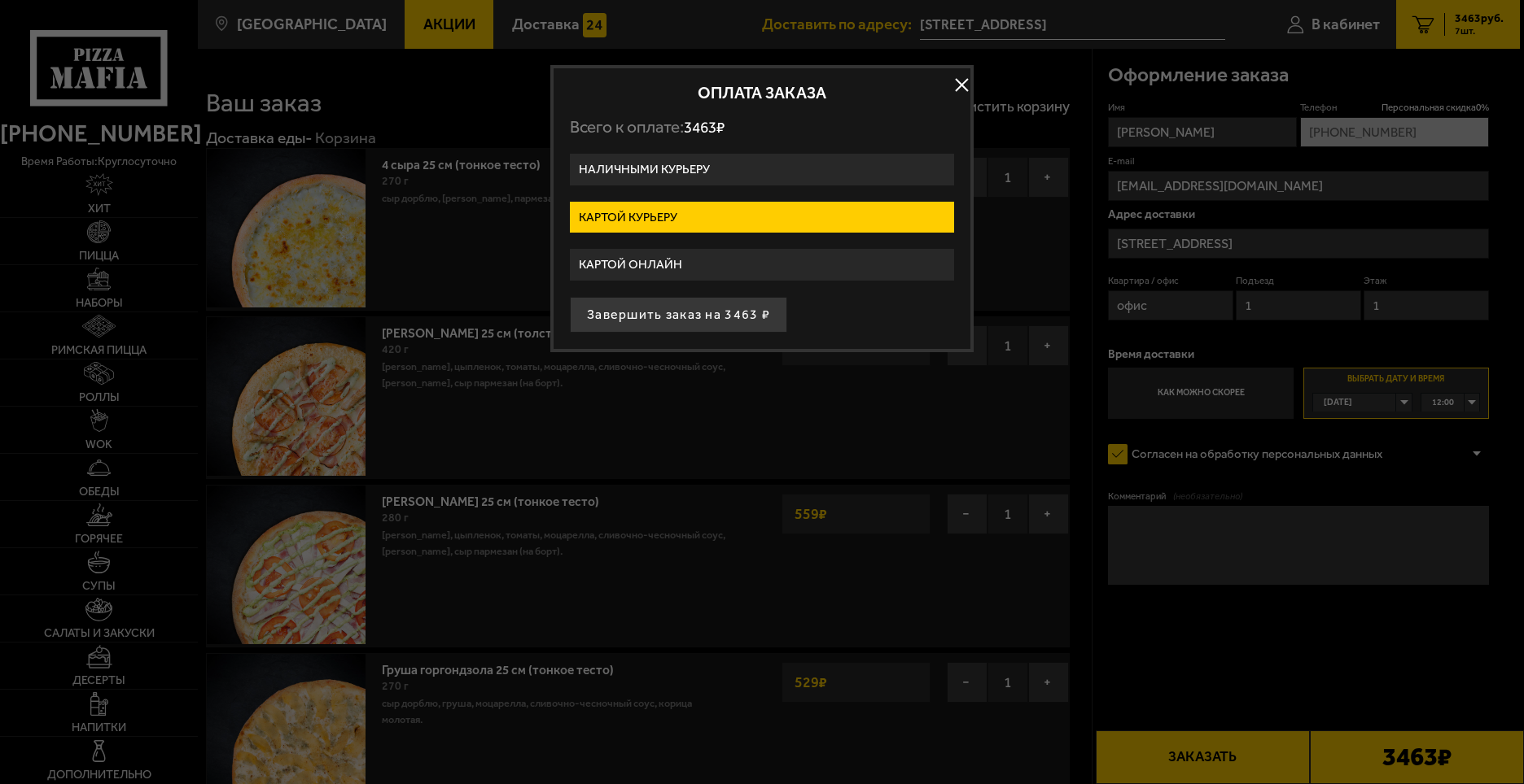
click at [738, 176] on label "Наличными курьеру" at bounding box center [761, 169] width 384 height 31
click at [0, 0] on input "Наличными курьеру" at bounding box center [0, 0] width 0 height 0
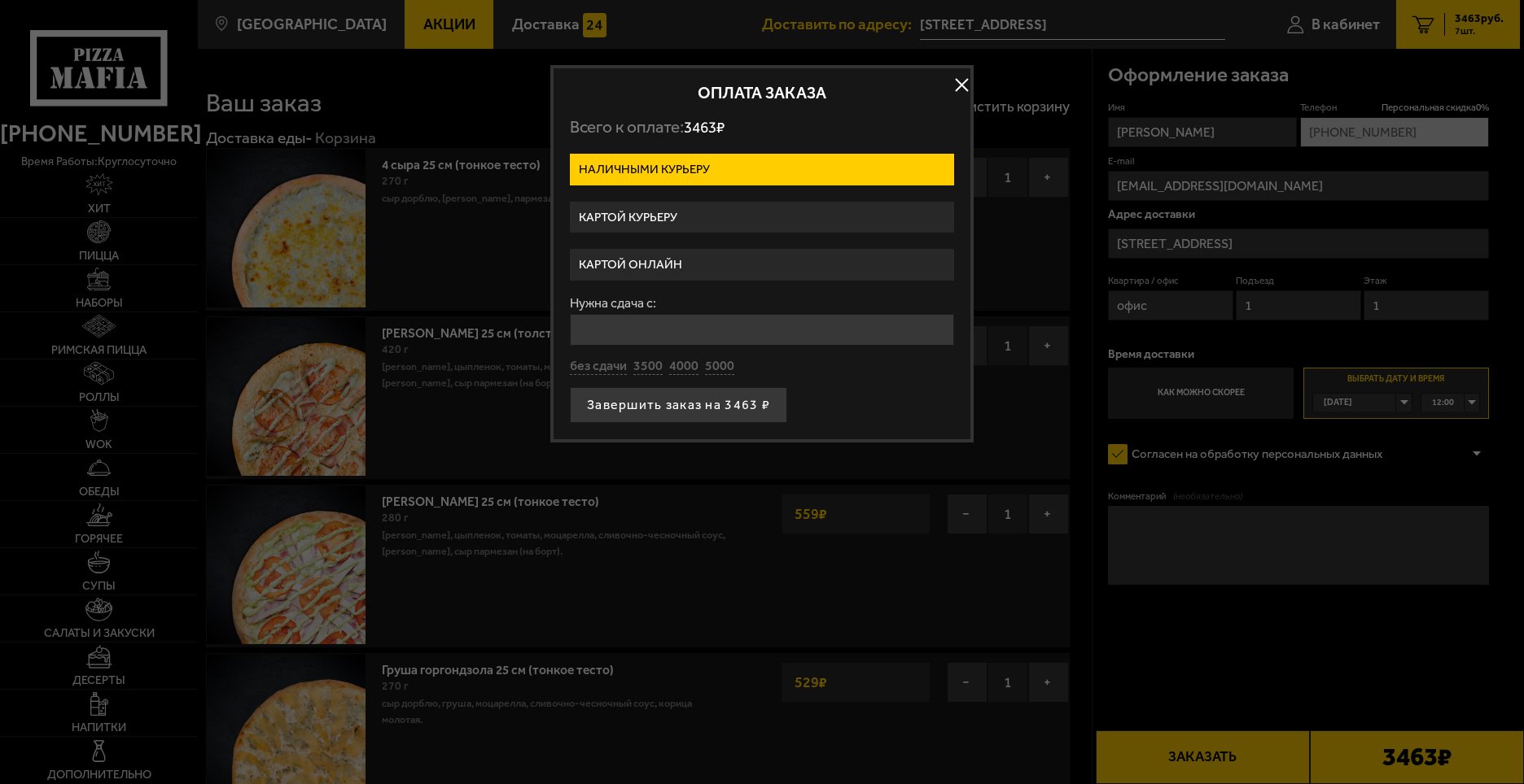
click at [676, 324] on input "Нужна сдача с:" at bounding box center [761, 329] width 384 height 31
type input "5000"
click at [723, 409] on button "Завершить заказ на 3463 ₽" at bounding box center [678, 405] width 218 height 36
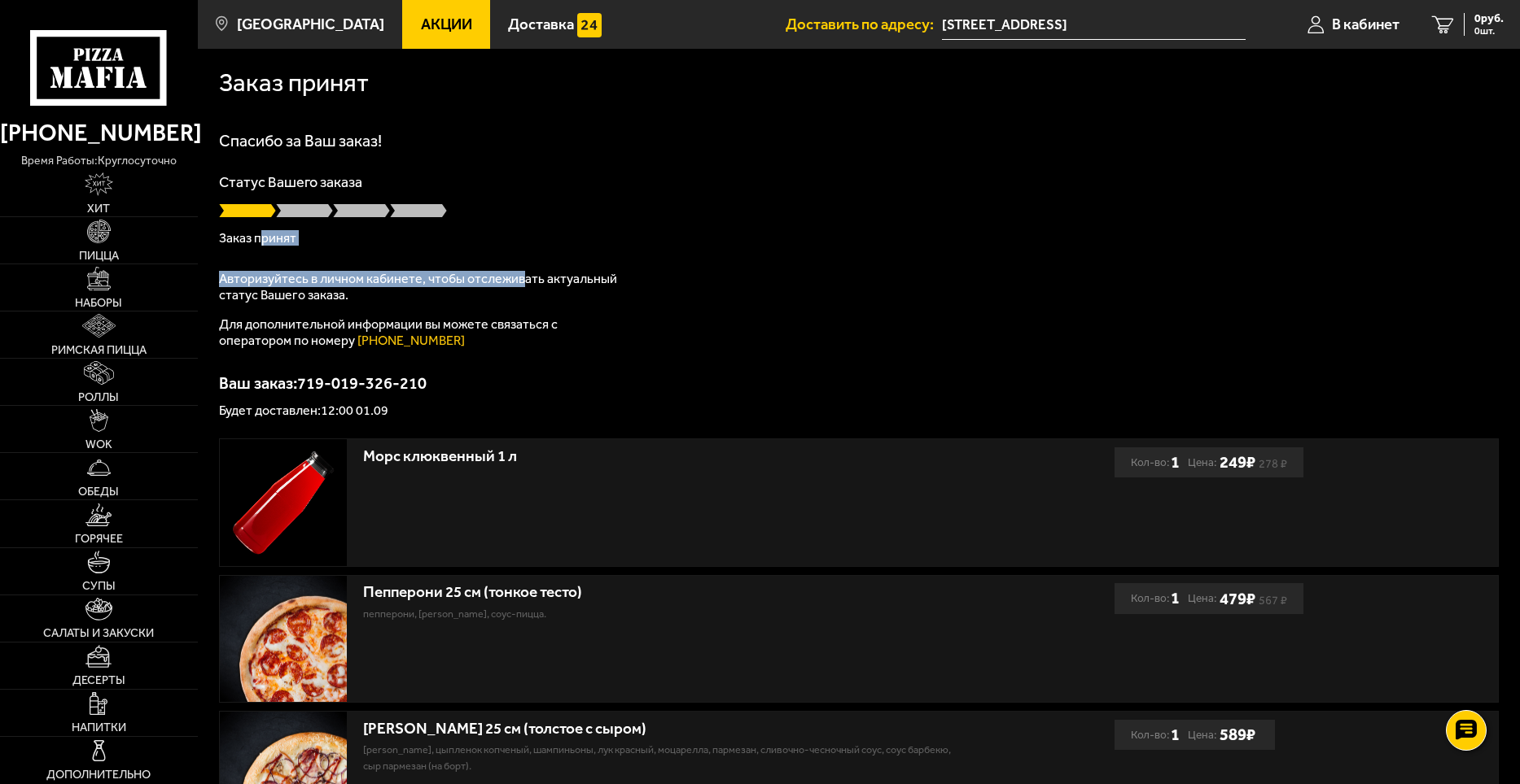
drag, startPoint x: 347, startPoint y: 267, endPoint x: 523, endPoint y: 286, distance: 177.0
click at [523, 286] on div "Спасибо за Ваш заказ! Статус Вашего заказа Заказ принят Авторизуйтесь в личном …" at bounding box center [858, 275] width 1280 height 285
click at [523, 286] on p "Авторизуйтесь в личном кабинете, чтобы отслеживать актуальный статус Вашего зак…" at bounding box center [422, 287] width 407 height 32
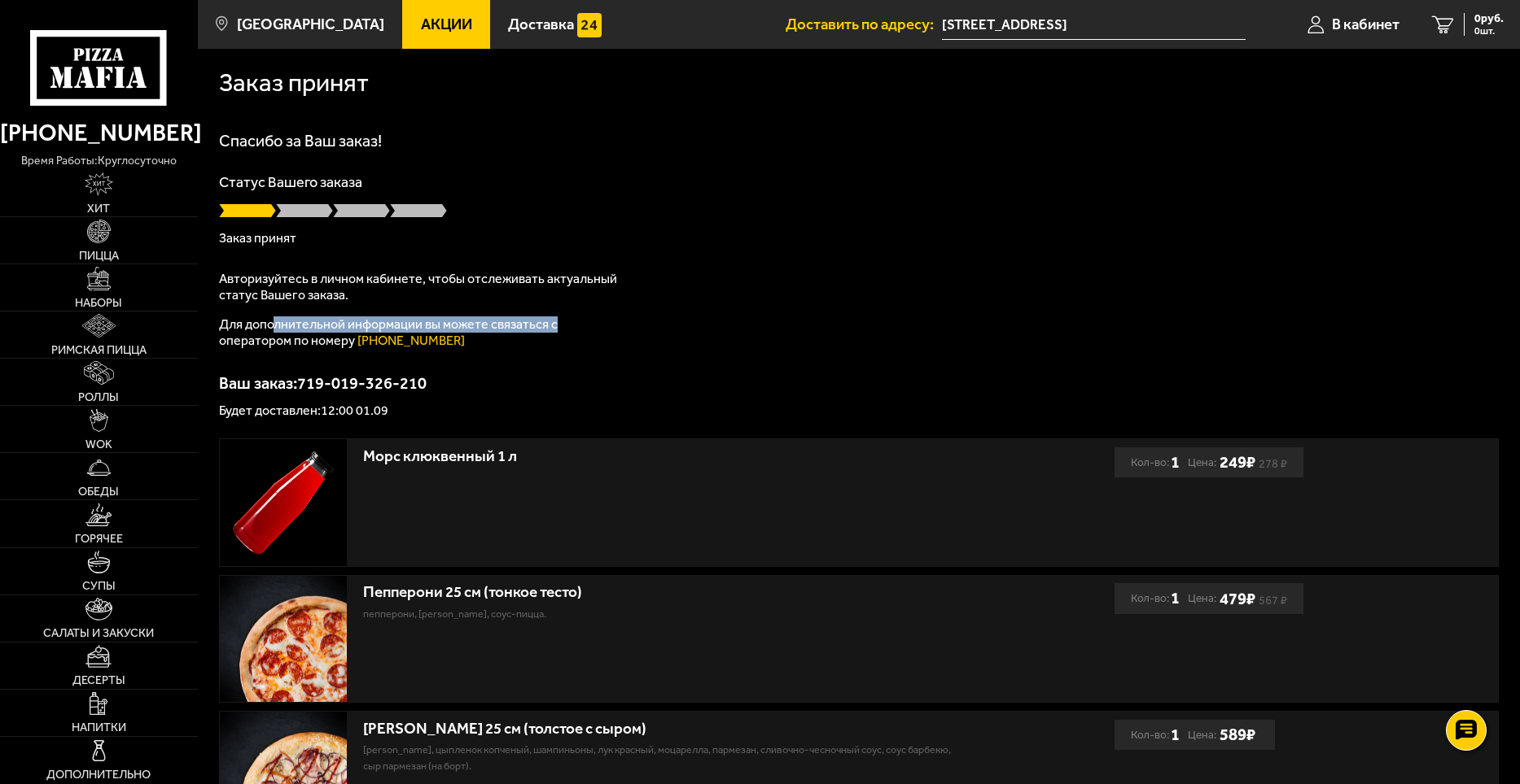
drag, startPoint x: 273, startPoint y: 326, endPoint x: 580, endPoint y: 326, distance: 307.0
click at [580, 326] on p "Для дополнительной информации вы можете связаться с оператором по номеру [PHONE…" at bounding box center [422, 333] width 407 height 32
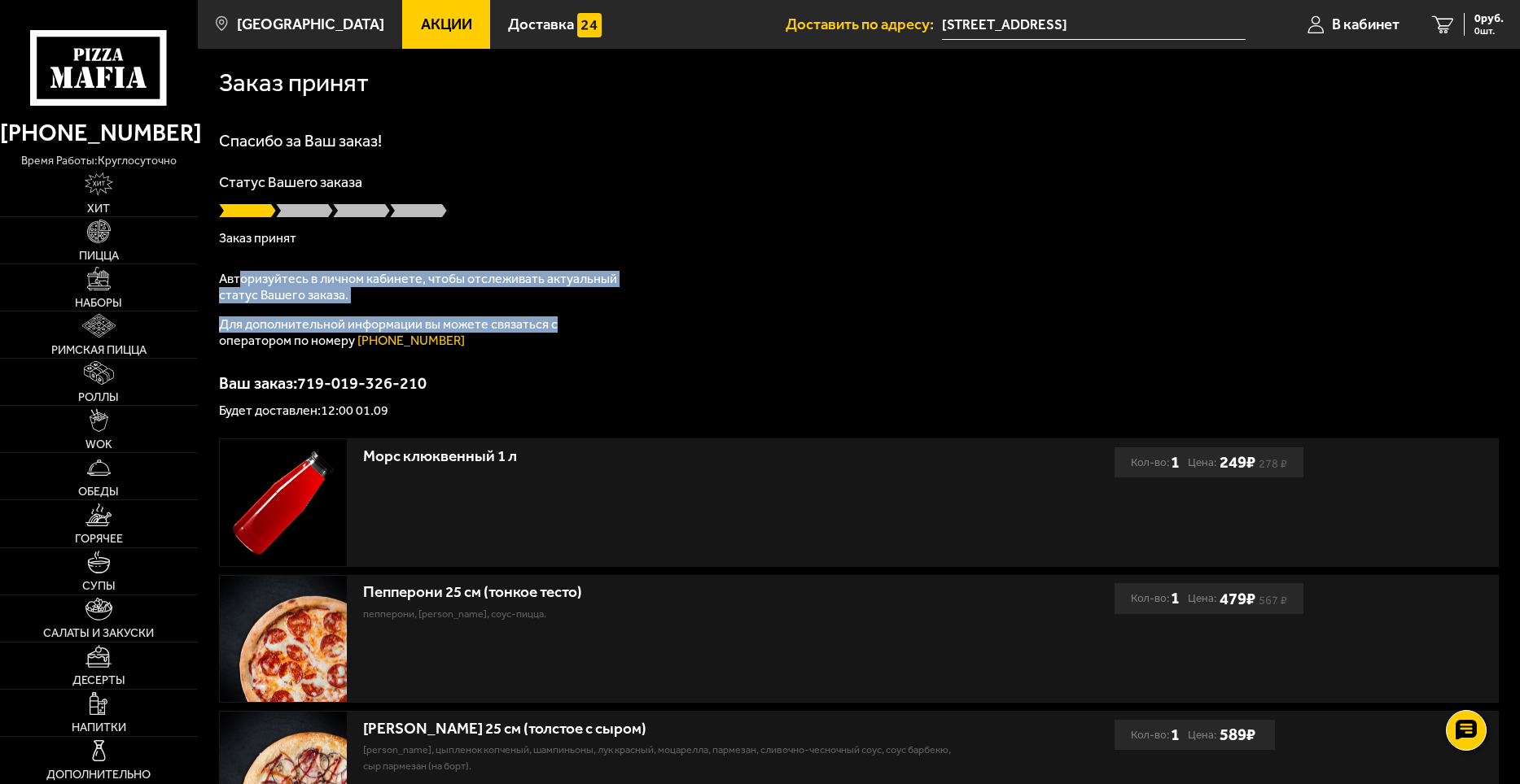
drag, startPoint x: 552, startPoint y: 326, endPoint x: 241, endPoint y: 263, distance: 317.3
click at [241, 263] on div "Спасибо за Ваш заказ! Статус Вашего заказа Заказ принят Авторизуйтесь в личном …" at bounding box center [858, 275] width 1280 height 285
drag, startPoint x: 343, startPoint y: 278, endPoint x: 353, endPoint y: 276, distance: 10.2
click at [345, 279] on p "Авторизуйтесь в личном кабинете, чтобы отслеживать актуальный статус Вашего зак…" at bounding box center [422, 287] width 407 height 32
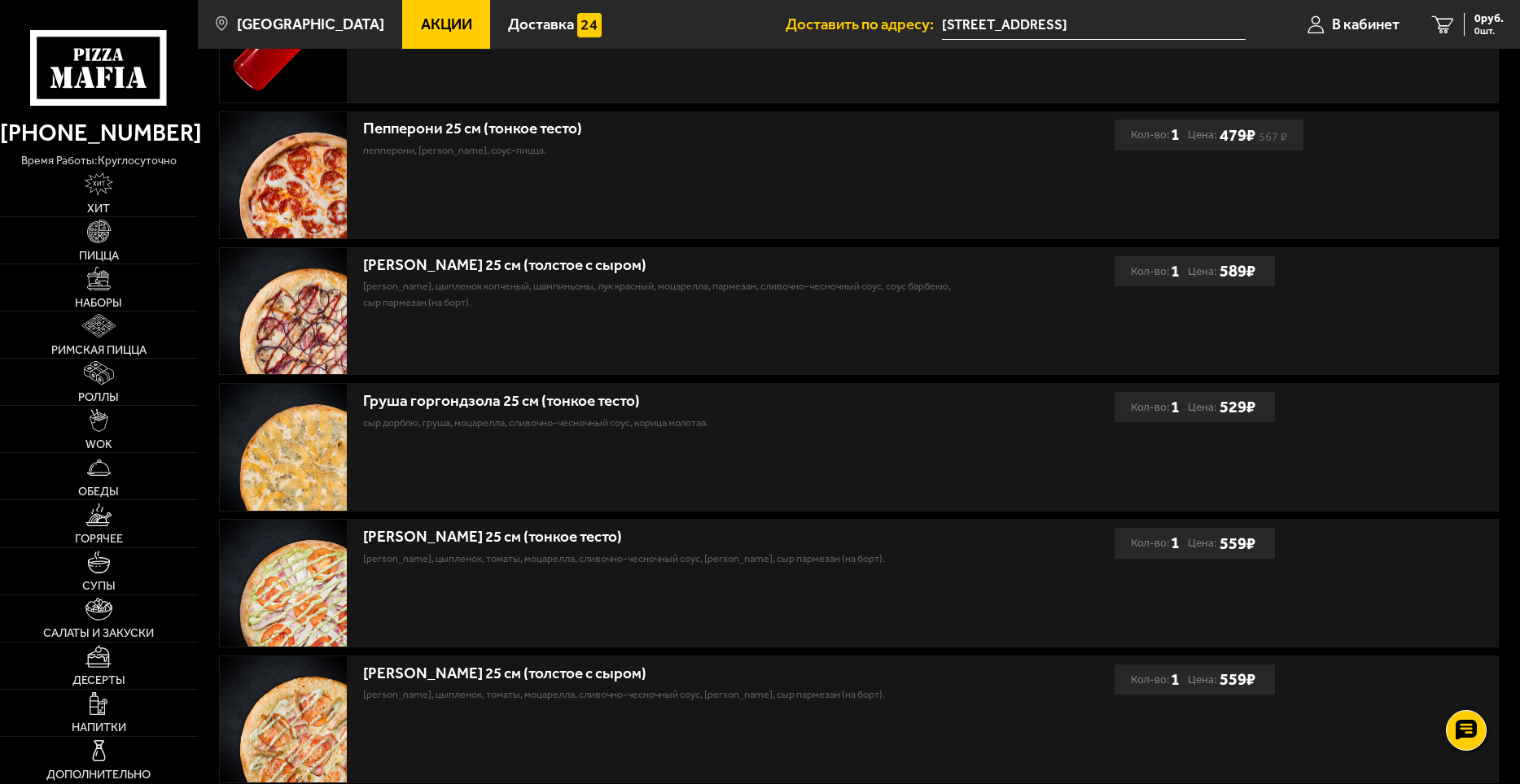
scroll to position [282, 0]
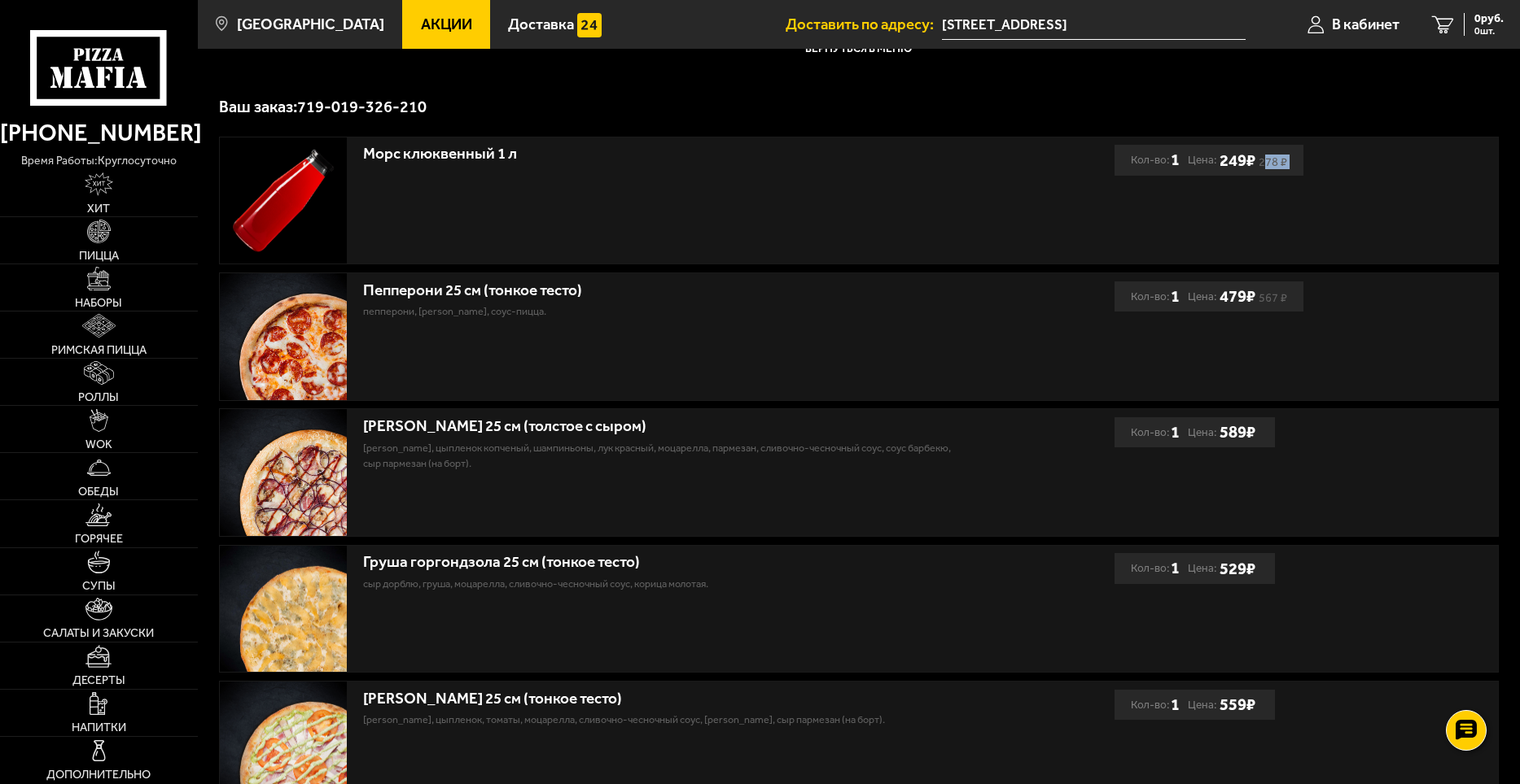
drag, startPoint x: 1220, startPoint y: 157, endPoint x: 1265, endPoint y: 161, distance: 45.2
click at [1265, 161] on span "278 ₽ 249 ₽" at bounding box center [1252, 160] width 69 height 21
click at [1265, 161] on s "278 ₽" at bounding box center [1273, 162] width 29 height 8
